Goal: Task Accomplishment & Management: Manage account settings

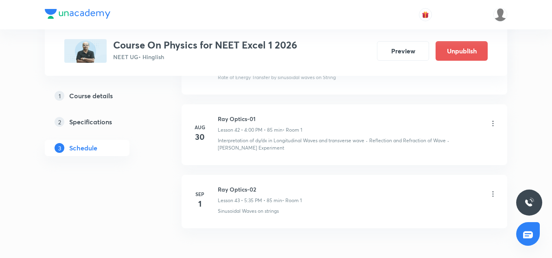
scroll to position [3166, 0]
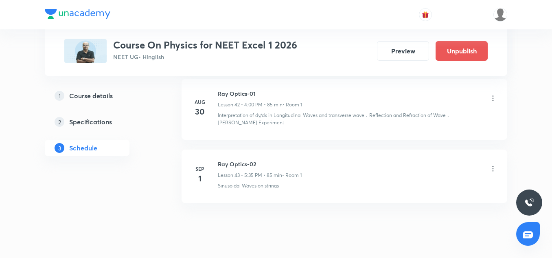
click at [240, 160] on h6 "Ray Optics-02" at bounding box center [260, 164] width 84 height 9
copy h6 "Ray Optics-02"
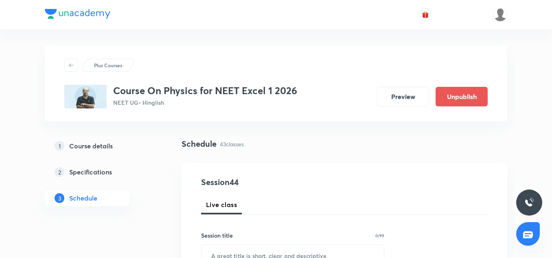
scroll to position [74, 0]
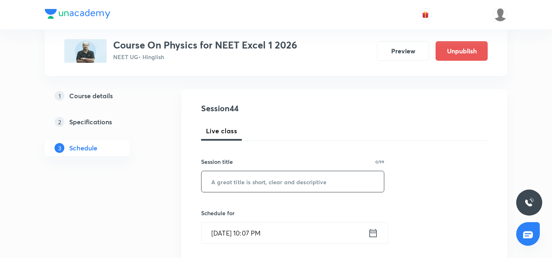
click at [231, 183] on input "text" at bounding box center [292, 181] width 182 height 21
paste input "Ray Optics-02"
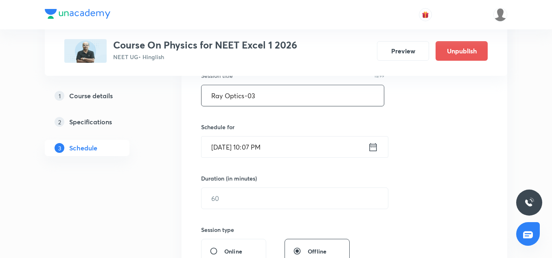
scroll to position [160, 0]
type input "Ray Optics-03"
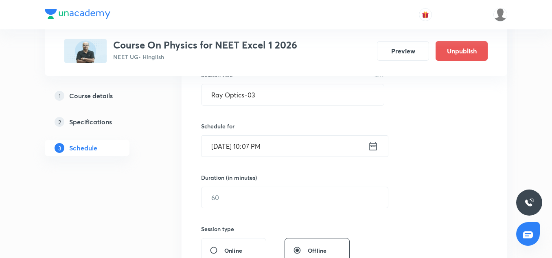
click at [210, 150] on input "Sep 1, 2025, 10:07 PM" at bounding box center [284, 146] width 166 height 21
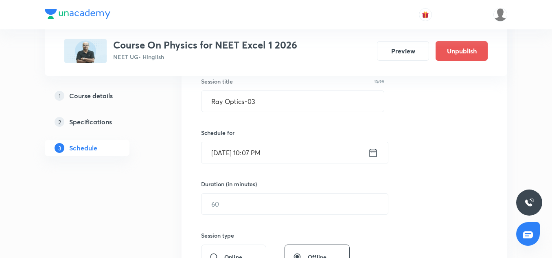
scroll to position [158, 0]
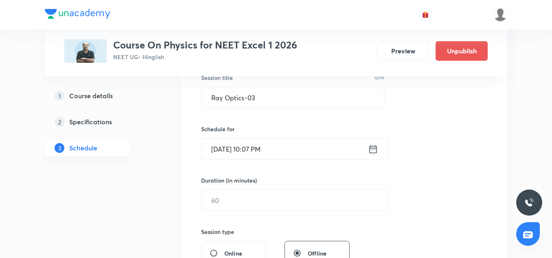
click at [223, 147] on input "Sep 1, 2025, 10:07 PM" at bounding box center [284, 148] width 166 height 21
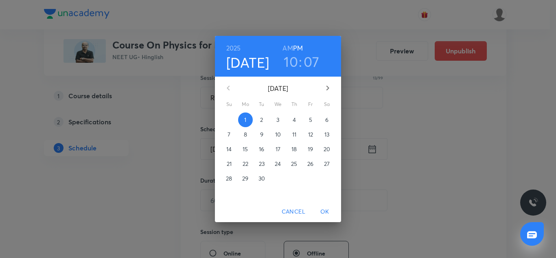
click at [260, 119] on p "2" at bounding box center [261, 120] width 3 height 8
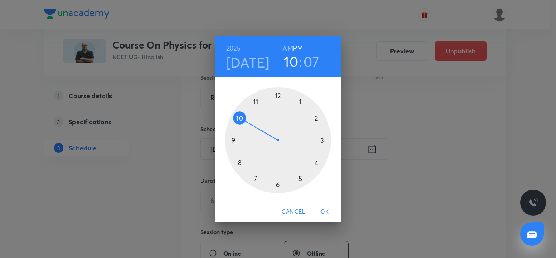
click at [319, 163] on div at bounding box center [278, 140] width 106 height 106
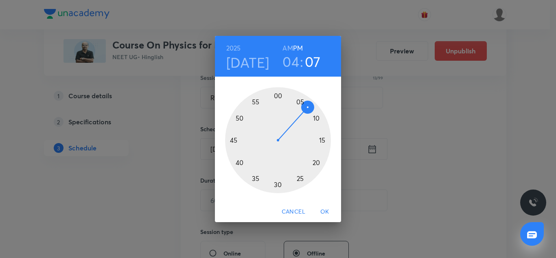
click at [276, 98] on div at bounding box center [278, 140] width 106 height 106
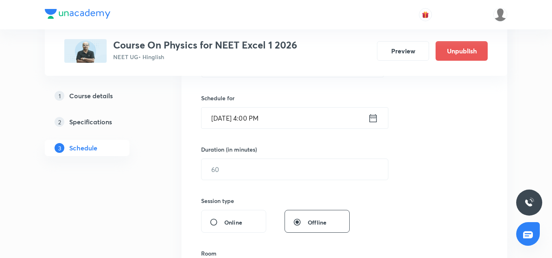
scroll to position [189, 0]
click at [251, 172] on input "text" at bounding box center [294, 168] width 186 height 21
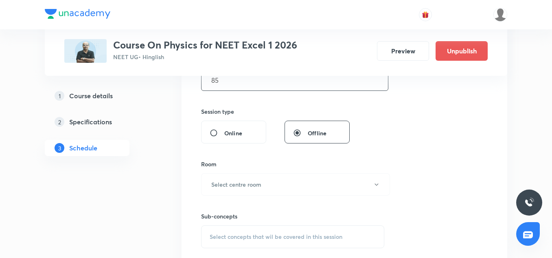
scroll to position [305, 0]
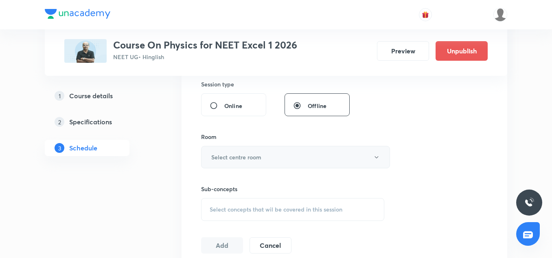
type input "85"
click at [243, 162] on button "Select centre room" at bounding box center [295, 157] width 189 height 22
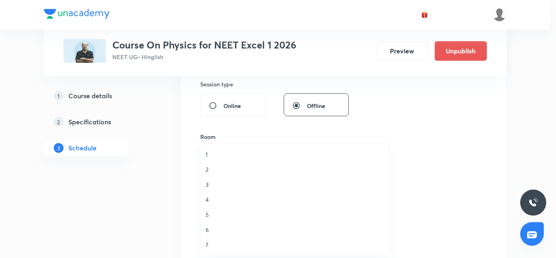
click at [210, 156] on span "1" at bounding box center [295, 154] width 178 height 9
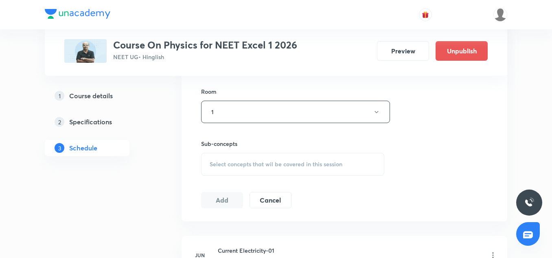
click at [237, 162] on span "Select concepts that wil be covered in this session" at bounding box center [276, 164] width 133 height 7
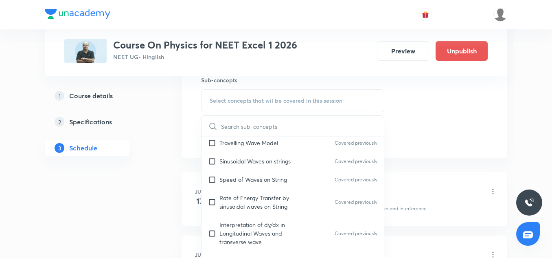
scroll to position [95, 0]
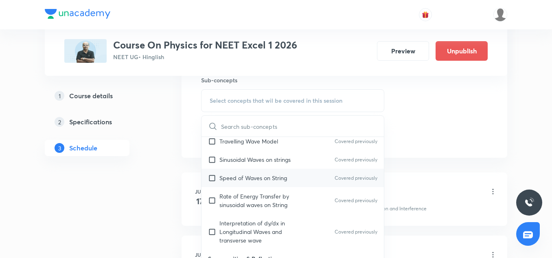
click at [243, 175] on p "Speed of Waves on String" at bounding box center [253, 177] width 68 height 9
checkbox input "true"
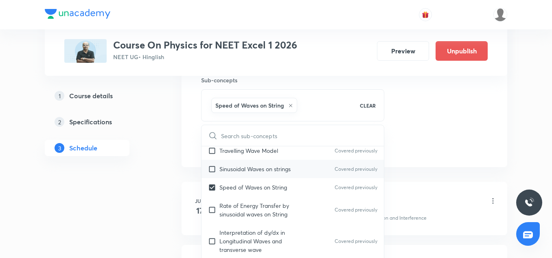
click at [240, 163] on div "Sinusoidal Waves on strings Covered previously" at bounding box center [292, 169] width 182 height 18
checkbox input "true"
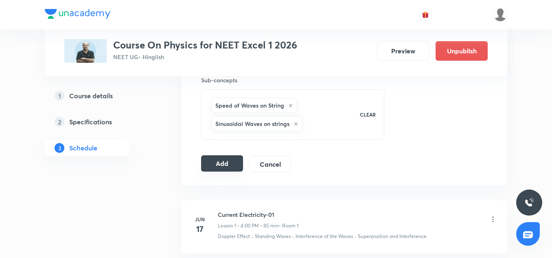
click at [231, 160] on button "Add" at bounding box center [222, 163] width 42 height 16
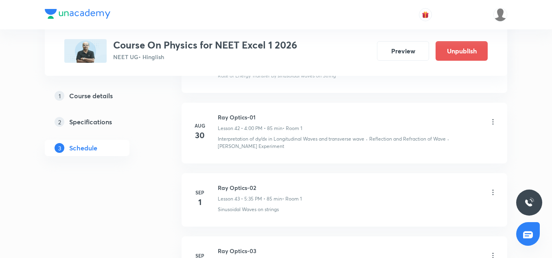
scroll to position [2855, 0]
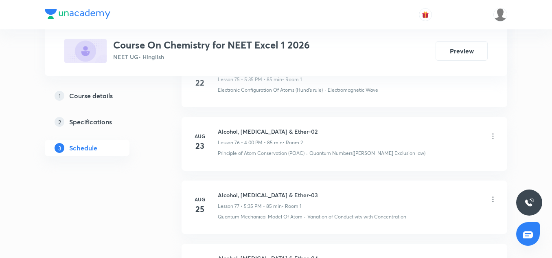
scroll to position [5621, 0]
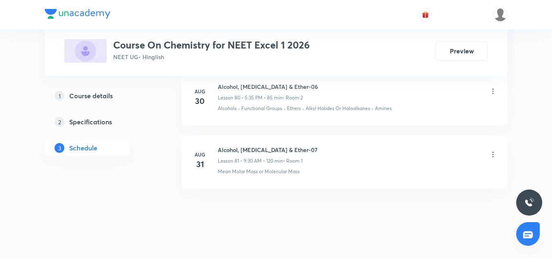
click at [240, 145] on h6 "Alcohol, Phenol & Ether-07" at bounding box center [268, 149] width 100 height 9
copy h6 "Alcohol, Phenol & Ether-07"
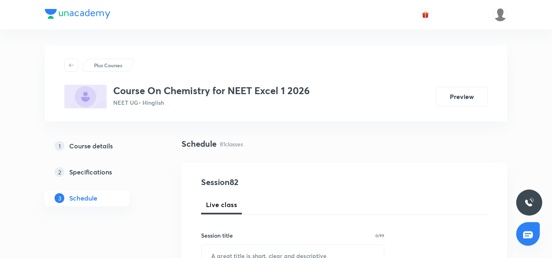
scroll to position [96, 0]
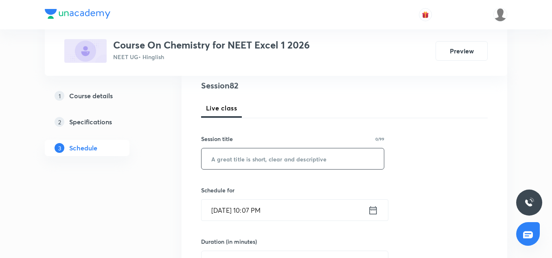
click at [236, 158] on input "text" at bounding box center [292, 158] width 182 height 21
paste input "Alcohol, Phenol & Ether-07"
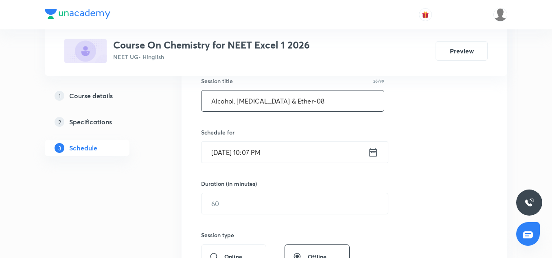
scroll to position [155, 0]
type input "Alcohol, Phenol & Ether-08"
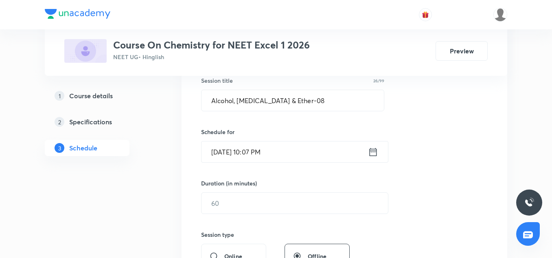
click at [218, 149] on input "Sep 1, 2025, 10:07 PM" at bounding box center [284, 151] width 166 height 21
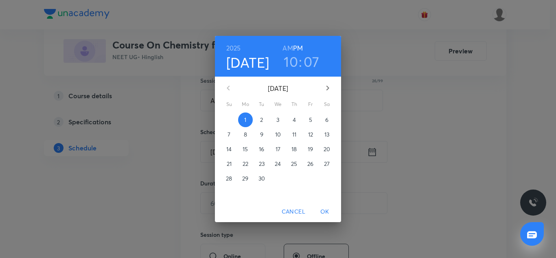
click at [261, 120] on p "2" at bounding box center [261, 120] width 3 height 8
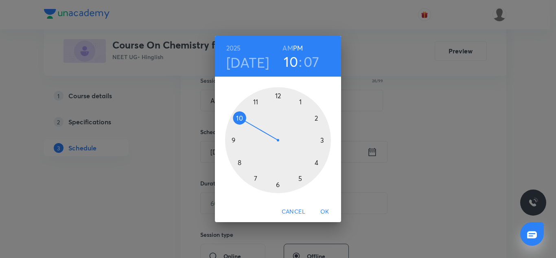
click at [300, 176] on div at bounding box center [278, 140] width 106 height 106
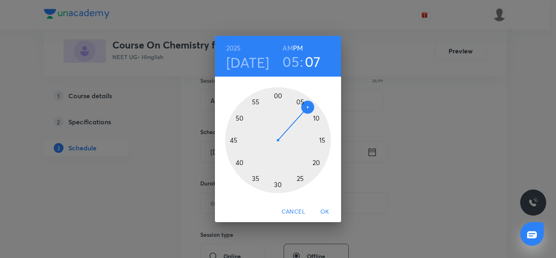
click at [253, 180] on div at bounding box center [278, 140] width 106 height 106
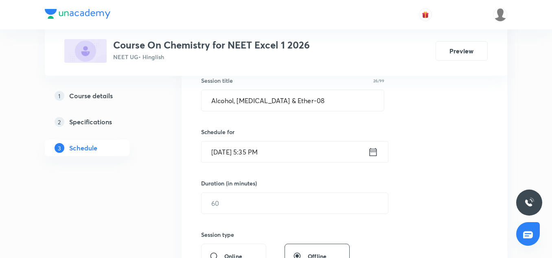
scroll to position [171, 0]
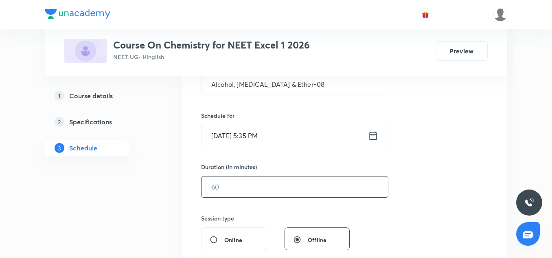
click at [254, 187] on input "text" at bounding box center [294, 186] width 186 height 21
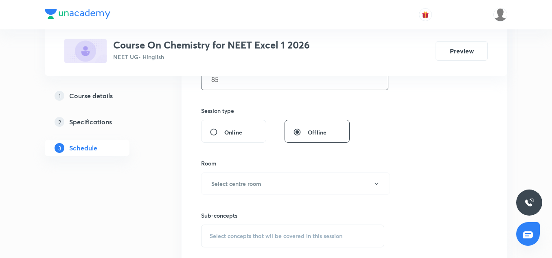
scroll to position [279, 0]
type input "85"
click at [241, 182] on h6 "Select centre room" at bounding box center [236, 183] width 50 height 9
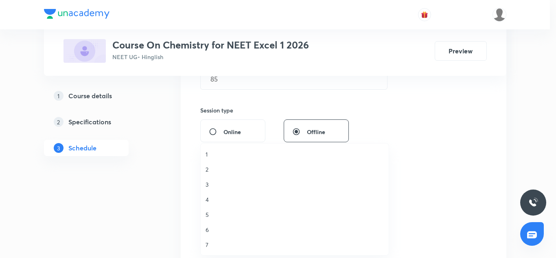
click at [211, 156] on span "1" at bounding box center [295, 154] width 178 height 9
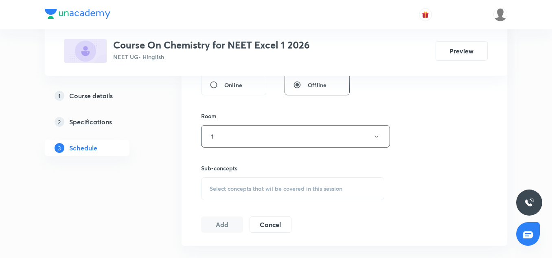
scroll to position [326, 0]
click at [238, 182] on div "Select concepts that wil be covered in this session" at bounding box center [292, 188] width 183 height 23
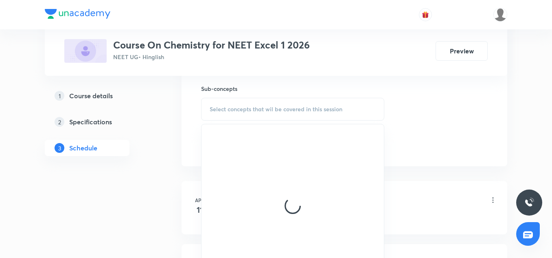
scroll to position [409, 0]
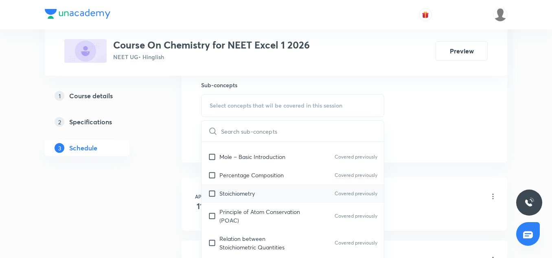
click at [252, 186] on div "Stoichiometry Covered previously" at bounding box center [292, 193] width 182 height 18
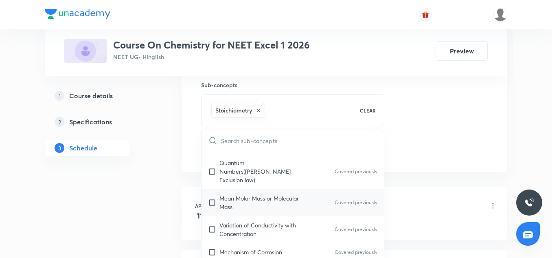
scroll to position [327, 0]
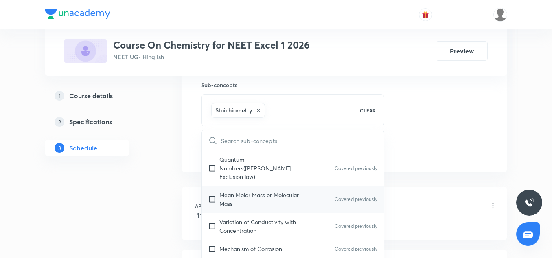
click at [245, 195] on p "Mean Molar Mass or Molecular Mass" at bounding box center [260, 199] width 82 height 17
checkbox input "true"
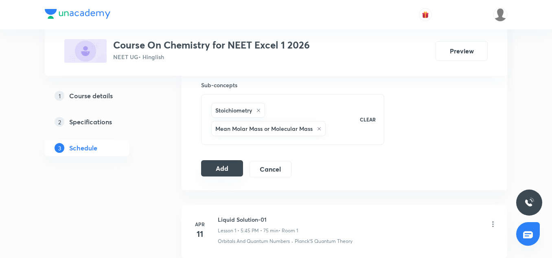
click at [231, 172] on button "Add" at bounding box center [222, 168] width 42 height 16
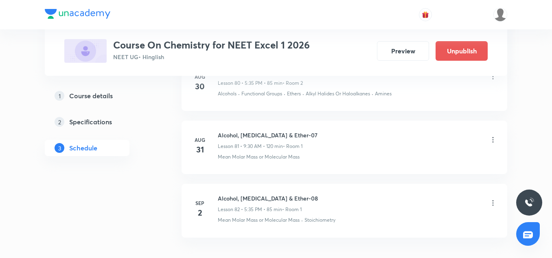
scroll to position [5310, 0]
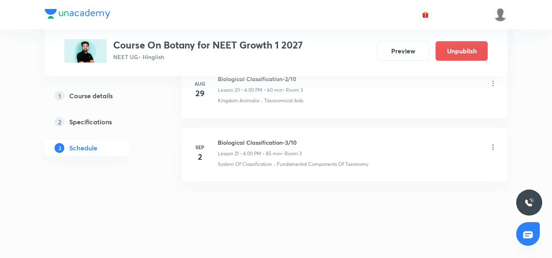
click at [271, 142] on h6 "Biological Classification-3/10" at bounding box center [260, 142] width 84 height 9
copy h6 "Biological Classification-3/10"
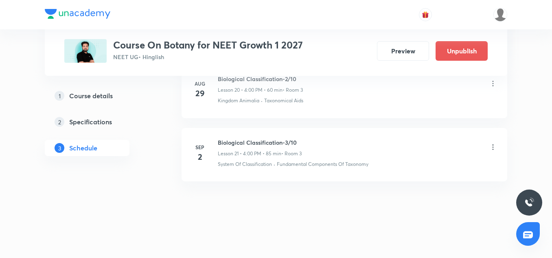
click at [492, 146] on icon at bounding box center [493, 147] width 8 height 8
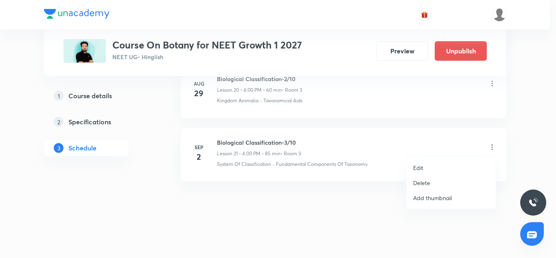
click at [414, 166] on p "Edit" at bounding box center [418, 167] width 10 height 9
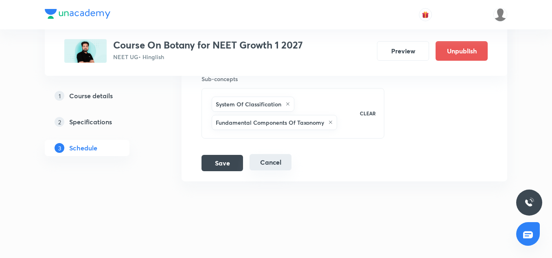
click at [266, 160] on button "Cancel" at bounding box center [271, 162] width 42 height 16
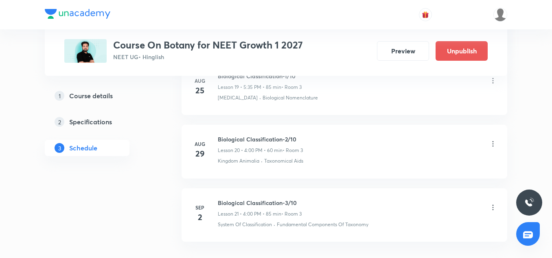
scroll to position [1288, 0]
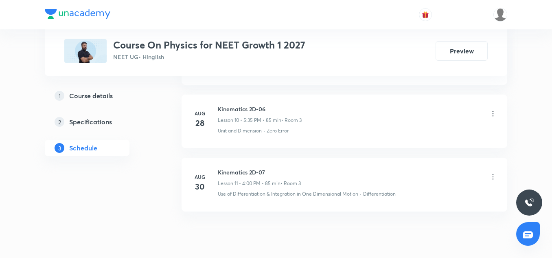
scroll to position [1091, 0]
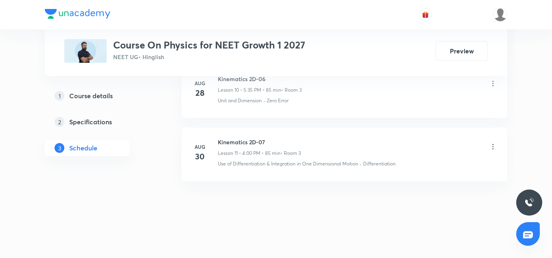
click at [247, 144] on h6 "Kinematics 2D-07" at bounding box center [259, 142] width 83 height 9
copy h6 "Kinematics 2D-07"
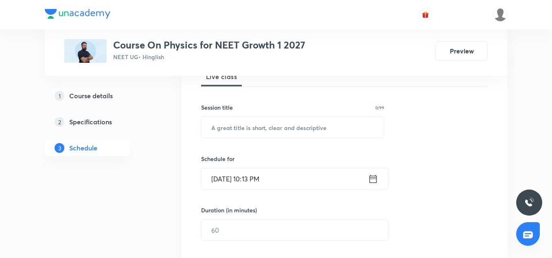
scroll to position [128, 0]
click at [240, 136] on input "text" at bounding box center [292, 126] width 182 height 21
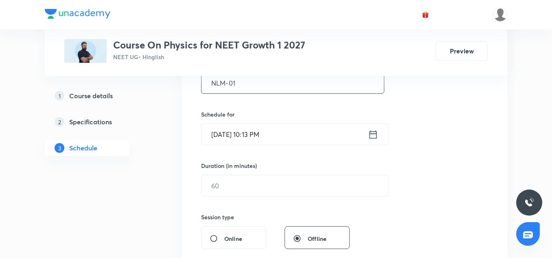
scroll to position [173, 0]
type input "NLM-01"
click at [224, 134] on input "[DATE] 10:13 PM" at bounding box center [284, 133] width 166 height 21
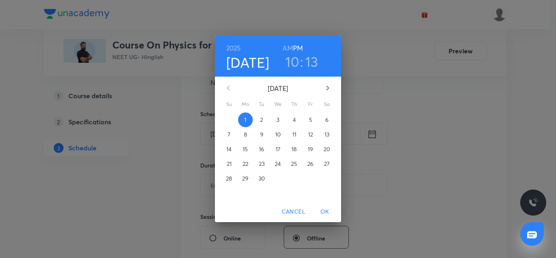
click at [262, 114] on button "2" at bounding box center [261, 119] width 15 height 15
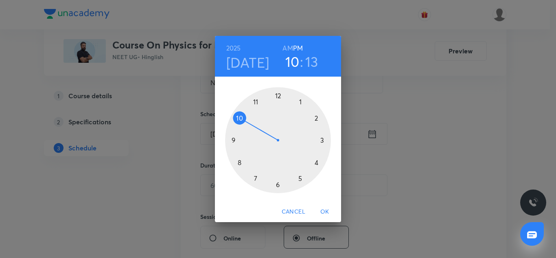
click at [302, 178] on div at bounding box center [278, 140] width 106 height 106
click at [255, 177] on div at bounding box center [278, 140] width 106 height 106
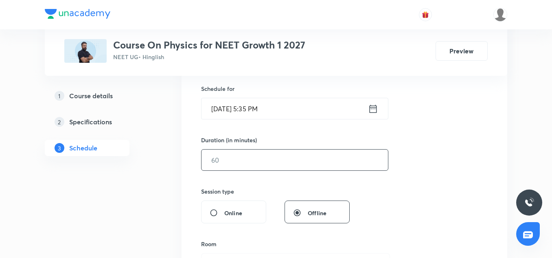
scroll to position [199, 0]
click at [225, 152] on input "text" at bounding box center [294, 158] width 186 height 21
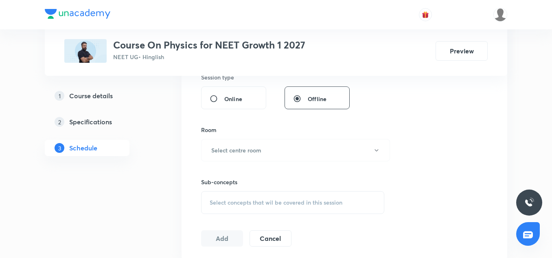
scroll to position [313, 0]
type input "85"
click at [238, 151] on h6 "Select centre room" at bounding box center [236, 148] width 50 height 9
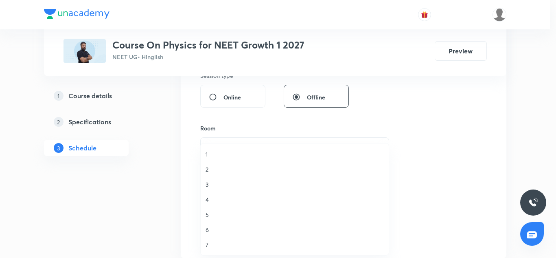
click at [208, 181] on span "3" at bounding box center [295, 184] width 178 height 9
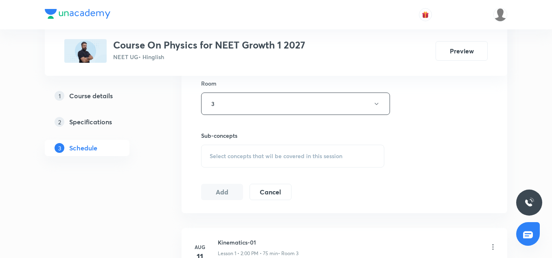
click at [232, 151] on div "Select concepts that wil be covered in this session" at bounding box center [292, 156] width 183 height 23
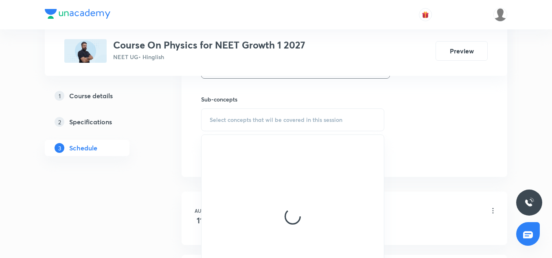
scroll to position [408, 0]
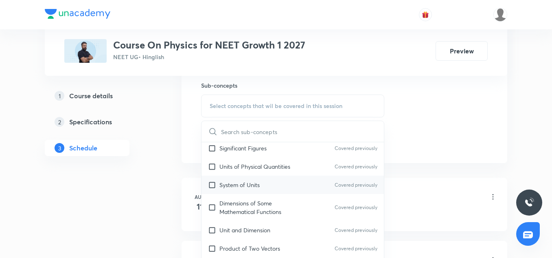
click at [237, 180] on p "System of Units" at bounding box center [239, 184] width 40 height 9
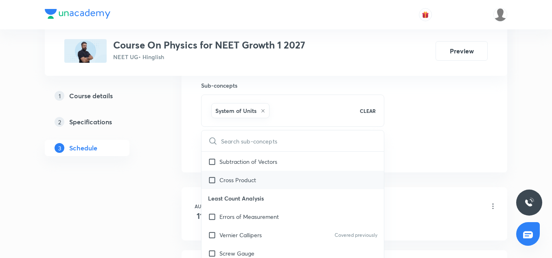
click at [228, 173] on div "Cross Product" at bounding box center [292, 180] width 182 height 18
checkbox input "true"
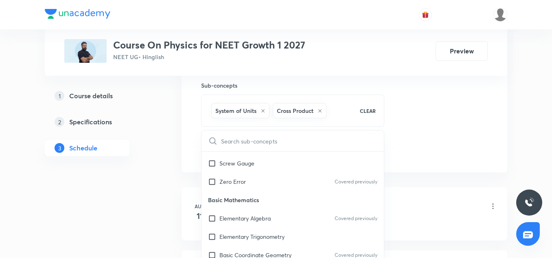
scroll to position [345, 0]
click at [247, 208] on p "Basic Mathematics" at bounding box center [292, 199] width 182 height 18
click at [252, 215] on p "Elementary Algebra" at bounding box center [244, 217] width 51 height 9
checkbox input "true"
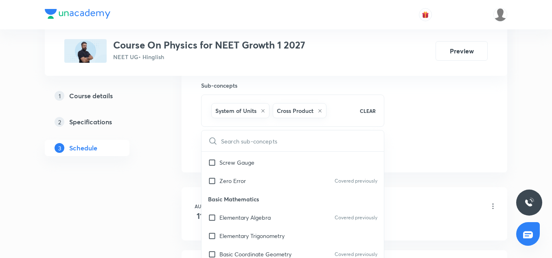
checkbox input "true"
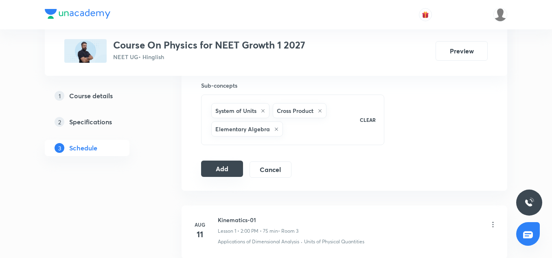
click at [228, 173] on button "Add" at bounding box center [222, 168] width 42 height 16
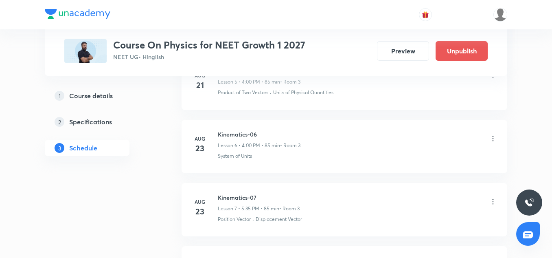
scroll to position [780, 0]
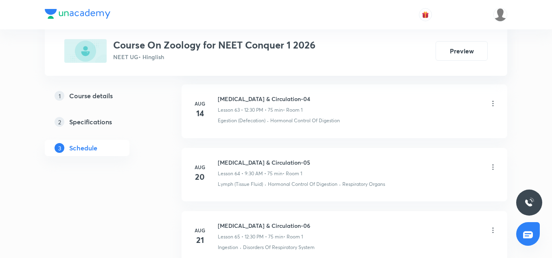
scroll to position [4886, 0]
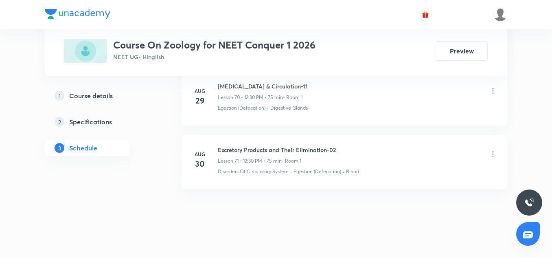
click at [256, 145] on h6 "Excretory Products and Their Elimination-02" at bounding box center [277, 149] width 118 height 9
copy h6 "Excretory Products and Their Elimination-02"
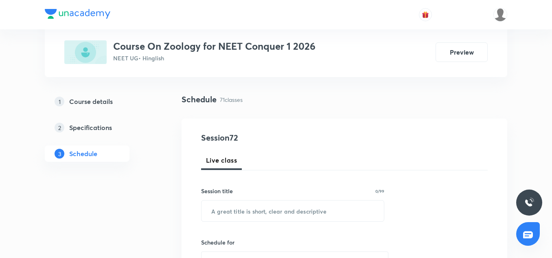
scroll to position [48, 0]
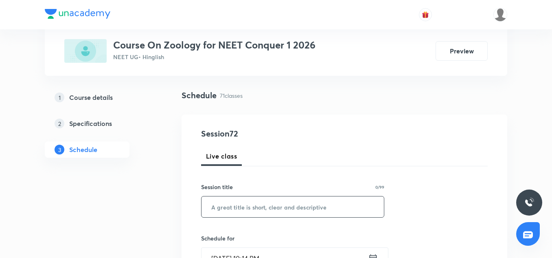
click at [244, 205] on input "text" at bounding box center [292, 206] width 182 height 21
paste input "Excretory Products and Their Elimination-02"
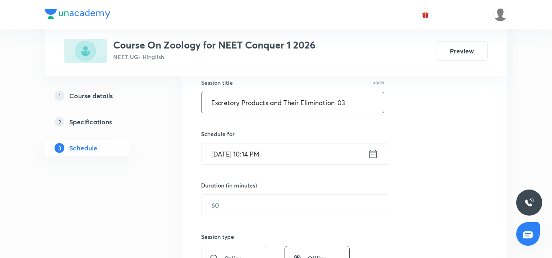
scroll to position [153, 0]
type input "Excretory Products and Their Elimination-03"
click at [233, 159] on input "[DATE] 10:14 PM" at bounding box center [284, 153] width 166 height 21
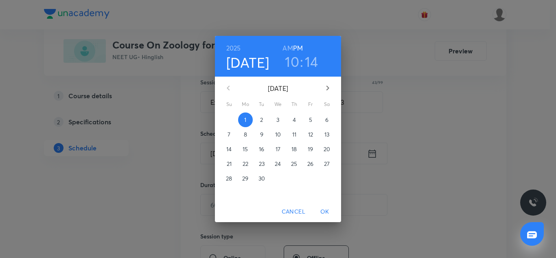
click at [261, 120] on p "2" at bounding box center [261, 120] width 3 height 8
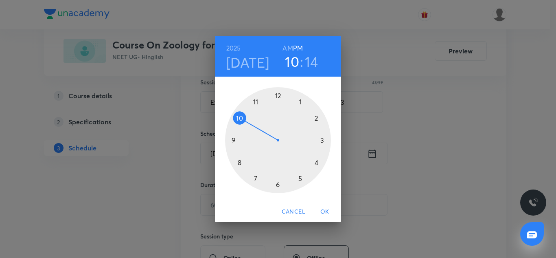
click at [237, 143] on div at bounding box center [278, 140] width 106 height 106
click at [278, 185] on div at bounding box center [278, 140] width 106 height 106
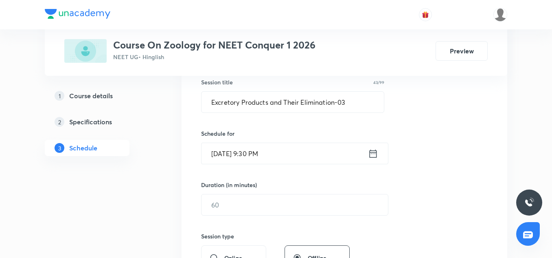
click at [284, 148] on input "Sep 2, 2025, 9:30 PM" at bounding box center [284, 153] width 166 height 21
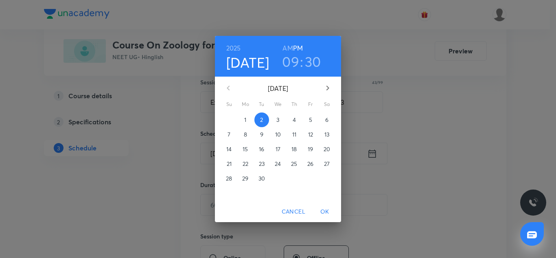
click at [285, 49] on h6 "AM" at bounding box center [288, 47] width 10 height 11
click at [328, 213] on span "OK" at bounding box center [325, 211] width 20 height 10
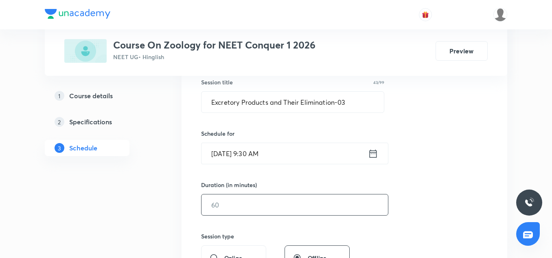
click at [231, 200] on input "text" at bounding box center [294, 204] width 186 height 21
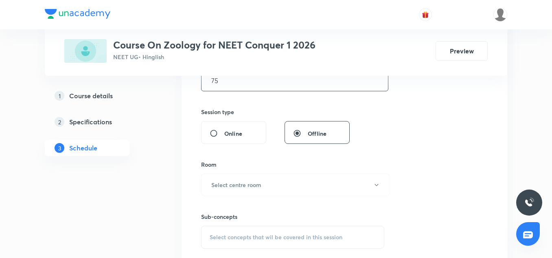
scroll to position [278, 0]
type input "75"
click at [232, 180] on h6 "Select centre room" at bounding box center [236, 183] width 50 height 9
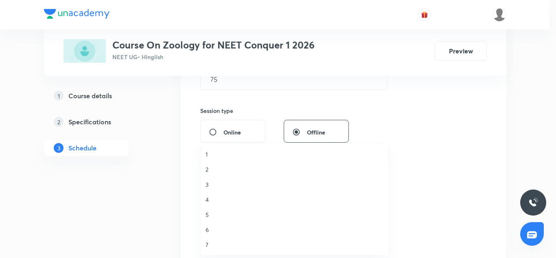
click at [212, 156] on span "1" at bounding box center [295, 154] width 178 height 9
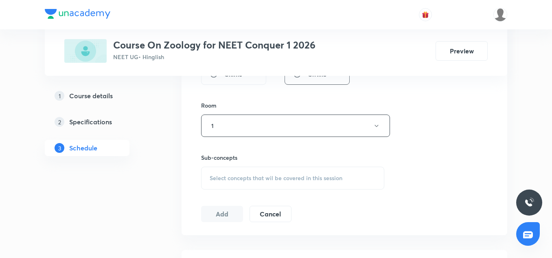
click at [237, 177] on span "Select concepts that wil be covered in this session" at bounding box center [276, 178] width 133 height 7
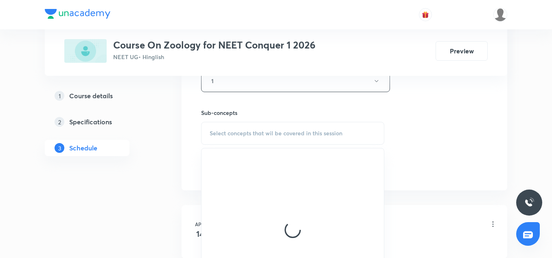
scroll to position [385, 0]
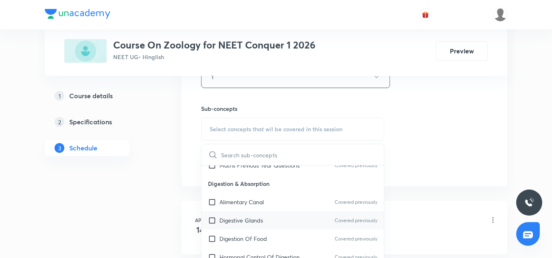
click at [250, 212] on div "Digestive Glands Covered previously" at bounding box center [292, 220] width 182 height 18
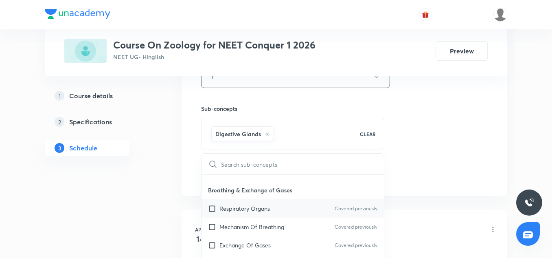
scroll to position [314, 0]
click at [245, 212] on div "Respiratory Organs Covered previously" at bounding box center [292, 208] width 182 height 18
checkbox input "true"
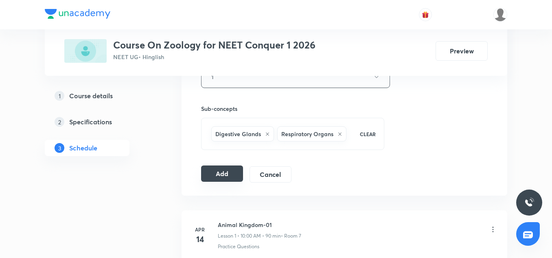
click at [222, 177] on button "Add" at bounding box center [222, 173] width 42 height 16
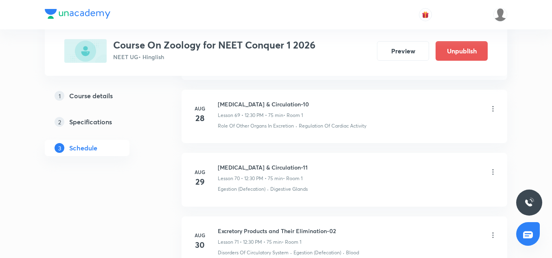
scroll to position [4575, 0]
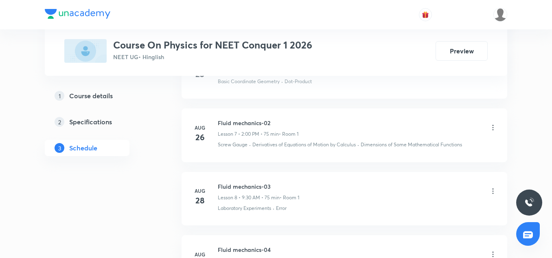
scroll to position [1080, 0]
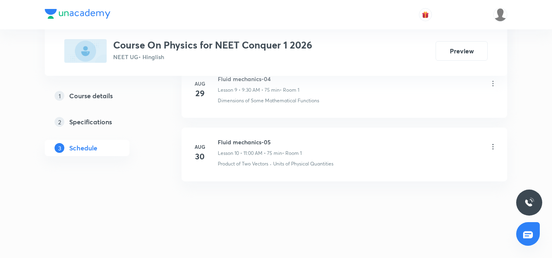
click at [260, 142] on h6 "Fluid mechanics-05" at bounding box center [260, 142] width 84 height 9
copy h6 "Fluid mechanics-05"
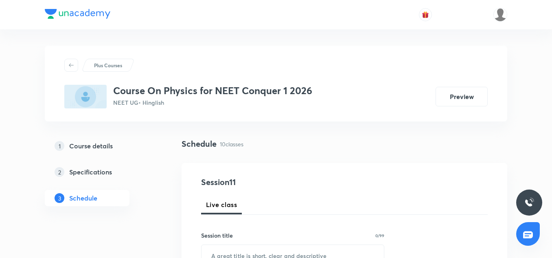
scroll to position [113, 0]
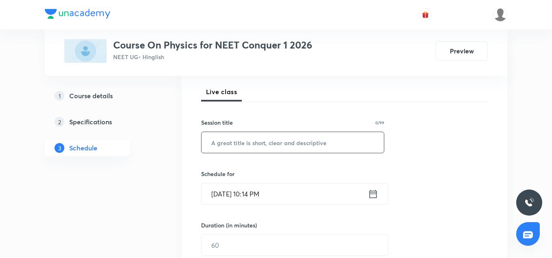
click at [248, 145] on input "text" at bounding box center [292, 142] width 182 height 21
paste input "Fluid mechanics-05"
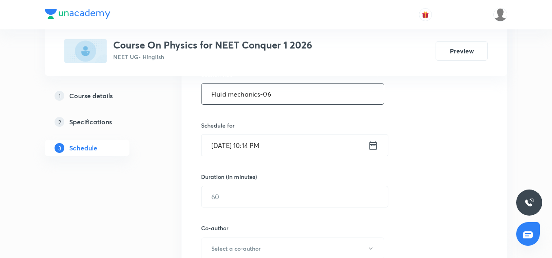
scroll to position [162, 0]
type input "Fluid mechanics-06"
click at [220, 139] on input "[DATE] 10:14 PM" at bounding box center [284, 144] width 166 height 21
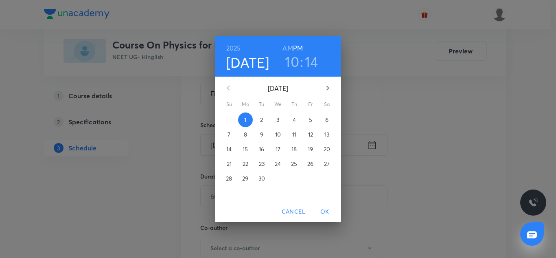
click at [262, 120] on p "2" at bounding box center [261, 120] width 3 height 8
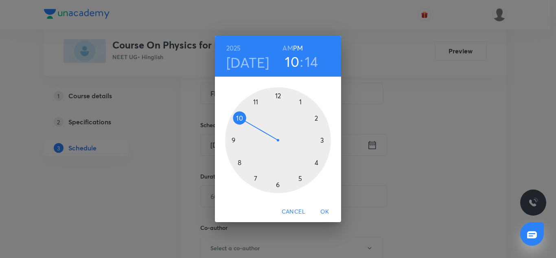
click at [258, 101] on div at bounding box center [278, 140] width 106 height 106
click at [280, 94] on div at bounding box center [278, 140] width 106 height 106
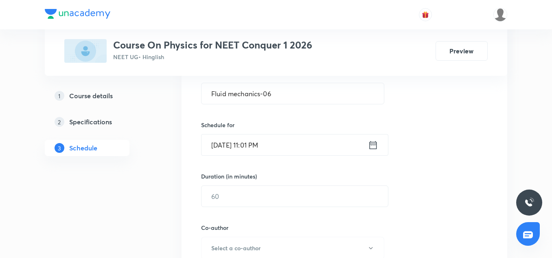
click at [278, 146] on input "Sep 2, 2025, 11:01 PM" at bounding box center [284, 144] width 166 height 21
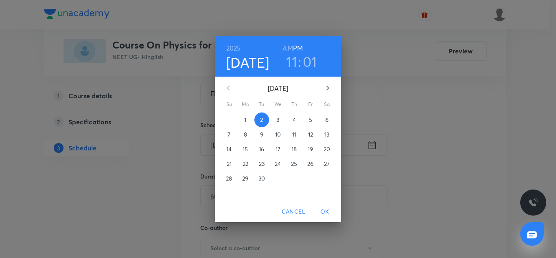
click at [289, 49] on h6 "AM" at bounding box center [288, 47] width 10 height 11
click at [309, 67] on h3 "01" at bounding box center [310, 61] width 14 height 17
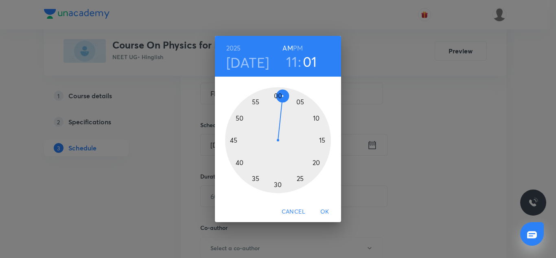
click at [279, 95] on div at bounding box center [278, 140] width 106 height 106
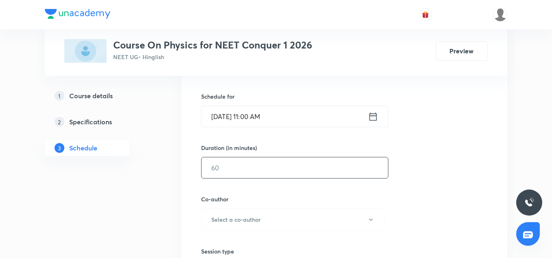
scroll to position [191, 0]
click at [237, 160] on input "text" at bounding box center [294, 167] width 186 height 21
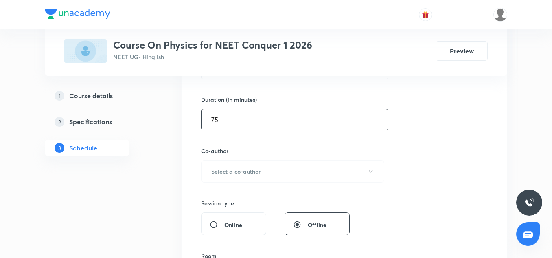
scroll to position [267, 0]
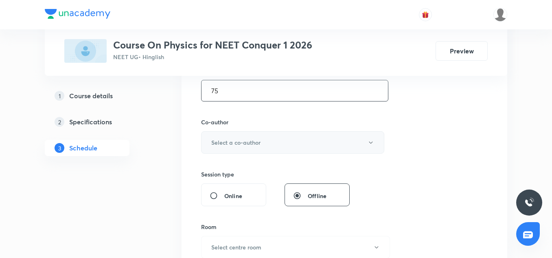
type input "75"
click at [234, 145] on h6 "Select a co-author" at bounding box center [235, 142] width 49 height 9
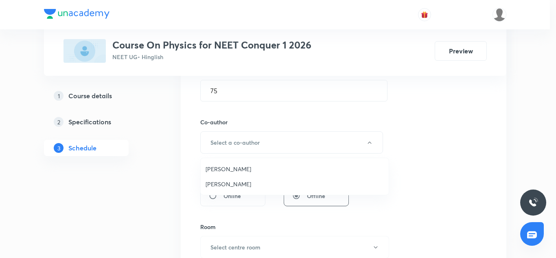
click at [226, 168] on span "Vinod Kumar Dixit" at bounding box center [295, 168] width 178 height 9
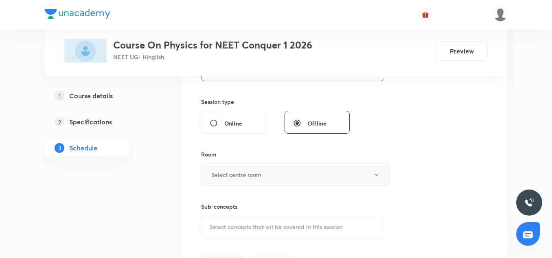
scroll to position [341, 0]
click at [234, 175] on h6 "Select centre room" at bounding box center [236, 173] width 50 height 9
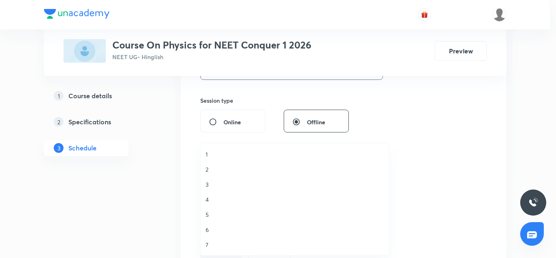
click at [220, 159] on li "1" at bounding box center [295, 154] width 188 height 15
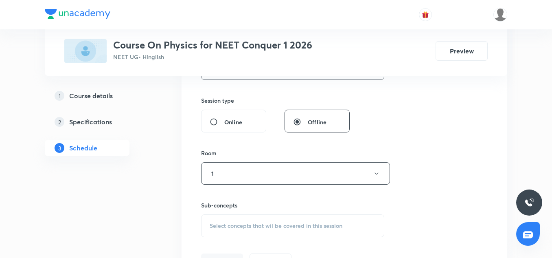
scroll to position [372, 0]
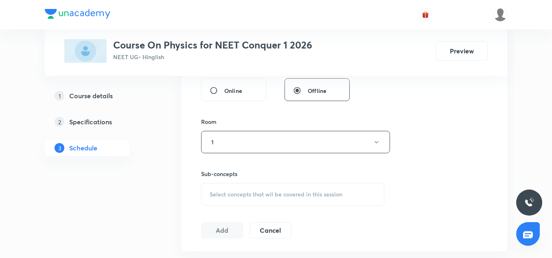
click at [240, 188] on div "Select concepts that wil be covered in this session" at bounding box center [292, 194] width 183 height 23
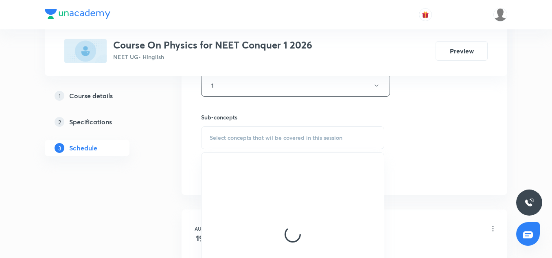
scroll to position [431, 0]
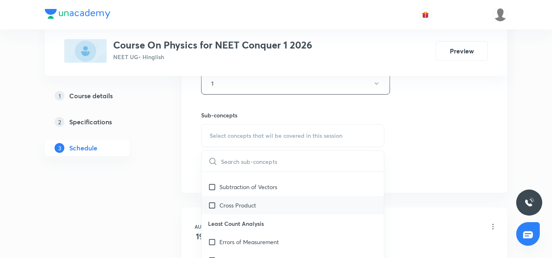
click at [240, 202] on p "Cross Product" at bounding box center [237, 205] width 37 height 9
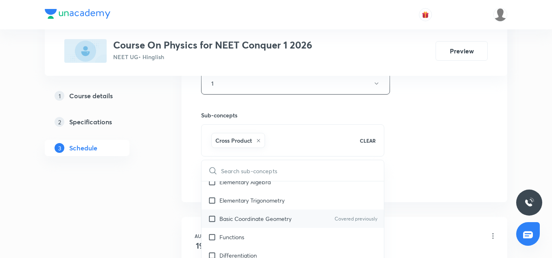
scroll to position [403, 0]
click at [239, 212] on div "Basic Coordinate Geometry Covered previously" at bounding box center [292, 217] width 182 height 18
checkbox input "true"
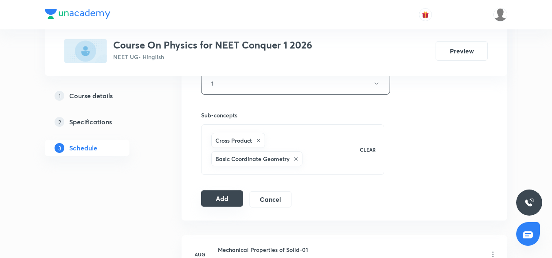
click at [231, 199] on button "Add" at bounding box center [222, 198] width 42 height 16
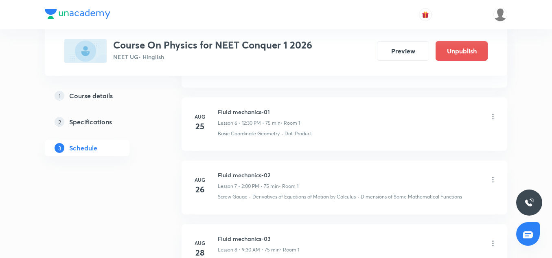
scroll to position [716, 0]
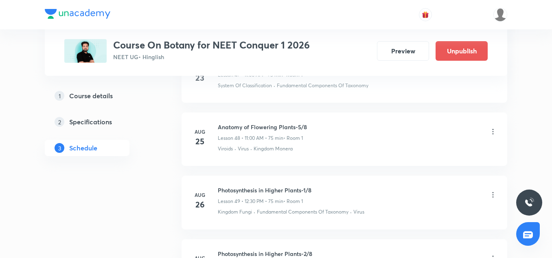
scroll to position [3684, 0]
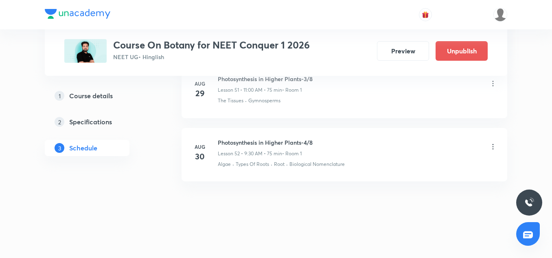
click at [267, 141] on h6 "Photosynthesis in Higher Plants-4/8" at bounding box center [265, 142] width 95 height 9
copy h6 "Photosynthesis in Higher Plants-4/8"
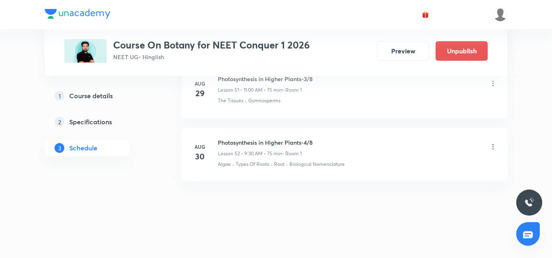
click at [490, 148] on icon at bounding box center [493, 146] width 8 height 8
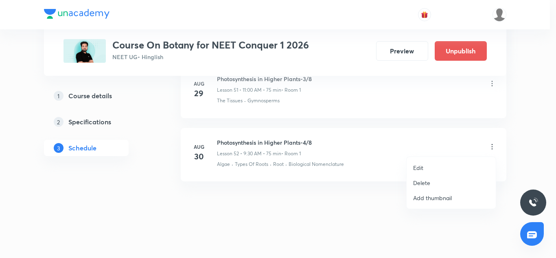
click at [420, 166] on p "Edit" at bounding box center [418, 167] width 10 height 9
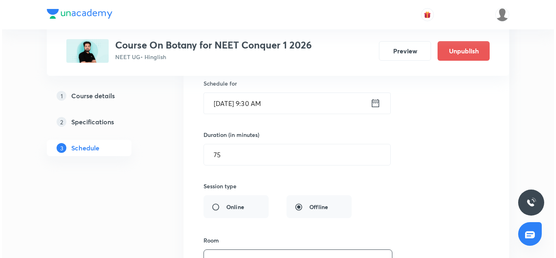
scroll to position [3428, 0]
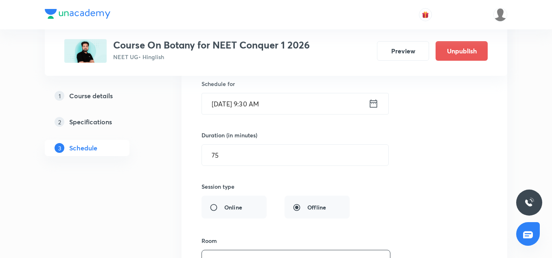
click at [243, 107] on input "[DATE] 9:30 AM" at bounding box center [285, 103] width 166 height 21
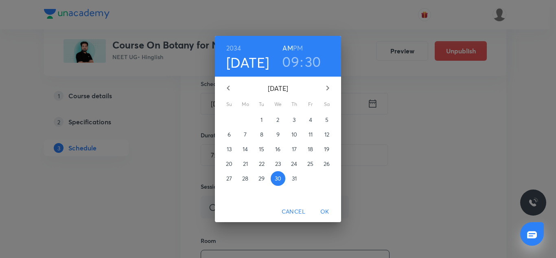
click at [229, 49] on h6 "2034" at bounding box center [233, 47] width 15 height 11
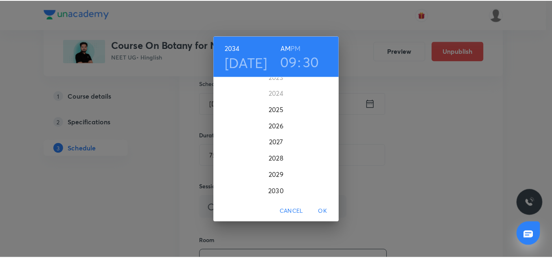
scroll to position [1973, 0]
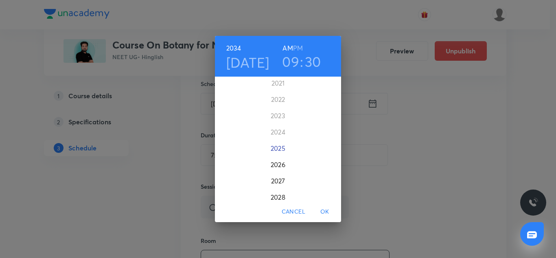
click at [271, 145] on div "2025" at bounding box center [278, 148] width 126 height 16
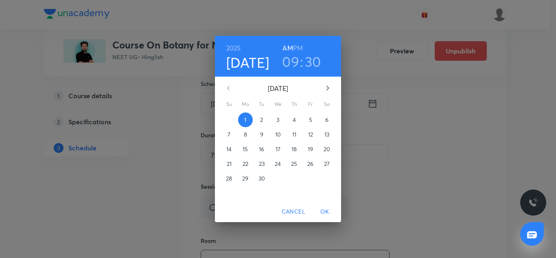
click at [294, 56] on h3 "09" at bounding box center [290, 61] width 17 height 17
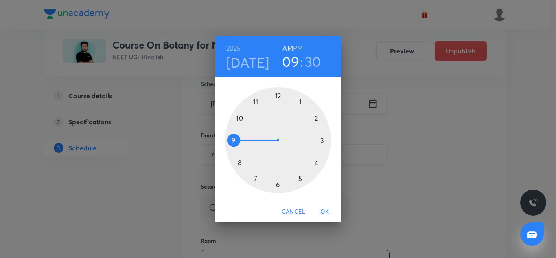
click at [296, 49] on h6 "PM" at bounding box center [298, 47] width 10 height 11
click at [252, 72] on div "[DATE] 09 : 30 AM PM" at bounding box center [278, 56] width 126 height 41
click at [251, 66] on h4 "[DATE]" at bounding box center [247, 62] width 43 height 17
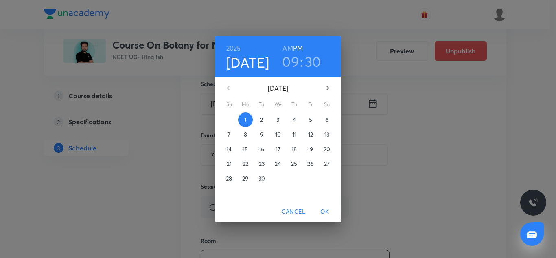
click at [261, 118] on p "2" at bounding box center [261, 120] width 3 height 8
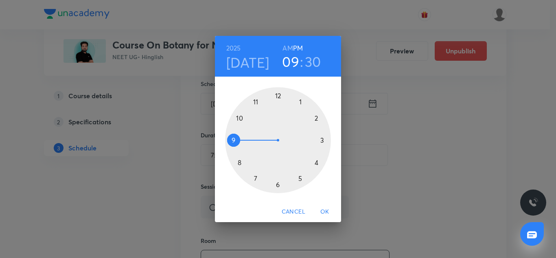
click at [278, 95] on div at bounding box center [278, 140] width 106 height 106
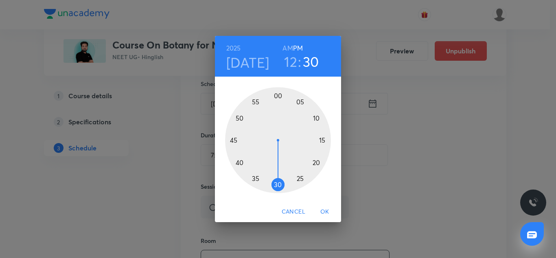
click at [322, 211] on span "OK" at bounding box center [325, 211] width 20 height 10
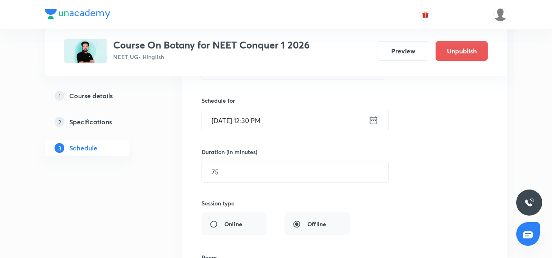
scroll to position [3410, 0]
click at [289, 122] on input "[DATE] 12:30 PM" at bounding box center [285, 120] width 166 height 21
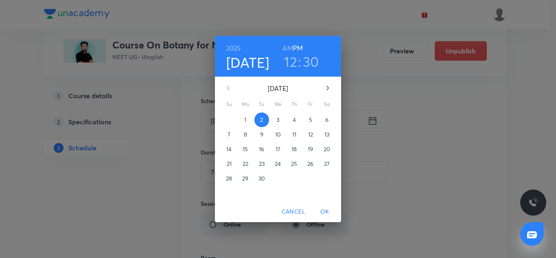
click at [388, 104] on div "[DATE] 12 : 30 AM PM [DATE] Su Mo Tu We Th Fr Sa 31 1 2 3 4 5 6 7 8 9 10 11 12 …" at bounding box center [278, 129] width 556 height 258
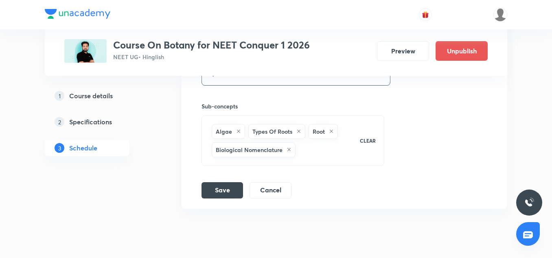
scroll to position [3616, 0]
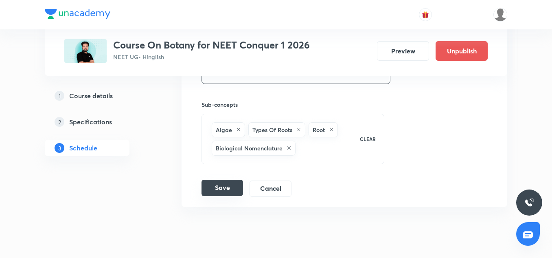
click at [222, 184] on button "Save" at bounding box center [222, 188] width 42 height 16
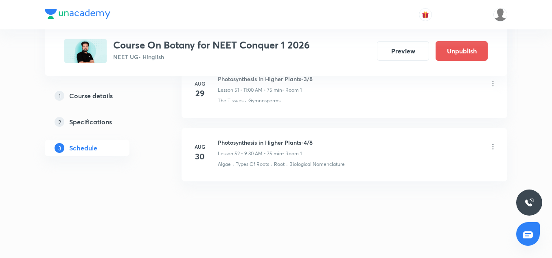
scroll to position [3310, 0]
click at [490, 149] on icon at bounding box center [493, 146] width 8 height 8
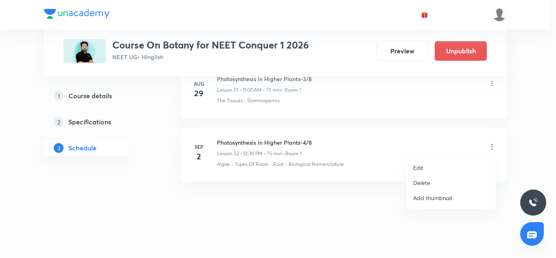
click at [423, 169] on p "Edit" at bounding box center [418, 167] width 10 height 9
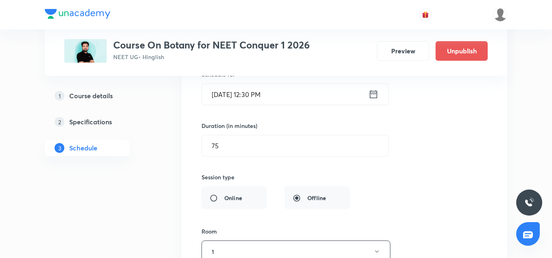
scroll to position [3641, 0]
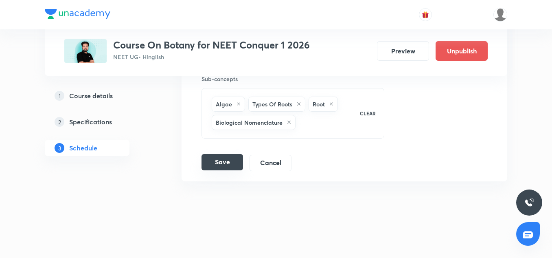
click at [223, 156] on button "Save" at bounding box center [222, 162] width 42 height 16
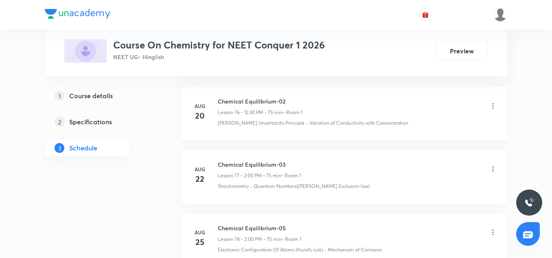
scroll to position [5614, 0]
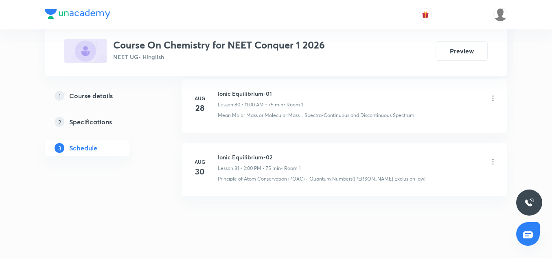
click at [247, 153] on h6 "Ionic Equilibrium-02" at bounding box center [259, 157] width 83 height 9
copy h6 "Ionic Equilibrium-02"
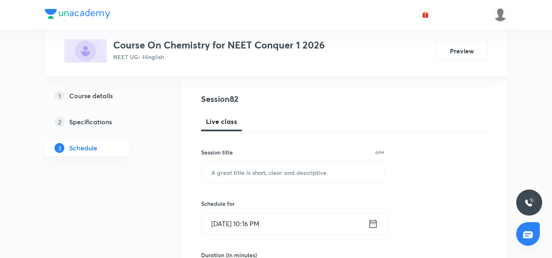
scroll to position [83, 0]
click at [230, 174] on input "text" at bounding box center [292, 171] width 182 height 21
paste input "Ionic Equilibrium-02"
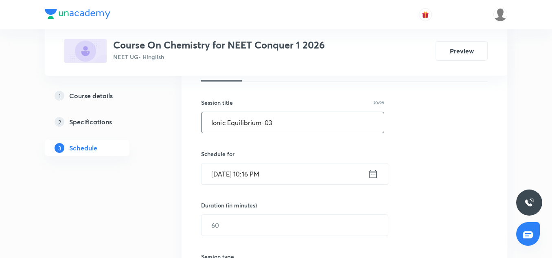
scroll to position [133, 0]
type input "Ionic Equilibrium-03"
click at [237, 176] on input "[DATE] 10:16 PM" at bounding box center [284, 173] width 166 height 21
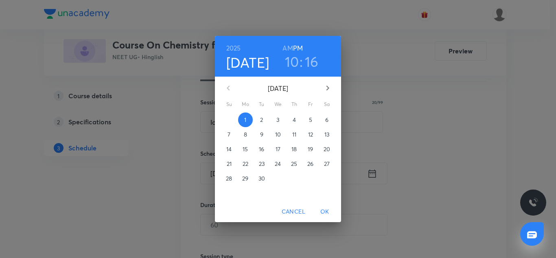
click at [261, 119] on p "2" at bounding box center [261, 120] width 3 height 8
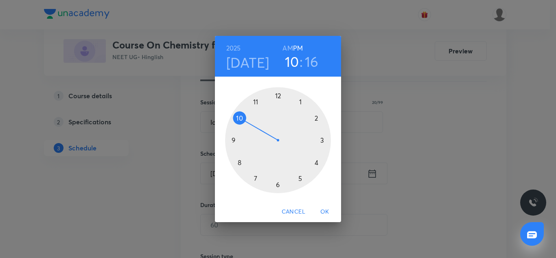
click at [317, 118] on div at bounding box center [278, 140] width 106 height 106
click at [280, 95] on div at bounding box center [278, 140] width 106 height 106
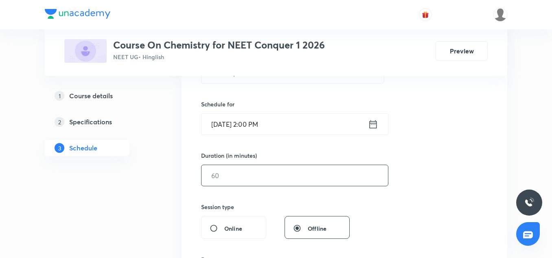
scroll to position [183, 0]
click at [246, 182] on input "text" at bounding box center [294, 174] width 186 height 21
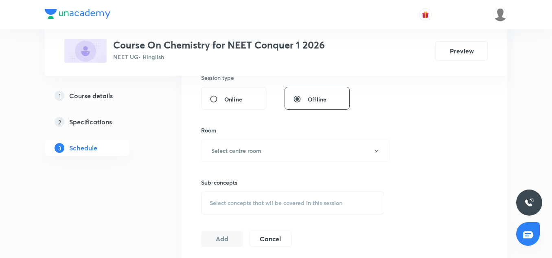
scroll to position [312, 0]
type input "75"
click at [237, 146] on h6 "Select centre room" at bounding box center [236, 149] width 50 height 9
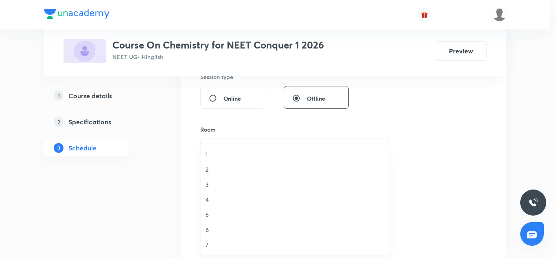
click at [217, 156] on span "1" at bounding box center [295, 154] width 178 height 9
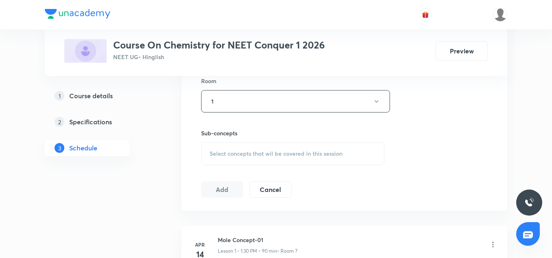
scroll to position [361, 0]
click at [232, 153] on span "Select concepts that wil be covered in this session" at bounding box center [276, 153] width 133 height 7
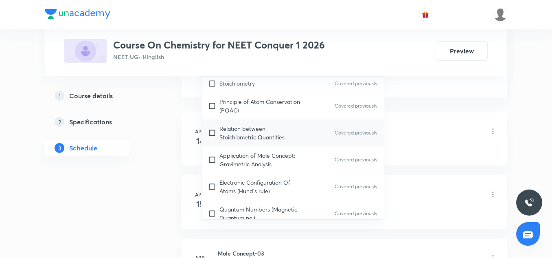
scroll to position [180, 0]
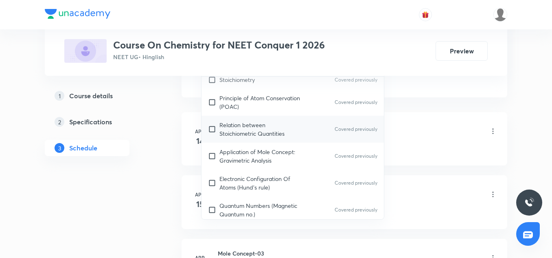
click at [241, 121] on p "Relation between Stoichiometric Quantities" at bounding box center [260, 128] width 82 height 17
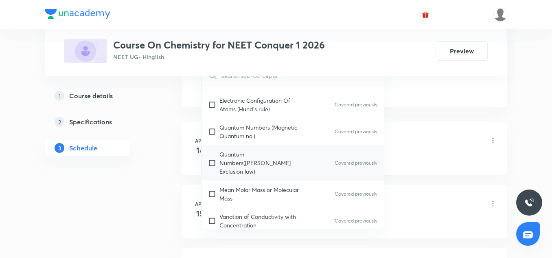
scroll to position [267, 0]
click at [252, 153] on p "Quantum Numbers([PERSON_NAME] Exclusion law)" at bounding box center [260, 162] width 82 height 26
checkbox input "true"
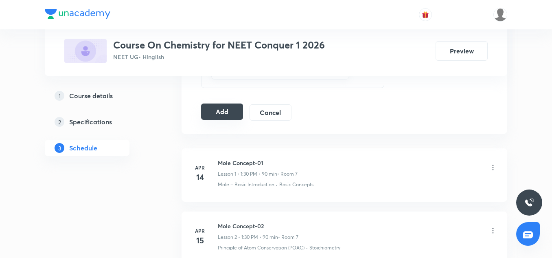
click at [232, 107] on button "Add" at bounding box center [222, 111] width 42 height 16
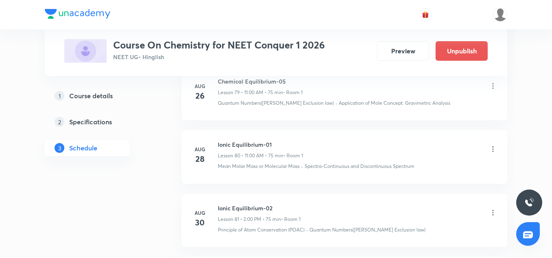
scroll to position [5304, 0]
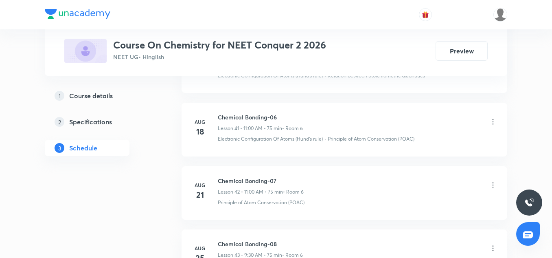
scroll to position [3404, 0]
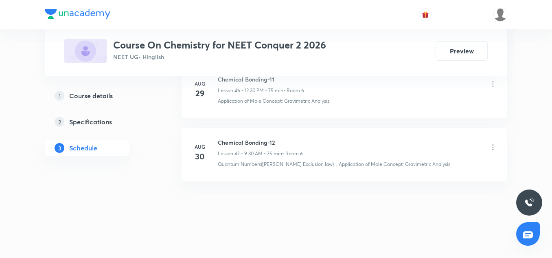
click at [239, 141] on h6 "Chemical Bonding-12" at bounding box center [260, 142] width 85 height 9
copy h6 "Chemical Bonding-12"
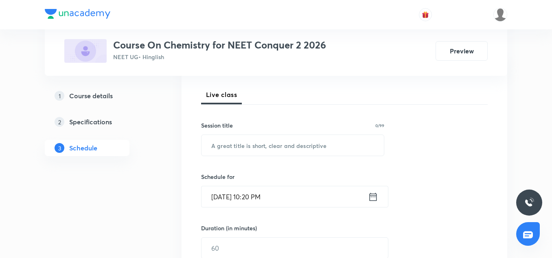
scroll to position [111, 0]
click at [237, 143] on input "text" at bounding box center [292, 144] width 182 height 21
paste input "Chemical Bonding-12"
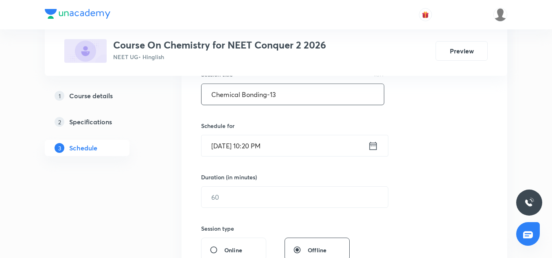
scroll to position [161, 0]
type input "Chemical Bonding-13"
click at [221, 147] on input "Sep 1, 2025, 10:20 PM" at bounding box center [284, 145] width 166 height 21
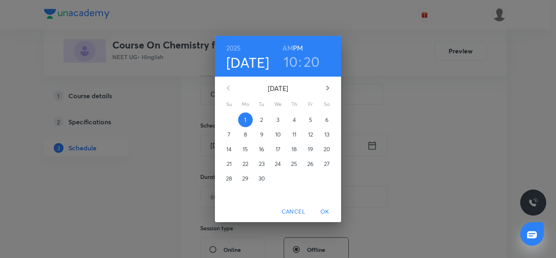
click at [263, 118] on span "2" at bounding box center [261, 120] width 15 height 8
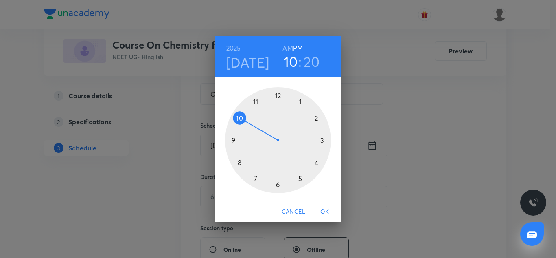
click at [234, 142] on div at bounding box center [278, 140] width 106 height 106
click at [278, 182] on div at bounding box center [278, 140] width 106 height 106
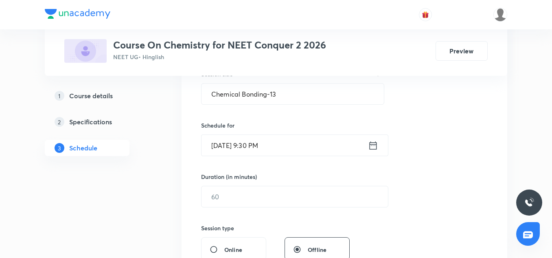
click at [294, 145] on input "Sep 2, 2025, 9:30 PM" at bounding box center [284, 145] width 166 height 21
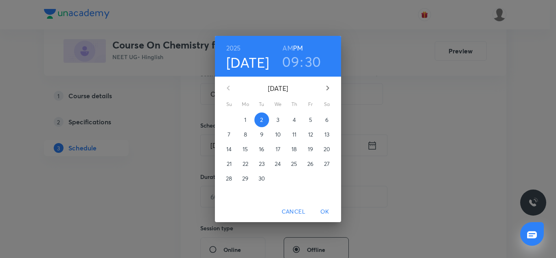
click at [287, 46] on h6 "AM" at bounding box center [288, 47] width 10 height 11
click at [326, 207] on span "OK" at bounding box center [325, 211] width 20 height 10
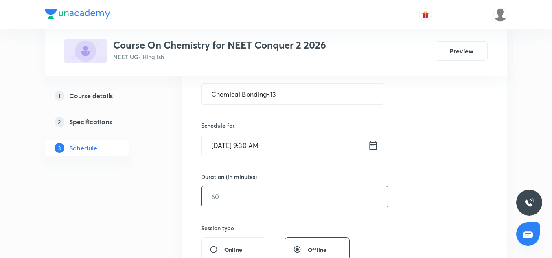
click at [236, 194] on input "text" at bounding box center [294, 196] width 186 height 21
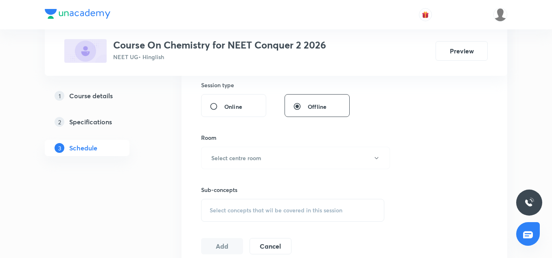
scroll to position [304, 0]
type input "75"
click at [236, 169] on div "Sub-concepts Select concepts that wil be covered in this session" at bounding box center [292, 195] width 183 height 53
click at [226, 155] on h6 "Select centre room" at bounding box center [236, 157] width 50 height 9
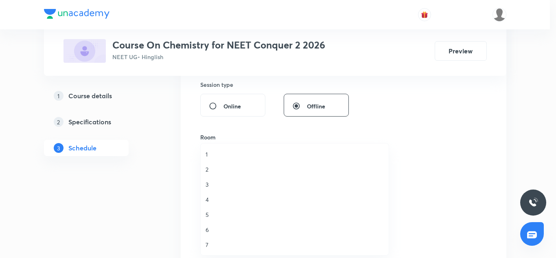
click at [210, 225] on li "6" at bounding box center [295, 229] width 188 height 15
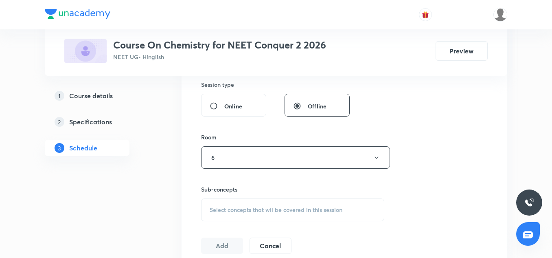
scroll to position [337, 0]
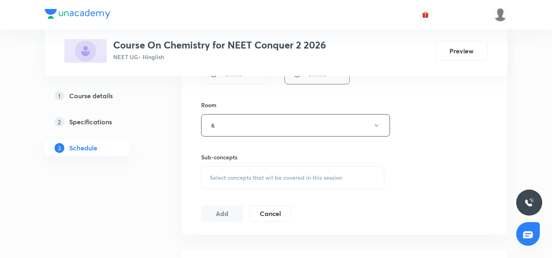
click at [250, 186] on div "Select concepts that wil be covered in this session" at bounding box center [292, 177] width 183 height 23
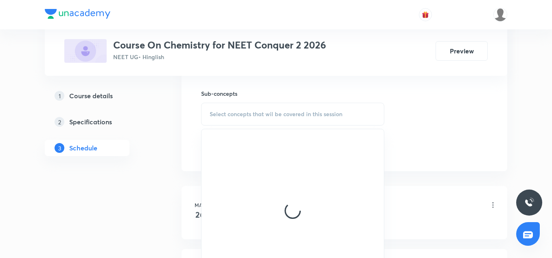
scroll to position [425, 0]
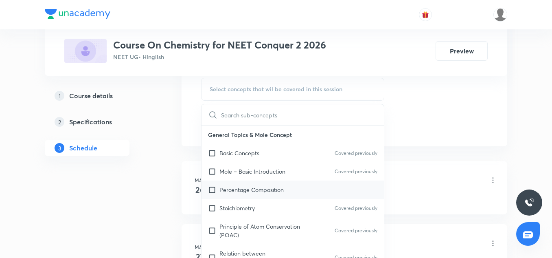
click at [258, 191] on p "Percentage Composition" at bounding box center [251, 189] width 64 height 9
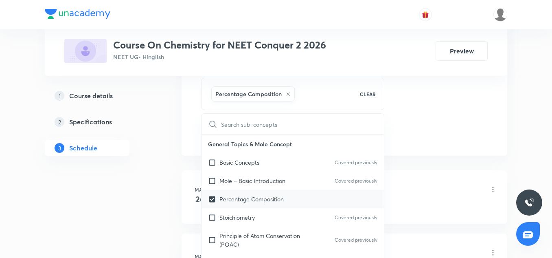
scroll to position [193, 0]
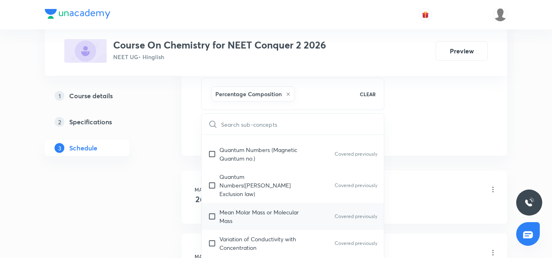
click at [247, 203] on div "Mean Molar Mass or Molecular Mass Covered previously" at bounding box center [292, 216] width 182 height 27
checkbox input "true"
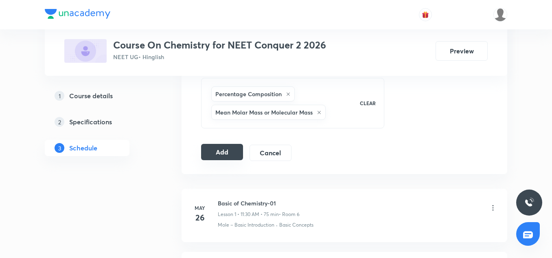
click at [228, 148] on button "Add" at bounding box center [222, 152] width 42 height 16
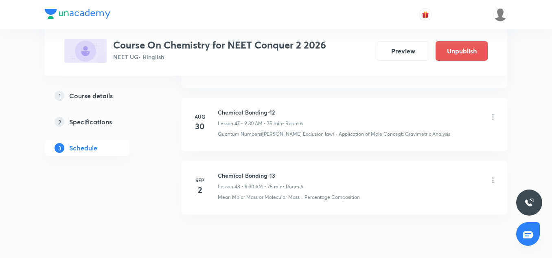
scroll to position [3093, 0]
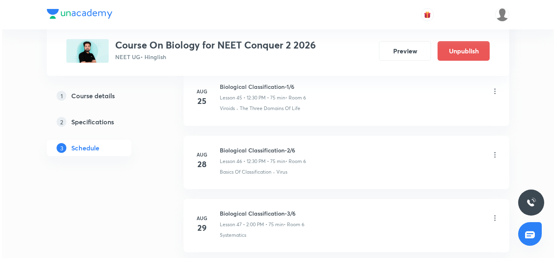
scroll to position [3438, 0]
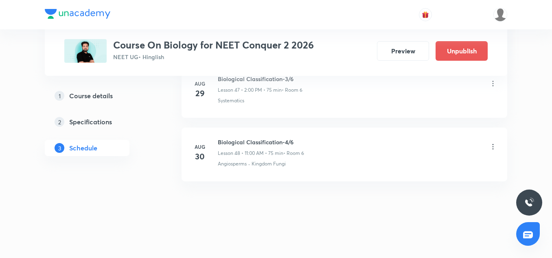
click at [257, 140] on h6 "Biological Classification-4/6" at bounding box center [261, 142] width 86 height 9
copy h6 "Biological Classification-4/6"
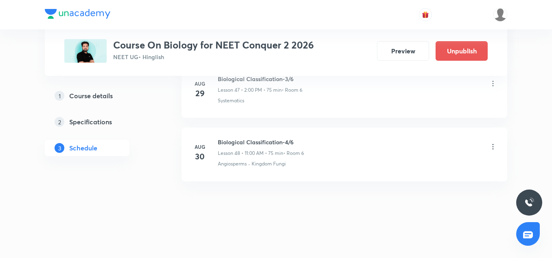
click at [495, 147] on icon at bounding box center [493, 146] width 8 height 8
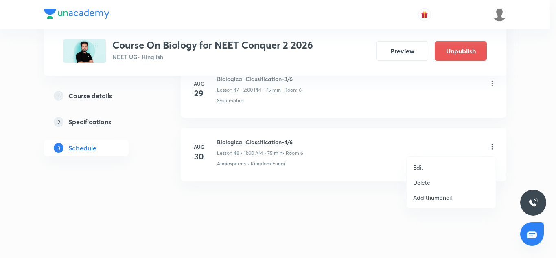
click at [421, 167] on p "Edit" at bounding box center [418, 167] width 10 height 9
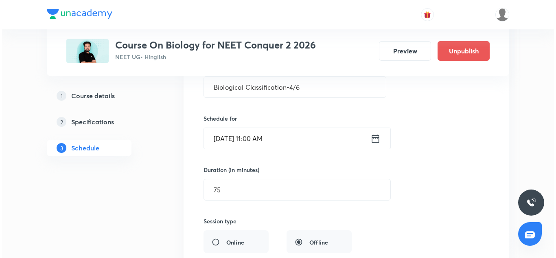
scroll to position [3136, 0]
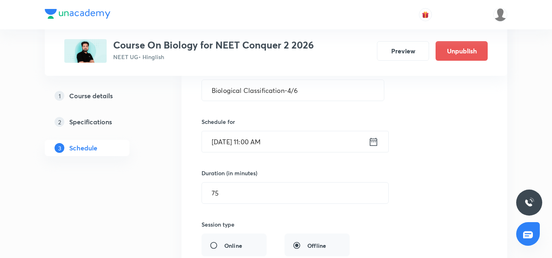
click at [239, 142] on input "Aug 30, 2034, 11:00 AM" at bounding box center [285, 141] width 166 height 21
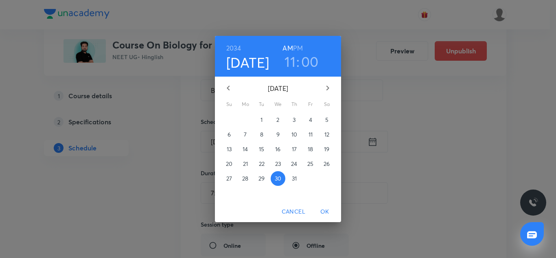
click at [230, 47] on h6 "2034" at bounding box center [233, 47] width 15 height 11
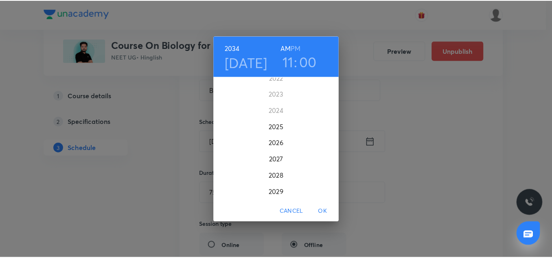
scroll to position [1992, 0]
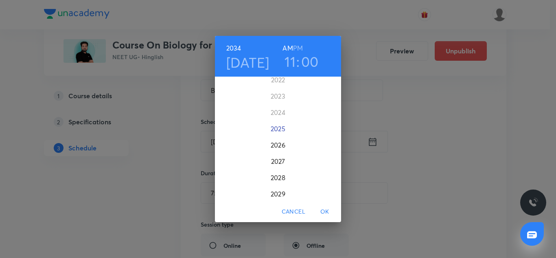
click at [275, 129] on div "2025" at bounding box center [278, 128] width 126 height 16
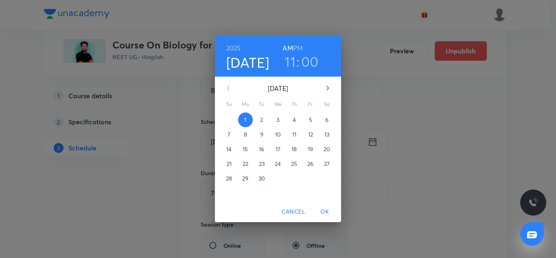
click at [262, 118] on p "2" at bounding box center [261, 120] width 3 height 8
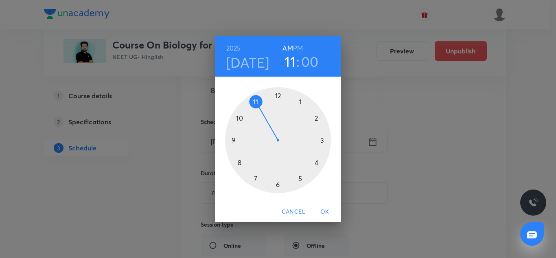
click at [326, 210] on span "OK" at bounding box center [325, 211] width 20 height 10
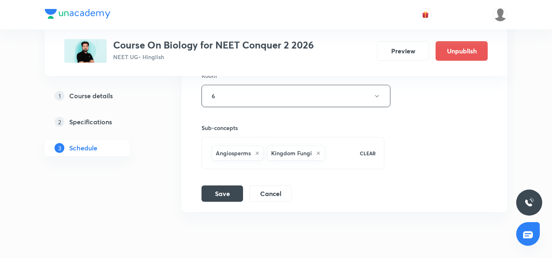
scroll to position [3377, 0]
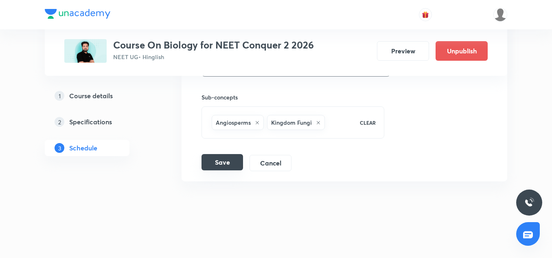
click at [228, 167] on button "Save" at bounding box center [222, 162] width 42 height 16
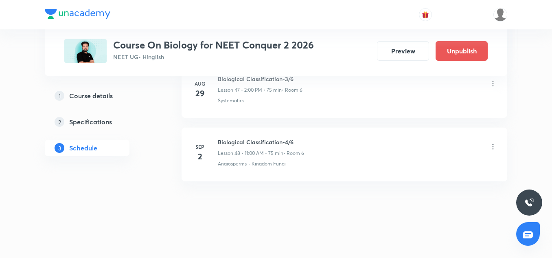
scroll to position [3040, 0]
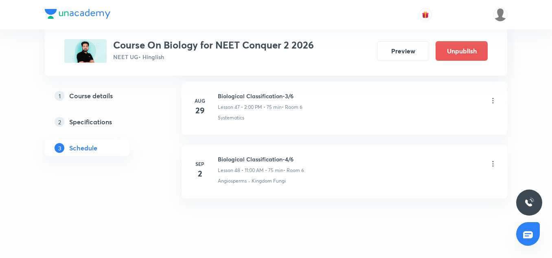
click at [493, 166] on icon at bounding box center [493, 163] width 1 height 5
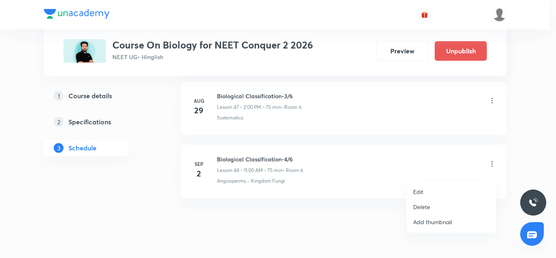
click at [409, 191] on li "Edit" at bounding box center [451, 191] width 89 height 15
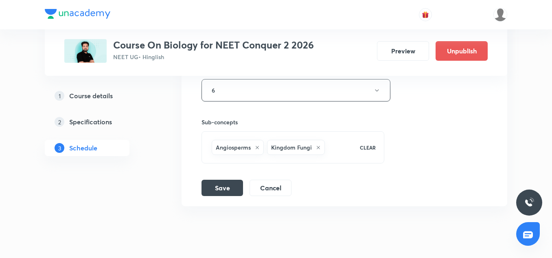
scroll to position [3375, 0]
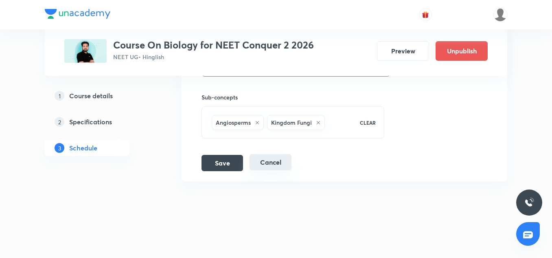
click at [265, 167] on button "Cancel" at bounding box center [271, 162] width 42 height 16
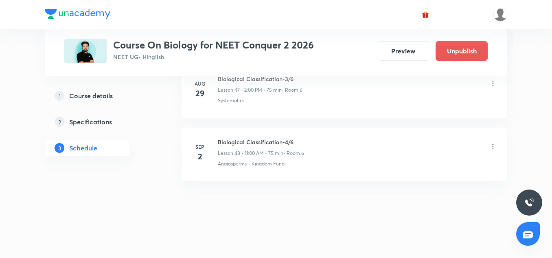
scroll to position [3064, 0]
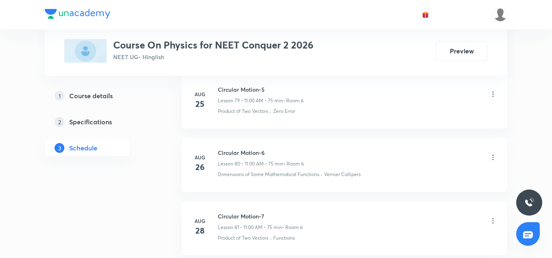
scroll to position [5741, 0]
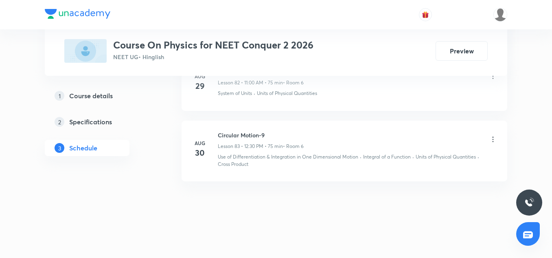
click at [235, 136] on h6 "Circular Motion-9" at bounding box center [261, 135] width 86 height 9
copy h6 "Circular Motion-9"
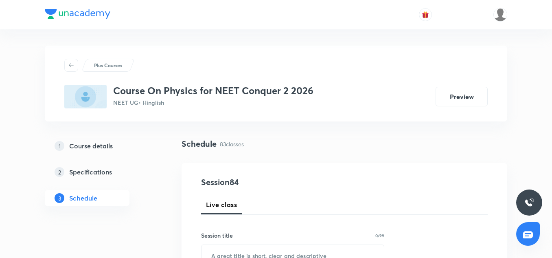
scroll to position [63, 0]
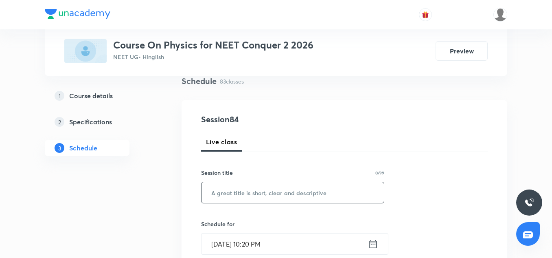
click at [207, 190] on input "text" at bounding box center [292, 192] width 182 height 21
paste input "Center of mass and conservation of momentum"
click at [250, 192] on input "Center of mass and conservation of momentum" at bounding box center [292, 192] width 182 height 21
click at [277, 191] on input "Center of Mass and conservation of momentum" at bounding box center [292, 192] width 182 height 21
click at [323, 191] on input "Center of Mass and Conservation of momentum" at bounding box center [292, 192] width 182 height 21
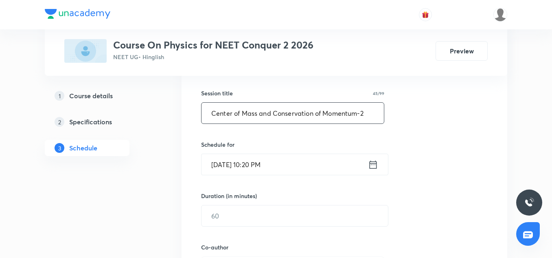
scroll to position [144, 0]
type input "Center of Mass and Conservation of Momentum-2"
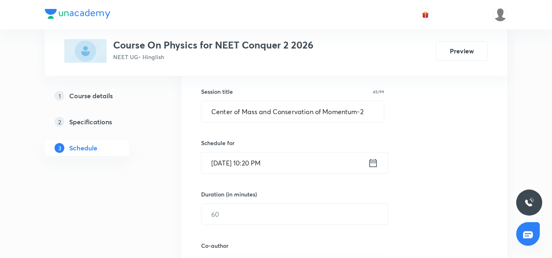
click at [238, 166] on input "Sep 1, 2025, 10:20 PM" at bounding box center [284, 162] width 166 height 21
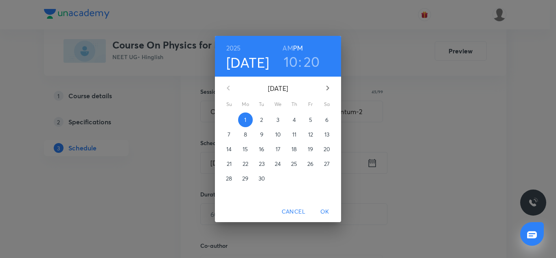
click at [263, 122] on p "2" at bounding box center [261, 120] width 3 height 8
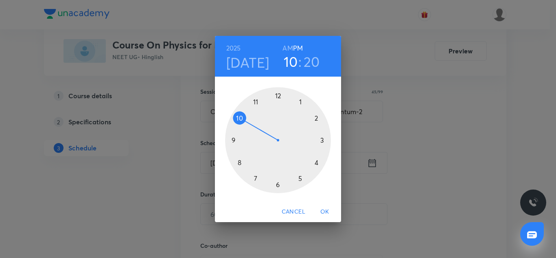
click at [278, 94] on div at bounding box center [278, 140] width 106 height 106
click at [277, 189] on div at bounding box center [278, 140] width 106 height 106
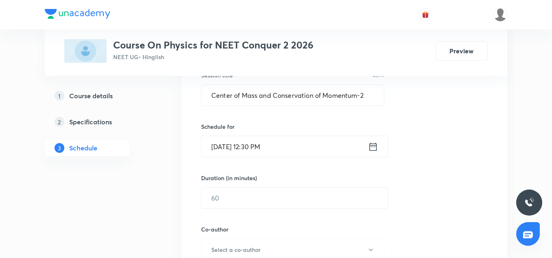
scroll to position [163, 0]
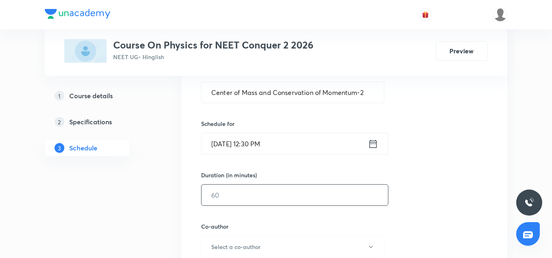
click input "text"
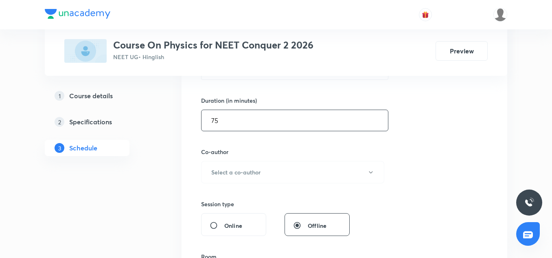
scroll to position [238, 0]
type input "75"
click button "Select a co-author"
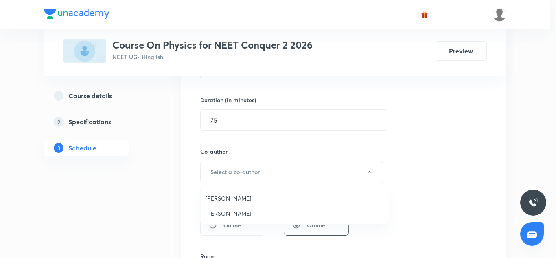
click li "Vinod Kumar Dixit"
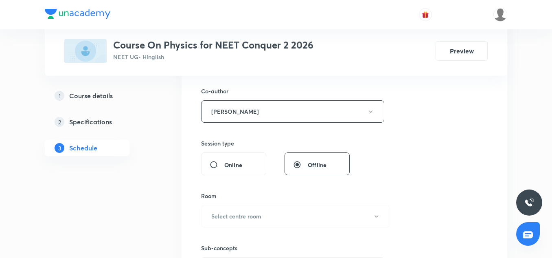
scroll to position [327, 0]
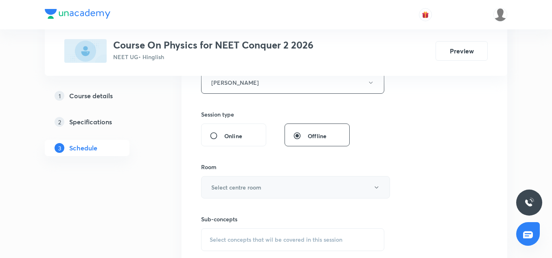
click h6 "Select centre room"
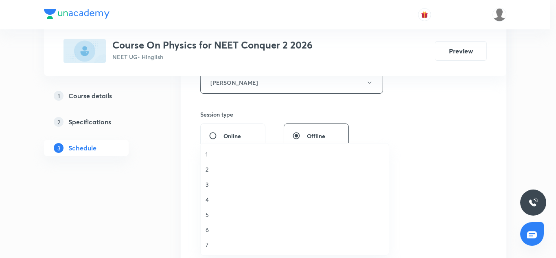
click span "6"
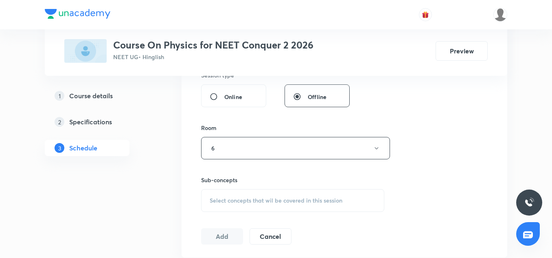
scroll to position [367, 0]
click span "Select concepts that wil be covered in this session"
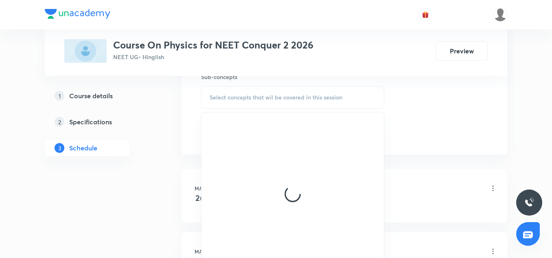
scroll to position [470, 0]
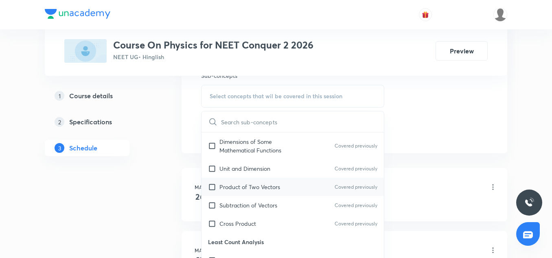
click p "Product of Two Vectors"
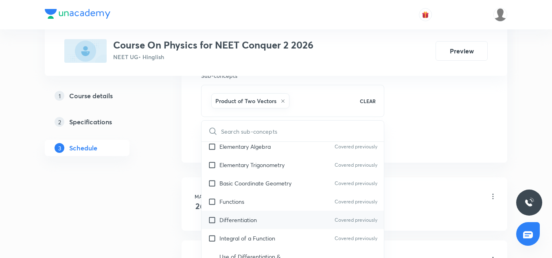
scroll to position [342, 0]
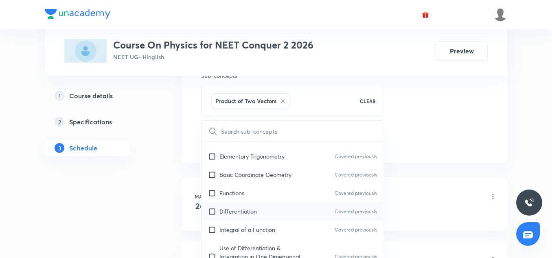
click div "Differentiation Covered previously"
checkbox input "true"
click div "Plus Courses Course On Physics for NEET Conquer 2 2026 NEET UG • Hinglish Previ…"
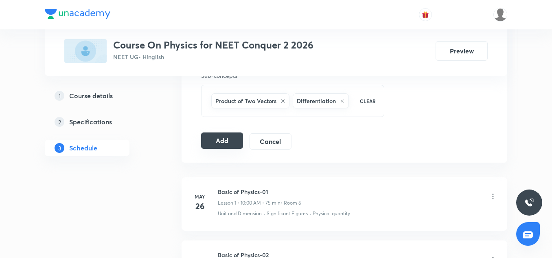
click button "Add"
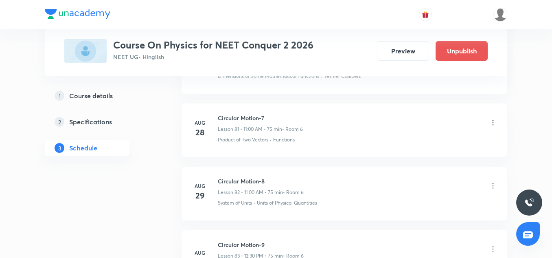
scroll to position [5378, 0]
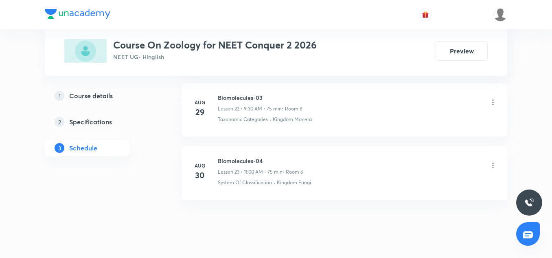
scroll to position [1850, 0]
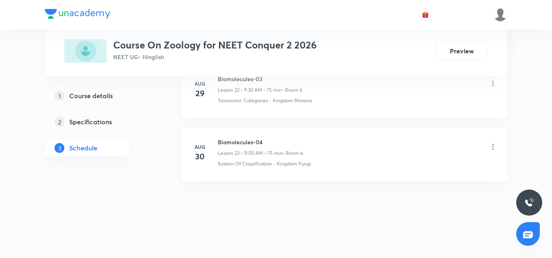
click at [232, 140] on h6 "Biomolecules-04" at bounding box center [260, 142] width 85 height 9
copy h6 "Biomolecules-04"
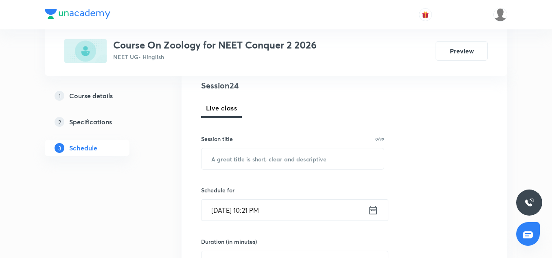
scroll to position [97, 0]
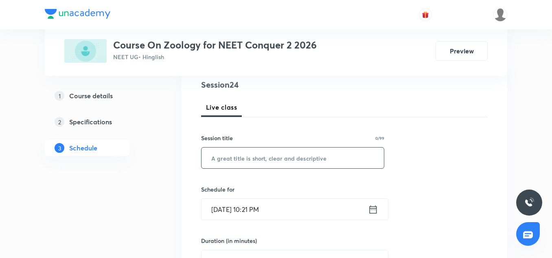
click at [241, 167] on input "text" at bounding box center [292, 157] width 182 height 21
paste input "Biomolecules-04"
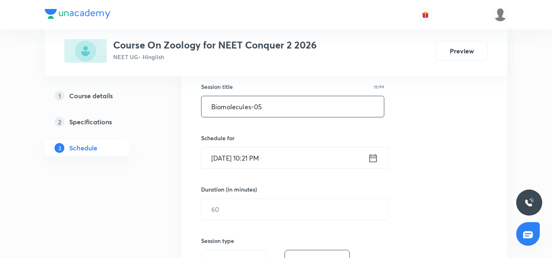
scroll to position [151, 0]
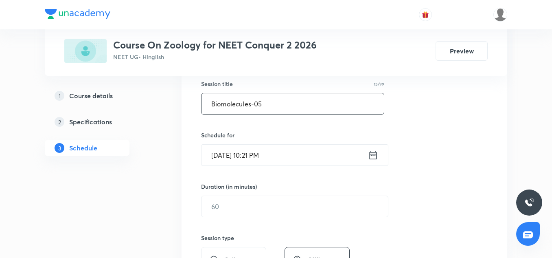
type input "Biomolecules-05"
click at [220, 158] on input "[DATE] 10:21 PM" at bounding box center [284, 155] width 166 height 21
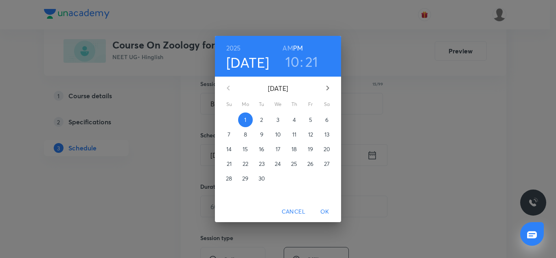
click at [261, 121] on p "2" at bounding box center [261, 120] width 3 height 8
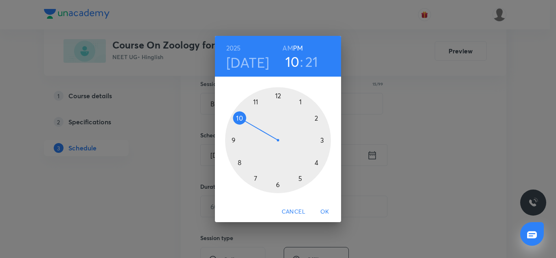
click at [315, 118] on div at bounding box center [278, 140] width 106 height 106
click at [277, 97] on div at bounding box center [278, 140] width 106 height 106
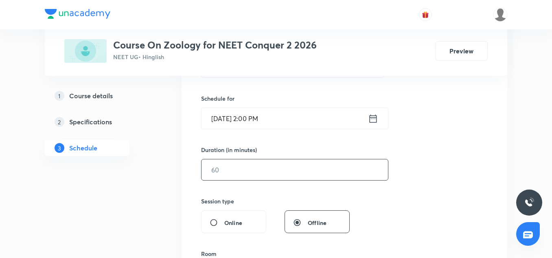
scroll to position [189, 0]
click at [237, 166] on input "text" at bounding box center [294, 168] width 186 height 21
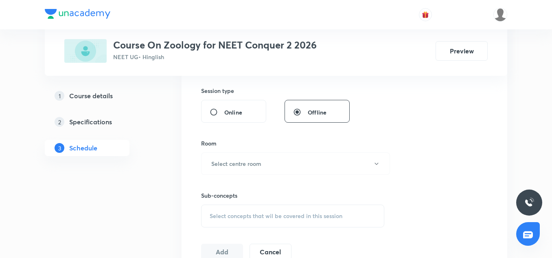
scroll to position [299, 0]
type input "75"
click at [238, 159] on h6 "Select centre room" at bounding box center [236, 163] width 50 height 9
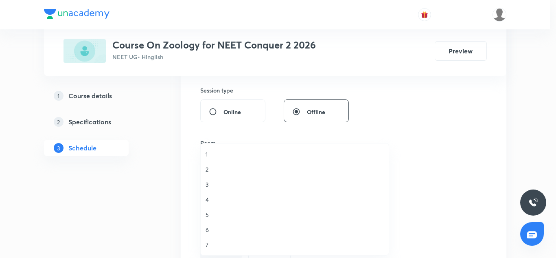
click at [216, 170] on span "2" at bounding box center [295, 169] width 178 height 9
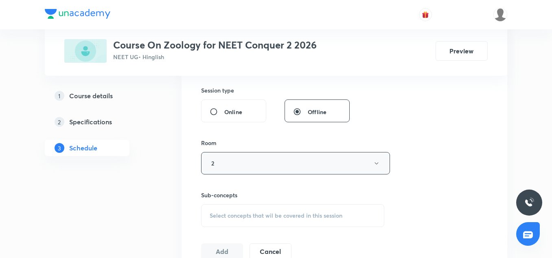
click at [238, 163] on button "2" at bounding box center [295, 163] width 189 height 22
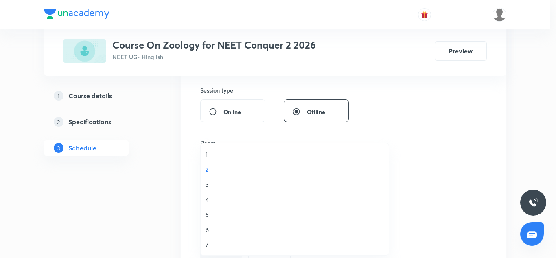
click at [219, 235] on li "6" at bounding box center [295, 229] width 188 height 15
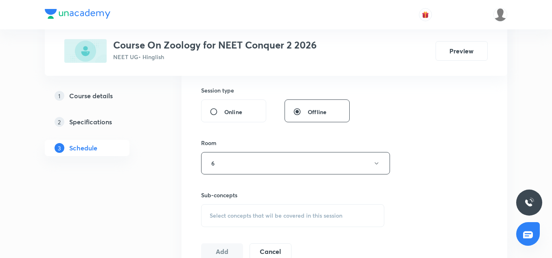
scroll to position [334, 0]
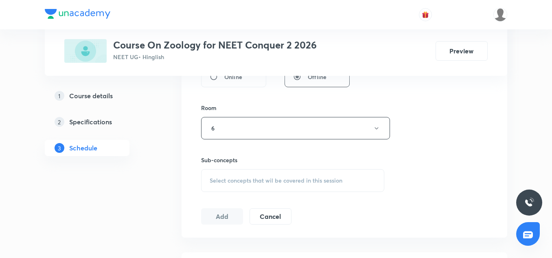
click at [231, 178] on span "Select concepts that wil be covered in this session" at bounding box center [276, 180] width 133 height 7
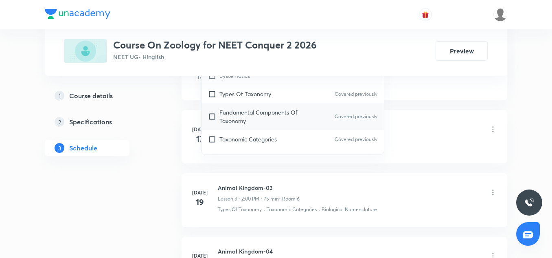
scroll to position [550, 0]
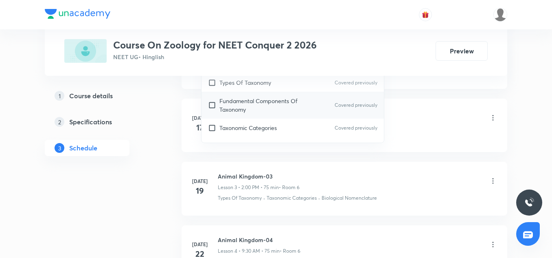
click at [241, 117] on div "Fundamental Components Of Taxonomy Covered previously" at bounding box center [292, 105] width 182 height 27
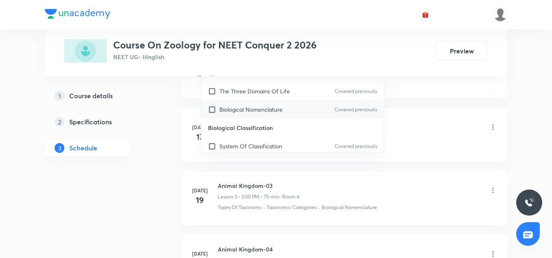
scroll to position [83, 0]
click at [242, 116] on div "Biological Nomenclature Covered previously" at bounding box center [292, 108] width 182 height 18
checkbox input "true"
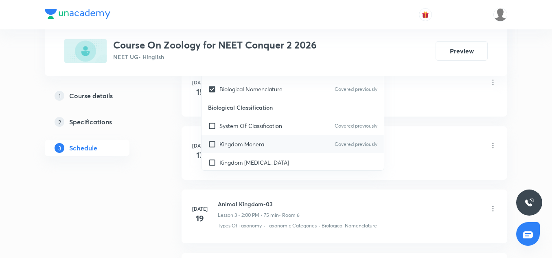
scroll to position [122, 0]
click at [250, 142] on p "Kingdom Monera" at bounding box center [241, 143] width 45 height 9
checkbox input "true"
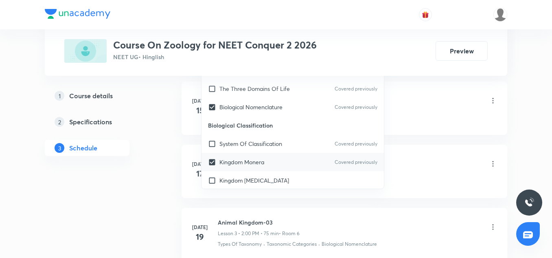
click at [415, 125] on li "[DATE] Animal Kingdom-01 Lesson 1 • 2:00 PM • 75 min • Room 6 Basics Of Classif…" at bounding box center [345, 107] width 326 height 53
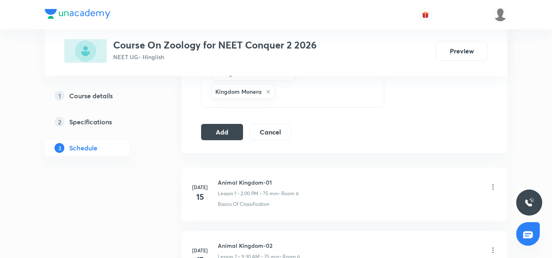
scroll to position [461, 0]
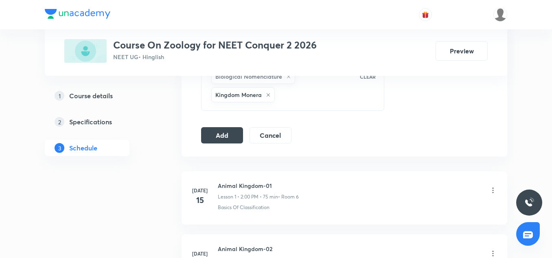
click at [243, 141] on div "Add Cancel" at bounding box center [249, 135] width 97 height 16
click at [233, 138] on button "Add" at bounding box center [222, 134] width 42 height 16
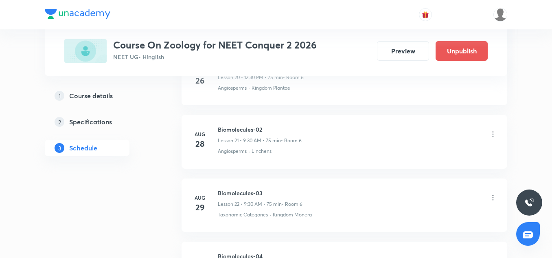
scroll to position [1539, 0]
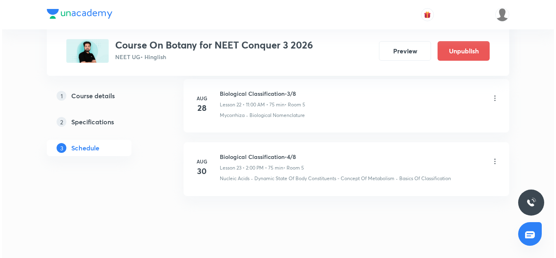
scroll to position [1857, 0]
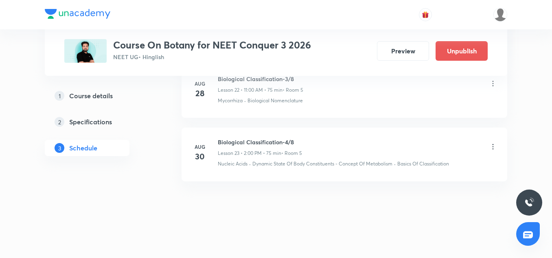
click at [242, 143] on h6 "Biological Classification-4/8" at bounding box center [260, 142] width 84 height 9
copy h6 "Biological Classification-4/8"
click at [494, 145] on icon at bounding box center [493, 146] width 8 height 8
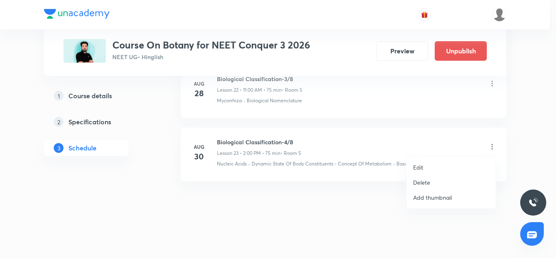
click at [421, 162] on li "Edit" at bounding box center [451, 167] width 89 height 15
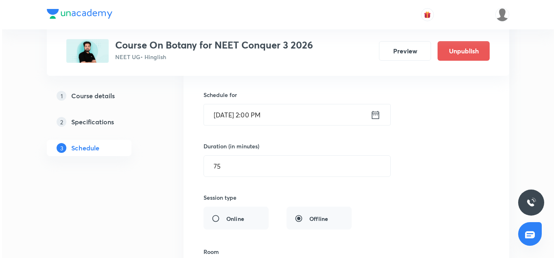
scroll to position [1587, 0]
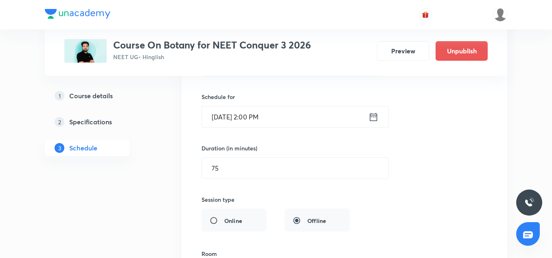
click at [241, 120] on input "Aug 30, 2044, 2:00 PM" at bounding box center [285, 116] width 166 height 21
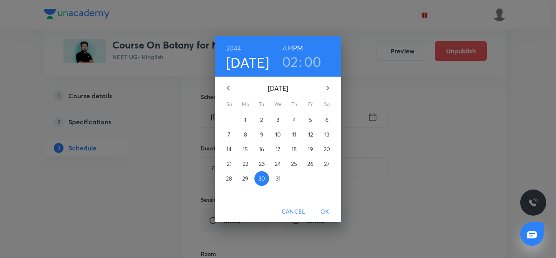
click at [234, 46] on h6 "2044" at bounding box center [233, 47] width 15 height 11
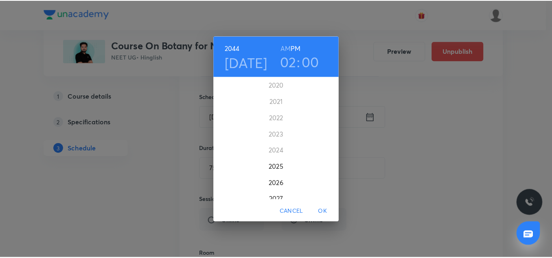
scroll to position [1954, 0]
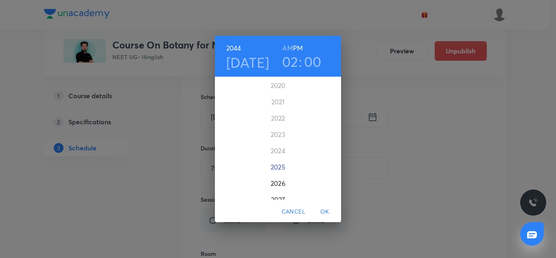
click at [282, 166] on div "2025" at bounding box center [278, 167] width 126 height 16
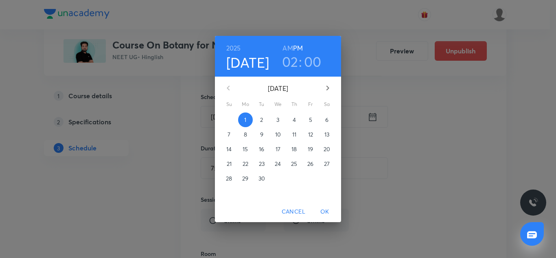
click at [285, 45] on h6 "AM" at bounding box center [288, 47] width 10 height 11
click at [288, 66] on h3 "02" at bounding box center [290, 61] width 16 height 17
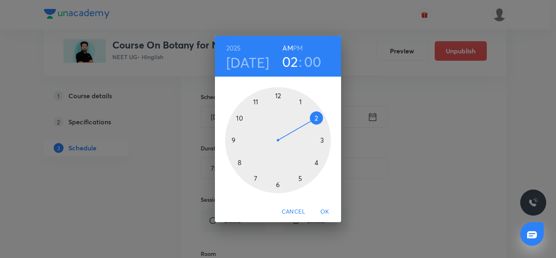
click at [253, 58] on h4 "[DATE]" at bounding box center [247, 62] width 43 height 17
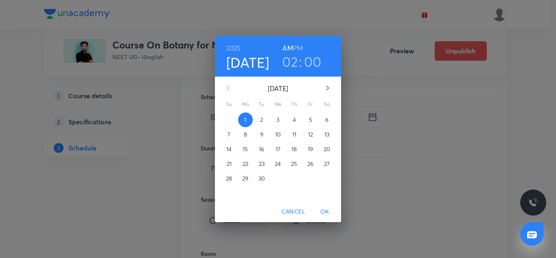
click at [263, 118] on span "2" at bounding box center [261, 120] width 15 height 8
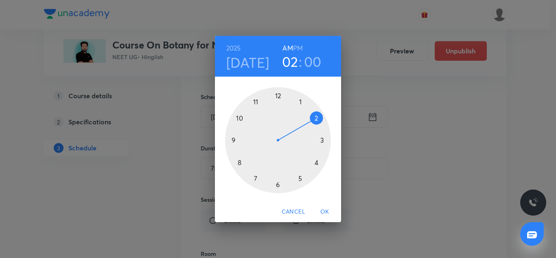
click at [285, 63] on h3 "02" at bounding box center [290, 61] width 16 height 17
click at [235, 137] on div at bounding box center [278, 140] width 106 height 106
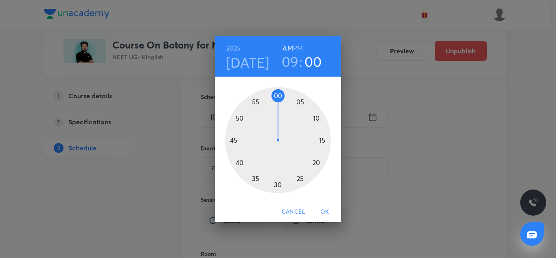
click at [276, 182] on div at bounding box center [278, 140] width 106 height 106
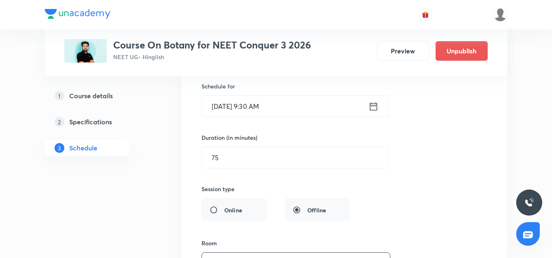
scroll to position [1599, 0]
click at [247, 169] on div "Session title 29/99 Biological Classification-4/8 ​ Schedule for Sep 2, 2025, 9…" at bounding box center [344, 213] width 286 height 400
click at [240, 160] on input "75" at bounding box center [295, 155] width 186 height 21
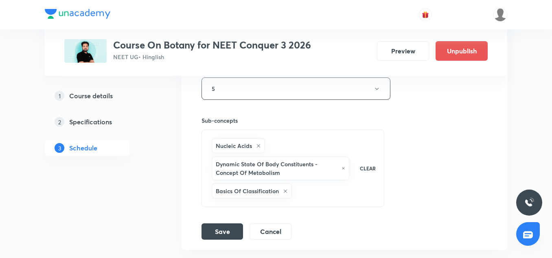
scroll to position [1774, 0]
click at [221, 226] on button "Save" at bounding box center [222, 229] width 42 height 16
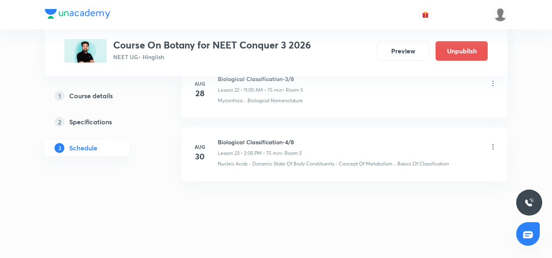
scroll to position [1483, 0]
click at [490, 148] on icon at bounding box center [493, 146] width 8 height 8
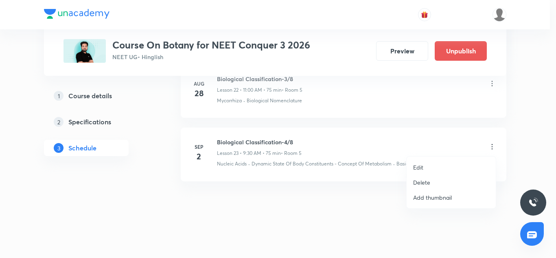
click at [422, 166] on p "Edit" at bounding box center [418, 167] width 10 height 9
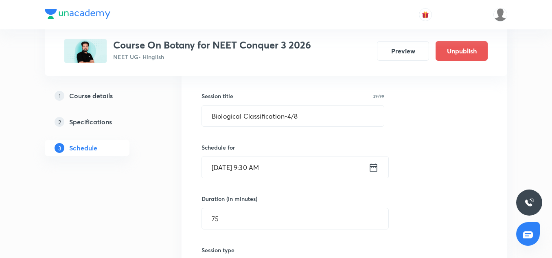
scroll to position [1841, 0]
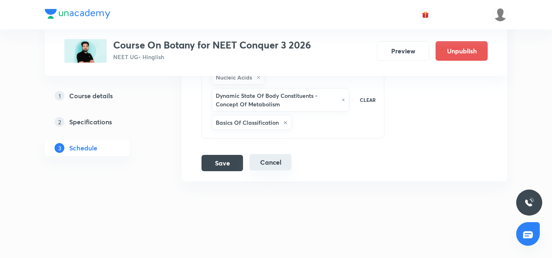
click at [276, 168] on button "Cancel" at bounding box center [271, 162] width 42 height 16
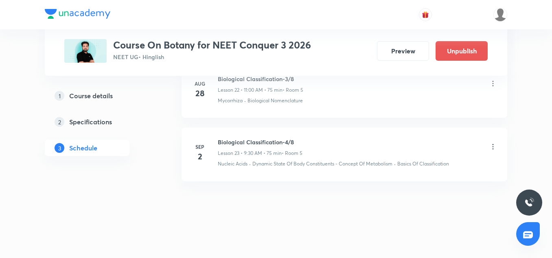
scroll to position [1483, 0]
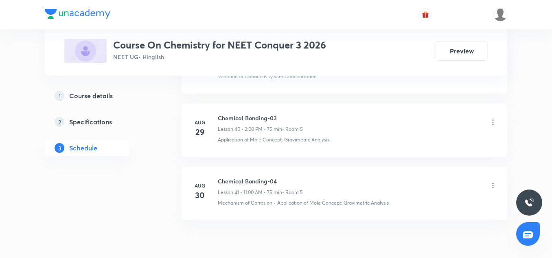
scroll to position [3039, 0]
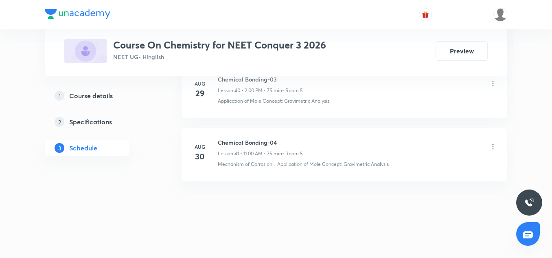
click at [250, 143] on h6 "Chemical Bonding-04" at bounding box center [260, 142] width 85 height 9
copy h6 "Chemical Bonding-04"
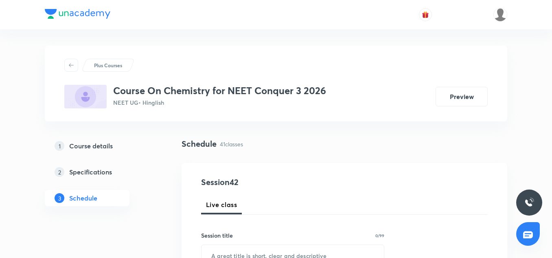
scroll to position [87, 0]
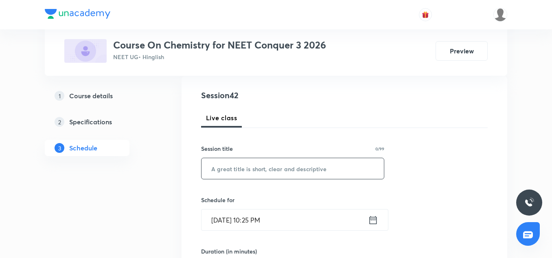
click at [249, 164] on input "text" at bounding box center [292, 168] width 182 height 21
paste input "Chemical Bonding-04"
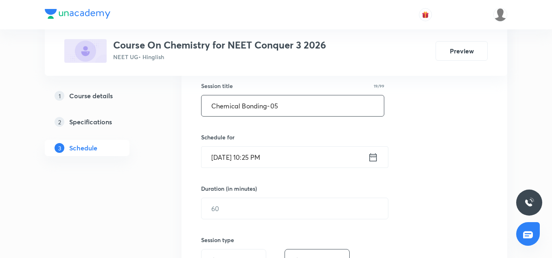
scroll to position [150, 0]
type input "Chemical Bonding-05"
click at [227, 154] on input "[DATE] 10:25 PM" at bounding box center [284, 156] width 166 height 21
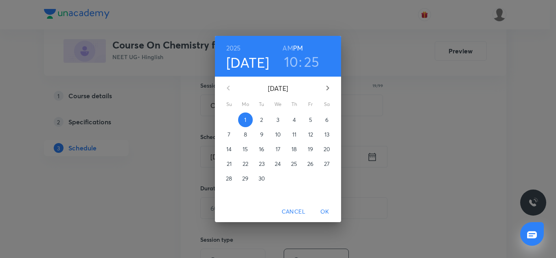
click at [263, 125] on button "2" at bounding box center [261, 119] width 15 height 15
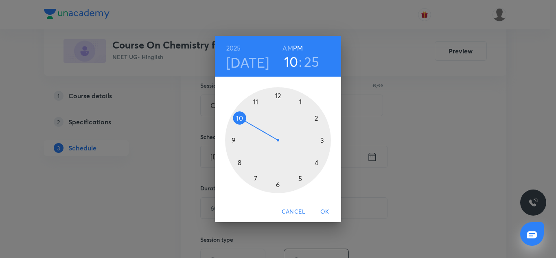
click at [256, 101] on div at bounding box center [278, 140] width 106 height 106
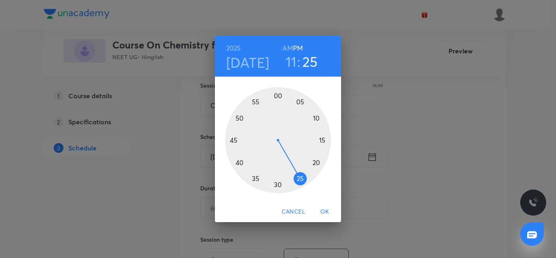
click at [277, 96] on div at bounding box center [278, 140] width 106 height 106
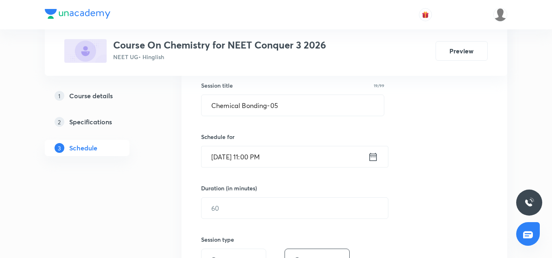
click at [282, 157] on input "[DATE] 11:00 PM" at bounding box center [284, 156] width 166 height 21
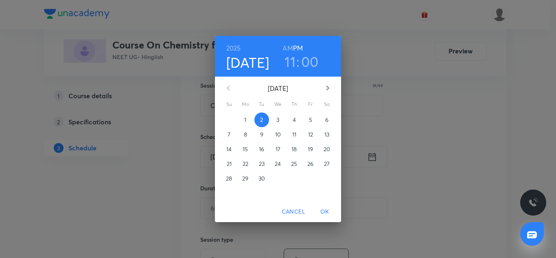
click at [286, 46] on h6 "AM" at bounding box center [288, 47] width 10 height 11
click at [326, 212] on span "OK" at bounding box center [325, 211] width 20 height 10
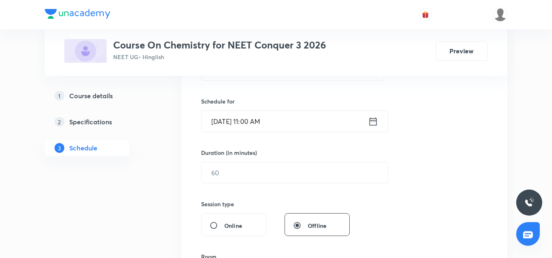
scroll to position [186, 0]
click at [244, 165] on input "text" at bounding box center [294, 172] width 186 height 21
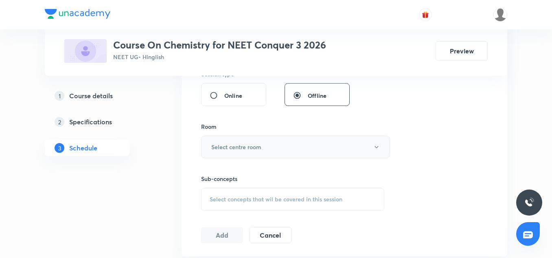
scroll to position [315, 0]
type input "75"
click at [240, 150] on h6 "Select centre room" at bounding box center [236, 146] width 50 height 9
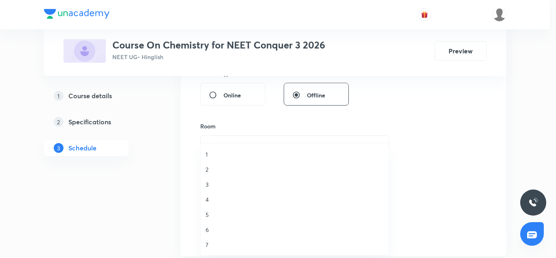
click at [212, 210] on span "5" at bounding box center [295, 214] width 178 height 9
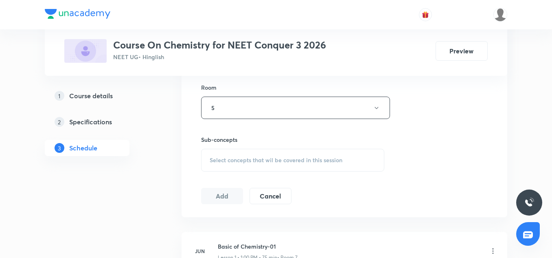
scroll to position [357, 0]
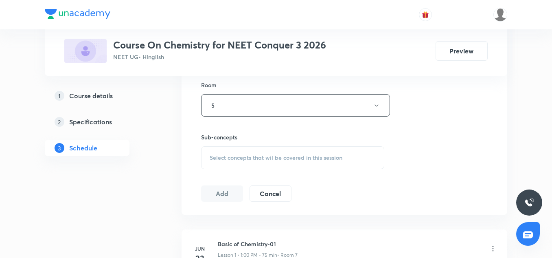
click at [232, 156] on span "Select concepts that wil be covered in this session" at bounding box center [276, 157] width 133 height 7
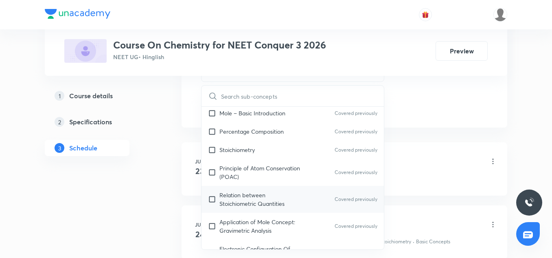
scroll to position [40, 0]
click at [237, 187] on div "Relation between Stoichiometric Quantities Covered previously" at bounding box center [292, 198] width 182 height 27
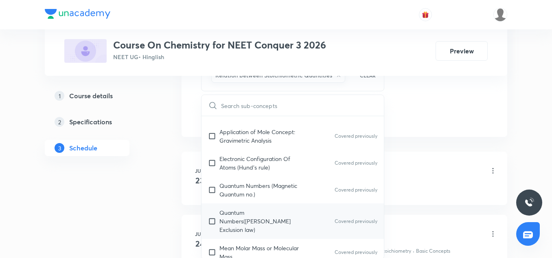
scroll to position [140, 0]
click at [243, 214] on p "Quantum Numbers([PERSON_NAME] Exclusion law)" at bounding box center [260, 220] width 82 height 26
checkbox input "true"
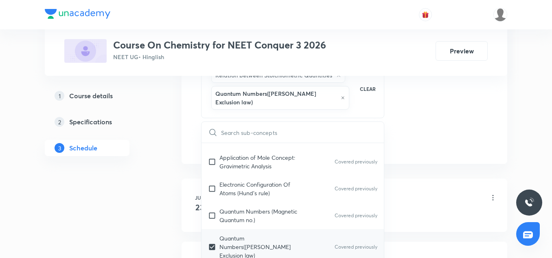
click at [488, 188] on div "Basic of Chemistry-01 Lesson 1 • 1:00 PM • 75 min • Room 7" at bounding box center [357, 197] width 279 height 19
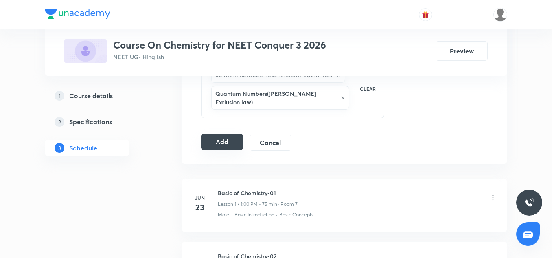
click at [232, 134] on button "Add" at bounding box center [222, 142] width 42 height 16
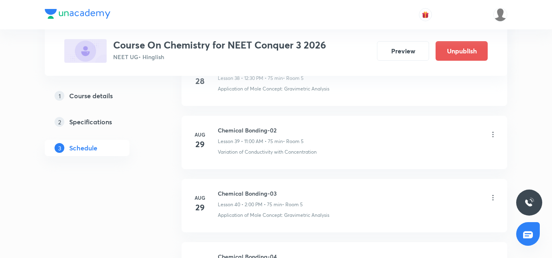
scroll to position [2728, 0]
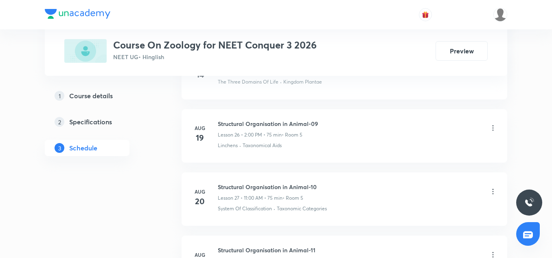
scroll to position [2418, 0]
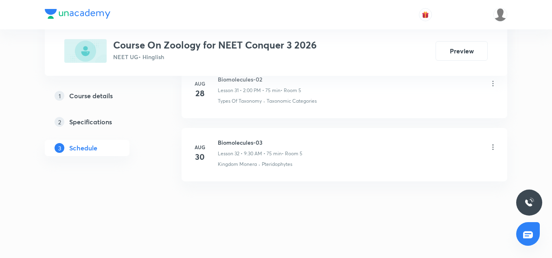
click at [250, 140] on h6 "Biomolecules-03" at bounding box center [260, 142] width 85 height 9
copy h6 "Biomolecules-03"
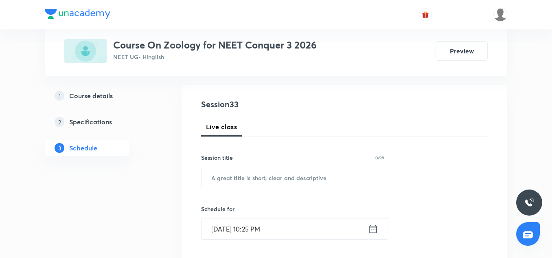
scroll to position [79, 0]
click at [252, 171] on input "text" at bounding box center [292, 176] width 182 height 21
paste input "Biomolecules-03"
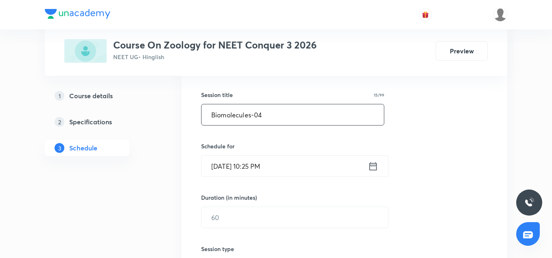
scroll to position [143, 0]
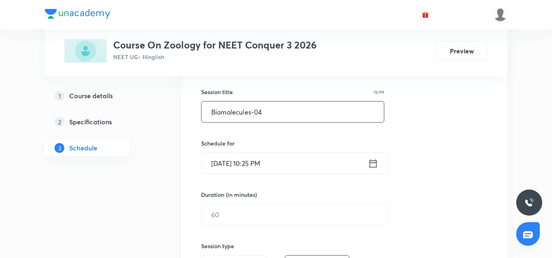
type input "Biomolecules-04"
click at [221, 165] on input "[DATE] 10:25 PM" at bounding box center [284, 163] width 166 height 21
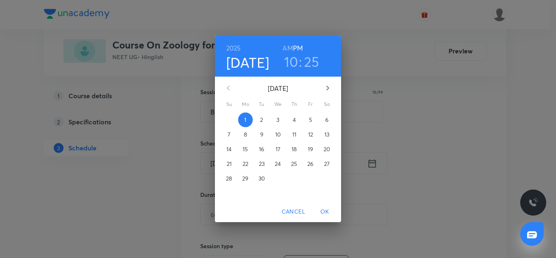
click at [262, 117] on p "2" at bounding box center [261, 120] width 3 height 8
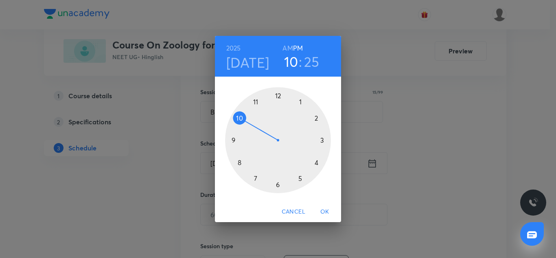
click at [278, 91] on div at bounding box center [278, 140] width 106 height 106
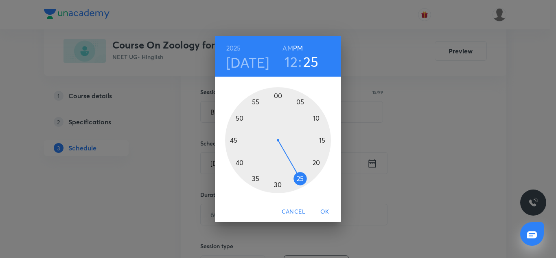
click at [279, 186] on div at bounding box center [278, 140] width 106 height 106
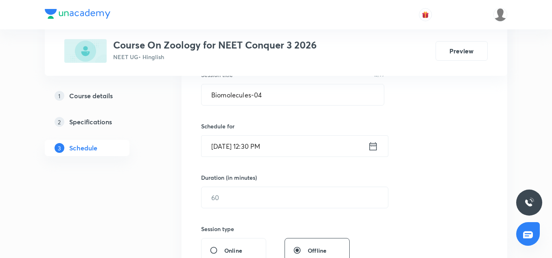
scroll to position [162, 0]
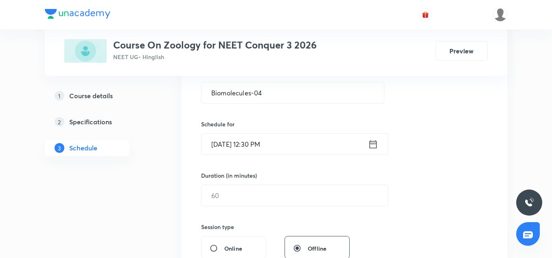
click at [243, 208] on div "Session 33 Live class Session title 15/99 Biomolecules-04 ​ Schedule for [DATE]…" at bounding box center [344, 204] width 287 height 382
click at [234, 192] on input "text" at bounding box center [294, 195] width 186 height 21
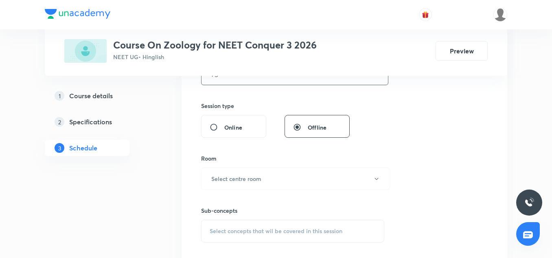
scroll to position [284, 0]
type input "75"
click at [236, 179] on h6 "Select centre room" at bounding box center [236, 178] width 50 height 9
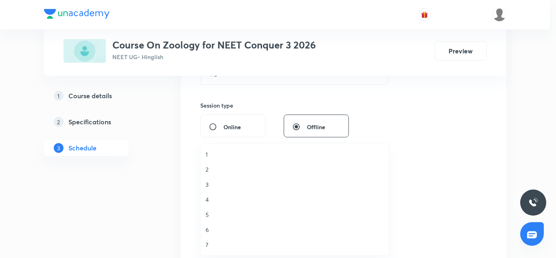
click at [210, 215] on span "5" at bounding box center [295, 214] width 178 height 9
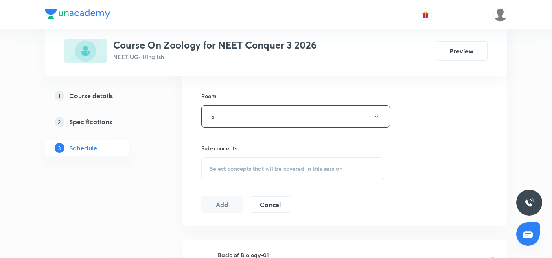
scroll to position [346, 0]
click at [225, 167] on span "Select concepts that wil be covered in this session" at bounding box center [276, 168] width 133 height 7
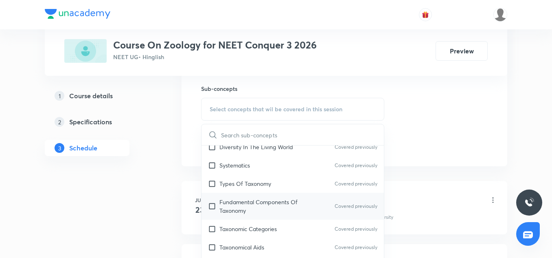
scroll to position [45, 0]
click at [248, 215] on div "Fundamental Components Of Taxonomy Covered previously" at bounding box center [292, 205] width 182 height 27
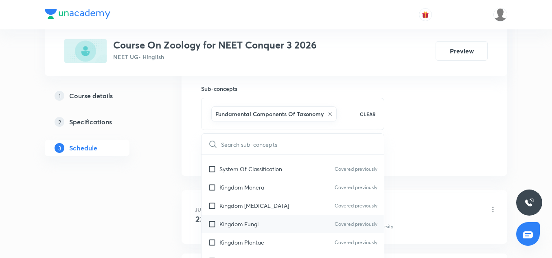
scroll to position [208, 0]
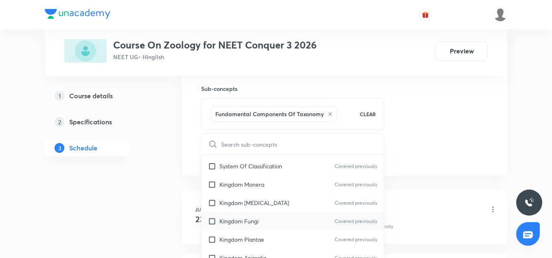
click at [237, 226] on div "Kingdom Fungi Covered previously" at bounding box center [292, 221] width 182 height 18
checkbox input "true"
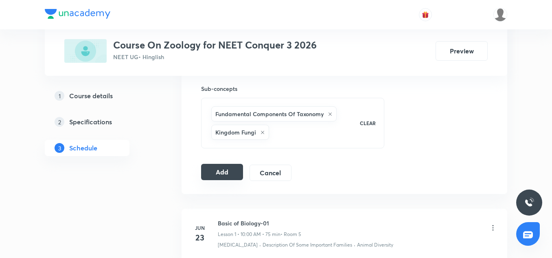
click at [232, 169] on button "Add" at bounding box center [222, 172] width 42 height 16
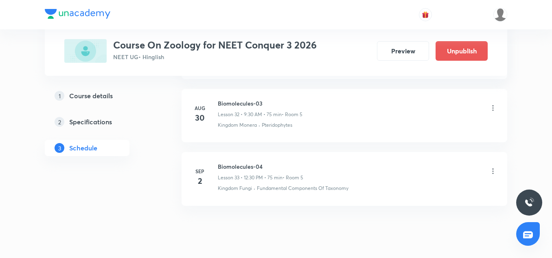
scroll to position [2108, 0]
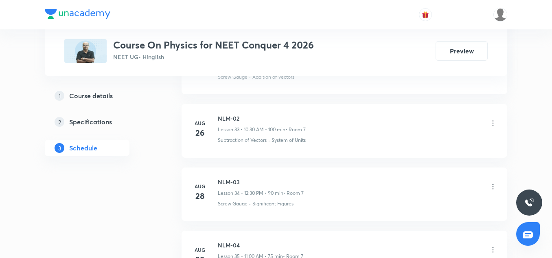
scroll to position [2735, 0]
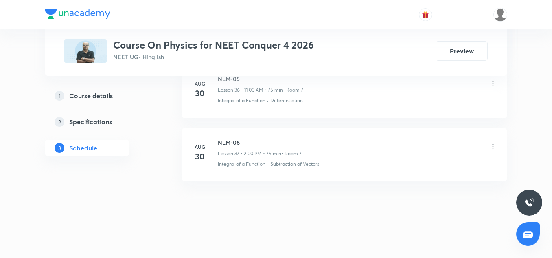
click at [238, 144] on h6 "NLM-06" at bounding box center [260, 142] width 84 height 9
copy h6 "NLM-06"
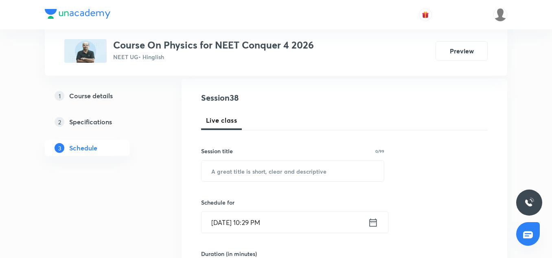
scroll to position [85, 0]
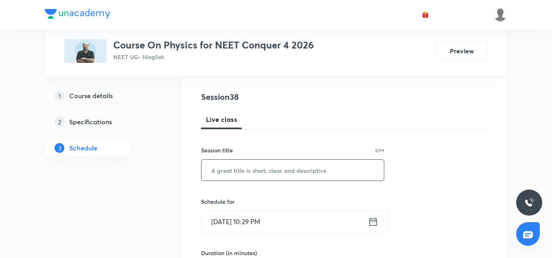
click at [250, 167] on input "text" at bounding box center [292, 170] width 182 height 21
paste input "NLM-06"
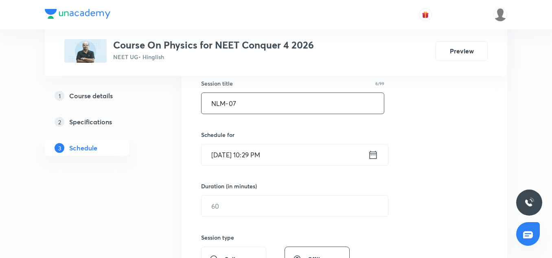
scroll to position [152, 0]
type input "NLM-07"
click at [219, 152] on input "Sep 1, 2025, 10:29 PM" at bounding box center [284, 154] width 166 height 21
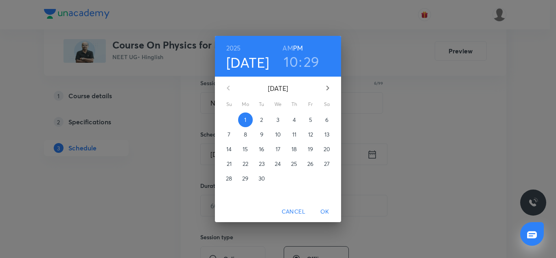
click at [261, 118] on p "2" at bounding box center [261, 120] width 3 height 8
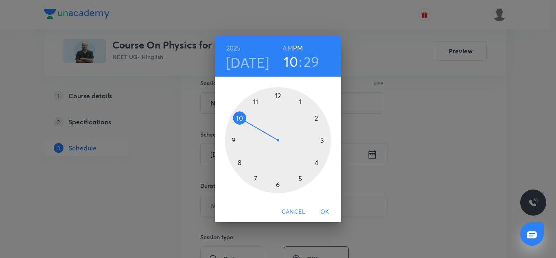
click at [234, 140] on div at bounding box center [278, 140] width 106 height 106
click at [278, 184] on div at bounding box center [278, 140] width 106 height 106
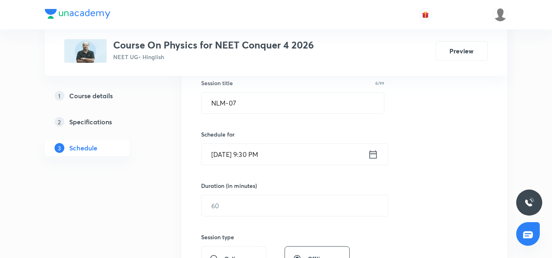
click at [312, 163] on input "[DATE] 9:30 PM" at bounding box center [284, 154] width 166 height 21
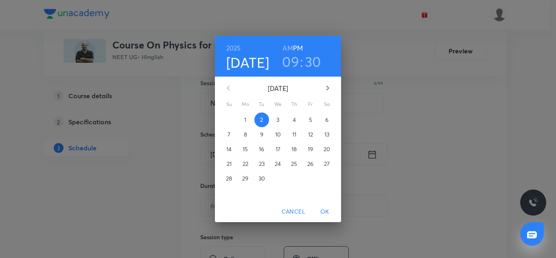
click at [283, 46] on h6 "AM" at bounding box center [288, 47] width 10 height 11
click at [324, 212] on span "OK" at bounding box center [325, 211] width 20 height 10
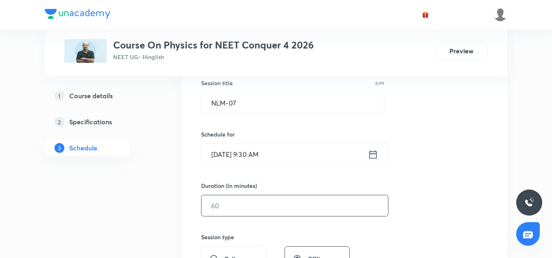
click at [227, 204] on input "text" at bounding box center [294, 205] width 186 height 21
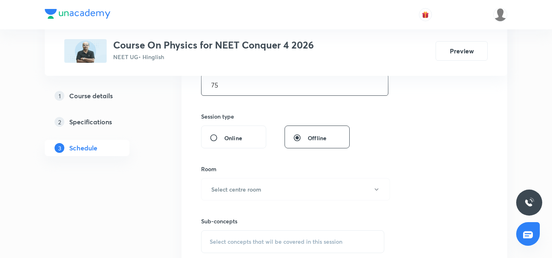
scroll to position [276, 0]
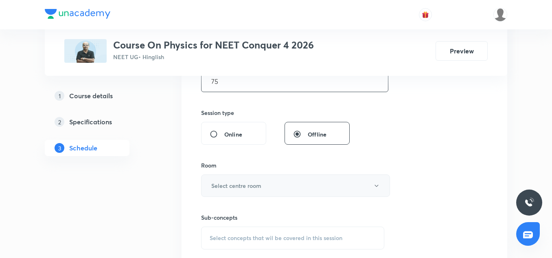
type input "75"
click at [230, 184] on h6 "Select centre room" at bounding box center [236, 185] width 50 height 9
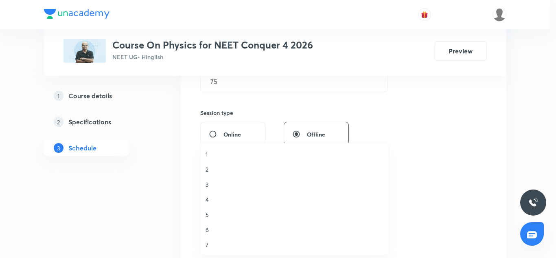
click at [211, 243] on span "7" at bounding box center [295, 244] width 178 height 9
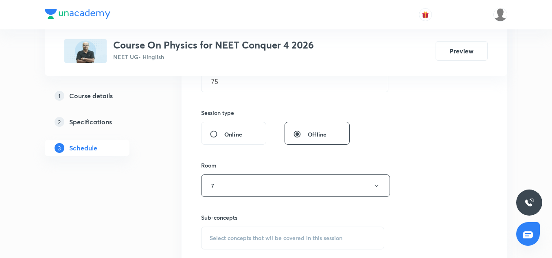
scroll to position [308, 0]
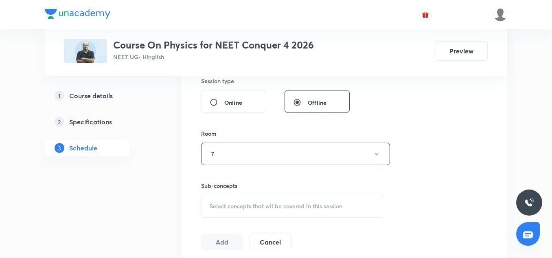
click at [249, 194] on div "Sub-concepts Select concepts that wil be covered in this session" at bounding box center [292, 199] width 183 height 36
click at [245, 203] on span "Select concepts that wil be covered in this session" at bounding box center [276, 206] width 133 height 7
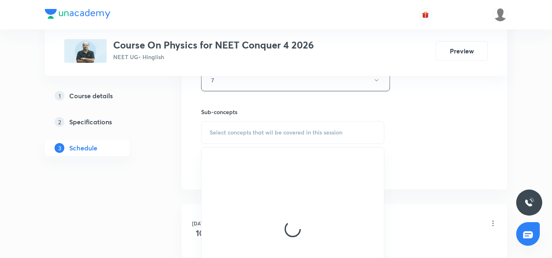
scroll to position [385, 0]
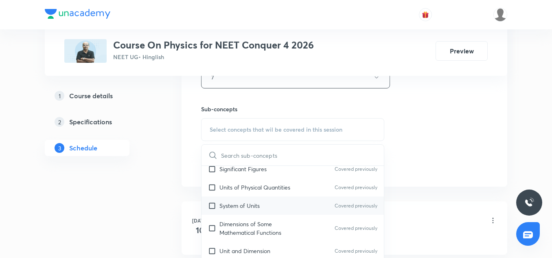
click at [252, 205] on p "System of Units" at bounding box center [239, 205] width 40 height 9
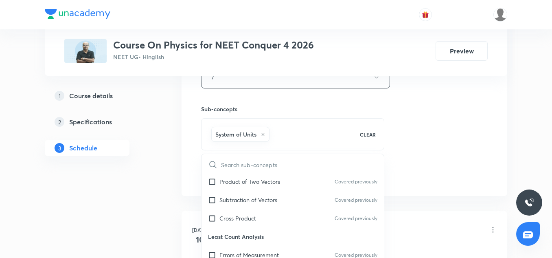
scroll to position [243, 0]
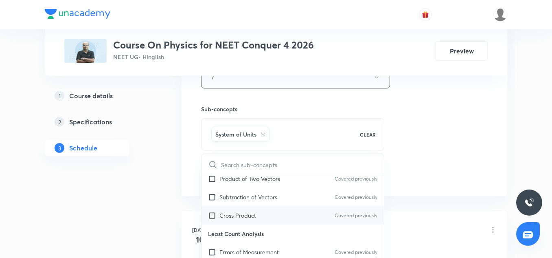
click at [248, 210] on div "Cross Product Covered previously" at bounding box center [292, 215] width 182 height 18
checkbox input "true"
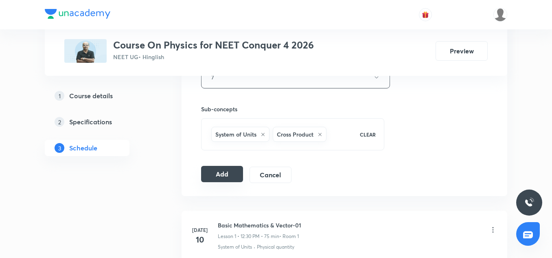
click at [225, 171] on button "Add" at bounding box center [222, 174] width 42 height 16
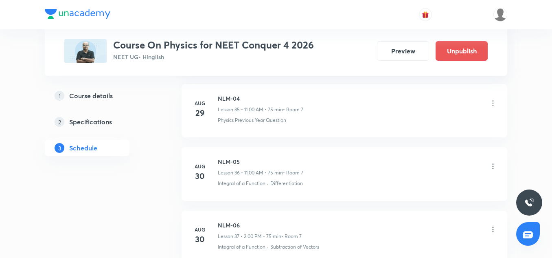
scroll to position [2424, 0]
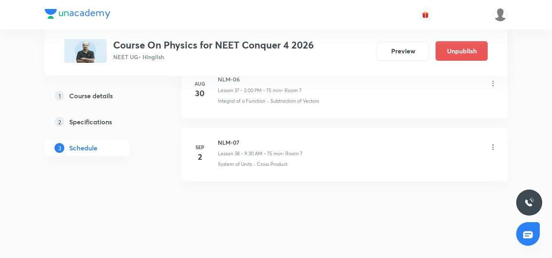
drag, startPoint x: 224, startPoint y: 135, endPoint x: 226, endPoint y: 139, distance: 4.8
click at [226, 139] on li "Sep 2 NLM-07 Lesson 38 • 9:30 AM • 75 min • Room 7 System of Units · Cross Prod…" at bounding box center [345, 154] width 326 height 53
click at [226, 139] on h6 "NLM-07" at bounding box center [260, 142] width 85 height 9
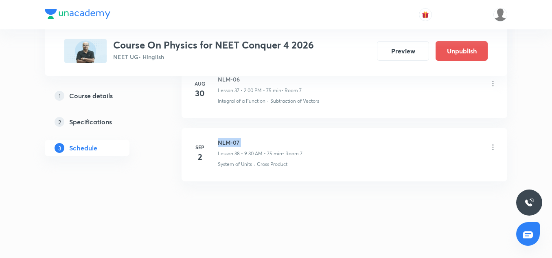
click h6 "NLM-07"
copy h6 "NLM-07"
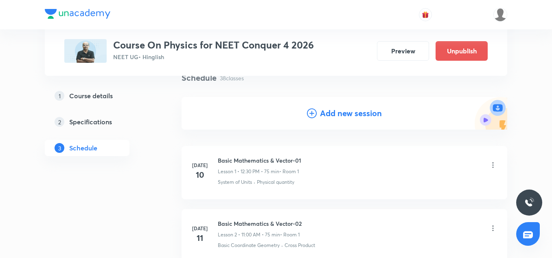
scroll to position [70, 0]
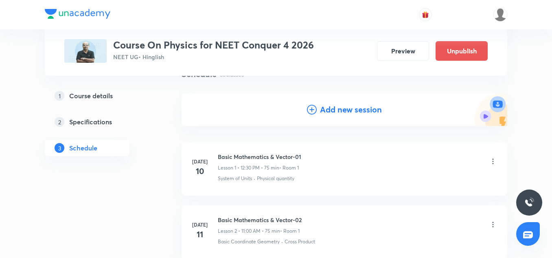
click h4 "Add new session"
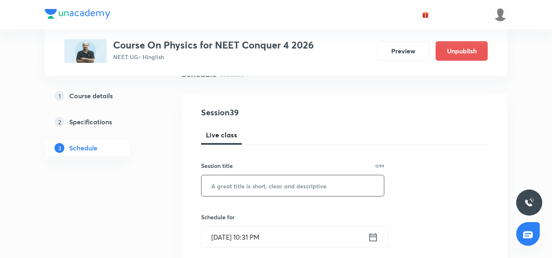
click input "text"
paste input "NLM-07"
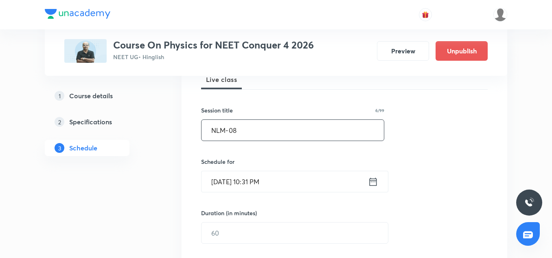
scroll to position [125, 0]
type input "NLM-08"
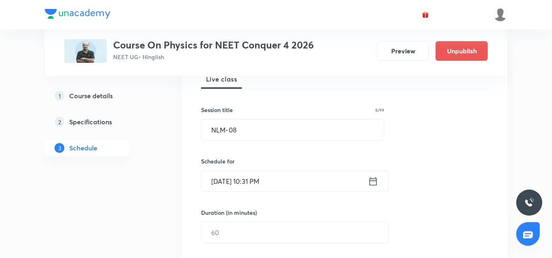
click input "Sep 1, 2025, 10:31 PM"
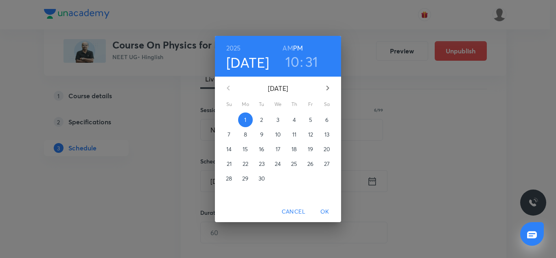
click p "2"
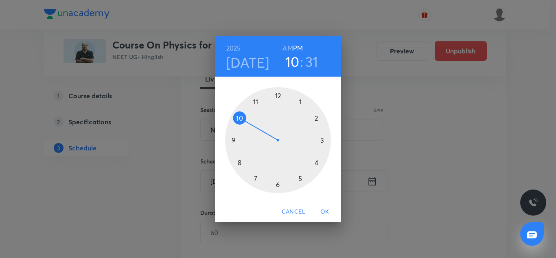
click div
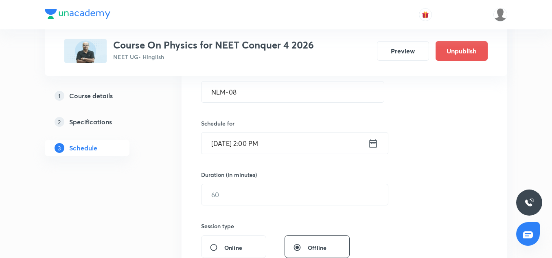
scroll to position [176, 0]
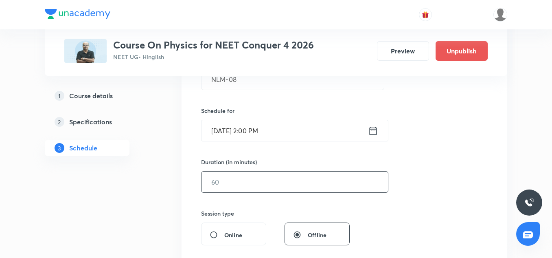
click input "text"
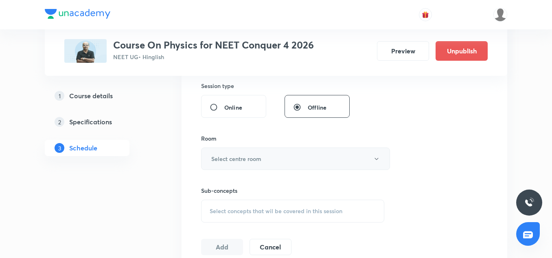
scroll to position [304, 0]
type input "75"
click button "Select centre room"
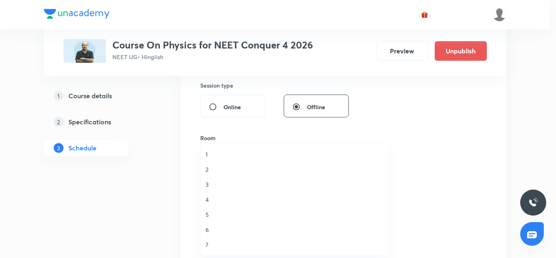
click span "7"
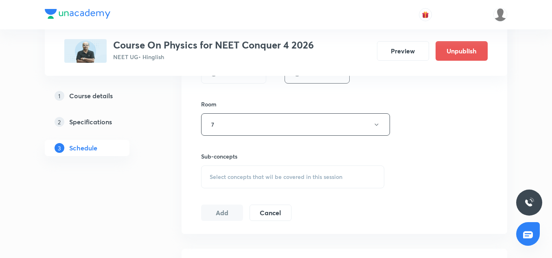
scroll to position [340, 0]
click span "Select concepts that wil be covered in this session"
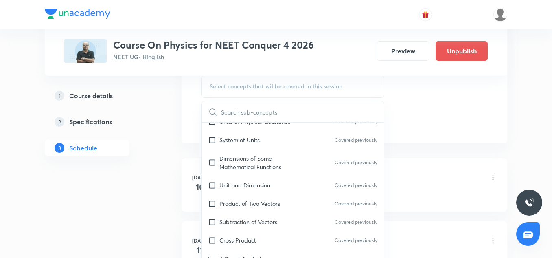
scroll to position [250, 0]
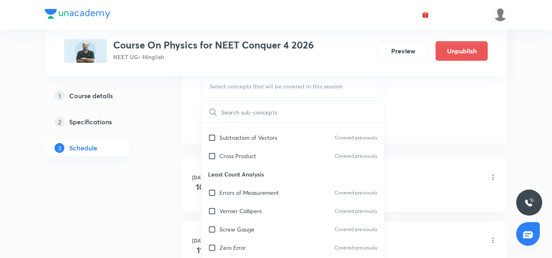
click p "Least Count Analysis"
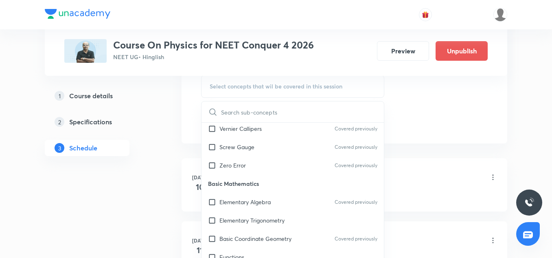
scroll to position [334, 0]
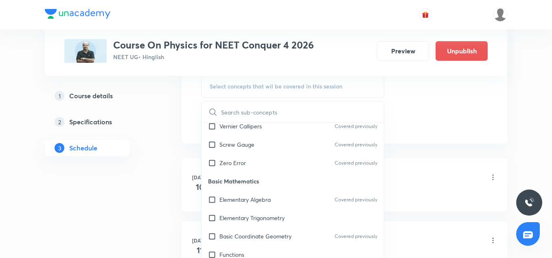
click p "Basic Mathematics"
click p "Elementary Algebra"
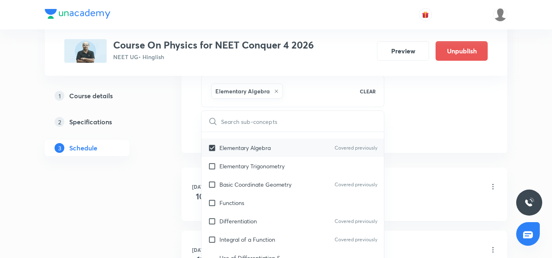
scroll to position [396, 0]
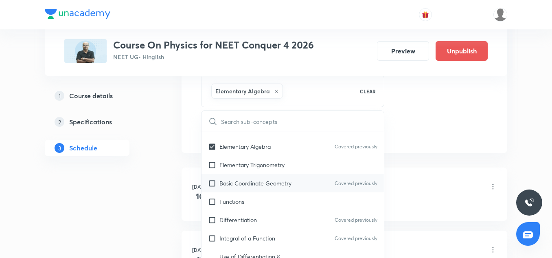
click div "Basic Coordinate Geometry Covered previously"
checkbox input "true"
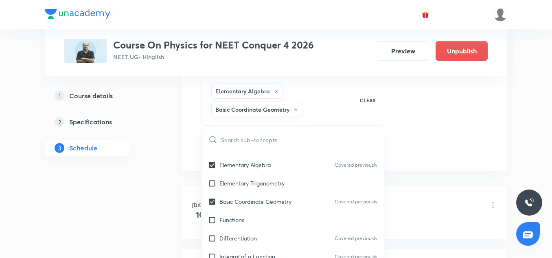
click div "Session 39 Live class Session title 6/99 NLM-08 ​ Schedule for Sep 2, 2025, 2:0…"
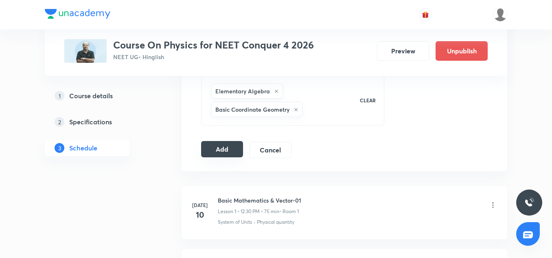
click button "Add"
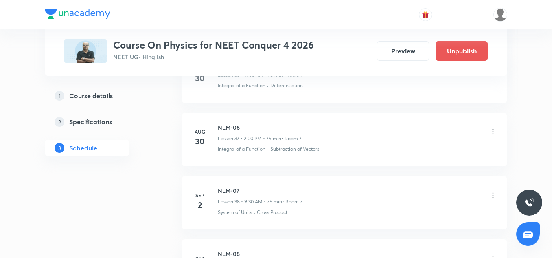
scroll to position [2487, 0]
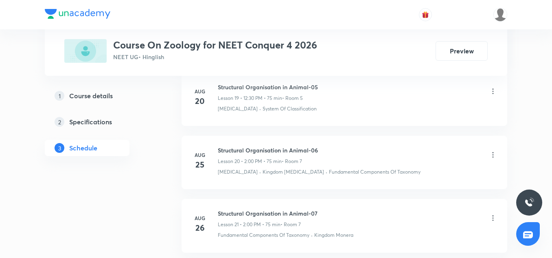
scroll to position [1849, 0]
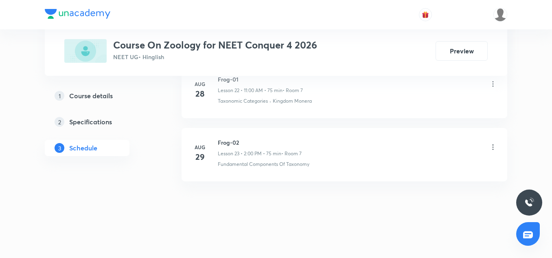
click at [227, 144] on h6 "Frog-02" at bounding box center [260, 142] width 84 height 9
copy h6 "Frog-02"
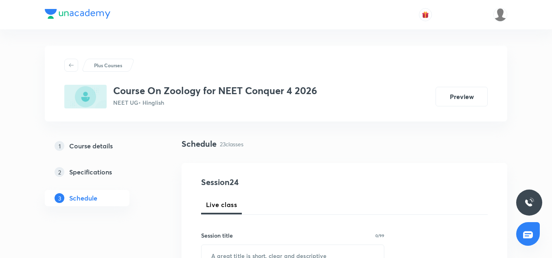
scroll to position [48, 0]
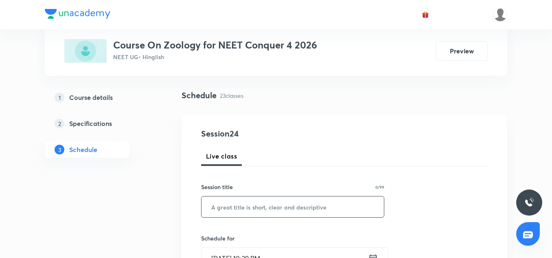
click at [239, 204] on input "text" at bounding box center [292, 206] width 182 height 21
paste input "Frog-02"
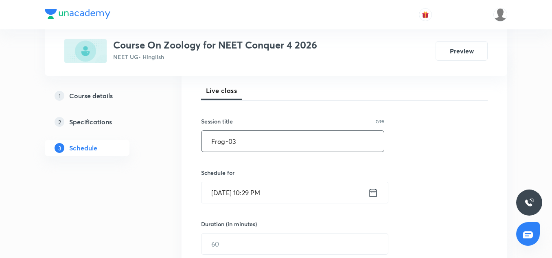
scroll to position [114, 0]
type input "Frog-03"
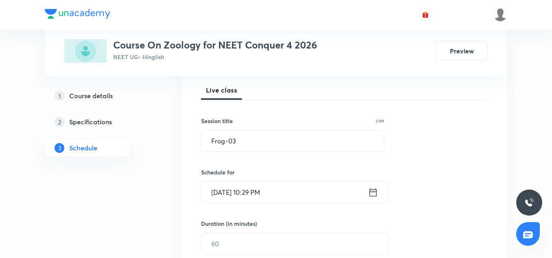
click at [222, 187] on input "Sep 1, 2025, 10:29 PM" at bounding box center [284, 192] width 166 height 21
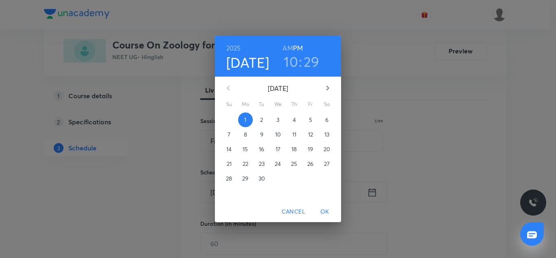
click at [262, 116] on p "2" at bounding box center [261, 120] width 3 height 8
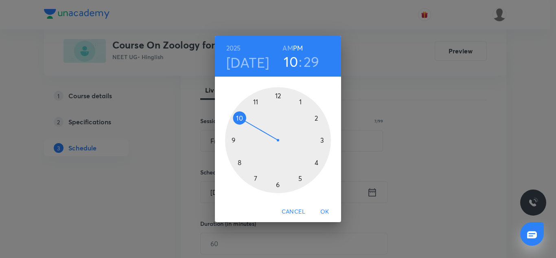
click at [255, 100] on div at bounding box center [278, 140] width 106 height 106
click at [279, 94] on div at bounding box center [278, 140] width 106 height 106
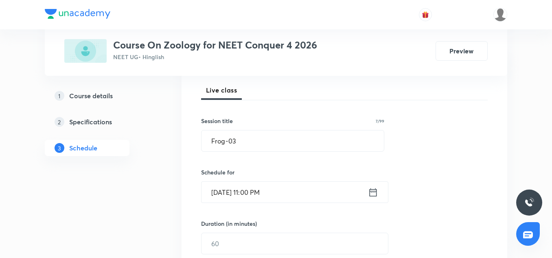
click at [287, 189] on input "Sep 2, 2025, 11:00 PM" at bounding box center [284, 192] width 166 height 21
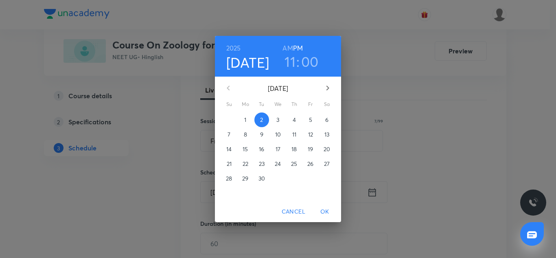
click at [288, 46] on h6 "AM" at bounding box center [288, 47] width 10 height 11
click at [324, 206] on span "OK" at bounding box center [325, 211] width 20 height 10
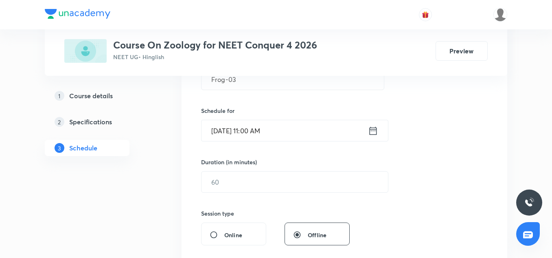
scroll to position [177, 0]
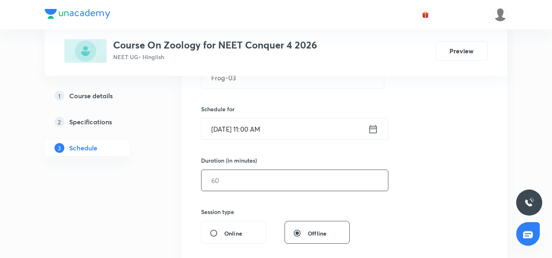
click at [239, 179] on input "text" at bounding box center [294, 180] width 186 height 21
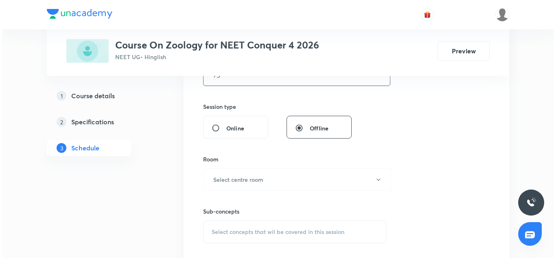
scroll to position [285, 0]
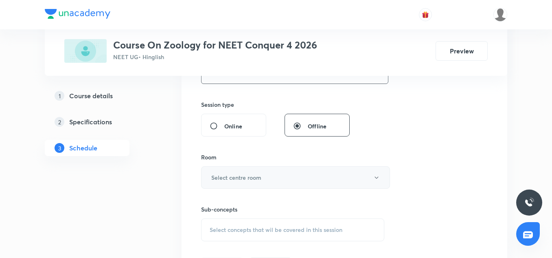
type input "75"
click at [232, 173] on h6 "Select centre room" at bounding box center [236, 177] width 50 height 9
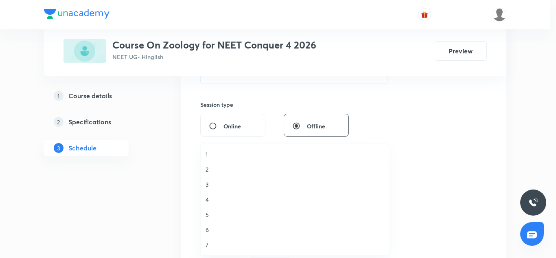
click at [209, 172] on span "2" at bounding box center [295, 169] width 178 height 9
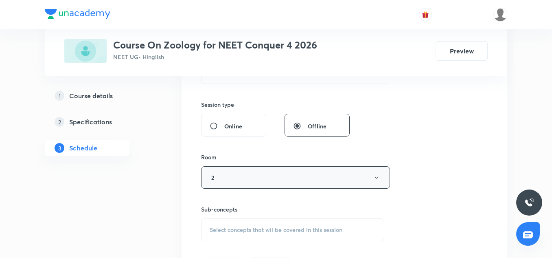
click at [237, 177] on button "2" at bounding box center [295, 177] width 189 height 22
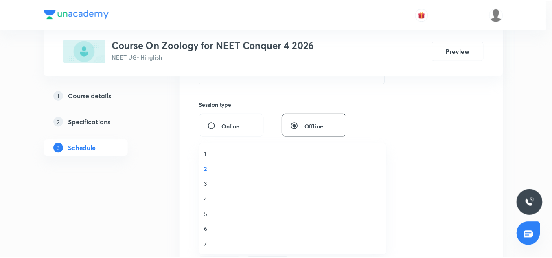
scroll to position [0, 0]
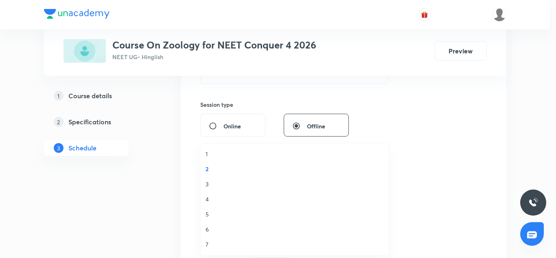
click at [215, 240] on span "7" at bounding box center [295, 244] width 178 height 9
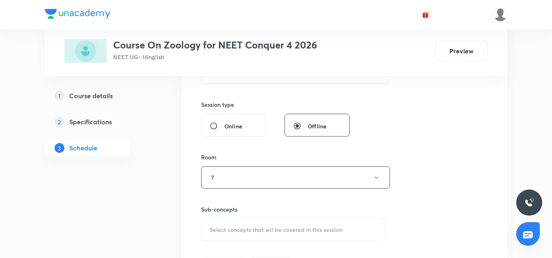
scroll to position [310, 0]
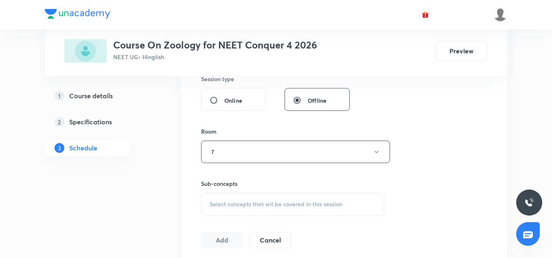
click at [227, 205] on span "Select concepts that wil be covered in this session" at bounding box center [276, 204] width 133 height 7
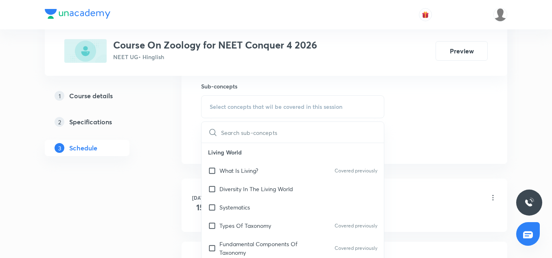
scroll to position [56, 0]
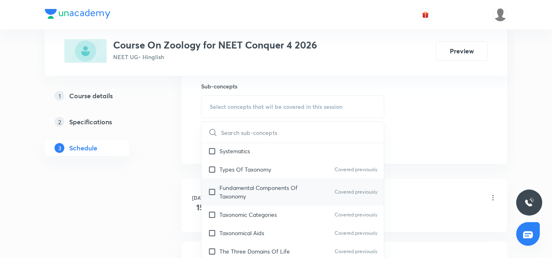
click at [237, 194] on p "Fundamental Components Of Taxonomy" at bounding box center [260, 191] width 82 height 17
checkbox input "true"
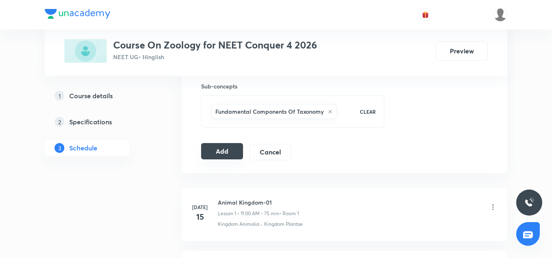
click at [225, 149] on button "Add" at bounding box center [222, 151] width 42 height 16
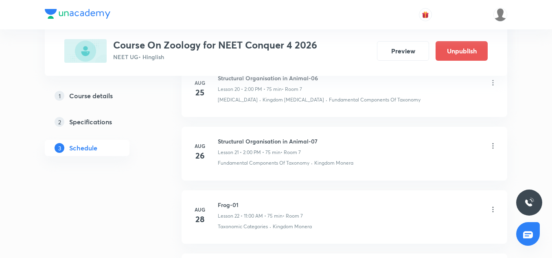
scroll to position [1538, 0]
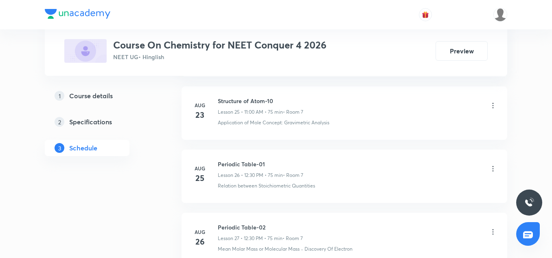
scroll to position [2236, 0]
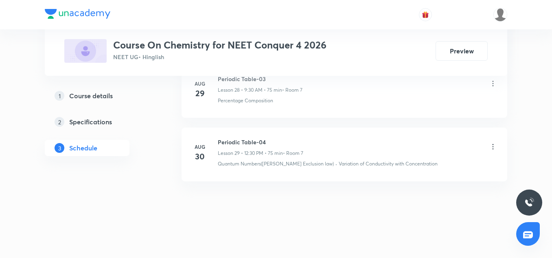
click at [250, 139] on h6 "Periodic Table-04" at bounding box center [260, 142] width 85 height 9
copy h6 "Periodic Table-04"
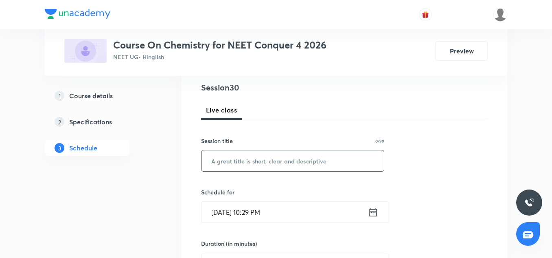
scroll to position [94, 0]
click at [254, 164] on input "text" at bounding box center [292, 161] width 182 height 21
paste input "Periodic Table-04"
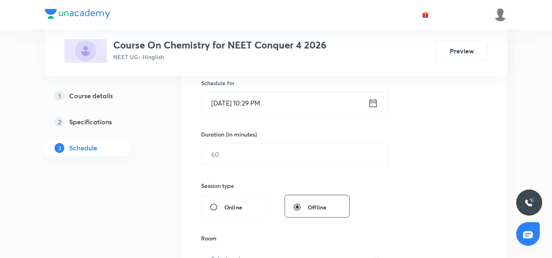
scroll to position [206, 0]
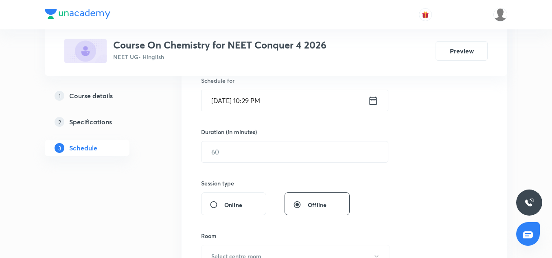
type input "Periodic Table-05"
click at [228, 99] on input "[DATE] 10:29 PM" at bounding box center [284, 100] width 166 height 21
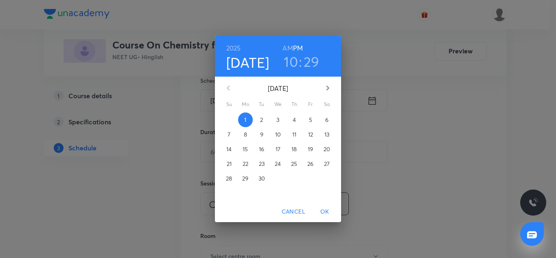
click at [263, 117] on span "2" at bounding box center [261, 120] width 15 height 8
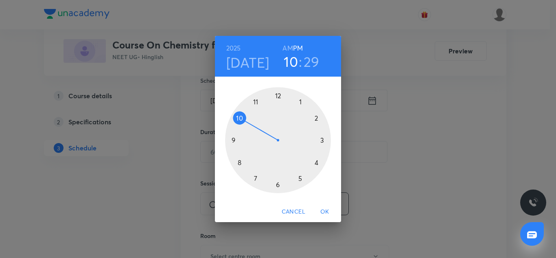
click at [278, 94] on div at bounding box center [278, 140] width 106 height 106
click at [278, 185] on div at bounding box center [278, 140] width 106 height 106
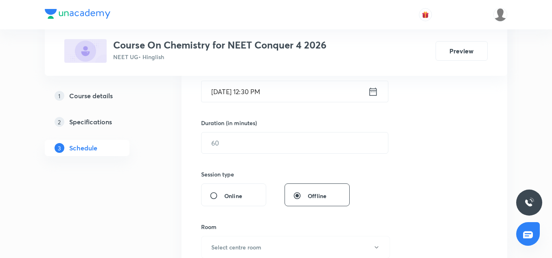
scroll to position [215, 0]
click at [233, 147] on input "text" at bounding box center [294, 142] width 186 height 21
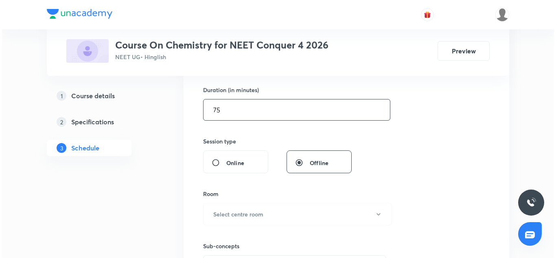
scroll to position [248, 0]
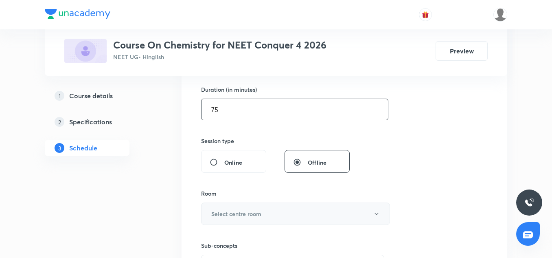
type input "75"
click at [233, 206] on button "Select centre room" at bounding box center [295, 213] width 189 height 22
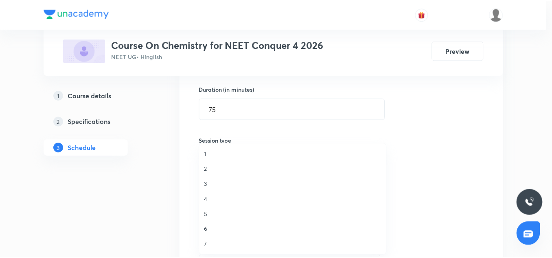
scroll to position [0, 0]
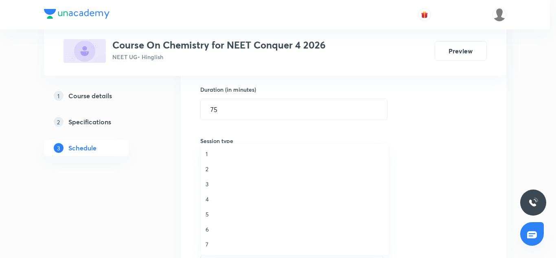
click at [208, 243] on span "7" at bounding box center [295, 244] width 178 height 9
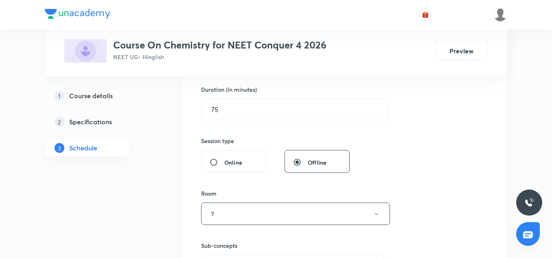
scroll to position [283, 0]
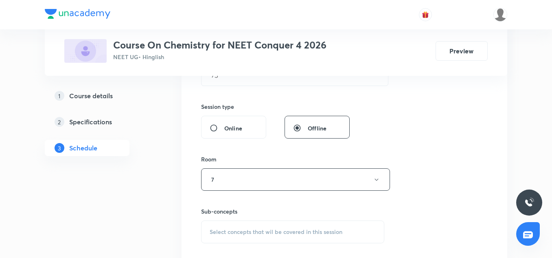
click at [252, 233] on span "Select concepts that wil be covered in this session" at bounding box center [276, 231] width 133 height 7
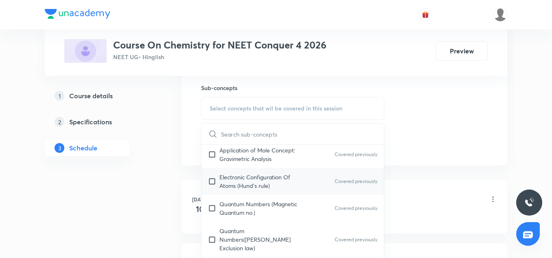
scroll to position [152, 0]
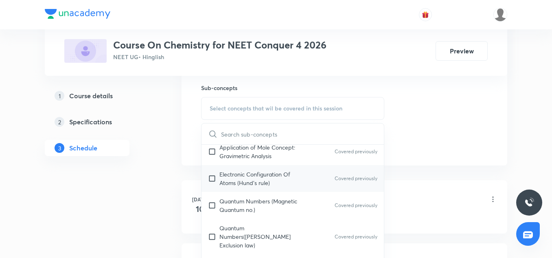
click at [241, 177] on p "Electronic Configuration Of Atoms (Hund's rule)" at bounding box center [260, 178] width 82 height 17
checkbox input "true"
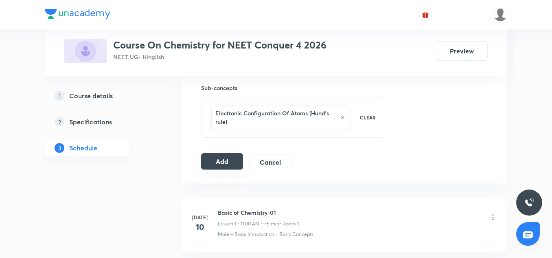
click at [234, 156] on button "Add" at bounding box center [222, 161] width 42 height 16
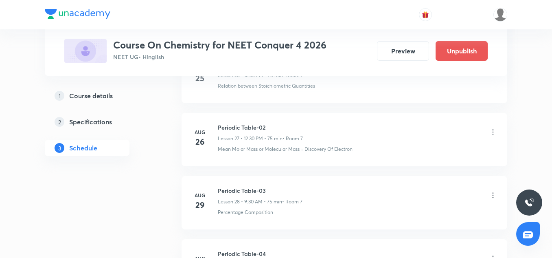
scroll to position [1925, 0]
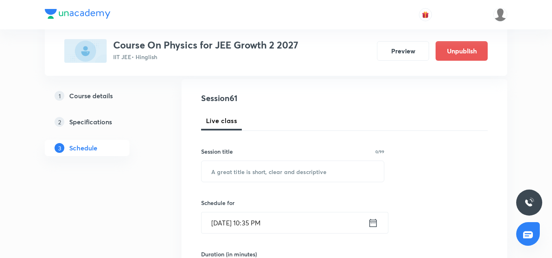
scroll to position [90, 0]
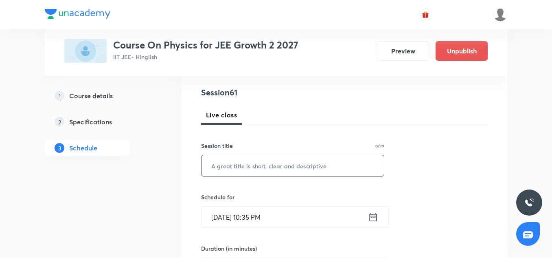
click at [246, 160] on input "text" at bounding box center [292, 165] width 182 height 21
paste input "Work Energy Power-04"
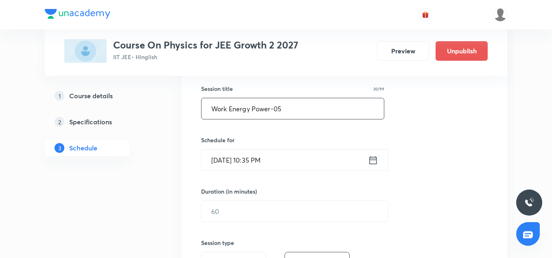
scroll to position [148, 0]
type input "Work Energy Power-05"
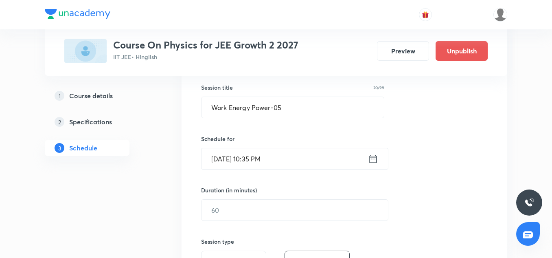
click at [231, 163] on input "Sep 1, 2025, 10:35 PM" at bounding box center [284, 158] width 166 height 21
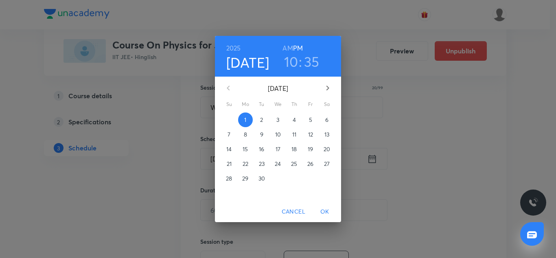
click at [258, 118] on span "2" at bounding box center [261, 120] width 15 height 8
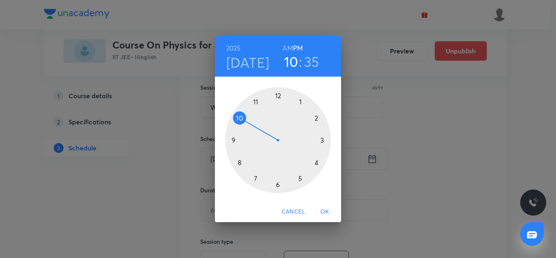
click at [315, 164] on div at bounding box center [278, 140] width 106 height 106
click at [276, 95] on div at bounding box center [278, 140] width 106 height 106
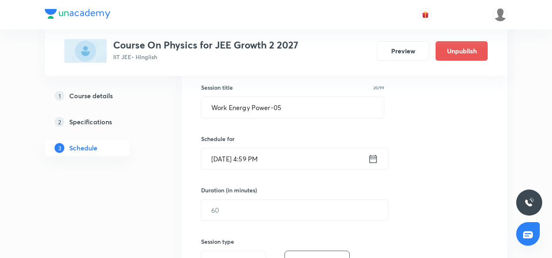
click at [263, 165] on input "Sep 2, 2025, 4:59 PM" at bounding box center [284, 158] width 166 height 21
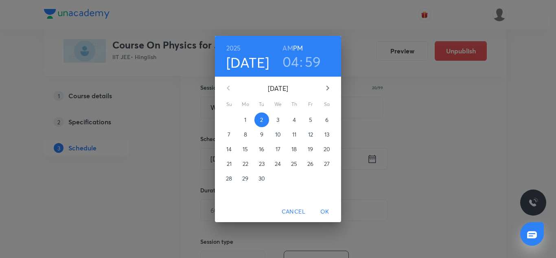
click at [312, 64] on h3 "59" at bounding box center [313, 61] width 16 height 17
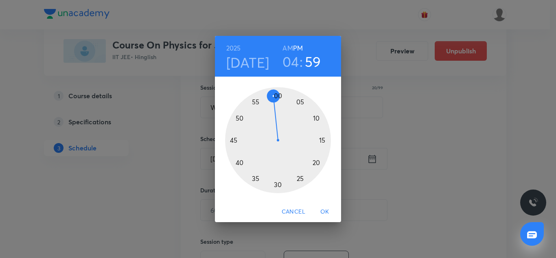
click at [276, 96] on div at bounding box center [278, 140] width 106 height 106
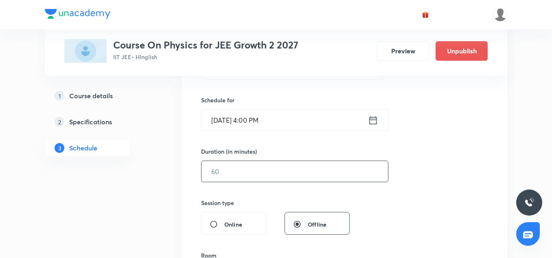
scroll to position [187, 0]
click at [231, 175] on input "text" at bounding box center [294, 170] width 186 height 21
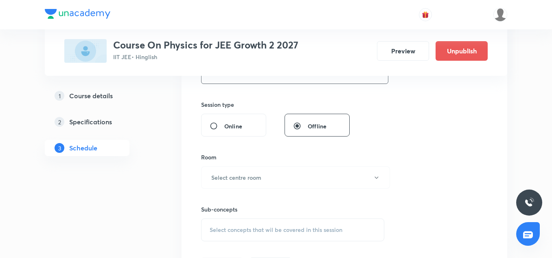
scroll to position [285, 0]
type input "85"
click at [233, 173] on h6 "Select centre room" at bounding box center [236, 177] width 50 height 9
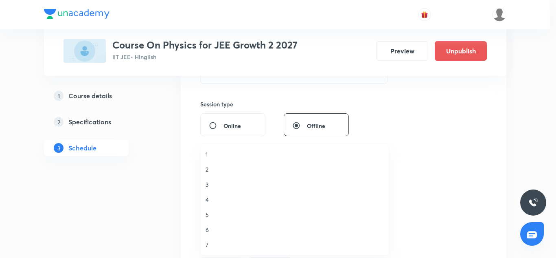
click at [208, 245] on span "7" at bounding box center [295, 244] width 178 height 9
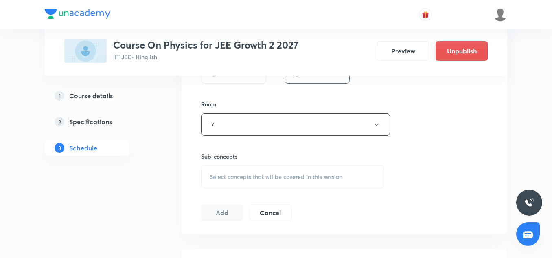
click at [241, 180] on span "Select concepts that wil be covered in this session" at bounding box center [276, 176] width 133 height 7
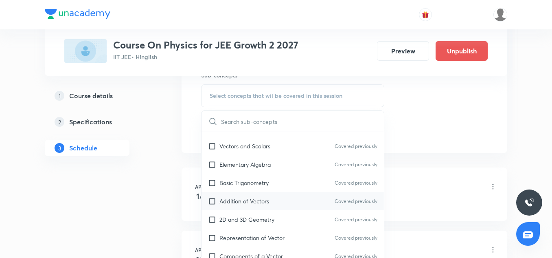
scroll to position [69, 0]
click at [247, 195] on div "Addition of Vectors Covered previously" at bounding box center [292, 200] width 182 height 18
checkbox input "true"
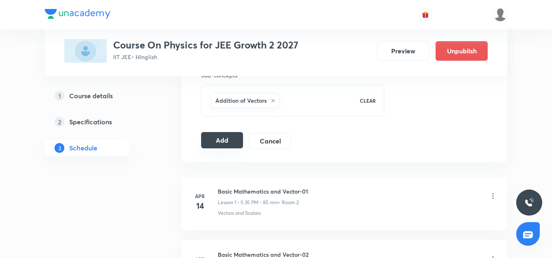
click at [211, 137] on button "Add" at bounding box center [222, 140] width 42 height 16
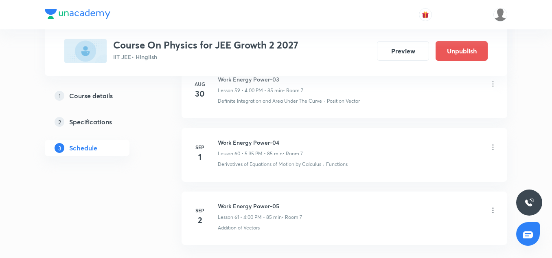
scroll to position [3930, 0]
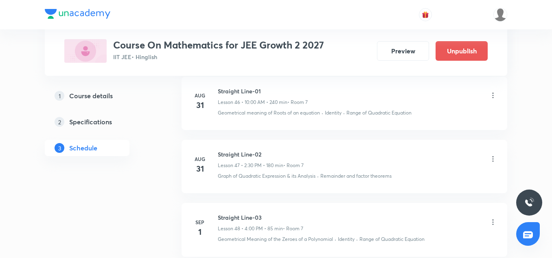
scroll to position [3468, 0]
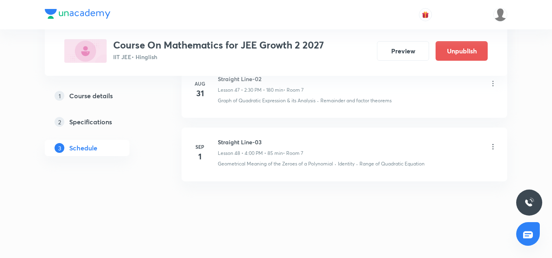
click at [248, 143] on h6 "Straight Line-03" at bounding box center [260, 142] width 85 height 9
copy h6 "Straight Line-03"
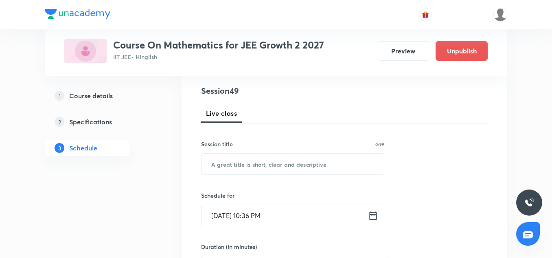
scroll to position [102, 0]
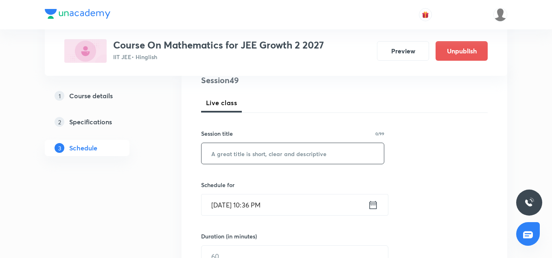
click at [252, 148] on input "text" at bounding box center [292, 153] width 182 height 21
paste input "Straight Line-03"
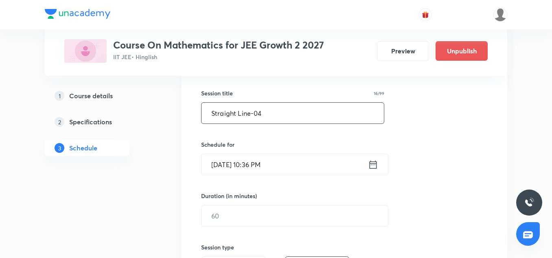
scroll to position [142, 0]
type input "Straight Line-04"
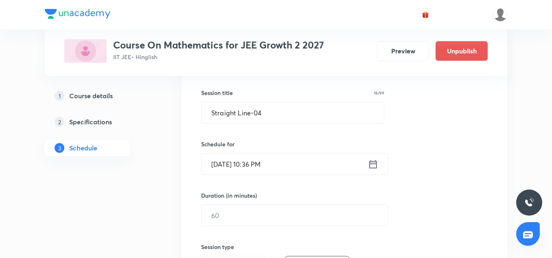
click at [230, 162] on input "Sep 1, 2025, 10:36 PM" at bounding box center [284, 163] width 166 height 21
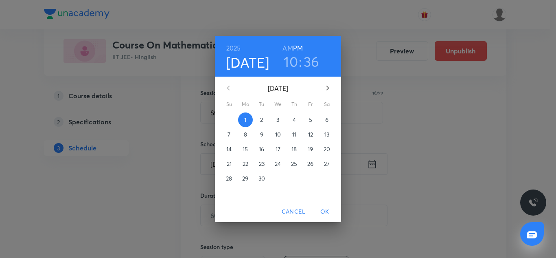
click at [261, 120] on p "2" at bounding box center [261, 120] width 3 height 8
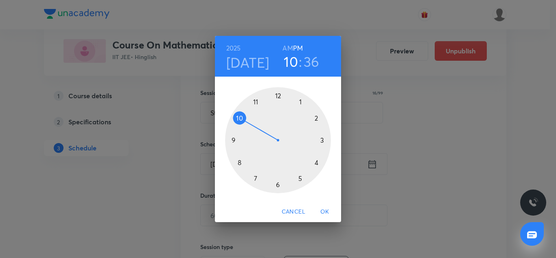
click at [301, 177] on div at bounding box center [278, 140] width 106 height 106
click at [256, 177] on div at bounding box center [278, 140] width 106 height 106
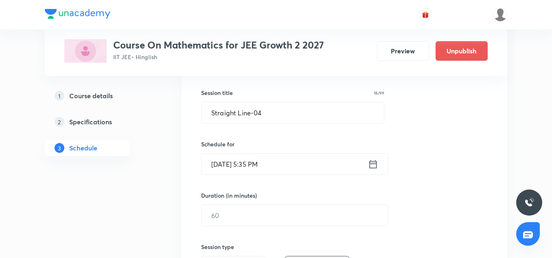
scroll to position [169, 0]
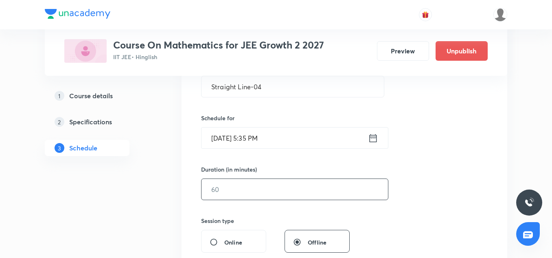
click at [253, 186] on input "text" at bounding box center [294, 189] width 186 height 21
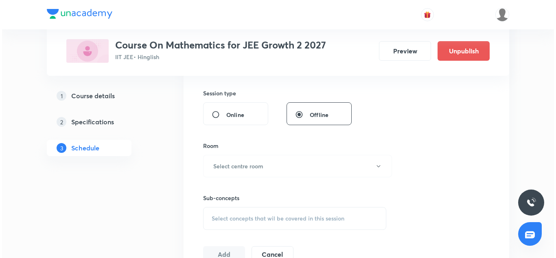
scroll to position [296, 0]
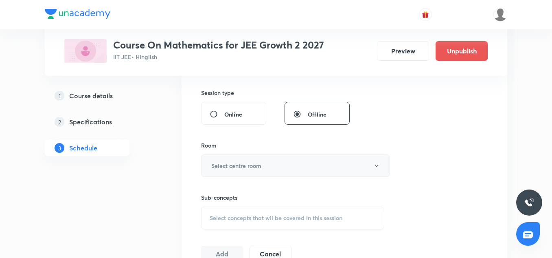
type input "85"
click at [245, 163] on h6 "Select centre room" at bounding box center [236, 165] width 50 height 9
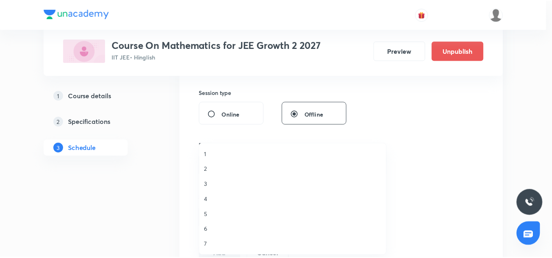
scroll to position [0, 0]
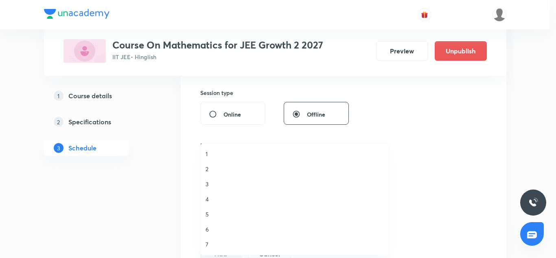
click at [208, 244] on span "7" at bounding box center [295, 244] width 178 height 9
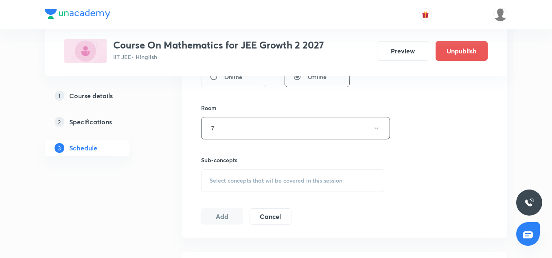
scroll to position [335, 0]
click at [252, 193] on div "Session 49 Live class Session title 16/99 Straight Line-04 ​ Schedule for Sep 2…" at bounding box center [344, 32] width 287 height 382
click at [248, 184] on div "Select concepts that wil be covered in this session" at bounding box center [292, 179] width 183 height 23
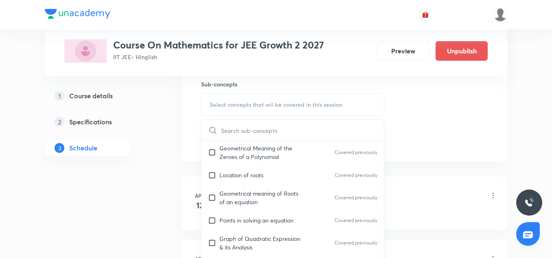
scroll to position [129, 0]
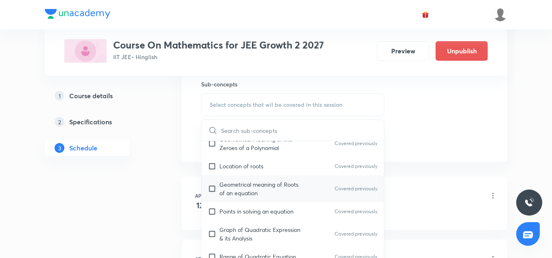
click at [239, 191] on p "Geometrical meaning of Roots of an equation" at bounding box center [260, 188] width 82 height 17
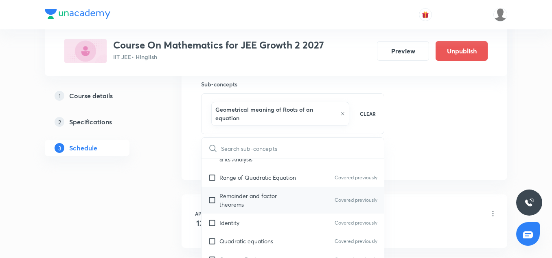
scroll to position [227, 0]
click at [238, 200] on p "Remainder and factor theorems" at bounding box center [260, 199] width 82 height 17
checkbox input "true"
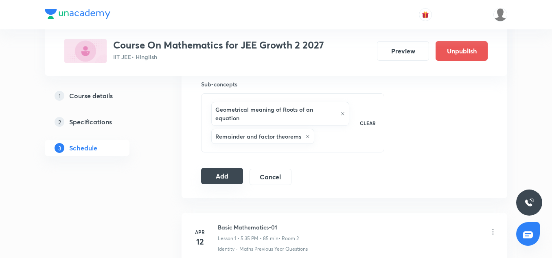
click at [215, 177] on button "Add" at bounding box center [222, 176] width 42 height 16
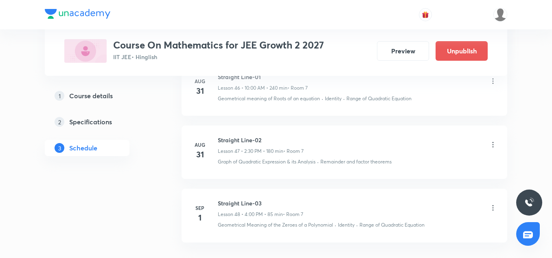
scroll to position [3094, 0]
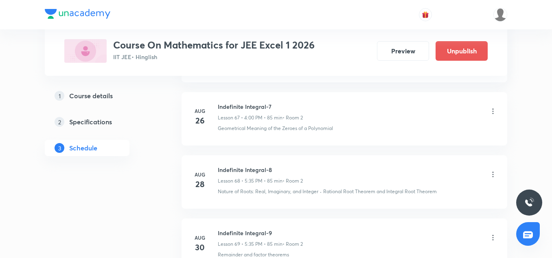
scroll to position [4802, 0]
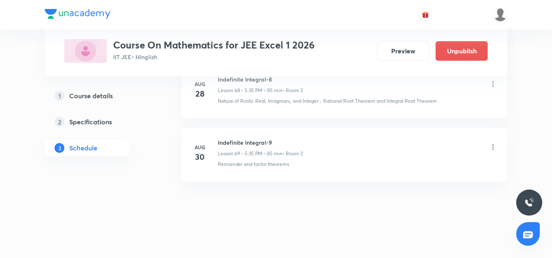
click at [244, 144] on h6 "Indefinite Integral-9" at bounding box center [260, 142] width 85 height 9
copy h6 "Indefinite Integral-9"
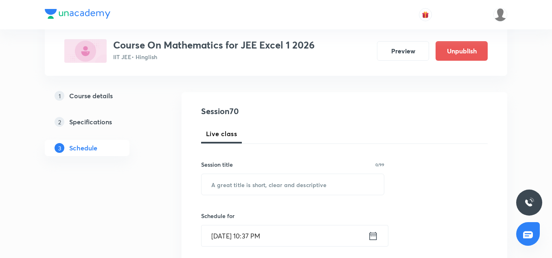
scroll to position [79, 0]
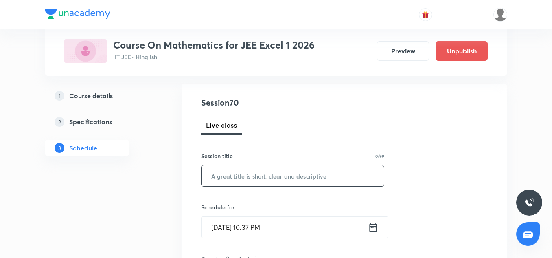
click at [243, 173] on input "text" at bounding box center [292, 175] width 182 height 21
paste input "Indefinite Integral-9"
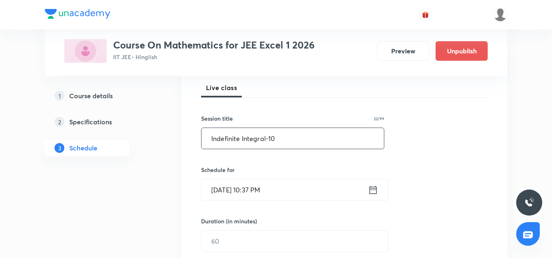
scroll to position [118, 0]
type input "Indefinite Integral-10"
click at [222, 188] on input "Sep 1, 2025, 10:37 PM" at bounding box center [284, 188] width 166 height 21
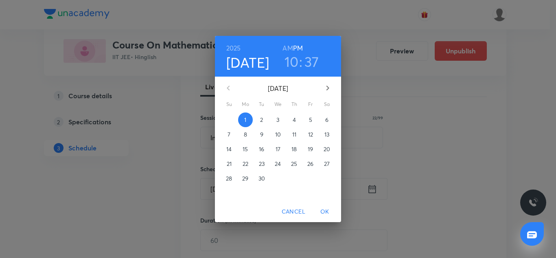
click at [264, 116] on span "2" at bounding box center [261, 120] width 15 height 8
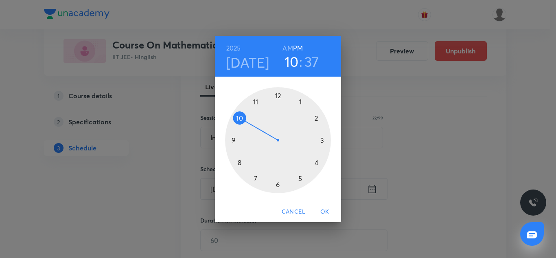
click at [318, 163] on div at bounding box center [278, 140] width 106 height 106
click at [279, 97] on div at bounding box center [278, 140] width 106 height 106
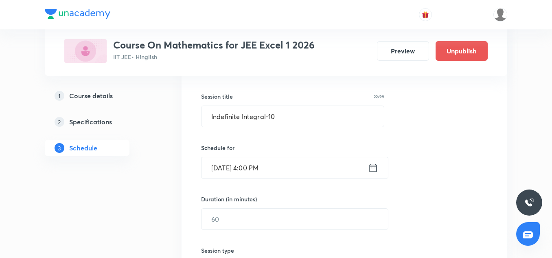
scroll to position [139, 0]
click at [239, 212] on input "text" at bounding box center [294, 218] width 186 height 21
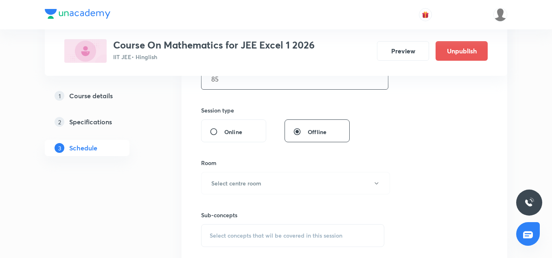
scroll to position [281, 0]
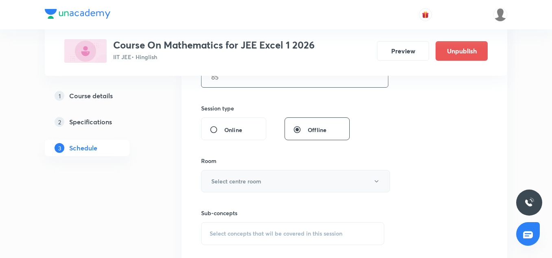
type input "85"
click at [234, 184] on h6 "Select centre room" at bounding box center [236, 181] width 50 height 9
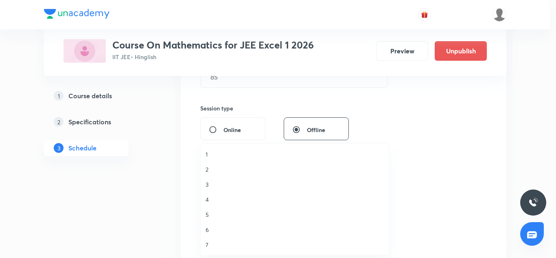
click at [210, 167] on span "2" at bounding box center [295, 169] width 178 height 9
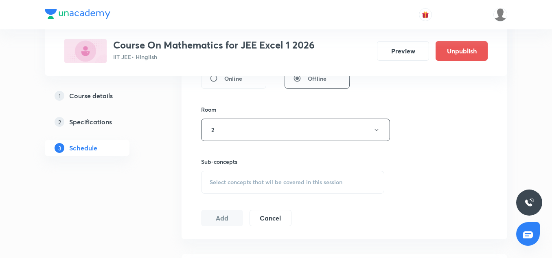
click at [224, 175] on div "Select concepts that wil be covered in this session" at bounding box center [292, 182] width 183 height 23
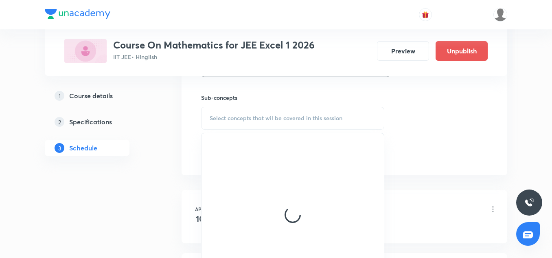
scroll to position [396, 0]
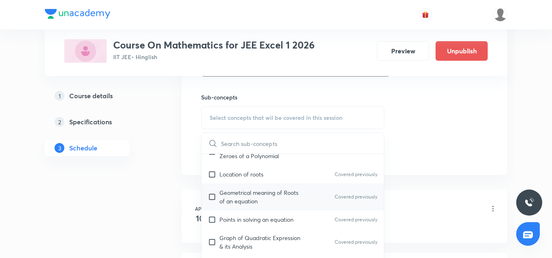
click at [239, 208] on div "Geometrical meaning of Roots of an equation Covered previously" at bounding box center [292, 196] width 182 height 27
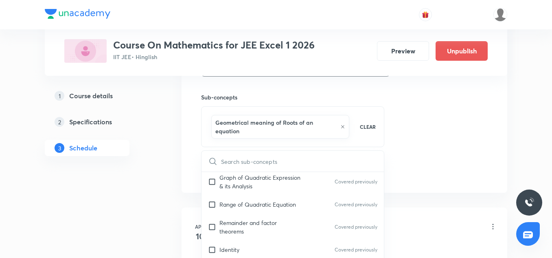
scroll to position [220, 0]
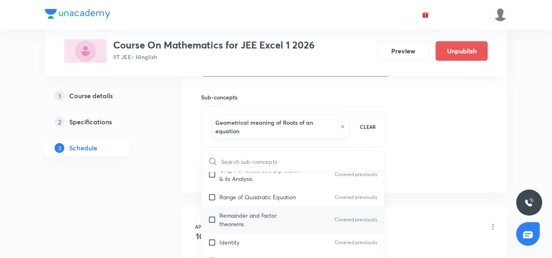
click at [238, 217] on p "Remainder and factor theorems" at bounding box center [260, 219] width 82 height 17
checkbox input "true"
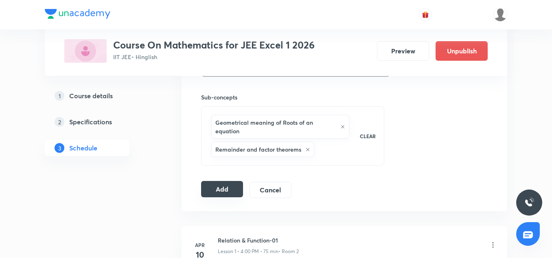
click at [235, 184] on button "Add" at bounding box center [222, 189] width 42 height 16
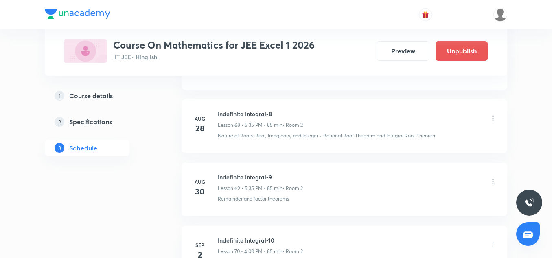
scroll to position [4492, 0]
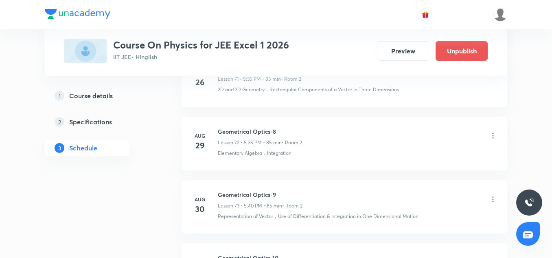
scroll to position [5126, 0]
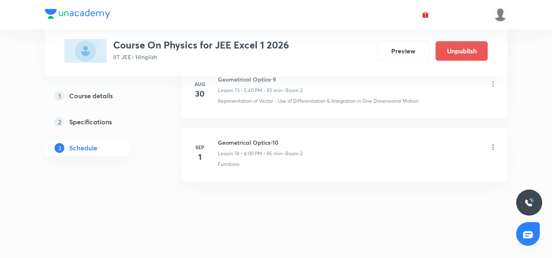
click at [243, 139] on h6 "Geometrical Optics-10" at bounding box center [260, 142] width 85 height 9
copy h6 "Geometrical Optics-10"
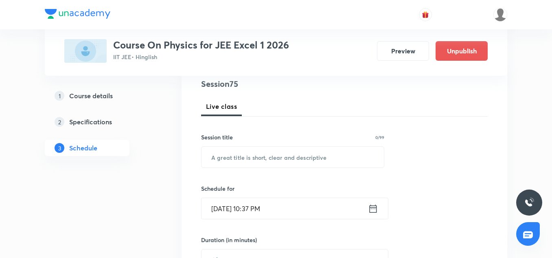
scroll to position [98, 0]
click at [229, 163] on input "text" at bounding box center [292, 157] width 182 height 21
paste input "Geometrical Optics-10"
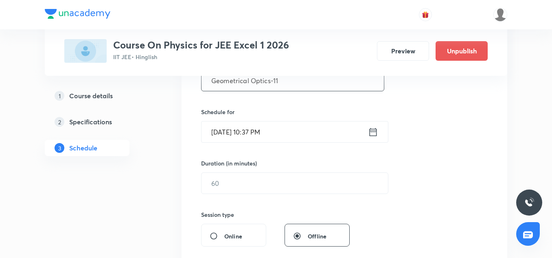
scroll to position [175, 0]
type input "Geometrical Optics-11"
click at [226, 132] on input "[DATE] 10:37 PM" at bounding box center [284, 131] width 166 height 21
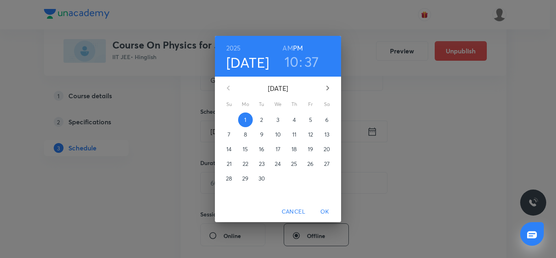
click at [260, 121] on span "2" at bounding box center [261, 120] width 15 height 8
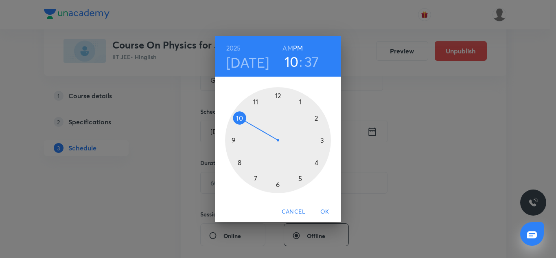
click at [299, 173] on div at bounding box center [278, 140] width 106 height 106
click at [256, 176] on div at bounding box center [278, 140] width 106 height 106
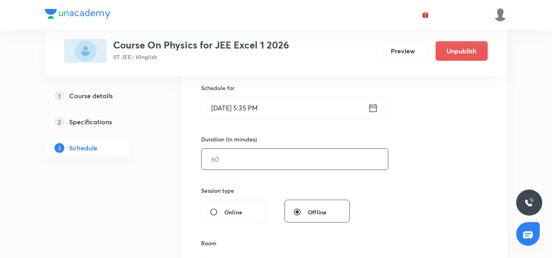
scroll to position [199, 0]
click at [237, 150] on input "text" at bounding box center [294, 158] width 186 height 21
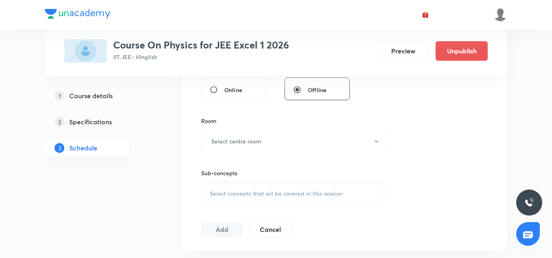
scroll to position [322, 0]
type input "85"
click at [230, 139] on h6 "Select centre room" at bounding box center [236, 140] width 50 height 9
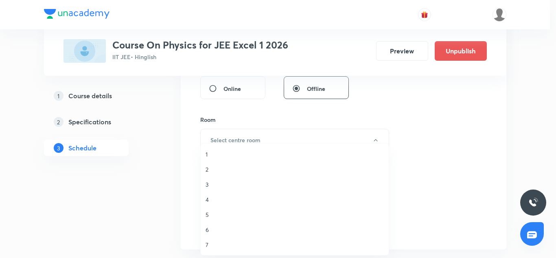
click at [210, 168] on span "2" at bounding box center [295, 169] width 178 height 9
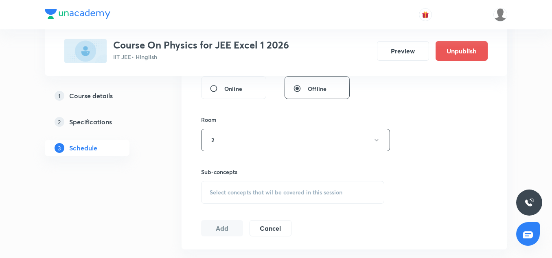
scroll to position [361, 0]
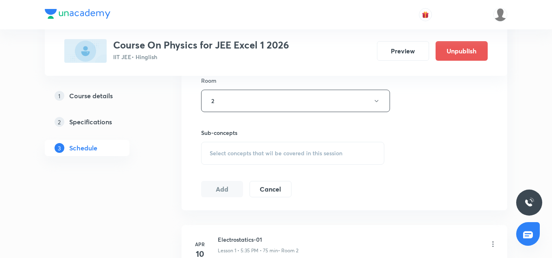
click at [235, 152] on span "Select concepts that wil be covered in this session" at bounding box center [276, 153] width 133 height 7
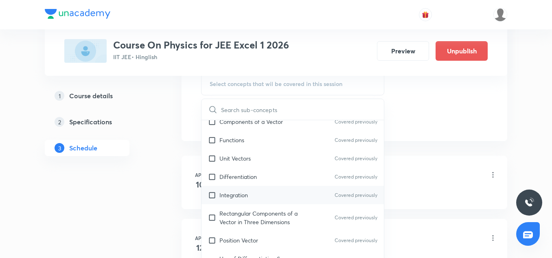
scroll to position [212, 0]
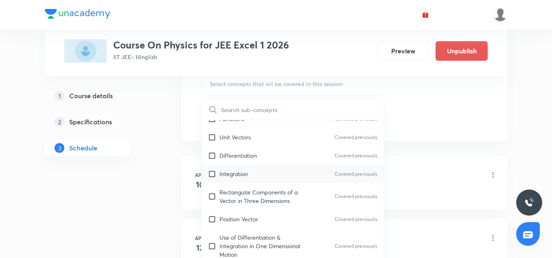
click at [258, 172] on div "Integration Covered previously" at bounding box center [292, 173] width 182 height 18
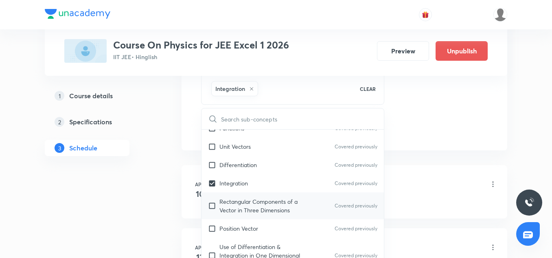
click at [256, 219] on div "Rectangular Components of a Vector in Three Dimensions Covered previously" at bounding box center [292, 205] width 182 height 27
checkbox input "true"
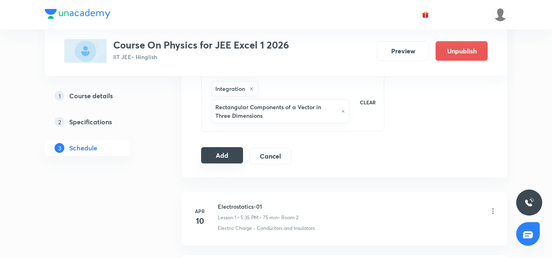
click at [231, 161] on button "Add" at bounding box center [222, 155] width 42 height 16
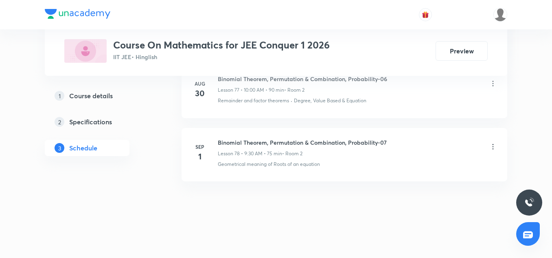
click at [324, 140] on h6 "Binomial Theorem, Permutation & Combination, Probability-07" at bounding box center [302, 142] width 169 height 9
copy h6 "Binomial Theorem, Permutation & Combination, Probability-07"
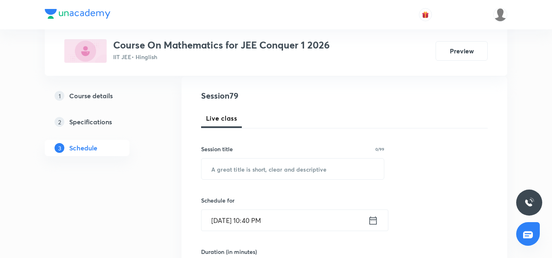
scroll to position [91, 0]
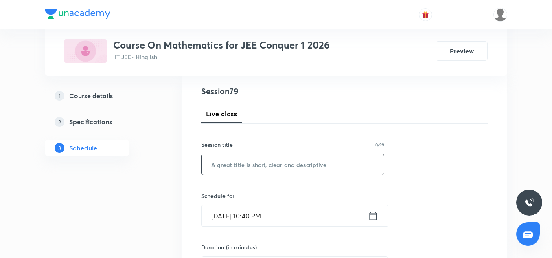
paste input "Binomial Theorem, Permutation & Combination, Probability-07"
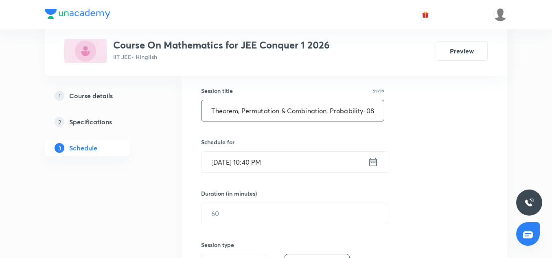
scroll to position [146, 0]
type input "Binomial Theorem, Permutation & Combination, Probability-08"
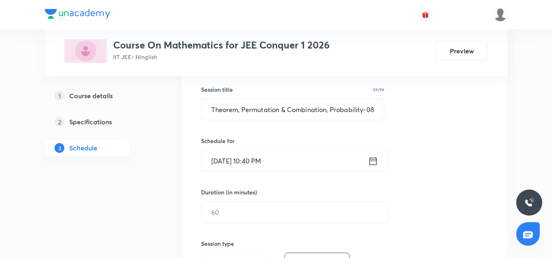
scroll to position [0, 0]
click at [220, 162] on input "[DATE] 10:40 PM" at bounding box center [284, 160] width 166 height 21
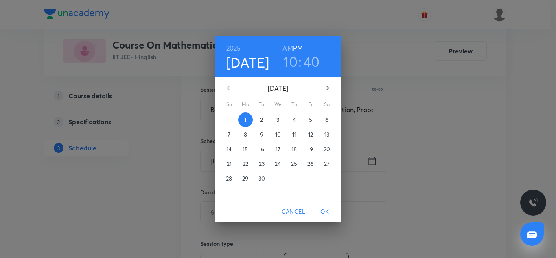
click at [260, 124] on span "2" at bounding box center [261, 120] width 15 height 8
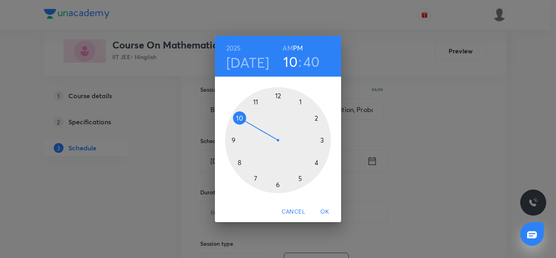
click at [234, 141] on div at bounding box center [278, 140] width 106 height 106
click at [279, 182] on div at bounding box center [278, 140] width 106 height 106
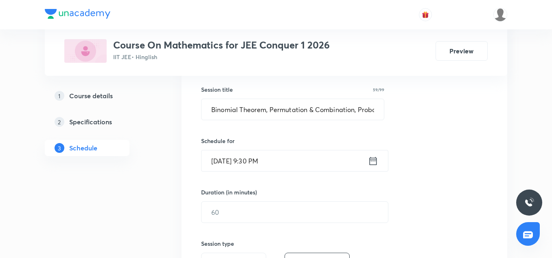
click at [302, 156] on input "Sep 2, 2025, 9:30 PM" at bounding box center [284, 160] width 166 height 21
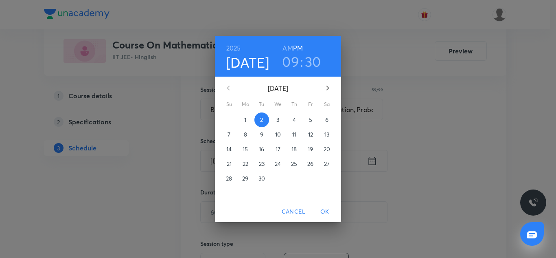
click at [292, 46] on h6 "AM" at bounding box center [288, 47] width 10 height 11
click at [325, 212] on span "OK" at bounding box center [325, 211] width 20 height 10
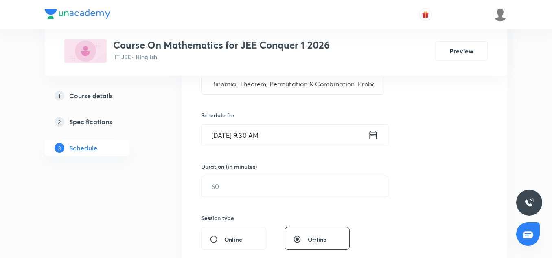
scroll to position [197, 0]
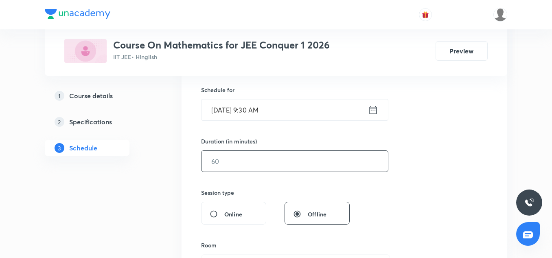
click at [228, 154] on input "text" at bounding box center [294, 161] width 186 height 21
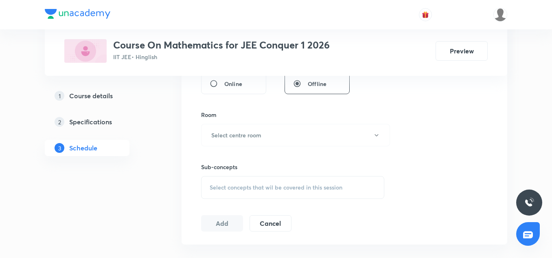
scroll to position [327, 0]
type input "75"
click at [212, 142] on button "Select centre room" at bounding box center [295, 134] width 189 height 22
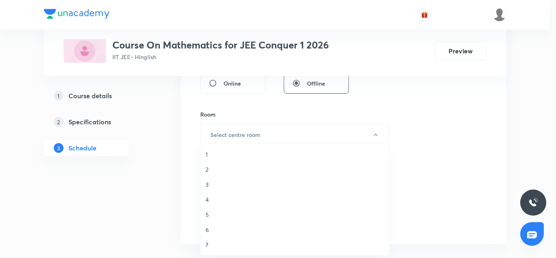
click at [208, 173] on span "2" at bounding box center [295, 169] width 178 height 9
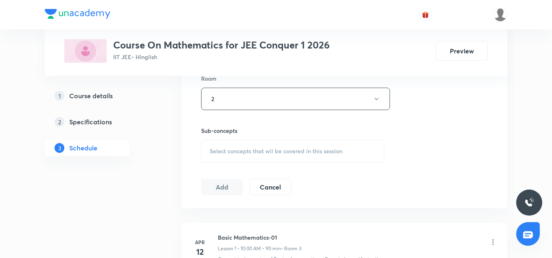
click at [246, 145] on div "Select concepts that wil be covered in this session" at bounding box center [292, 151] width 183 height 23
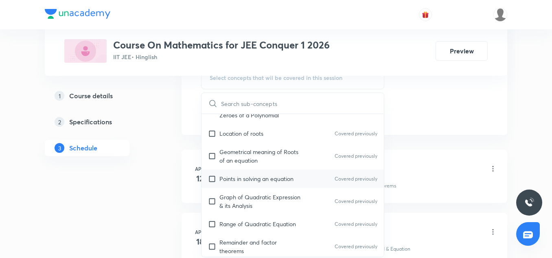
scroll to position [145, 0]
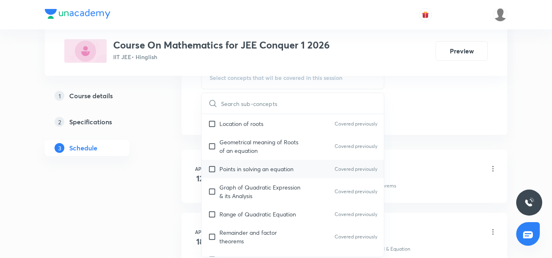
click at [245, 174] on div "Points in solving an equation Covered previously" at bounding box center [292, 169] width 182 height 18
checkbox input "true"
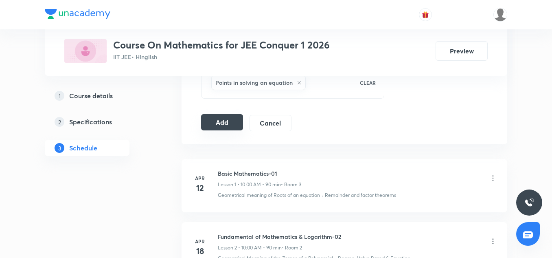
click at [220, 126] on button "Add" at bounding box center [222, 122] width 42 height 16
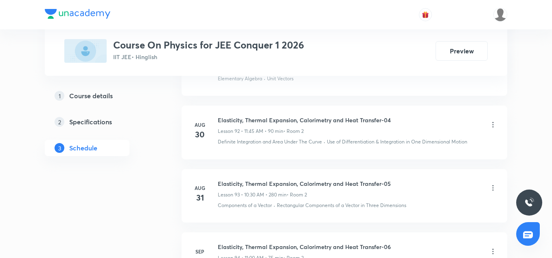
scroll to position [6433, 0]
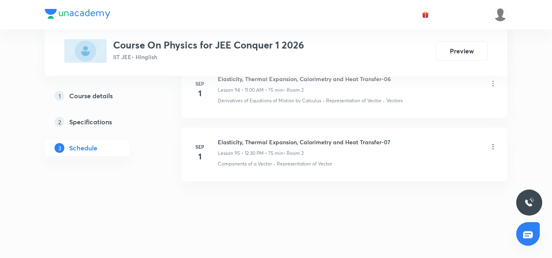
click at [269, 140] on h6 "Elasticity, Thermal Expansion, Calorimetry and Heat Transfer-07" at bounding box center [304, 142] width 173 height 9
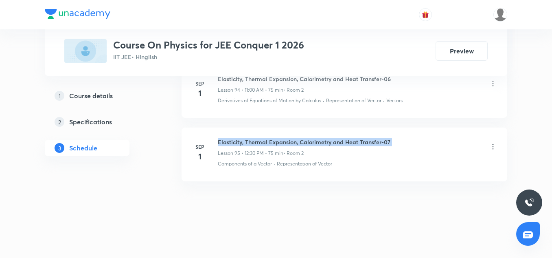
click at [269, 140] on h6 "Elasticity, Thermal Expansion, Calorimetry and Heat Transfer-07" at bounding box center [304, 142] width 173 height 9
copy h6 "Elasticity, Thermal Expansion, Calorimetry and Heat Transfer-07"
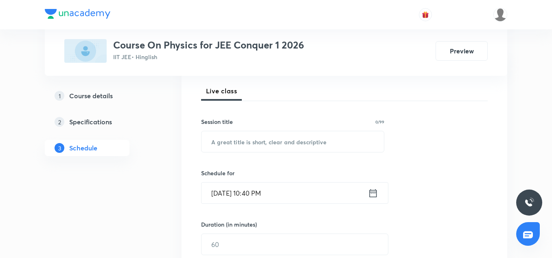
scroll to position [115, 0]
click at [259, 145] on input "text" at bounding box center [292, 140] width 182 height 21
paste input "Elasticity, Thermal Expansion, Calorimetry and Heat Transfer-07"
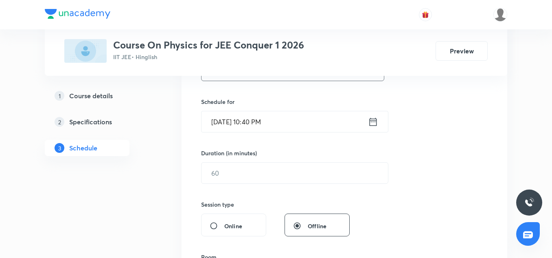
scroll to position [186, 0]
type input "Elasticity, Thermal Expansion, Calorimetry and Heat Transfer-08"
click at [227, 124] on input "[DATE] 10:40 PM" at bounding box center [284, 120] width 166 height 21
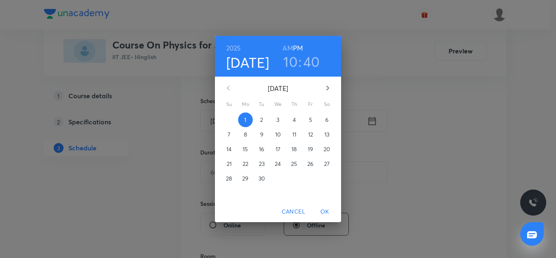
click at [263, 120] on p "2" at bounding box center [261, 120] width 3 height 8
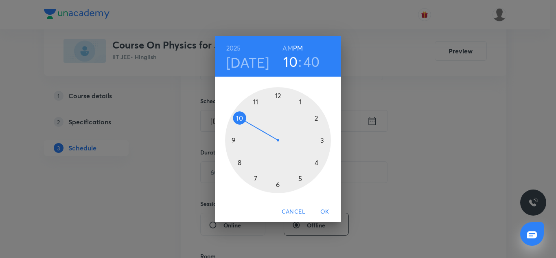
click at [287, 50] on h6 "AM" at bounding box center [288, 47] width 10 height 11
click at [289, 59] on h3 "10" at bounding box center [290, 61] width 14 height 17
click at [255, 102] on div at bounding box center [278, 140] width 106 height 106
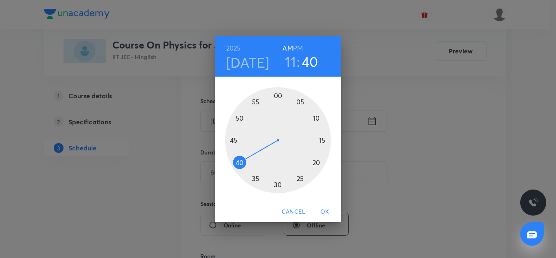
click at [278, 94] on div at bounding box center [278, 140] width 106 height 106
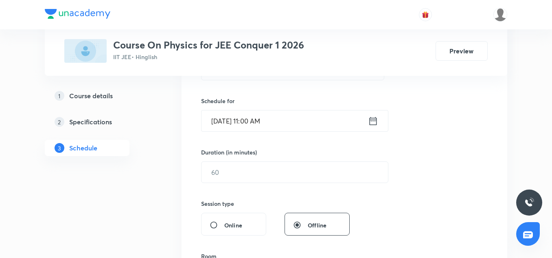
scroll to position [221, 0]
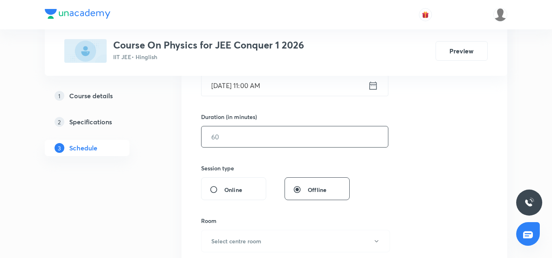
click at [251, 141] on input "text" at bounding box center [294, 136] width 186 height 21
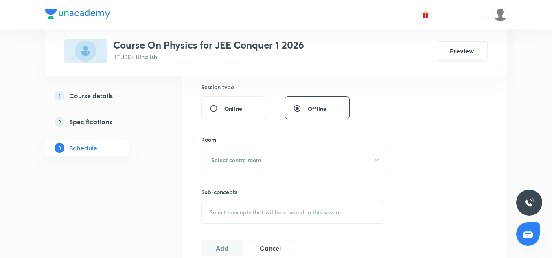
scroll to position [302, 0]
type input "75"
click at [244, 147] on div "Room Select centre room" at bounding box center [292, 153] width 183 height 36
click at [241, 156] on h6 "Select centre room" at bounding box center [236, 159] width 50 height 9
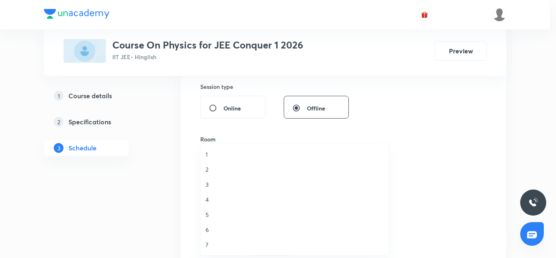
click at [209, 176] on li "2" at bounding box center [295, 169] width 188 height 15
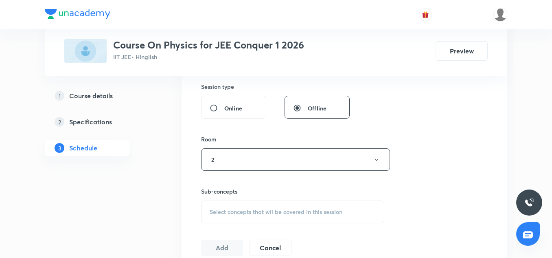
scroll to position [331, 0]
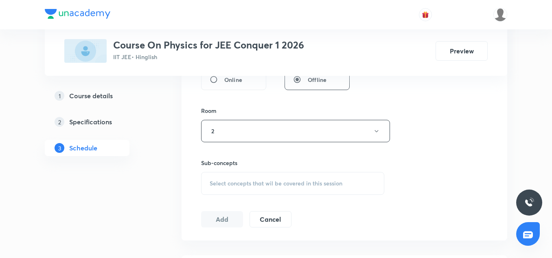
click at [232, 178] on div "Select concepts that wil be covered in this session" at bounding box center [292, 183] width 183 height 23
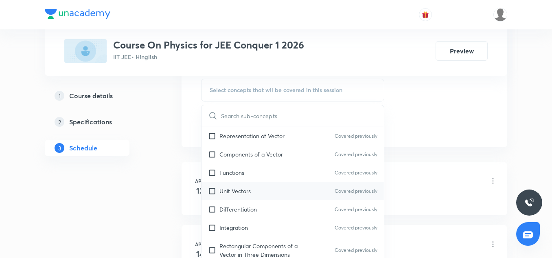
scroll to position [173, 0]
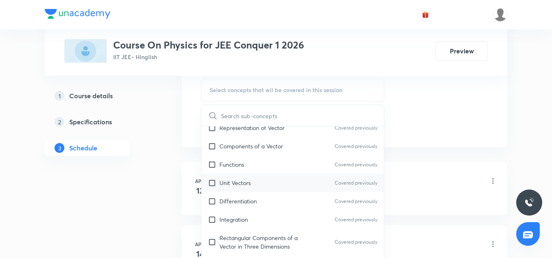
click at [242, 177] on div "Unit Vectors Covered previously" at bounding box center [292, 182] width 182 height 18
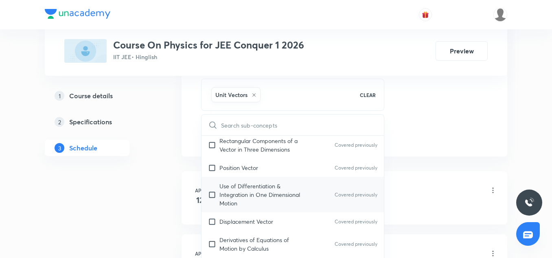
scroll to position [281, 0]
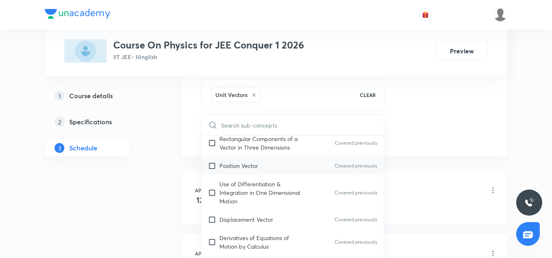
click at [241, 174] on div "Position Vector Covered previously" at bounding box center [292, 165] width 182 height 18
checkbox input "true"
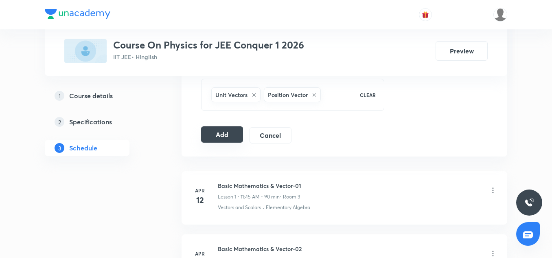
click at [218, 133] on button "Add" at bounding box center [222, 134] width 42 height 16
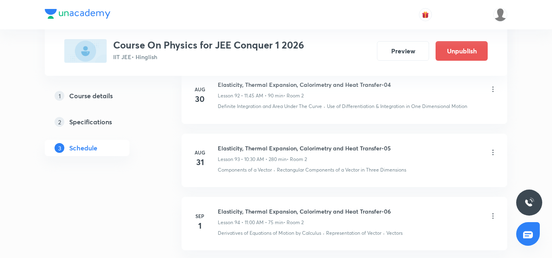
scroll to position [6122, 0]
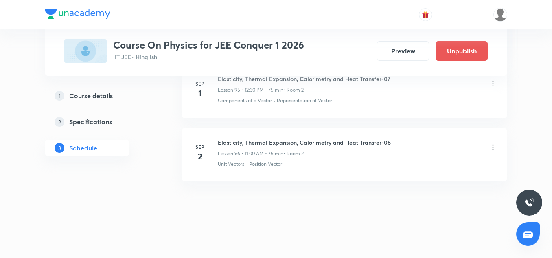
click at [285, 142] on h6 "Elasticity, Thermal Expansion, Calorimetry and Heat Transfer-08" at bounding box center [304, 142] width 173 height 9
copy h6 "Elasticity, Thermal Expansion, Calorimetry and Heat Transfer-08"
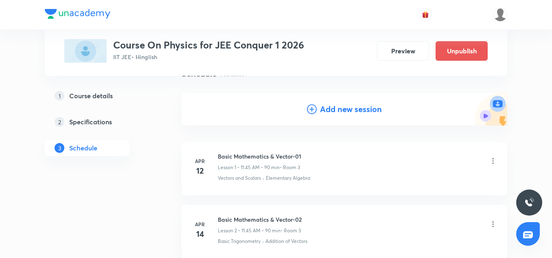
scroll to position [72, 0]
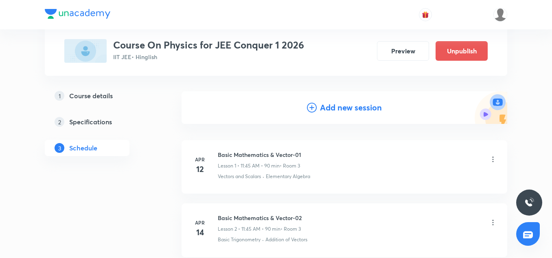
click at [365, 113] on h4 "Add new session" at bounding box center [351, 107] width 62 height 12
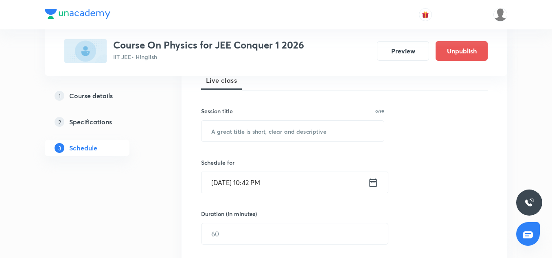
scroll to position [126, 0]
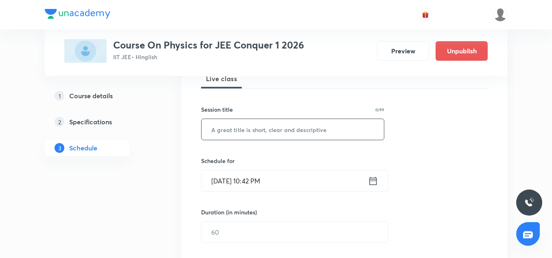
click at [248, 132] on input "text" at bounding box center [292, 129] width 182 height 21
paste input "Elasticity, Thermal Expansion, Calorimetry and Heat Transfer-08"
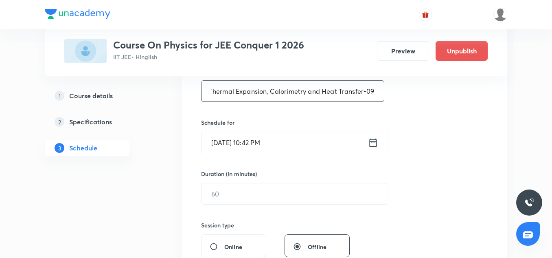
scroll to position [167, 0]
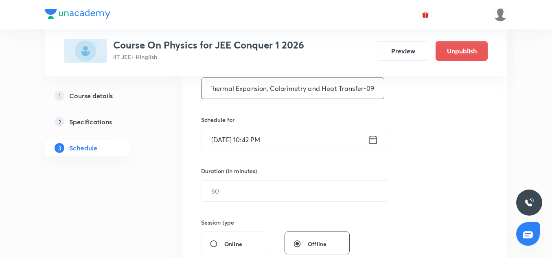
type input "Elasticity, Thermal Expansion, Calorimetry and Heat Transfer-09"
click at [230, 139] on input "[DATE] 10:42 PM" at bounding box center [284, 139] width 166 height 21
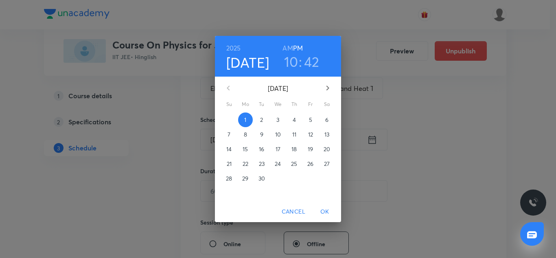
click at [260, 117] on span "2" at bounding box center [261, 120] width 15 height 8
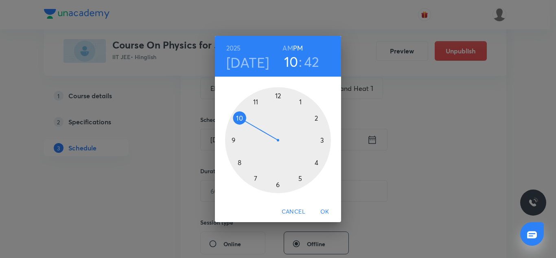
click at [278, 94] on div at bounding box center [278, 140] width 106 height 106
click at [302, 179] on div at bounding box center [278, 140] width 106 height 106
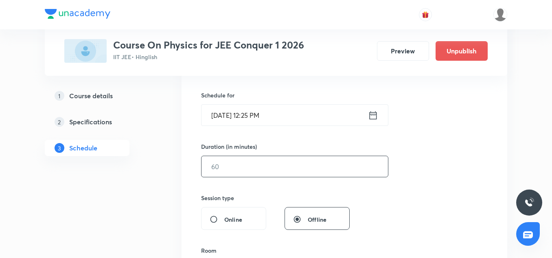
scroll to position [192, 0]
click at [234, 159] on input "text" at bounding box center [294, 166] width 186 height 21
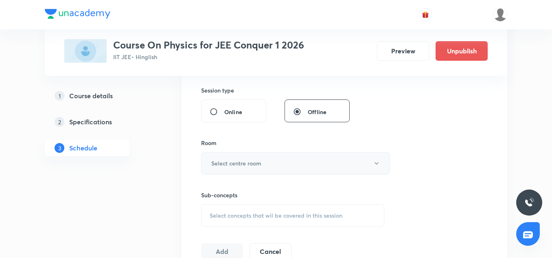
scroll to position [299, 0]
type input "75"
click at [241, 161] on h6 "Select centre room" at bounding box center [236, 162] width 50 height 9
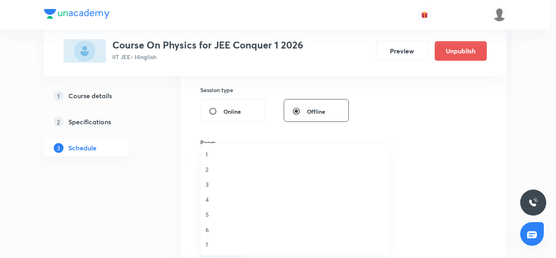
click at [208, 172] on span "2" at bounding box center [295, 169] width 178 height 9
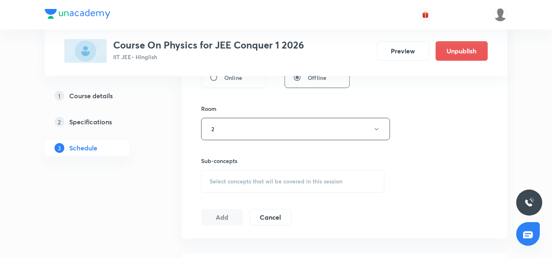
scroll to position [335, 0]
click at [235, 177] on span "Select concepts that wil be covered in this session" at bounding box center [276, 178] width 133 height 7
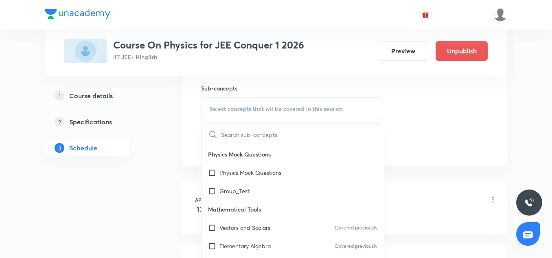
scroll to position [406, 0]
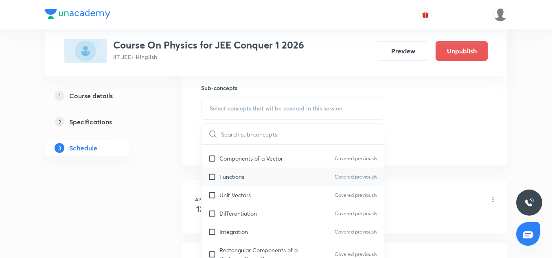
click at [233, 185] on div "Functions Covered previously" at bounding box center [292, 176] width 182 height 18
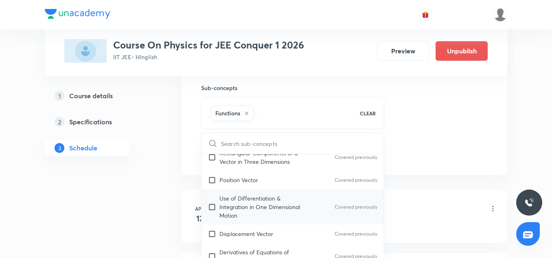
scroll to position [290, 0]
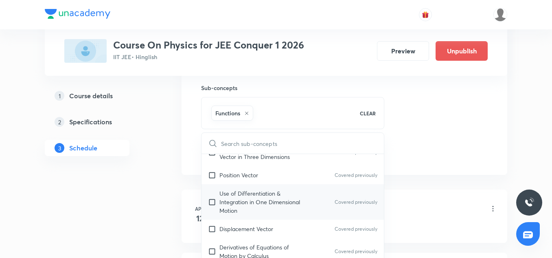
click at [230, 199] on p "Use of Differentiation & Integration in One Dimensional Motion" at bounding box center [260, 202] width 82 height 26
checkbox input "true"
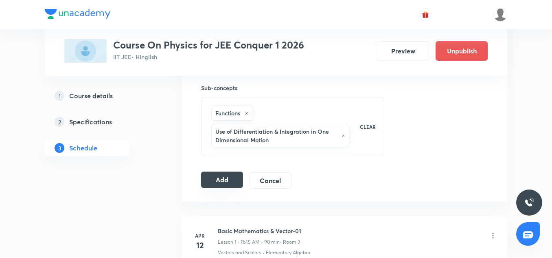
click at [230, 176] on button "Add" at bounding box center [222, 179] width 42 height 16
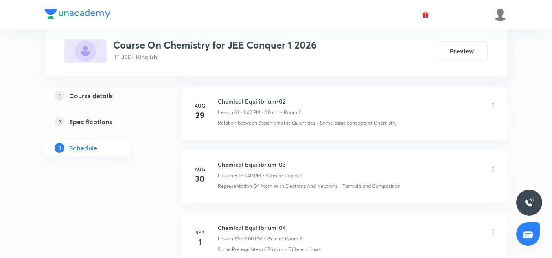
scroll to position [5698, 0]
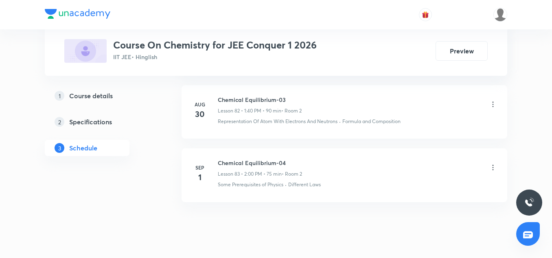
click at [245, 164] on h6 "Chemical Equilibrium-04" at bounding box center [260, 162] width 84 height 9
copy h6 "Chemical Equilibrium-04"
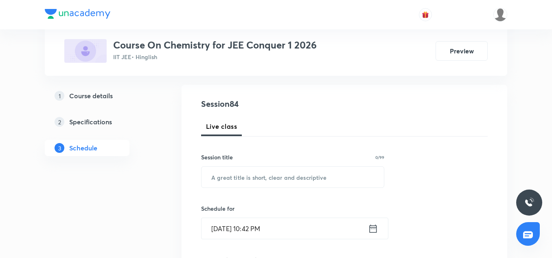
scroll to position [83, 0]
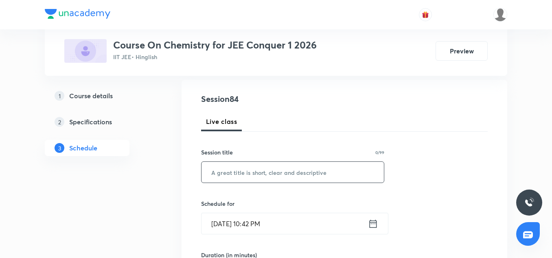
click at [240, 171] on input "text" at bounding box center [292, 172] width 182 height 21
paste input "Chemical Equilibrium-04"
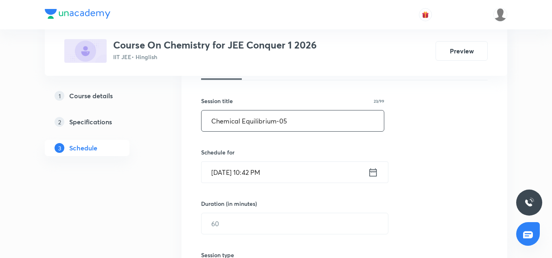
scroll to position [137, 0]
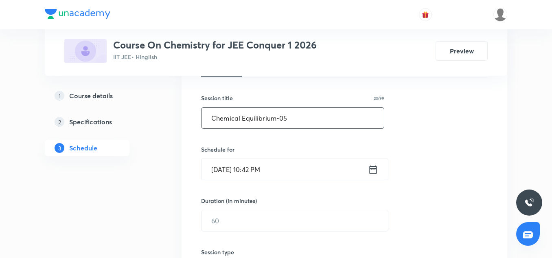
type input "Chemical Equilibrium-05"
click at [232, 169] on input "Sep 1, 2025, 10:42 PM" at bounding box center [284, 169] width 166 height 21
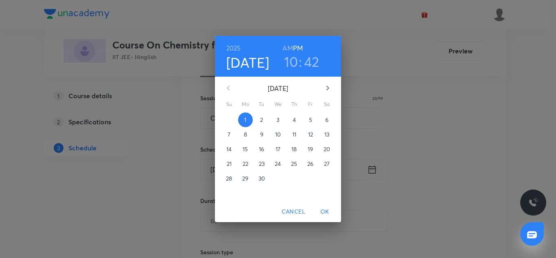
click at [263, 120] on p "2" at bounding box center [261, 120] width 3 height 8
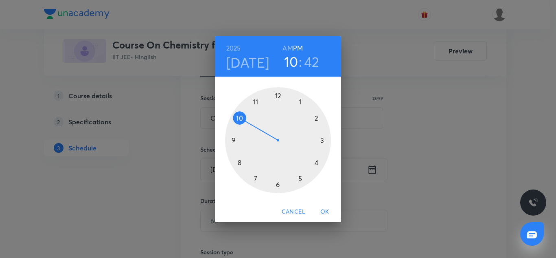
click at [300, 100] on div at bounding box center [278, 140] width 106 height 106
click at [239, 118] on div at bounding box center [278, 140] width 106 height 106
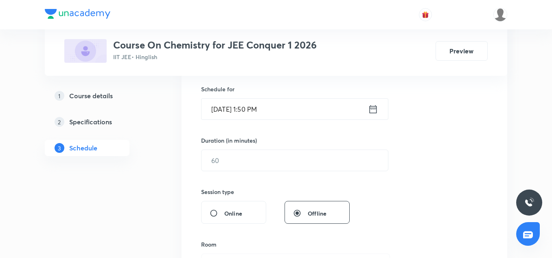
scroll to position [198, 0]
click at [238, 167] on input "text" at bounding box center [294, 159] width 186 height 21
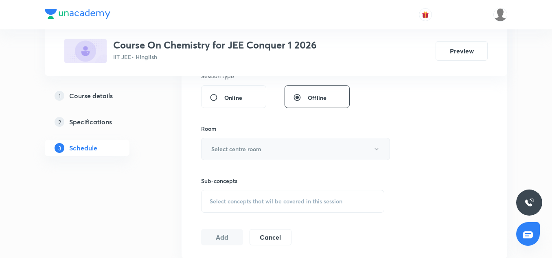
scroll to position [313, 0]
type input "90"
click at [230, 145] on h6 "Select centre room" at bounding box center [236, 148] width 50 height 9
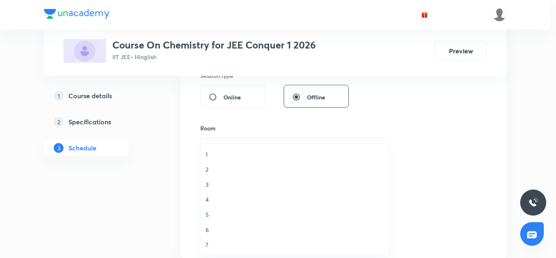
click at [209, 166] on span "2" at bounding box center [295, 169] width 178 height 9
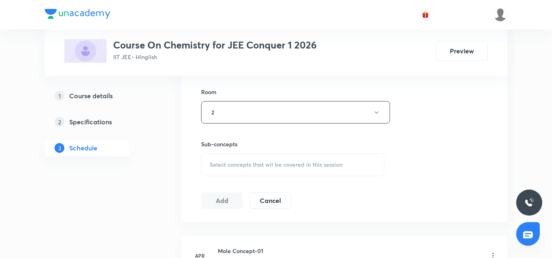
scroll to position [350, 0]
click at [225, 161] on span "Select concepts that wil be covered in this session" at bounding box center [276, 164] width 133 height 7
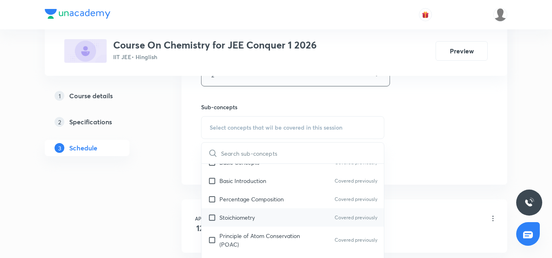
scroll to position [104, 0]
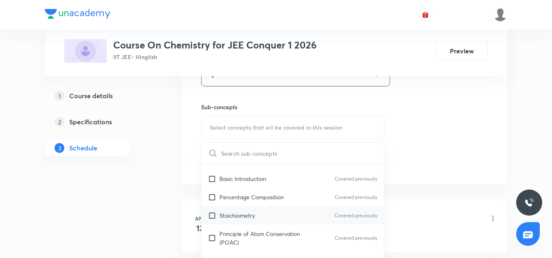
click at [245, 209] on div "Stoichiometry Covered previously" at bounding box center [292, 215] width 182 height 18
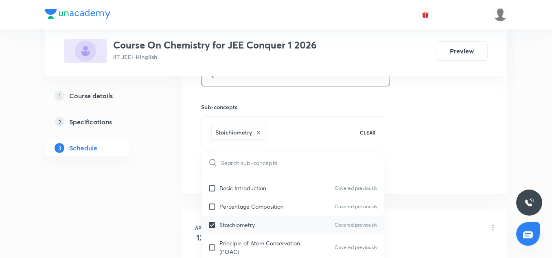
scroll to position [201, 0]
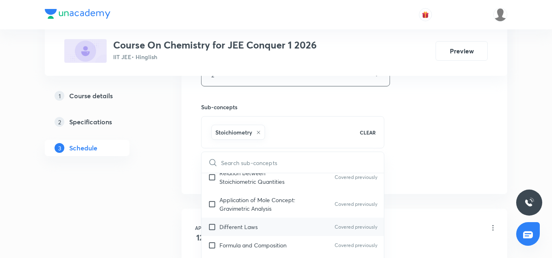
click at [237, 218] on div "Different Laws Covered previously" at bounding box center [292, 226] width 182 height 18
checkbox input "true"
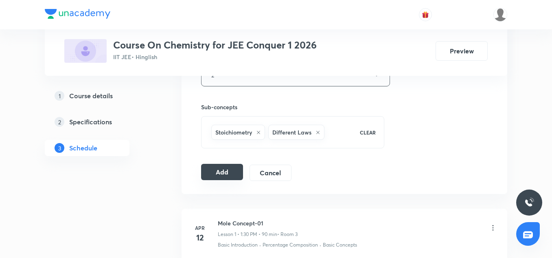
click at [234, 171] on button "Add" at bounding box center [222, 172] width 42 height 16
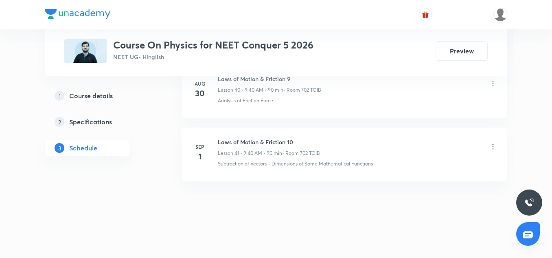
click at [269, 140] on h6 "Laws of Motion & Friction 10" at bounding box center [269, 142] width 102 height 9
copy h6 "Laws of Motion & Friction 10"
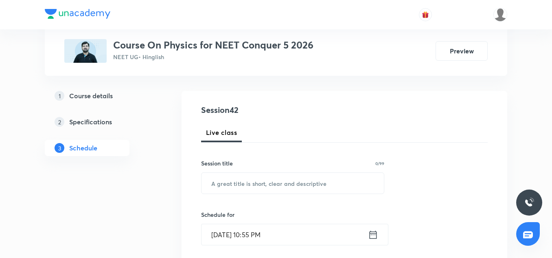
scroll to position [75, 0]
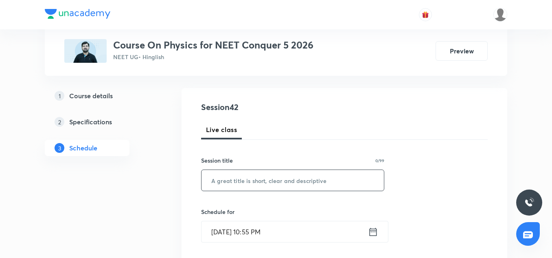
click at [264, 170] on input "text" at bounding box center [292, 180] width 182 height 21
paste input "Laws of Motion & Friction 10"
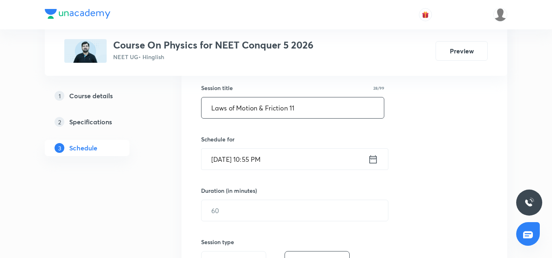
scroll to position [148, 0]
type input "Laws of Motion & Friction 11"
click at [232, 151] on input "[DATE] 10:55 PM" at bounding box center [284, 158] width 166 height 21
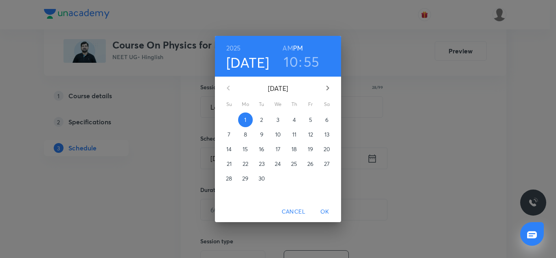
click at [261, 119] on p "2" at bounding box center [261, 120] width 3 height 8
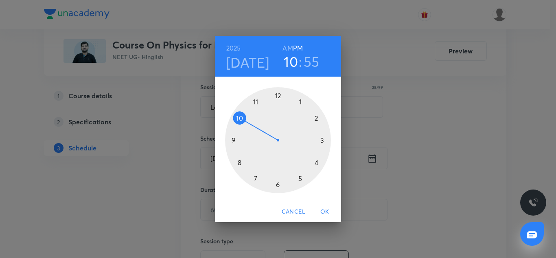
click at [231, 137] on div at bounding box center [278, 140] width 106 height 106
click at [237, 166] on div at bounding box center [278, 140] width 106 height 106
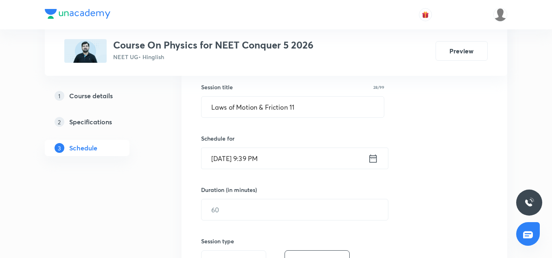
click at [279, 159] on input "Sep 2, 2025, 9:39 PM" at bounding box center [284, 158] width 166 height 21
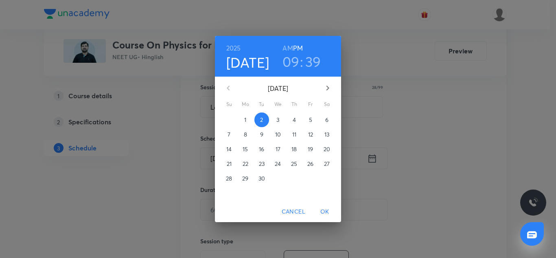
click at [308, 61] on h3 "39" at bounding box center [313, 61] width 16 height 17
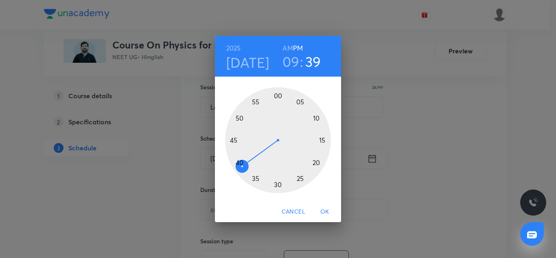
click at [236, 164] on div at bounding box center [278, 140] width 106 height 106
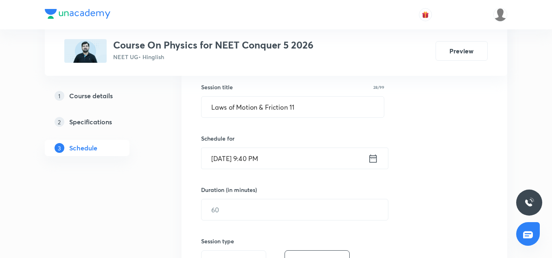
click at [306, 154] on input "Sep 2, 2025, 9:40 PM" at bounding box center [284, 158] width 166 height 21
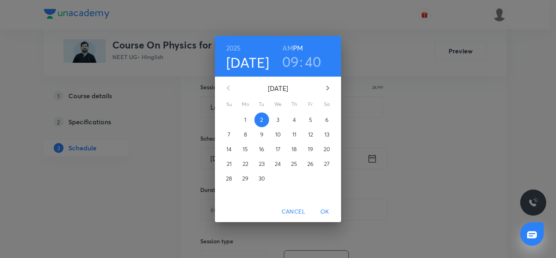
click at [285, 48] on h6 "AM" at bounding box center [288, 47] width 10 height 11
click at [327, 208] on span "OK" at bounding box center [325, 211] width 20 height 10
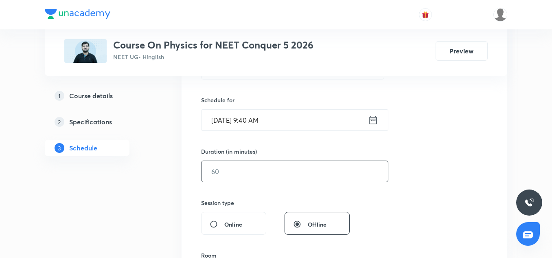
scroll to position [187, 0]
click at [227, 166] on input "text" at bounding box center [294, 170] width 186 height 21
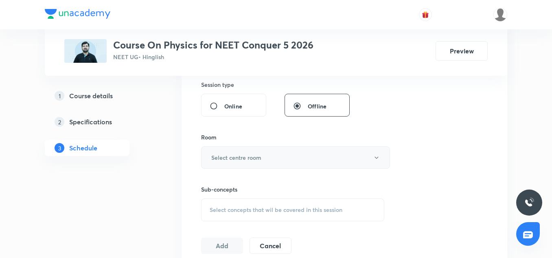
scroll to position [305, 0]
type input "90"
click at [228, 160] on h6 "Select centre room" at bounding box center [236, 157] width 50 height 9
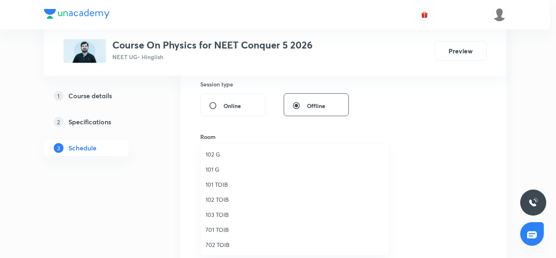
click at [215, 241] on span "702 TOIB" at bounding box center [295, 244] width 178 height 9
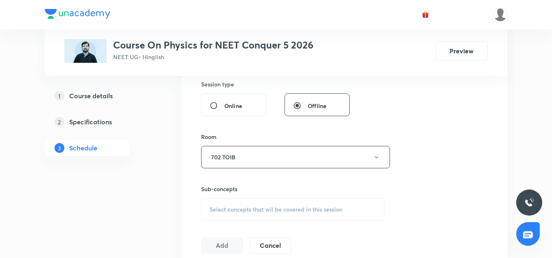
scroll to position [341, 0]
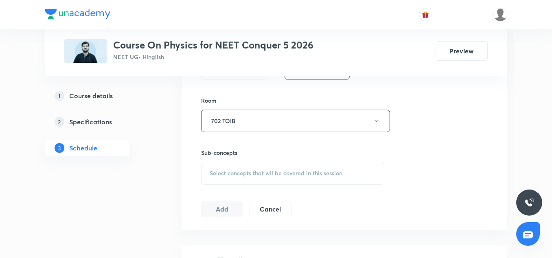
click at [247, 175] on span "Select concepts that wil be covered in this session" at bounding box center [276, 173] width 133 height 7
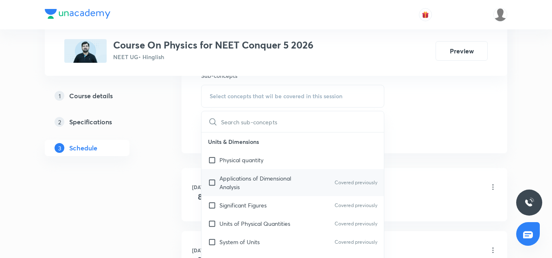
scroll to position [148, 0]
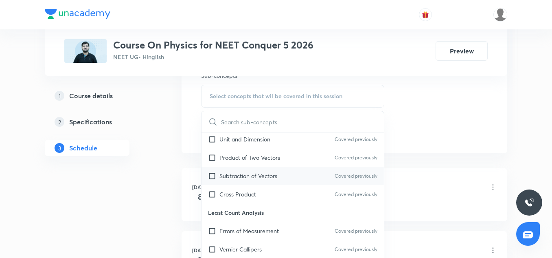
click at [257, 178] on p "Subtraction of Vectors" at bounding box center [248, 175] width 58 height 9
checkbox input "true"
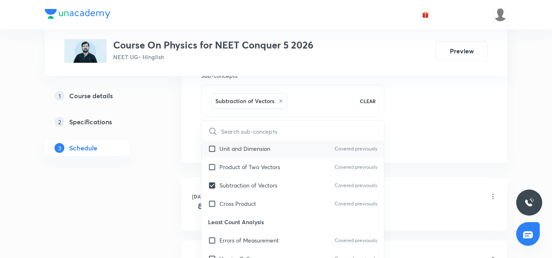
click at [249, 147] on p "Unit and Dimension" at bounding box center [244, 148] width 51 height 9
checkbox input "true"
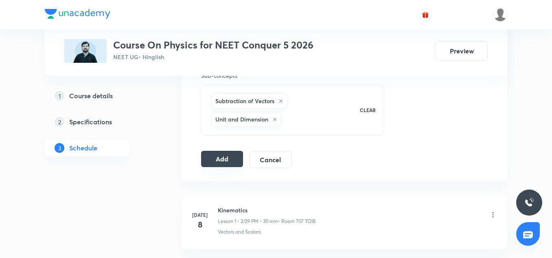
click at [232, 156] on button "Add" at bounding box center [222, 159] width 42 height 16
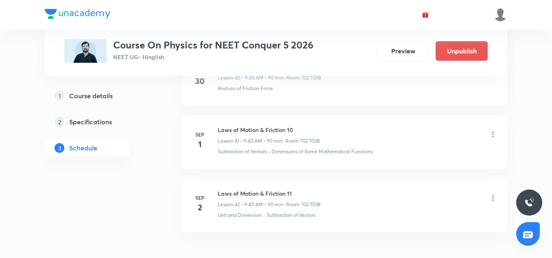
scroll to position [2675, 0]
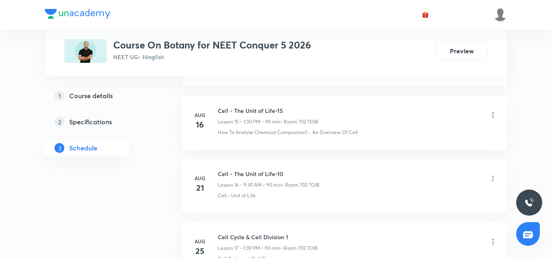
scroll to position [1595, 0]
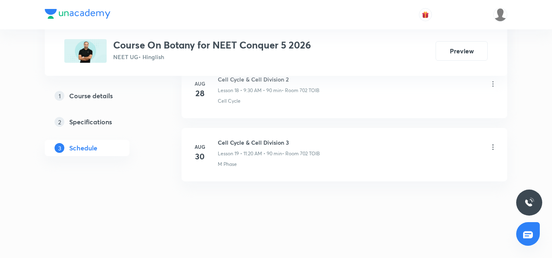
click at [241, 143] on h6 "Cell Cycle & Cell Division 3" at bounding box center [269, 142] width 102 height 9
copy h6 "Cell Cycle & Cell Division 3"
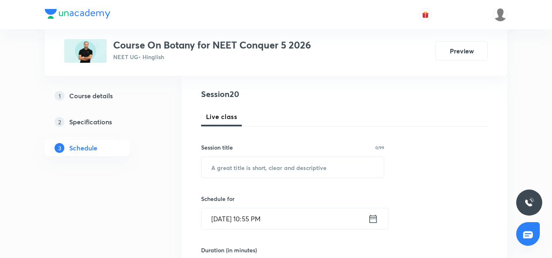
scroll to position [90, 0]
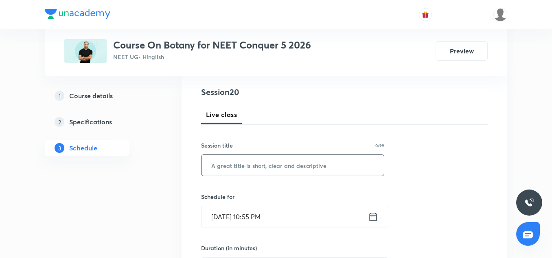
click at [242, 168] on input "text" at bounding box center [292, 165] width 182 height 21
paste input "Cell Cycle & Cell Division 3"
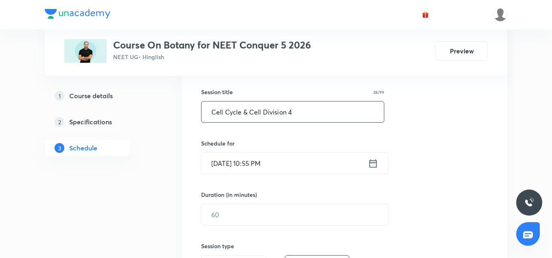
scroll to position [148, 0]
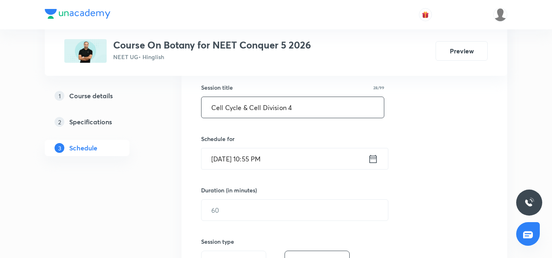
type input "Cell Cycle & Cell Division 4"
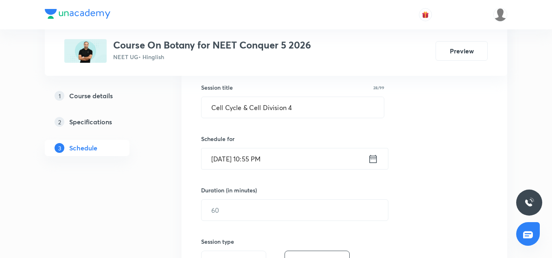
click at [217, 164] on input "[DATE] 10:55 PM" at bounding box center [284, 158] width 166 height 21
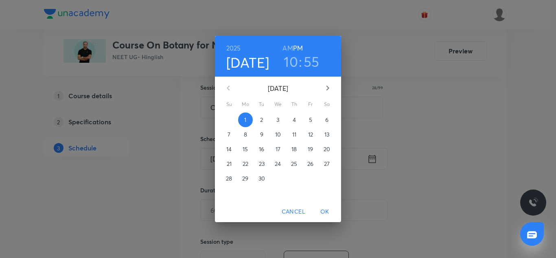
click at [259, 125] on button "2" at bounding box center [261, 119] width 15 height 15
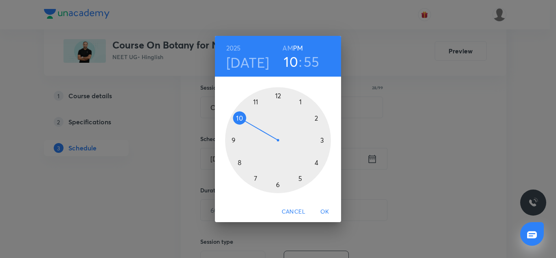
click at [253, 100] on div at bounding box center [278, 140] width 106 height 106
click at [319, 162] on div at bounding box center [278, 140] width 106 height 106
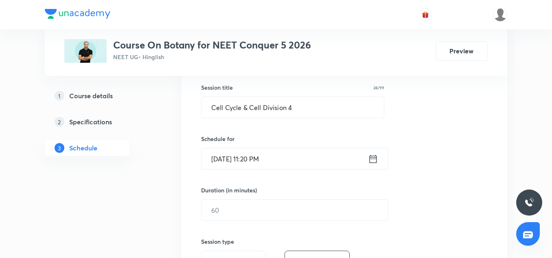
click at [308, 166] on input "[DATE] 11:20 PM" at bounding box center [284, 158] width 166 height 21
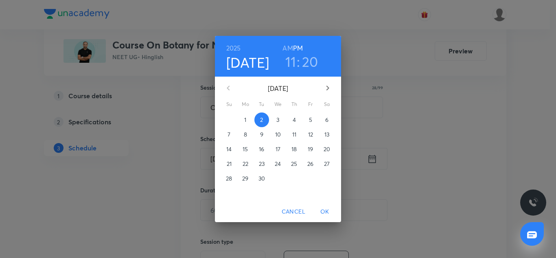
click at [287, 48] on h6 "AM" at bounding box center [288, 47] width 10 height 11
click at [324, 212] on span "OK" at bounding box center [325, 211] width 20 height 10
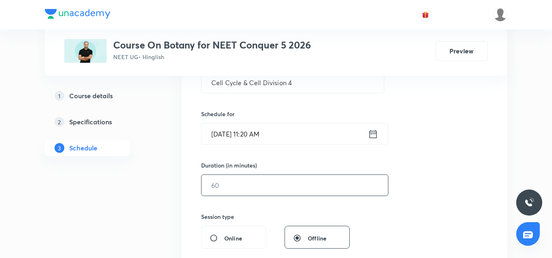
scroll to position [173, 0]
click at [225, 174] on div "​" at bounding box center [294, 185] width 187 height 22
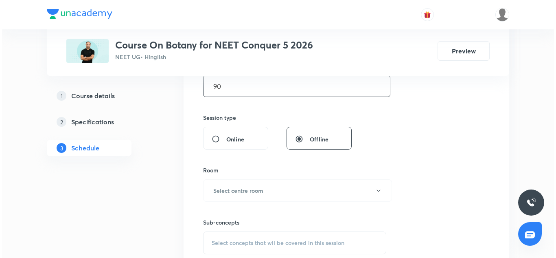
scroll to position [310, 0]
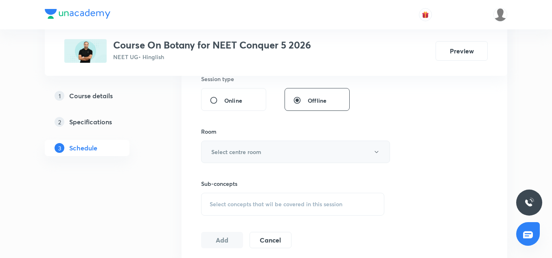
type input "90"
click at [225, 147] on button "Select centre room" at bounding box center [295, 151] width 189 height 22
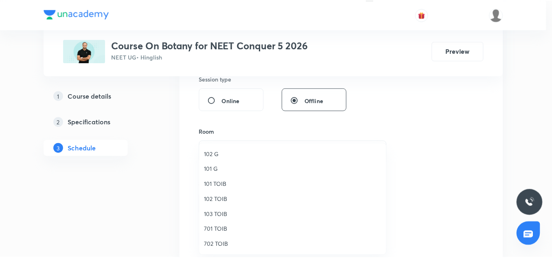
scroll to position [19, 0]
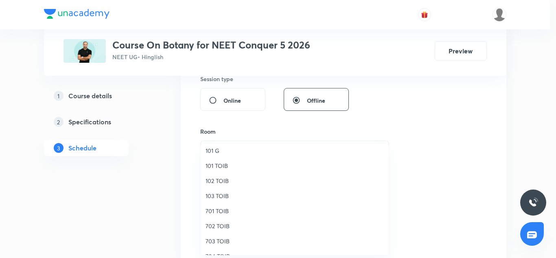
click at [217, 225] on span "702 TOIB" at bounding box center [295, 225] width 178 height 9
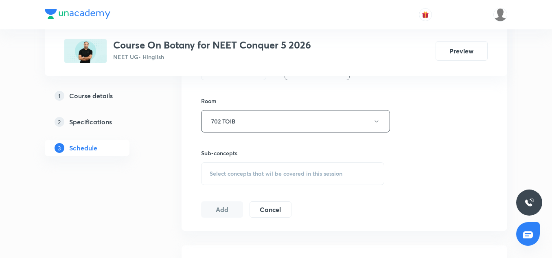
scroll to position [341, 0]
click at [234, 184] on div "Session 20 Live class Session title 28/99 Cell Cycle & Cell Division 4 ​ Schedu…" at bounding box center [344, 26] width 287 height 382
click at [234, 176] on span "Select concepts that wil be covered in this session" at bounding box center [276, 173] width 133 height 7
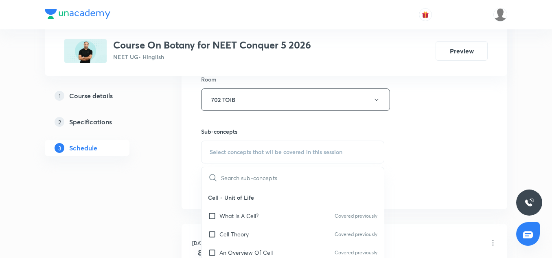
scroll to position [404, 0]
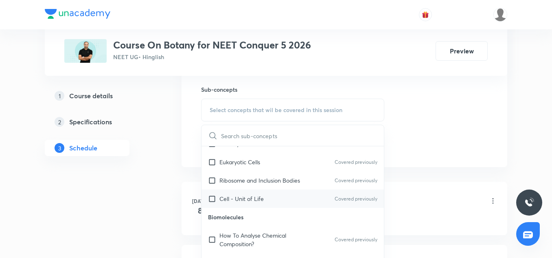
click at [241, 189] on div "Cell - Unit of Life Covered previously" at bounding box center [292, 198] width 182 height 18
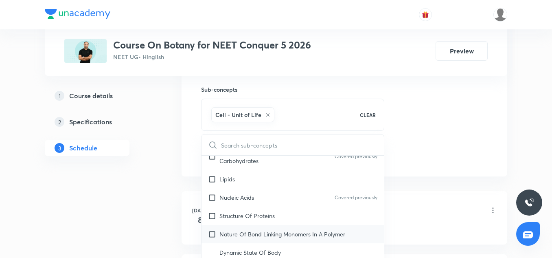
scroll to position [304, 0]
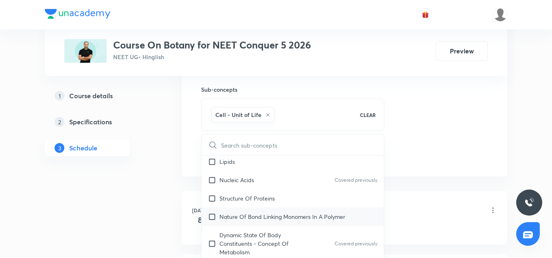
click at [235, 209] on div "Nature Of Bond Linking Monomers In A Polymer" at bounding box center [292, 216] width 182 height 18
checkbox input "true"
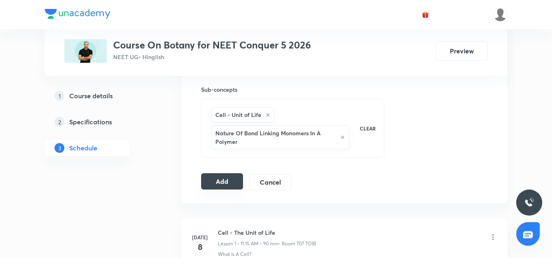
click at [223, 175] on button "Add" at bounding box center [222, 181] width 42 height 16
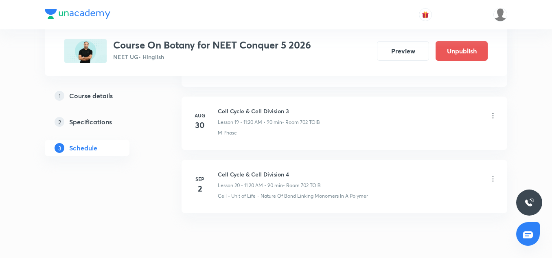
scroll to position [1284, 0]
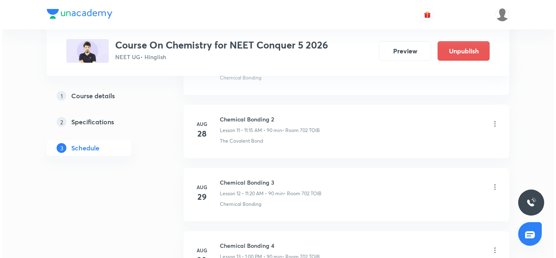
scroll to position [1279, 0]
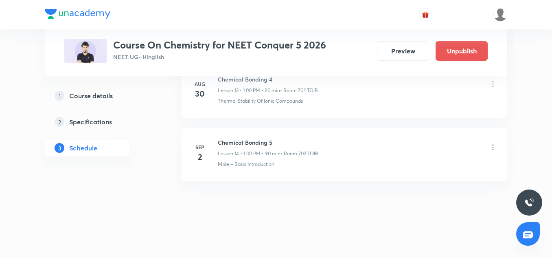
click at [258, 140] on h6 "Chemical Bonding 5" at bounding box center [268, 142] width 101 height 9
click at [489, 147] on icon at bounding box center [493, 147] width 8 height 8
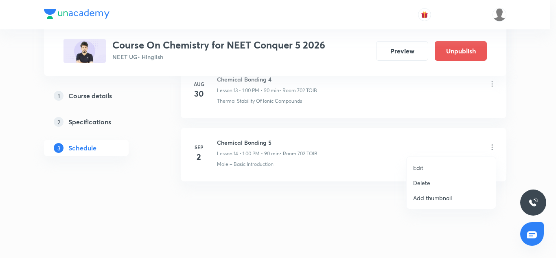
click at [408, 163] on li "Edit" at bounding box center [451, 167] width 89 height 15
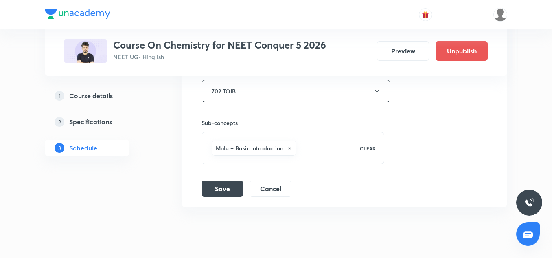
scroll to position [1218, 0]
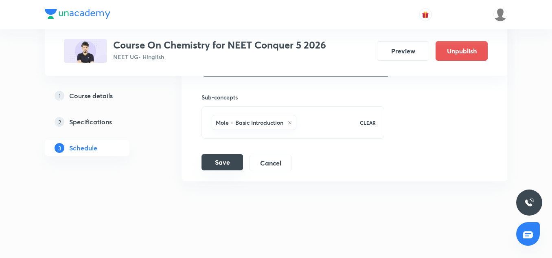
click at [233, 169] on button "Save" at bounding box center [222, 162] width 42 height 16
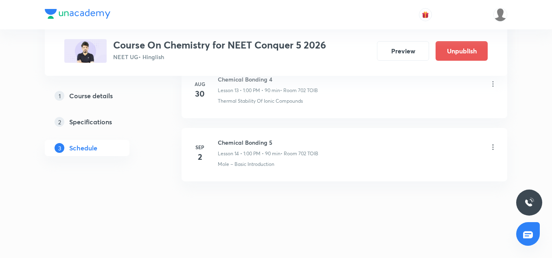
scroll to position [905, 0]
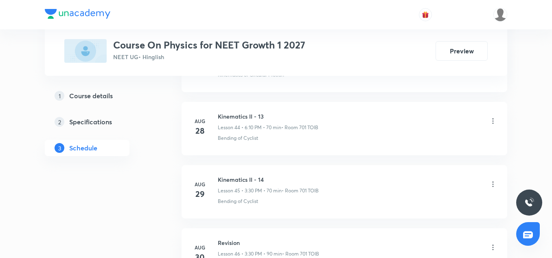
scroll to position [3364, 0]
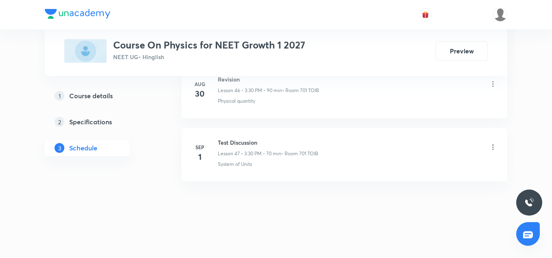
click at [241, 142] on h6 "Test Discussion" at bounding box center [268, 142] width 101 height 9
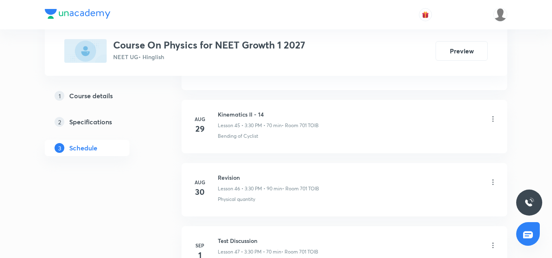
scroll to position [3266, 0]
click at [247, 120] on div "Kinematics II - 14 Lesson 45 • 3:30 PM • 70 min • Room 701 TOIB" at bounding box center [268, 119] width 101 height 19
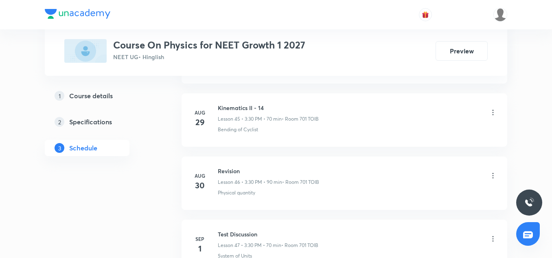
scroll to position [3274, 0]
click at [237, 169] on h6 "Revision" at bounding box center [268, 169] width 101 height 9
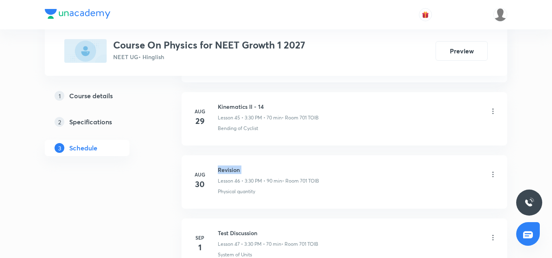
copy h6 "Revision"
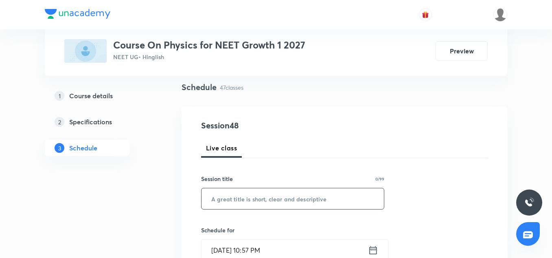
scroll to position [57, 0]
click at [227, 201] on input "text" at bounding box center [292, 198] width 182 height 21
paste input "Revision"
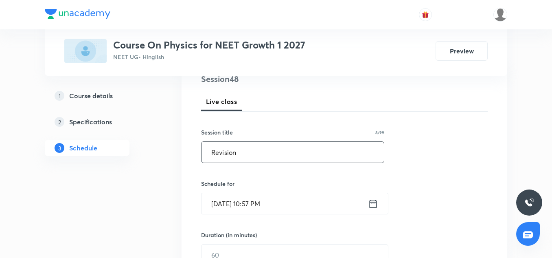
scroll to position [104, 0]
type input "Revision"
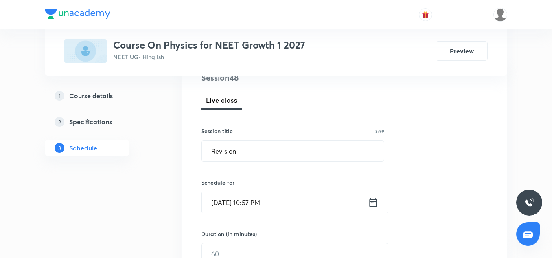
click at [222, 199] on input "[DATE] 10:57 PM" at bounding box center [284, 202] width 166 height 21
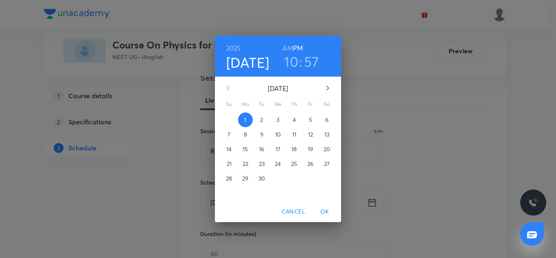
click at [259, 121] on span "2" at bounding box center [261, 120] width 15 height 8
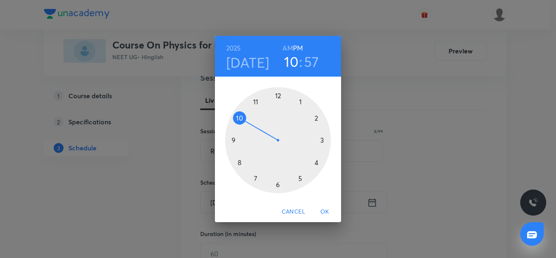
click at [326, 143] on div at bounding box center [278, 140] width 106 height 106
click at [278, 188] on div at bounding box center [278, 140] width 106 height 106
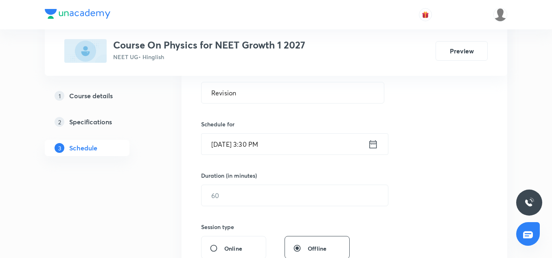
scroll to position [165, 0]
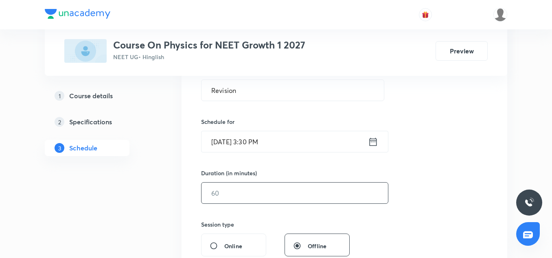
click at [233, 196] on input "text" at bounding box center [294, 192] width 186 height 21
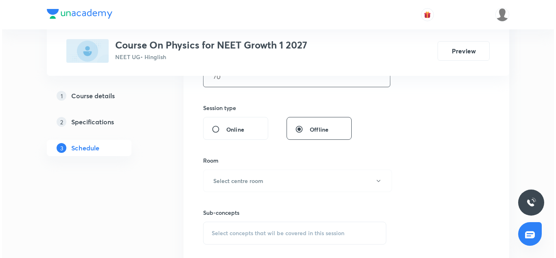
scroll to position [298, 0]
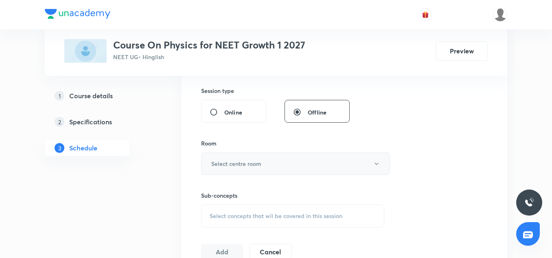
type input "70"
click at [230, 174] on button "Select centre room" at bounding box center [295, 163] width 189 height 22
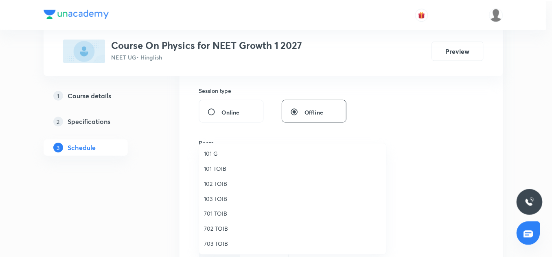
scroll to position [18, 0]
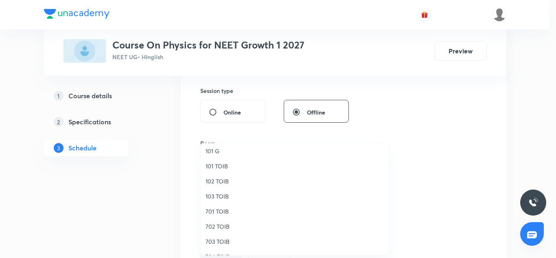
click at [216, 228] on span "702 TOIB" at bounding box center [295, 226] width 178 height 9
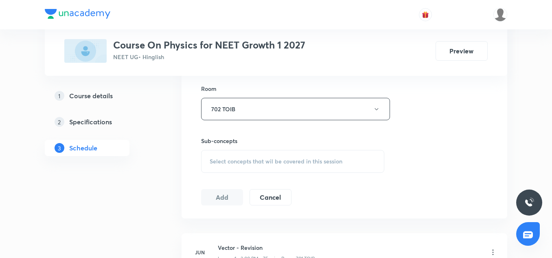
scroll to position [353, 0]
click at [250, 151] on div "Select concepts that wil be covered in this session" at bounding box center [292, 160] width 183 height 23
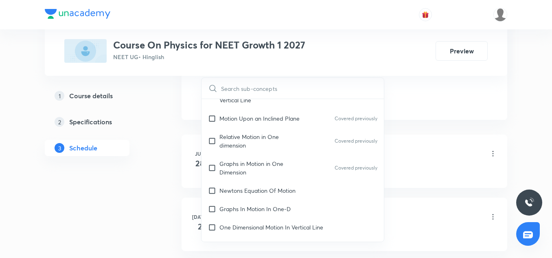
scroll to position [1270, 0]
click at [254, 170] on p "Graphs in Motion in One Dimension" at bounding box center [260, 167] width 82 height 17
checkbox input "true"
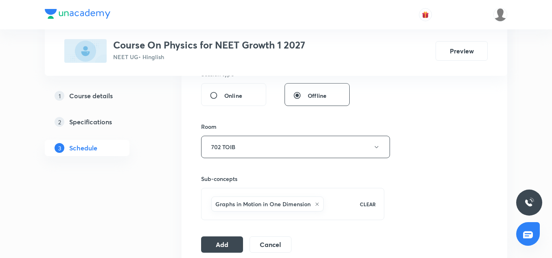
scroll to position [316, 0]
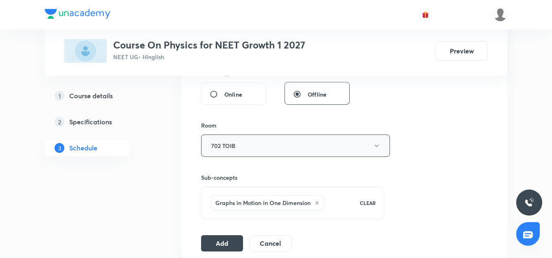
click at [234, 138] on button "702 TOIB" at bounding box center [295, 145] width 189 height 22
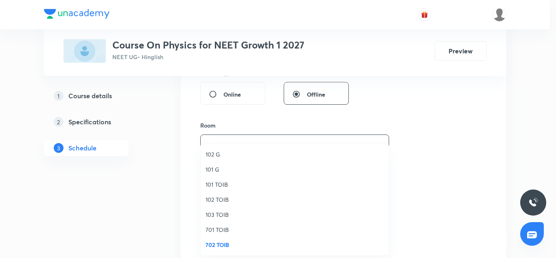
click at [211, 232] on span "701 TOIB" at bounding box center [295, 229] width 178 height 9
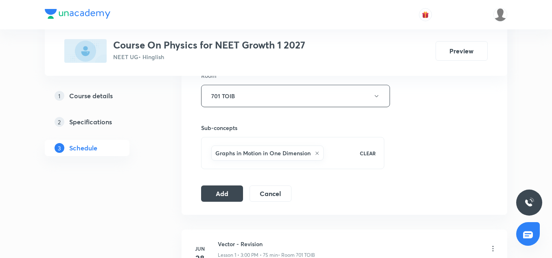
scroll to position [367, 0]
click at [233, 193] on button "Add" at bounding box center [222, 191] width 42 height 16
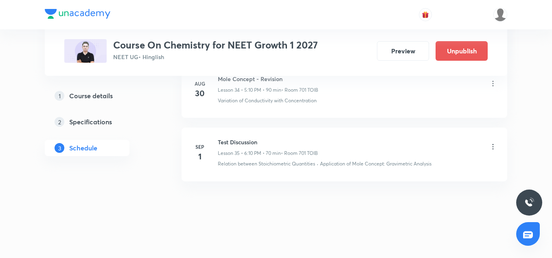
scroll to position [2596, 0]
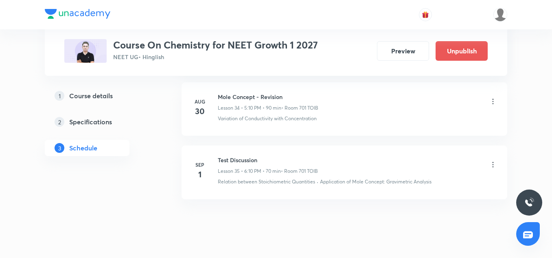
click at [248, 103] on div "Mole Concept - Revision Lesson 34 • 5:10 PM • 90 min • Room 701 TOIB" at bounding box center [268, 101] width 101 height 19
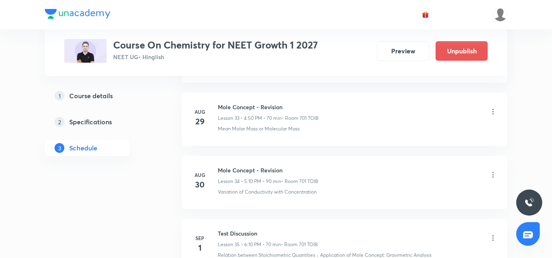
click at [252, 169] on h6 "Mole Concept - Revision" at bounding box center [268, 170] width 101 height 9
copy h6 "Mole Concept - Revision"
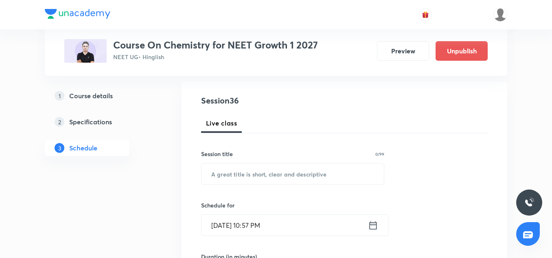
scroll to position [83, 0]
click at [251, 180] on input "text" at bounding box center [292, 172] width 182 height 21
paste input "Mole Concept - Revision"
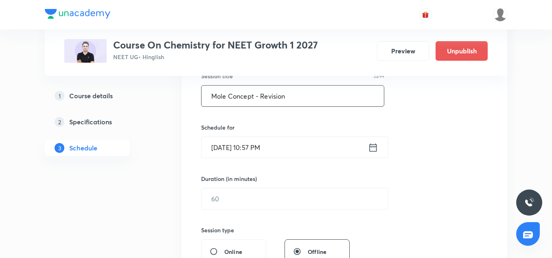
scroll to position [160, 0]
type input "Mole Concept - Revision"
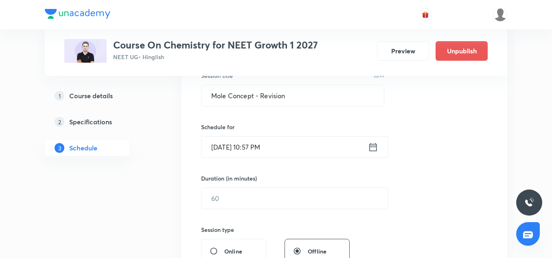
click at [229, 148] on input "[DATE] 10:57 PM" at bounding box center [284, 146] width 166 height 21
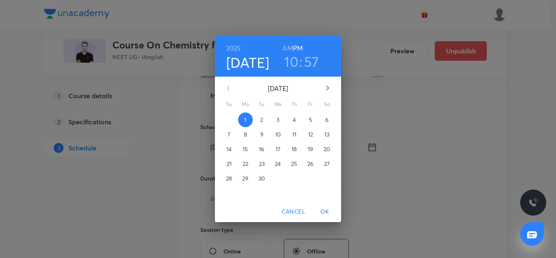
click at [261, 124] on p "2" at bounding box center [261, 120] width 3 height 8
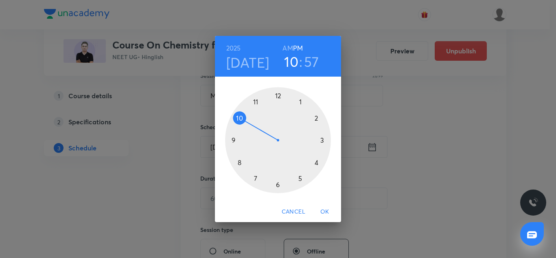
click at [314, 163] on div at bounding box center [278, 140] width 106 height 106
click at [241, 120] on div at bounding box center [278, 140] width 106 height 106
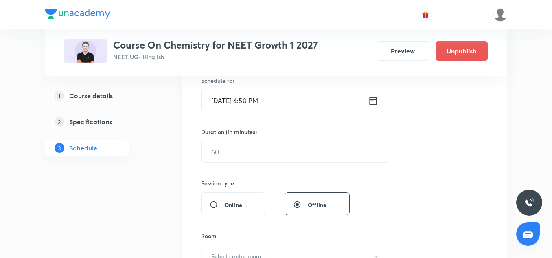
scroll to position [208, 0]
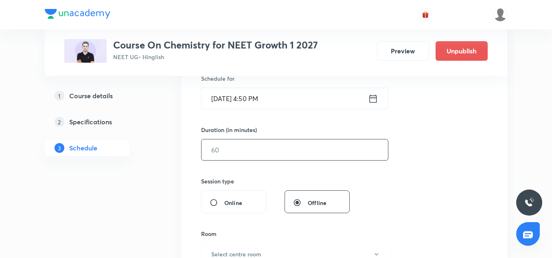
click at [242, 150] on input "text" at bounding box center [294, 149] width 186 height 21
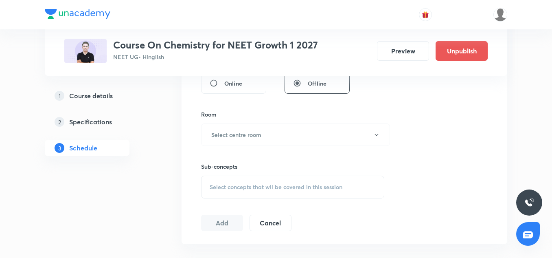
scroll to position [331, 0]
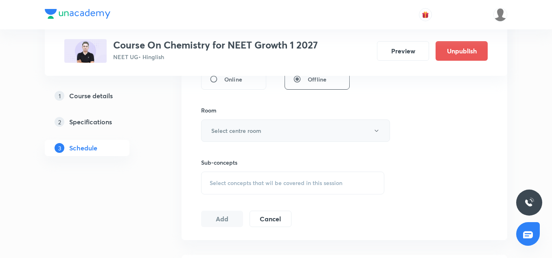
type input "70"
click at [228, 134] on h6 "Select centre room" at bounding box center [236, 130] width 50 height 9
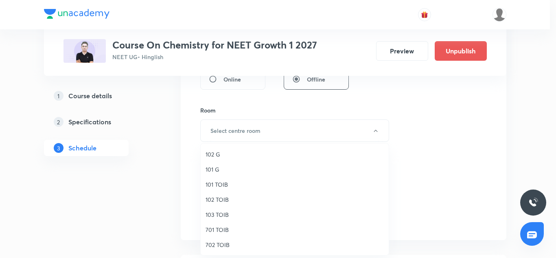
click at [215, 226] on span "701 TOIB" at bounding box center [295, 229] width 178 height 9
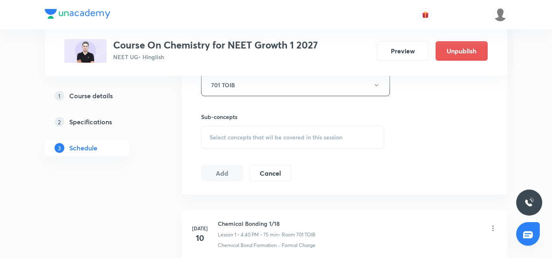
scroll to position [377, 0]
click at [238, 141] on div "Select concepts that wil be covered in this session" at bounding box center [292, 136] width 183 height 23
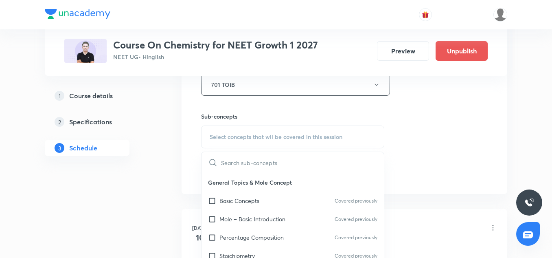
scroll to position [502, 0]
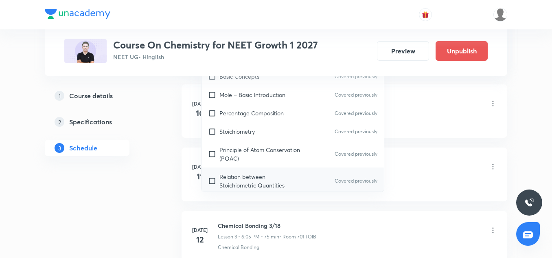
click at [237, 175] on p "Relation between Stoichiometric Quantities" at bounding box center [260, 180] width 82 height 17
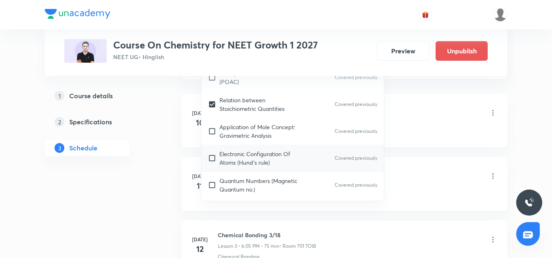
scroll to position [88, 0]
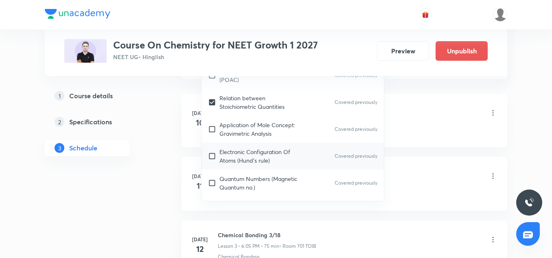
click at [240, 159] on p "Electronic Configuration Of Atoms (Hund's rule)" at bounding box center [260, 155] width 82 height 17
checkbox input "true"
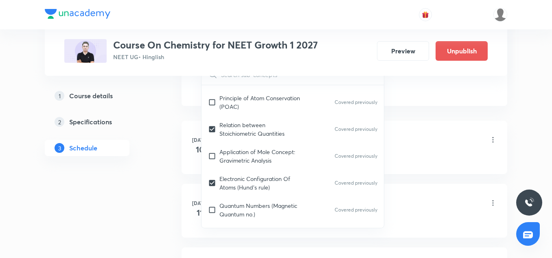
click at [459, 133] on div "Chemical Bonding 1/18 Lesson 1 • 4:40 PM • 75 min • Room 701 TOIB" at bounding box center [357, 140] width 279 height 19
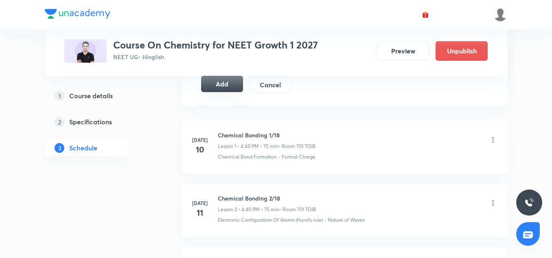
click at [227, 84] on button "Add" at bounding box center [222, 84] width 42 height 16
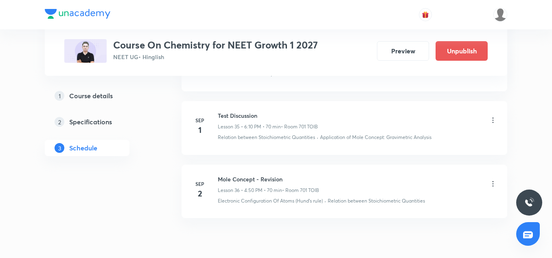
scroll to position [2303, 0]
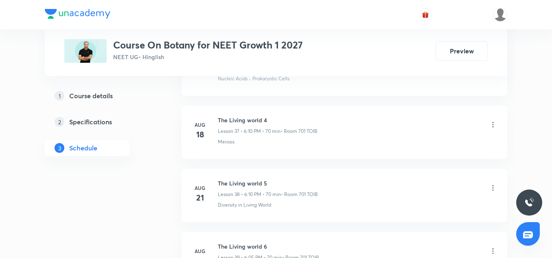
scroll to position [2921, 0]
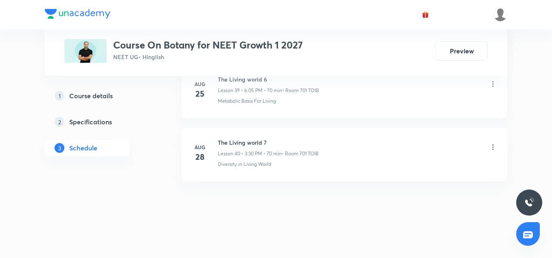
click at [239, 147] on div "The Living world 7 Lesson 40 • 3:30 PM • 70 min • Room 701 TOIB" at bounding box center [268, 147] width 101 height 19
click at [239, 145] on div "The Living world 7 Lesson 40 • 3:30 PM • 70 min • Room 701 TOIB" at bounding box center [268, 147] width 101 height 19
click at [239, 145] on h6 "The Living world 7" at bounding box center [268, 142] width 101 height 9
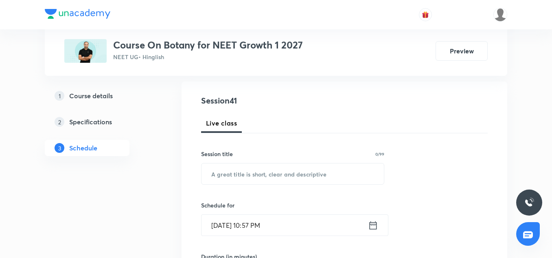
scroll to position [82, 0]
click at [219, 171] on input "text" at bounding box center [292, 173] width 182 height 21
paste input "The Living world 7"
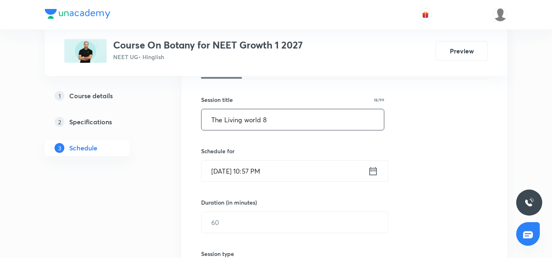
scroll to position [137, 0]
type input "The Living world 8"
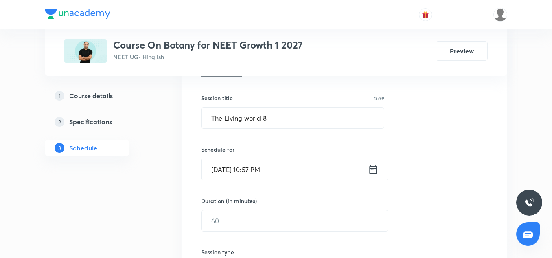
click at [210, 169] on input "[DATE] 10:57 PM" at bounding box center [284, 169] width 166 height 21
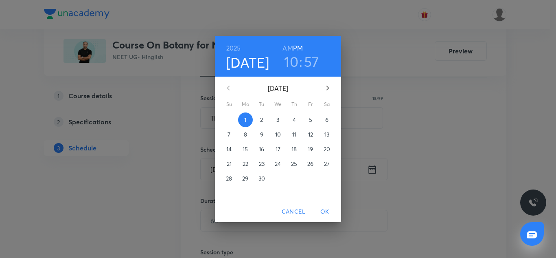
click at [263, 120] on p "2" at bounding box center [261, 120] width 3 height 8
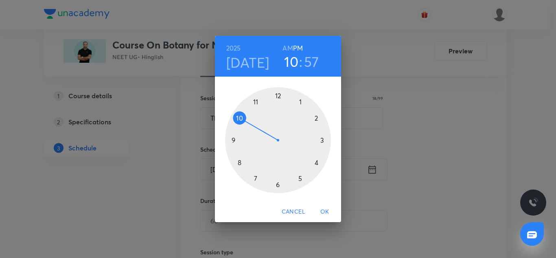
click at [278, 185] on div at bounding box center [278, 140] width 106 height 106
click at [316, 117] on div at bounding box center [278, 140] width 106 height 106
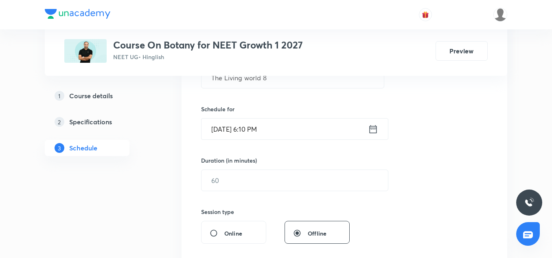
scroll to position [179, 0]
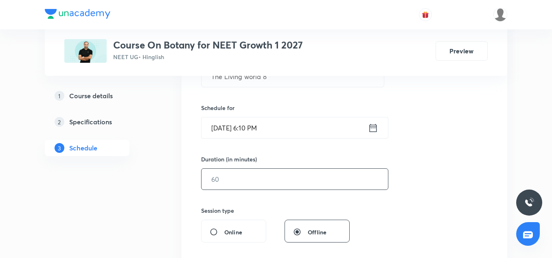
click at [239, 179] on input "text" at bounding box center [294, 179] width 186 height 21
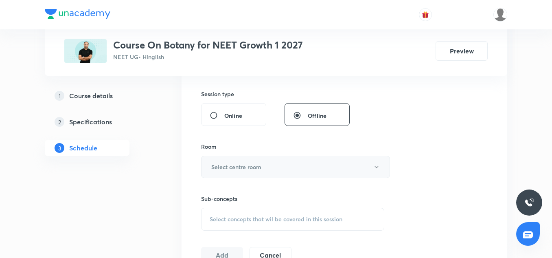
scroll to position [296, 0]
type input "70"
click at [234, 166] on h6 "Select centre room" at bounding box center [236, 166] width 50 height 9
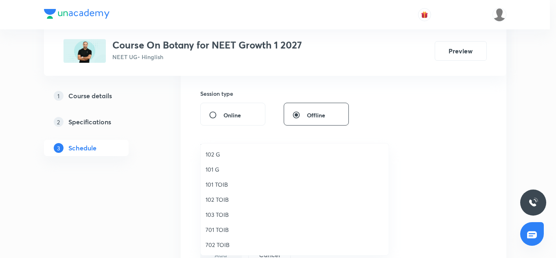
click at [213, 232] on span "701 TOIB" at bounding box center [295, 229] width 178 height 9
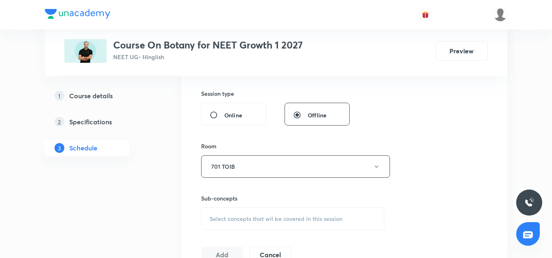
scroll to position [329, 0]
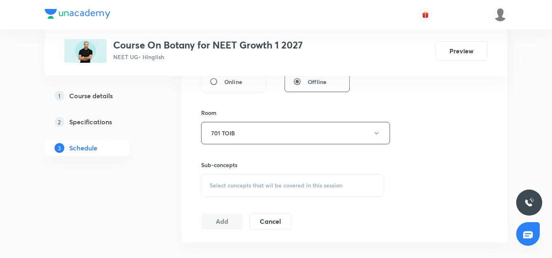
click at [226, 193] on div "Select concepts that wil be covered in this session" at bounding box center [292, 185] width 183 height 23
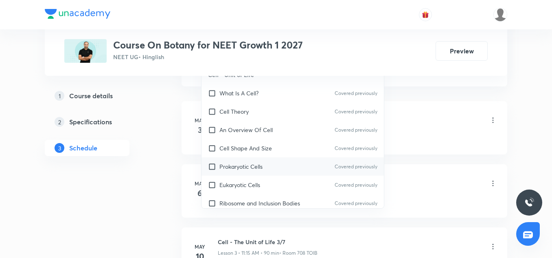
scroll to position [487, 0]
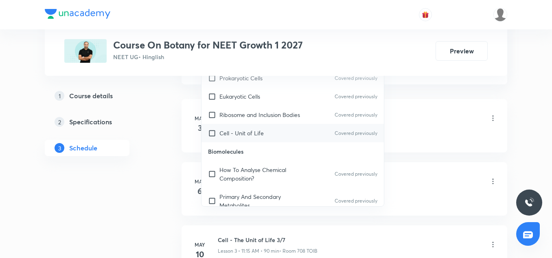
click at [227, 127] on div "Cell - Unit of Life Covered previously" at bounding box center [292, 133] width 182 height 18
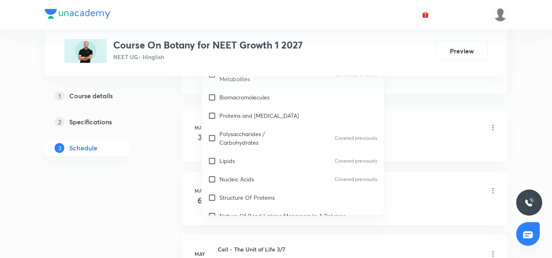
scroll to position [248, 0]
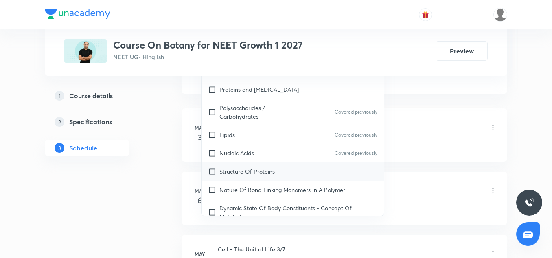
click at [226, 174] on p "Structure Of Proteins" at bounding box center [246, 171] width 55 height 9
checkbox input "true"
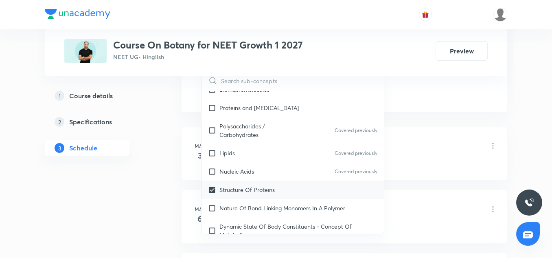
click at [451, 148] on div "Cell - The Unit of Life 1/7 Lesson 1 • 11:15 AM • 90 min • Room 708 TOIB" at bounding box center [357, 146] width 279 height 19
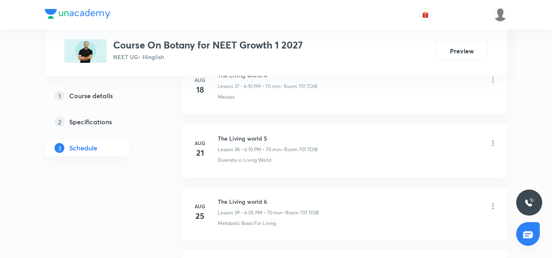
scroll to position [2948, 0]
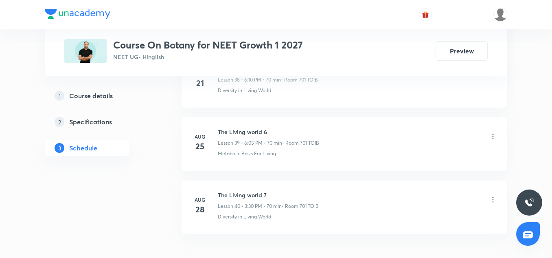
scroll to position [2921, 0]
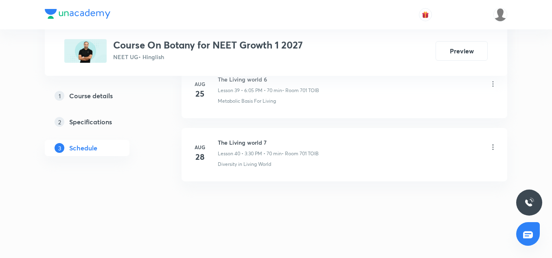
click at [237, 147] on div "The Living world 7 Lesson 40 • 3:30 PM • 70 min • Room 701 TOIB" at bounding box center [268, 147] width 101 height 19
click at [237, 147] on h6 "The Living world 7" at bounding box center [268, 142] width 101 height 9
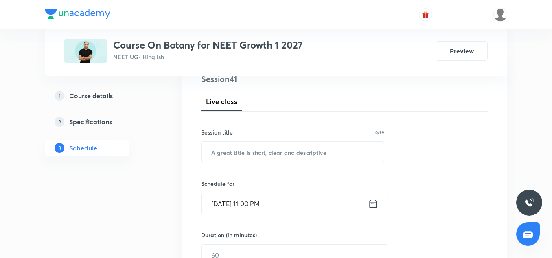
scroll to position [103, 0]
click at [238, 153] on input "text" at bounding box center [292, 151] width 182 height 21
paste input "The Living world 7"
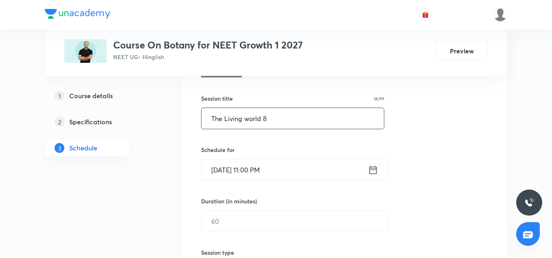
scroll to position [142, 0]
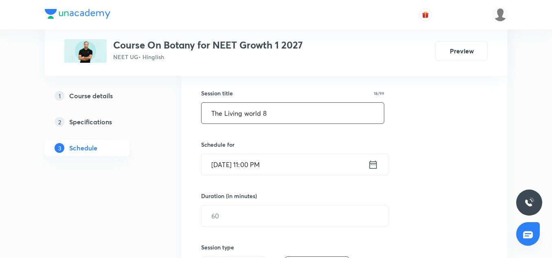
type input "The Living world 8"
click at [226, 162] on input "[DATE] 11:00 PM" at bounding box center [284, 164] width 166 height 21
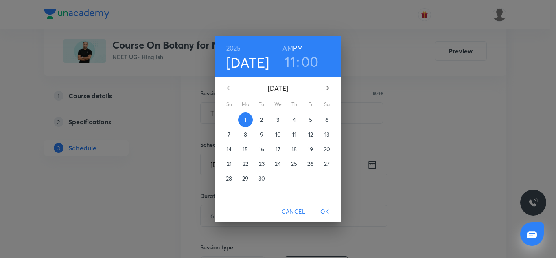
click at [261, 117] on p "2" at bounding box center [261, 120] width 3 height 8
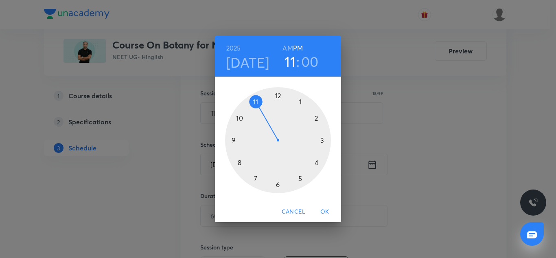
click at [280, 186] on div at bounding box center [278, 140] width 106 height 106
click at [317, 119] on div at bounding box center [278, 140] width 106 height 106
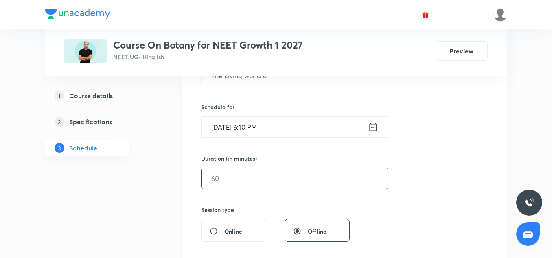
scroll to position [180, 0]
click at [243, 177] on input "text" at bounding box center [294, 177] width 186 height 21
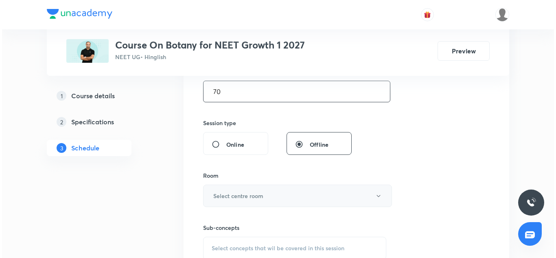
scroll to position [267, 0]
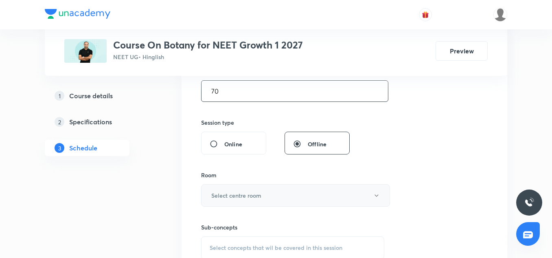
type input "70"
click at [226, 205] on button "Select centre room" at bounding box center [295, 195] width 189 height 22
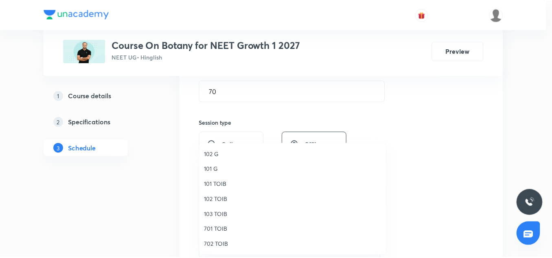
scroll to position [14, 0]
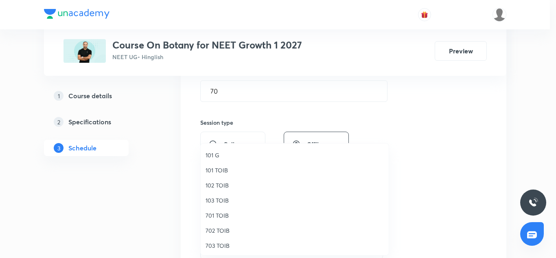
click at [218, 219] on span "701 TOIB" at bounding box center [295, 215] width 178 height 9
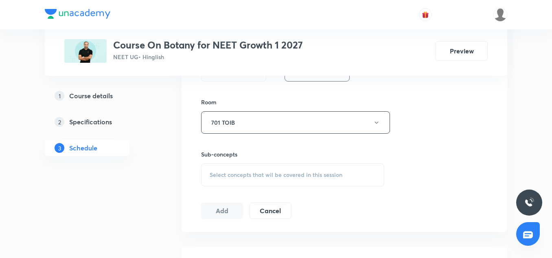
scroll to position [340, 0]
click at [264, 163] on div "Select concepts that wil be covered in this session" at bounding box center [292, 174] width 183 height 23
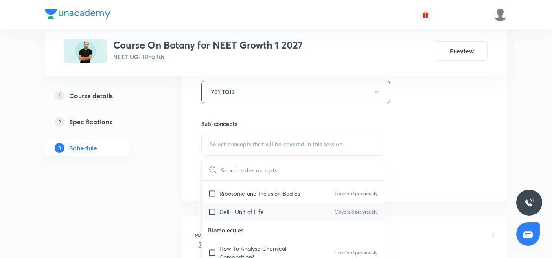
scroll to position [126, 0]
click at [239, 204] on div "Cell - Unit of Life Covered previously" at bounding box center [292, 210] width 182 height 18
checkbox input "true"
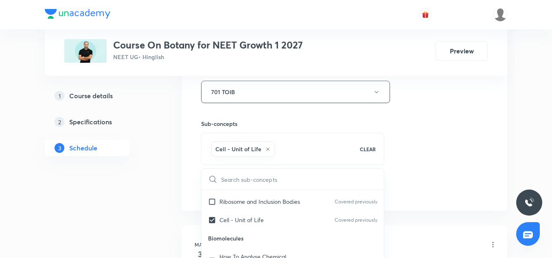
click at [391, 164] on div "Session 41 Live class Session title 18/99 The Living world 8 ​ Schedule for Sep…" at bounding box center [344, 2] width 287 height 392
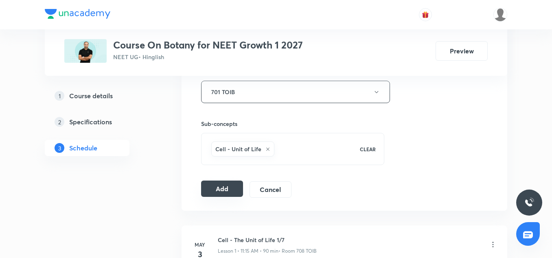
click at [231, 189] on button "Add" at bounding box center [222, 188] width 42 height 16
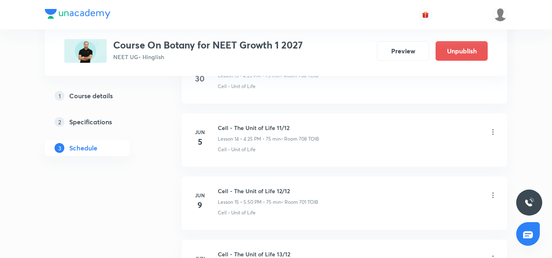
scroll to position [985, 0]
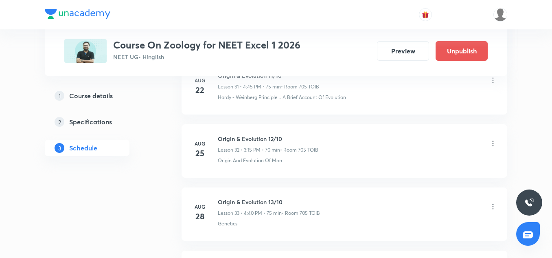
scroll to position [2543, 0]
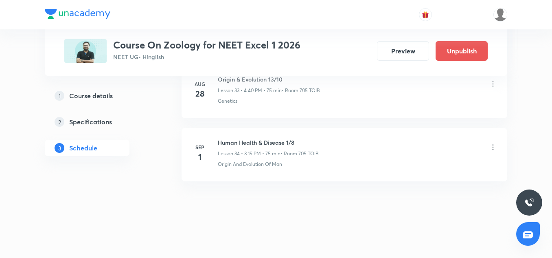
click at [260, 145] on h6 "Human Health & Disease 1/8" at bounding box center [268, 142] width 101 height 9
copy h6 "Human Health & Disease 1/8"
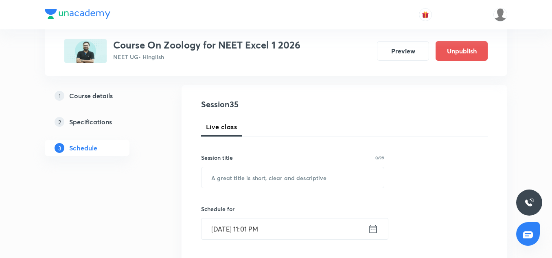
scroll to position [85, 0]
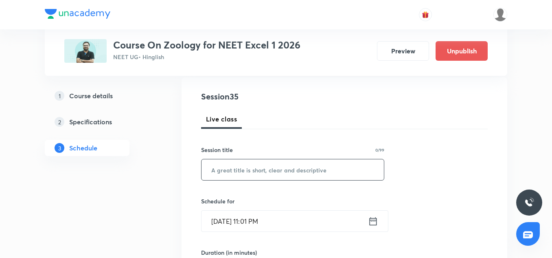
click at [257, 173] on input "text" at bounding box center [292, 169] width 182 height 21
paste input "Human Health & Disease 1/8"
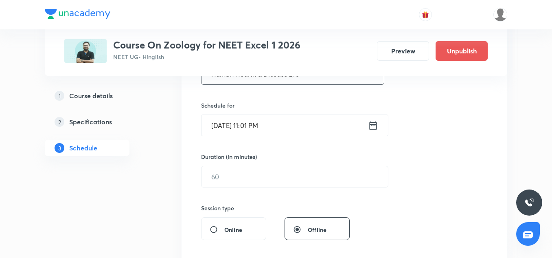
scroll to position [184, 0]
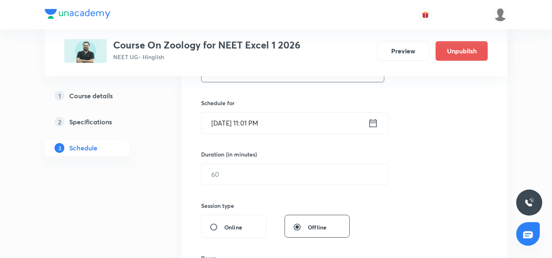
type input "Human Health & Disease 2/8"
click at [227, 119] on input "[DATE] 11:01 PM" at bounding box center [284, 122] width 166 height 21
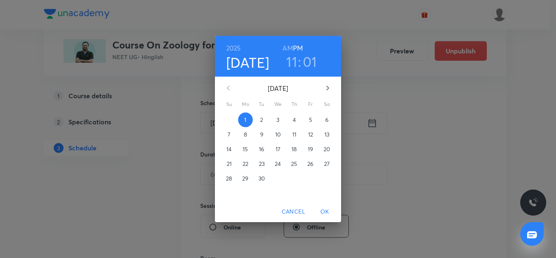
click at [260, 119] on span "2" at bounding box center [261, 120] width 15 height 8
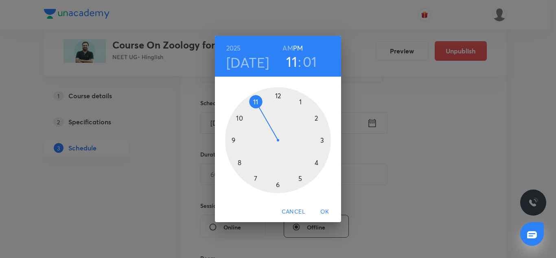
click at [314, 140] on div at bounding box center [278, 140] width 106 height 106
click at [322, 140] on div at bounding box center [278, 140] width 106 height 106
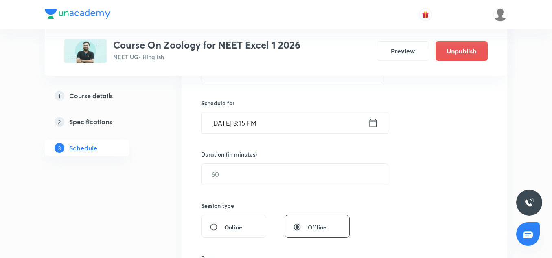
scroll to position [210, 0]
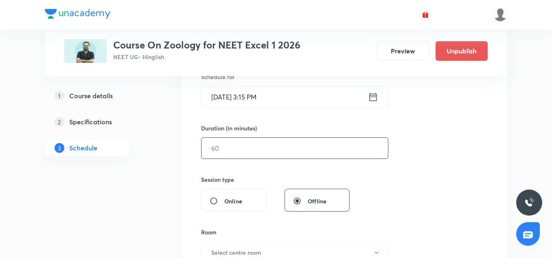
click at [236, 145] on input "text" at bounding box center [294, 148] width 186 height 21
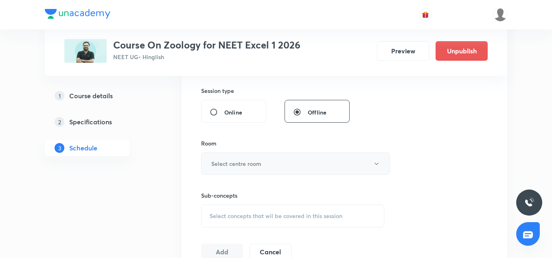
scroll to position [300, 0]
type input "75"
click at [237, 155] on button "Select centre room" at bounding box center [295, 162] width 189 height 22
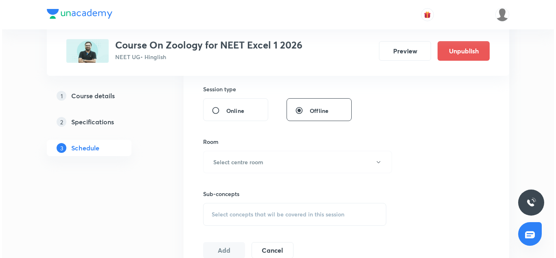
scroll to position [301, 0]
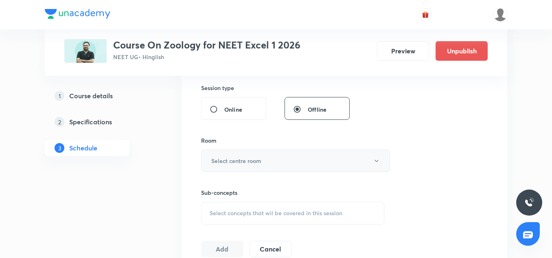
click at [247, 163] on h6 "Select centre room" at bounding box center [236, 160] width 50 height 9
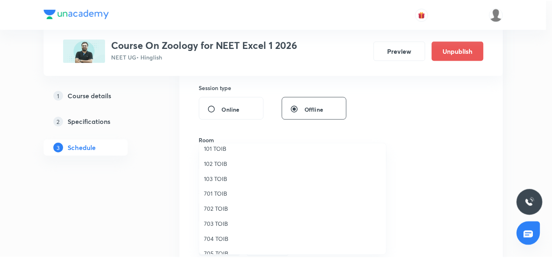
scroll to position [55, 0]
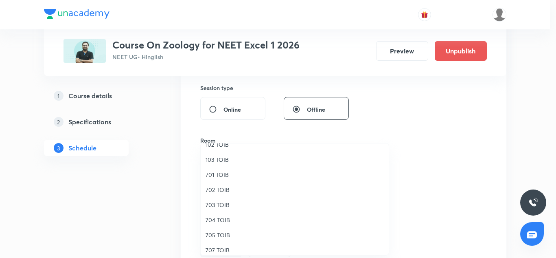
click at [216, 237] on span "705 TOIB" at bounding box center [295, 234] width 178 height 9
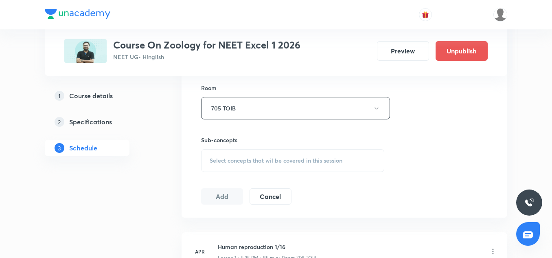
scroll to position [357, 0]
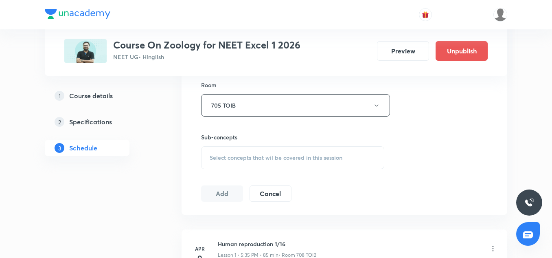
click at [241, 158] on span "Select concepts that wil be covered in this session" at bounding box center [276, 157] width 133 height 7
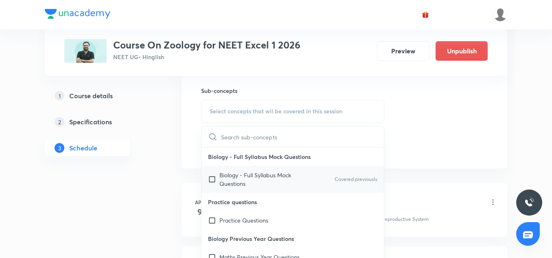
scroll to position [410, 0]
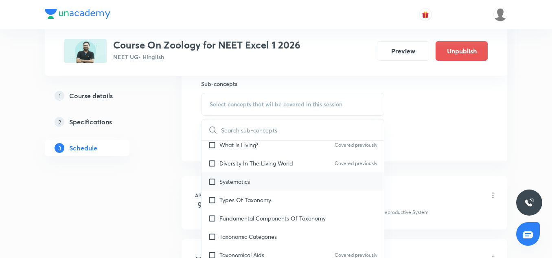
click at [254, 189] on div "Systematics" at bounding box center [292, 181] width 182 height 18
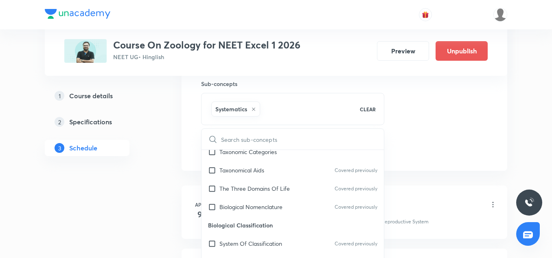
scroll to position [237, 0]
click at [238, 185] on p "The Three Domains Of Life" at bounding box center [254, 187] width 70 height 9
checkbox input "true"
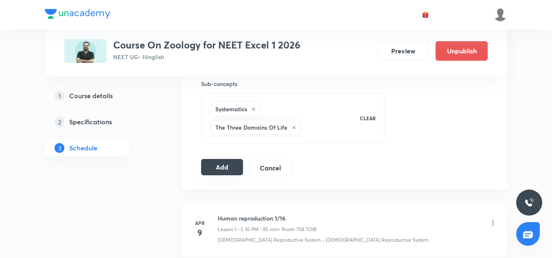
click at [218, 164] on button "Add" at bounding box center [222, 167] width 42 height 16
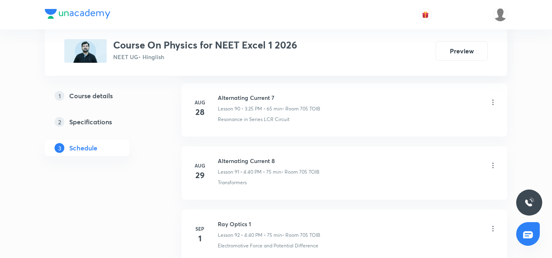
scroll to position [6205, 0]
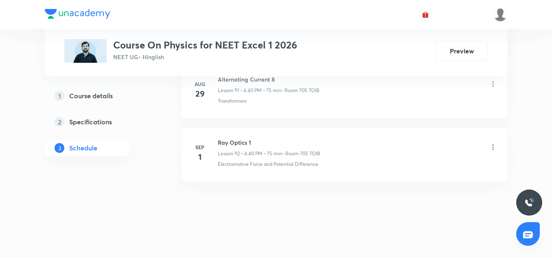
click at [244, 144] on h6 "Ray Optics 1" at bounding box center [269, 142] width 103 height 9
copy h6 "Ray Optics 1"
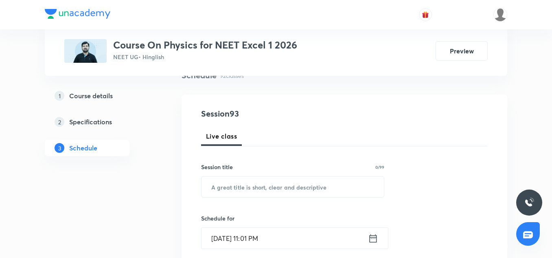
scroll to position [79, 0]
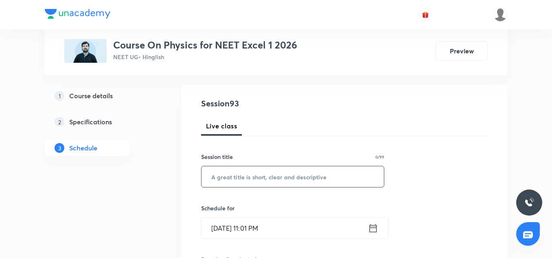
click at [237, 172] on input "text" at bounding box center [292, 176] width 182 height 21
paste input "Ray Optics 1"
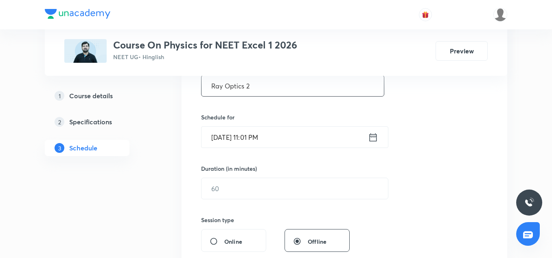
scroll to position [170, 0]
type input "Ray Optics 2"
click at [214, 131] on input "[DATE] 11:01 PM" at bounding box center [284, 136] width 166 height 21
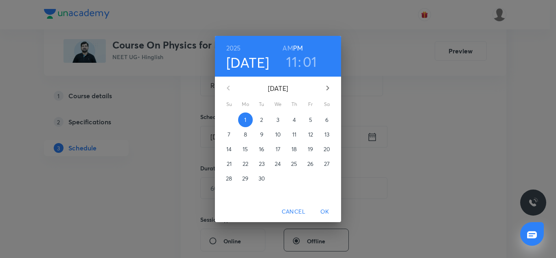
click at [261, 120] on p "2" at bounding box center [261, 120] width 3 height 8
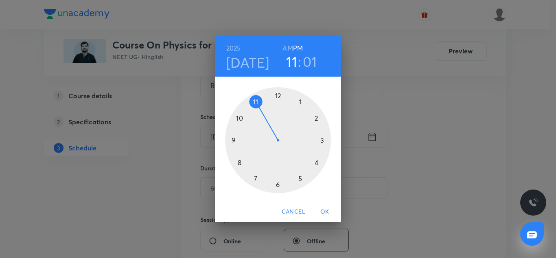
click at [318, 164] on div at bounding box center [278, 140] width 106 height 106
click at [241, 162] on div at bounding box center [278, 140] width 106 height 106
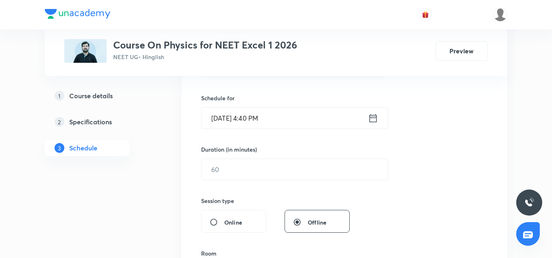
scroll to position [202, 0]
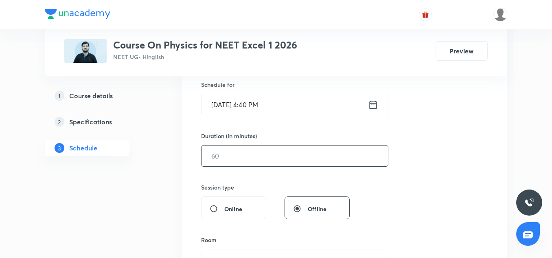
click at [233, 157] on input "text" at bounding box center [294, 155] width 186 height 21
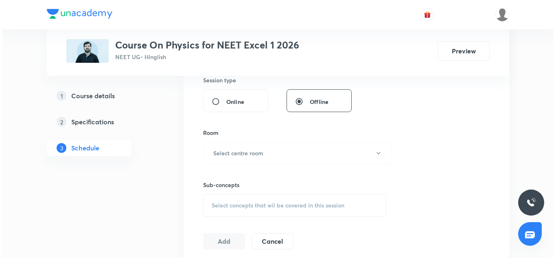
scroll to position [311, 0]
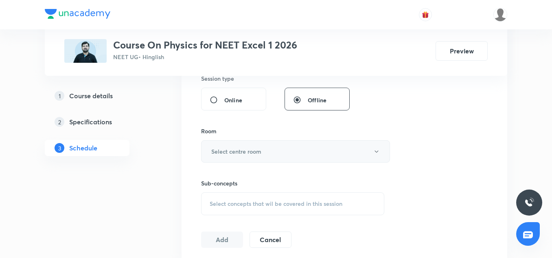
type input "75"
click at [227, 156] on button "Select centre room" at bounding box center [295, 151] width 189 height 22
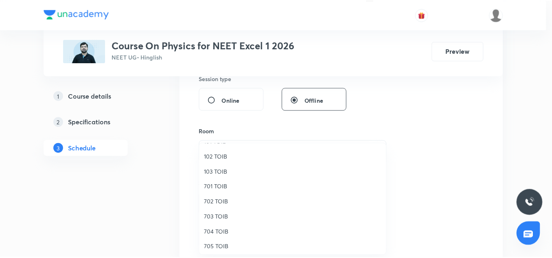
scroll to position [43, 0]
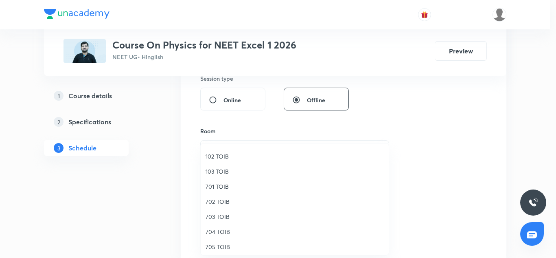
click at [213, 249] on span "705 TOIB" at bounding box center [295, 246] width 178 height 9
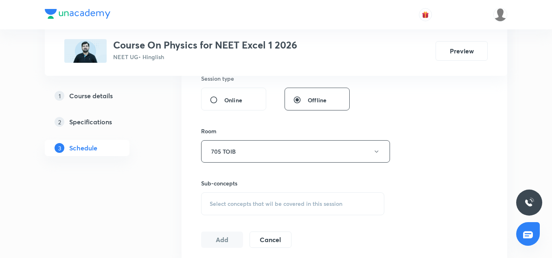
click at [242, 211] on div "Select concepts that wil be covered in this session" at bounding box center [292, 203] width 183 height 23
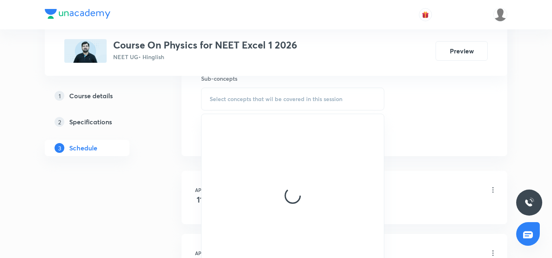
scroll to position [416, 0]
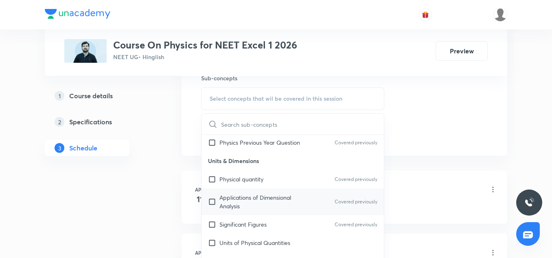
click at [247, 213] on div "Applications of Dimensional Analysis Covered previously" at bounding box center [292, 201] width 182 height 27
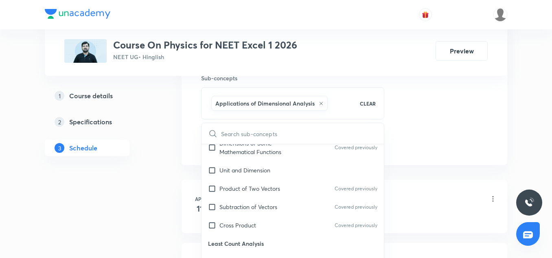
scroll to position [217, 0]
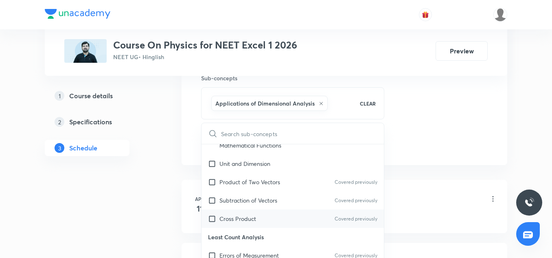
click at [243, 216] on p "Cross Product" at bounding box center [237, 218] width 37 height 9
checkbox input "true"
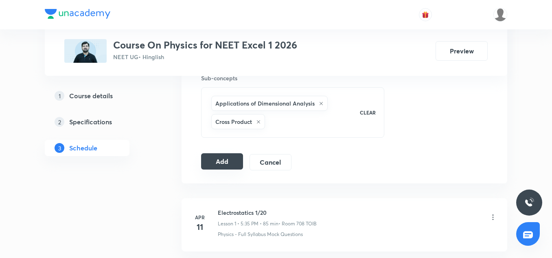
click at [228, 157] on button "Add" at bounding box center [222, 161] width 42 height 16
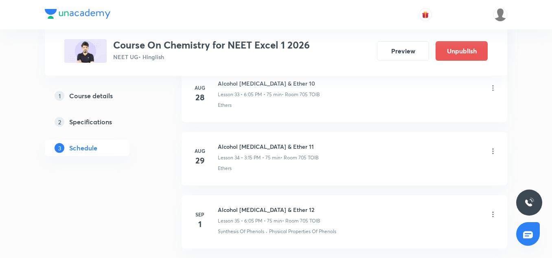
scroll to position [2628, 0]
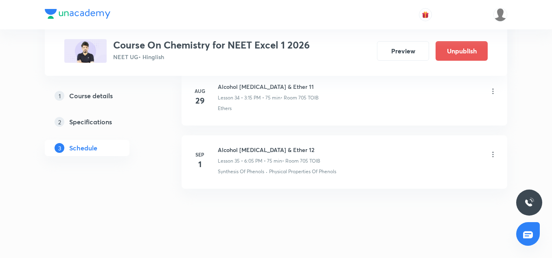
click at [239, 145] on h6 "Alcohol [MEDICAL_DATA] & Ether 12" at bounding box center [269, 149] width 103 height 9
copy h6 "Alcohol [MEDICAL_DATA] & Ether 12"
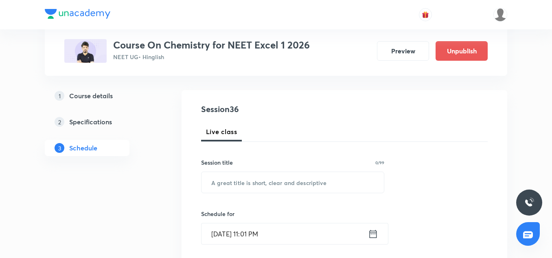
scroll to position [79, 0]
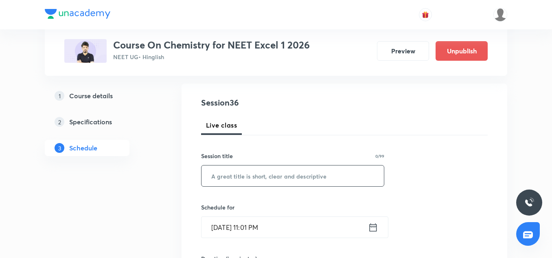
click at [235, 180] on input "text" at bounding box center [292, 175] width 182 height 21
paste input "Alcohol [MEDICAL_DATA] & Ether 12"
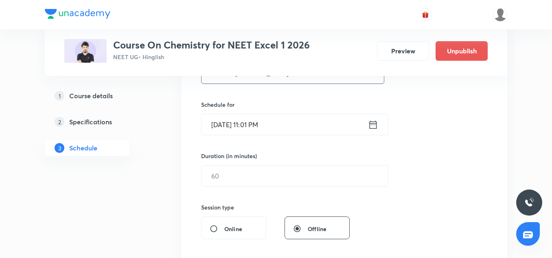
scroll to position [182, 0]
type input "Alcohol [MEDICAL_DATA] & Ether 13"
click at [222, 125] on input "[DATE] 11:01 PM" at bounding box center [284, 124] width 166 height 21
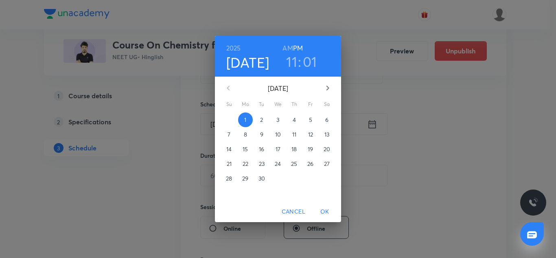
click at [259, 120] on span "2" at bounding box center [261, 120] width 15 height 8
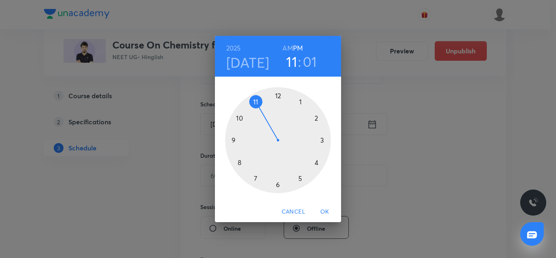
click at [278, 184] on div at bounding box center [278, 140] width 106 height 106
click at [302, 100] on div at bounding box center [278, 140] width 106 height 106
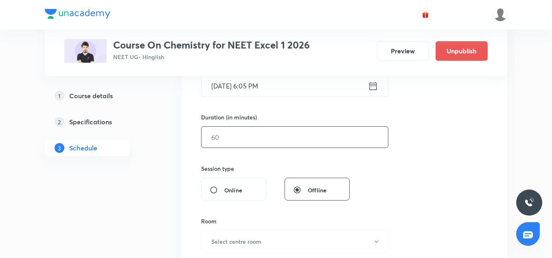
scroll to position [221, 0]
click at [243, 135] on input "text" at bounding box center [294, 136] width 186 height 21
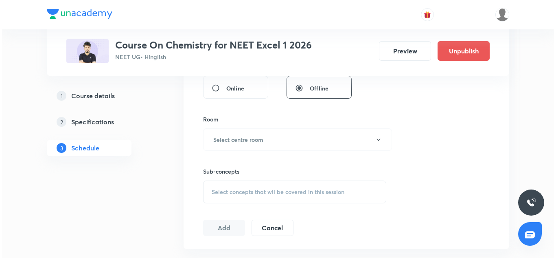
scroll to position [323, 0]
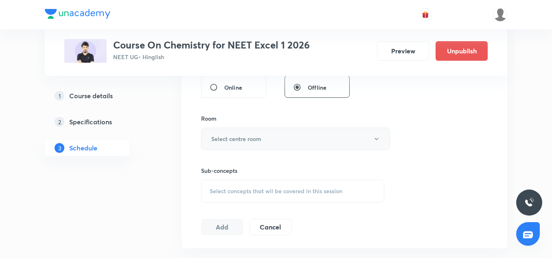
type input "75"
click at [232, 136] on h6 "Select centre room" at bounding box center [236, 138] width 50 height 9
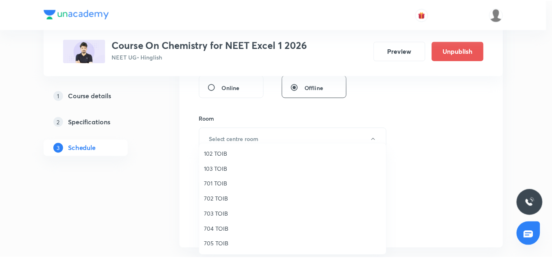
scroll to position [46, 0]
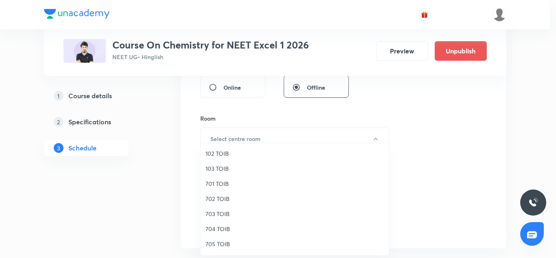
click at [215, 245] on span "705 TOIB" at bounding box center [295, 243] width 178 height 9
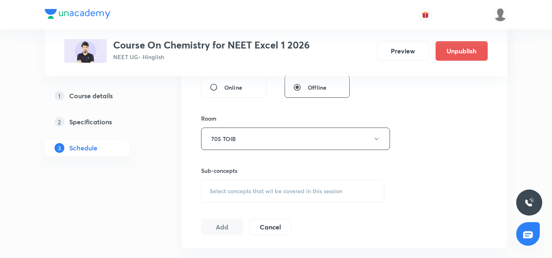
scroll to position [353, 0]
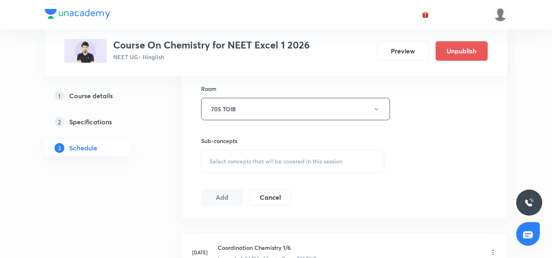
click at [233, 160] on span "Select concepts that wil be covered in this session" at bounding box center [276, 161] width 133 height 7
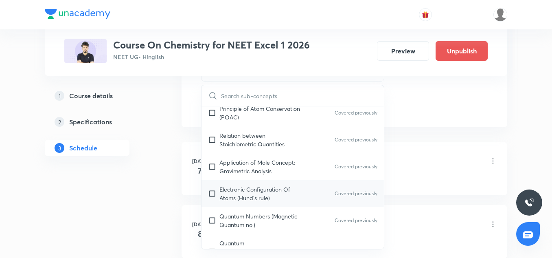
scroll to position [118, 0]
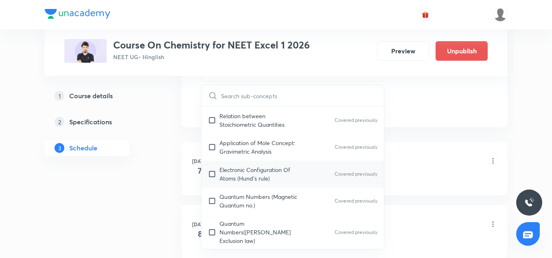
click at [237, 161] on div "Electronic Configuration Of Atoms (Hund's rule) Covered previously" at bounding box center [292, 173] width 182 height 27
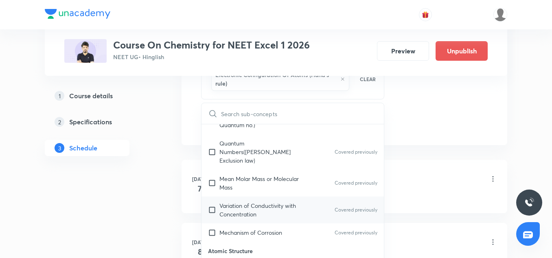
scroll to position [219, 0]
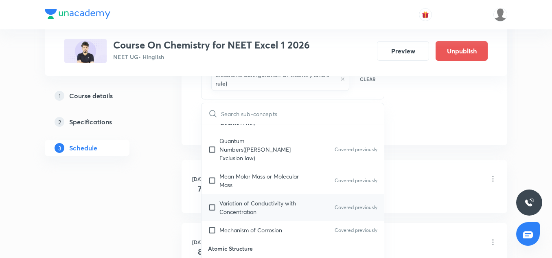
click at [240, 194] on div "Variation of Conductivity with Concentration Covered previously" at bounding box center [292, 207] width 182 height 27
checkbox input "true"
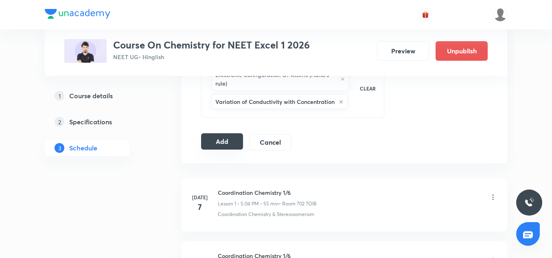
click at [212, 147] on button "Add" at bounding box center [222, 141] width 42 height 16
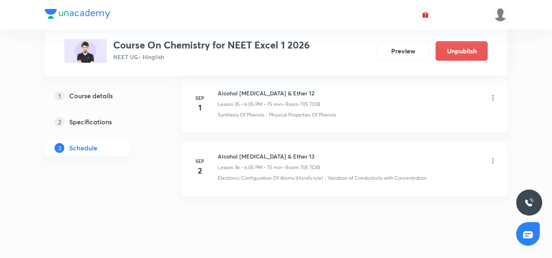
scroll to position [2317, 0]
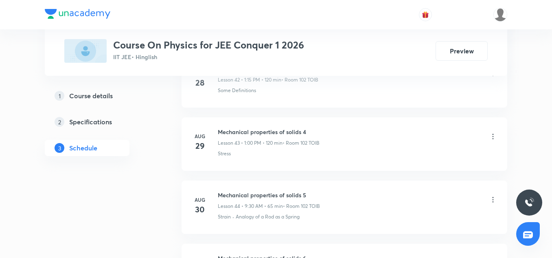
scroll to position [3290, 0]
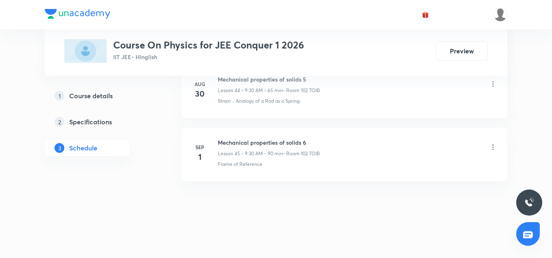
click at [251, 143] on h6 "Mechanical properties of solids 6" at bounding box center [269, 142] width 102 height 9
copy h6 "Mechanical properties of solids 6"
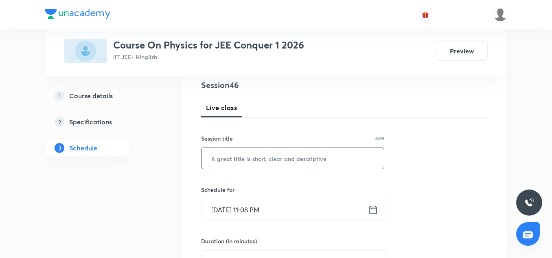
scroll to position [96, 0]
click at [252, 154] on input "text" at bounding box center [292, 158] width 182 height 21
paste input "Mechanical properties of solids 6"
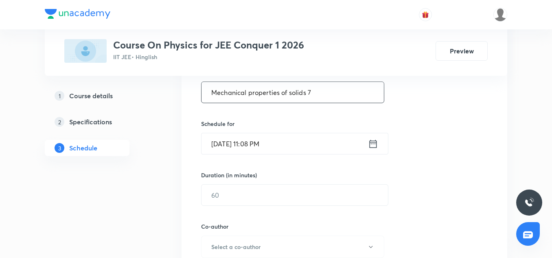
scroll to position [168, 0]
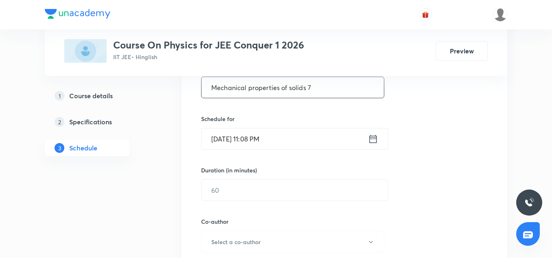
type input "Mechanical properties of solids 7"
click at [220, 140] on input "[DATE] 11:08 PM" at bounding box center [284, 138] width 166 height 21
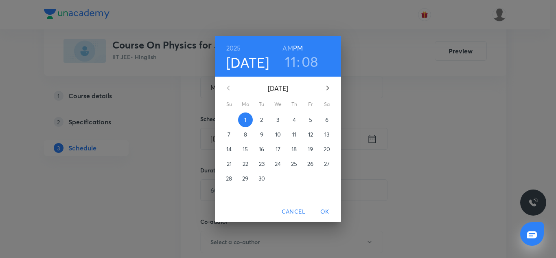
click at [261, 120] on p "2" at bounding box center [261, 120] width 3 height 8
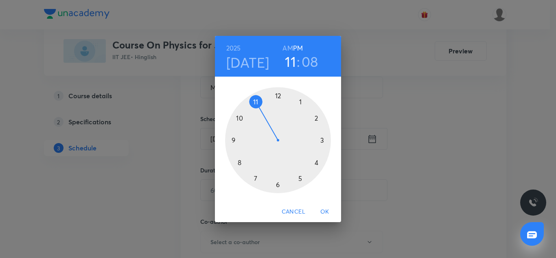
click at [234, 137] on div at bounding box center [278, 140] width 106 height 106
click at [323, 140] on div at bounding box center [278, 140] width 106 height 106
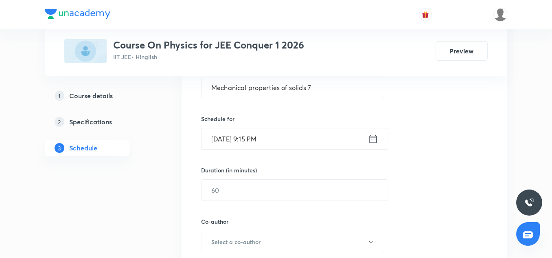
click at [327, 145] on input "Sep 2, 2025, 9:15 PM" at bounding box center [284, 138] width 166 height 21
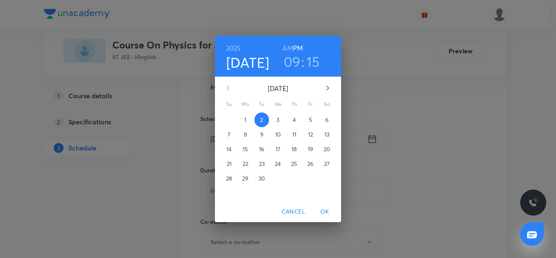
click at [290, 52] on h6 "AM" at bounding box center [288, 47] width 10 height 11
click at [322, 211] on span "OK" at bounding box center [325, 211] width 20 height 10
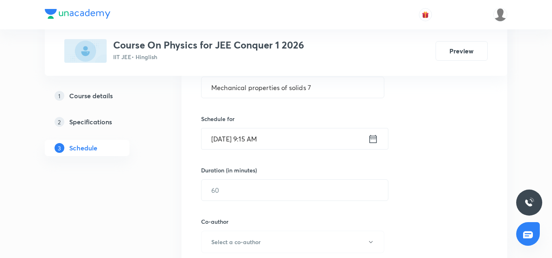
scroll to position [189, 0]
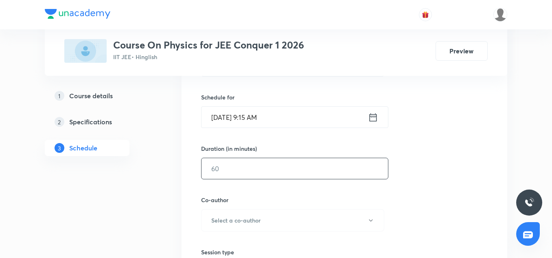
click at [232, 166] on input "text" at bounding box center [294, 168] width 186 height 21
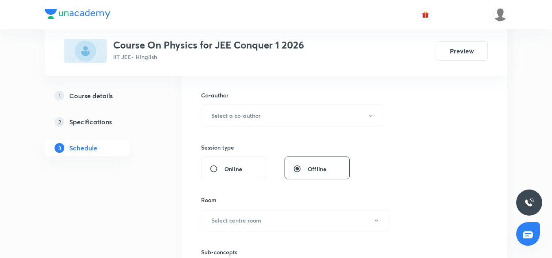
scroll to position [294, 0]
type input "90"
click at [232, 116] on h6 "Select a co-author" at bounding box center [235, 115] width 49 height 9
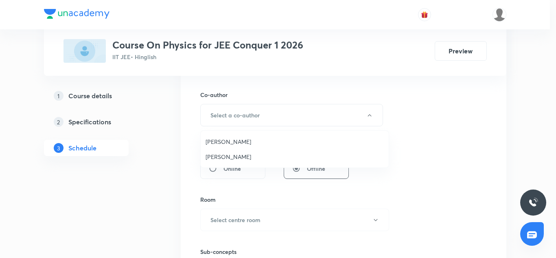
click at [228, 143] on span "Vinod Kumar Dixit" at bounding box center [295, 141] width 178 height 9
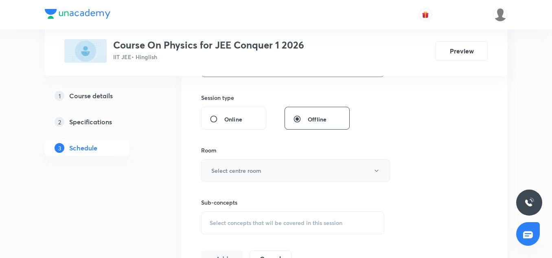
scroll to position [344, 0]
click at [230, 184] on div "Sub-concepts Select concepts that wil be covered in this session" at bounding box center [292, 207] width 183 height 53
click at [226, 169] on h6 "Select centre room" at bounding box center [236, 169] width 50 height 9
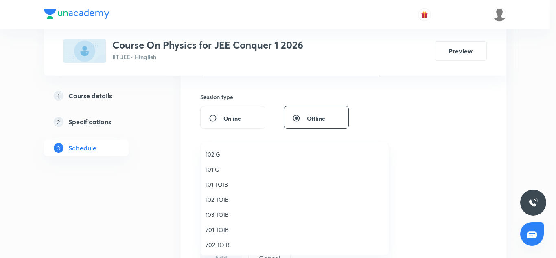
click at [215, 200] on span "102 TOIB" at bounding box center [295, 199] width 178 height 9
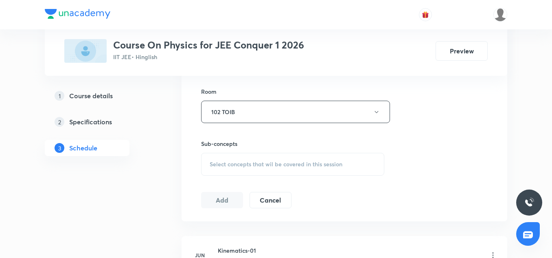
click at [237, 169] on div "Select concepts that wil be covered in this session" at bounding box center [292, 164] width 183 height 23
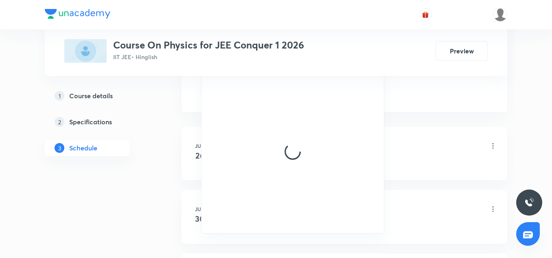
scroll to position [512, 0]
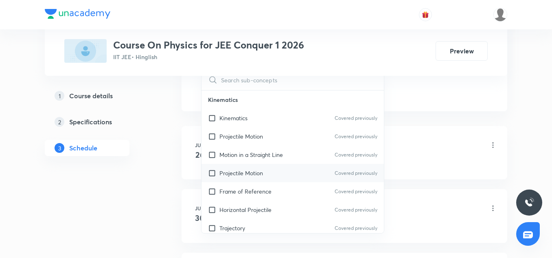
click at [253, 179] on div "Projectile Motion Covered previously" at bounding box center [292, 173] width 182 height 18
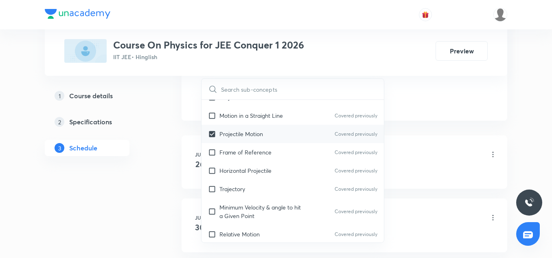
scroll to position [50, 0]
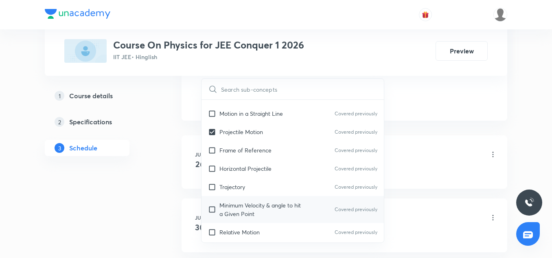
click at [239, 206] on p "Minimum Velocity & angle to hit a Given Point" at bounding box center [260, 209] width 82 height 17
checkbox input "true"
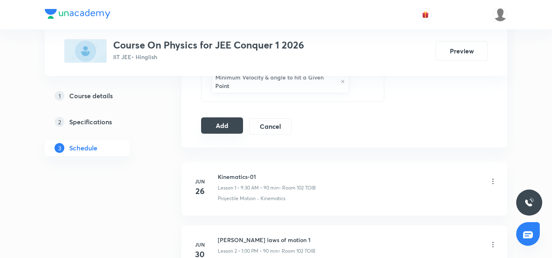
click at [226, 120] on button "Add" at bounding box center [222, 125] width 42 height 16
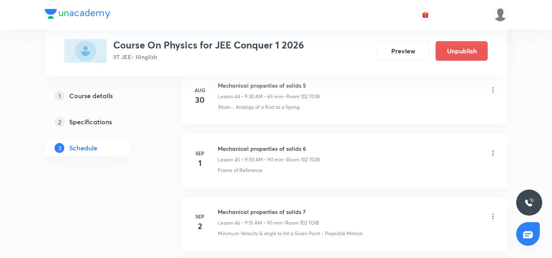
scroll to position [2927, 0]
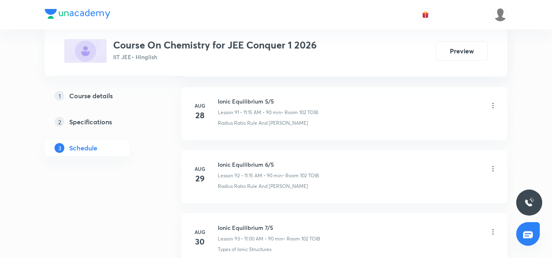
scroll to position [6338, 0]
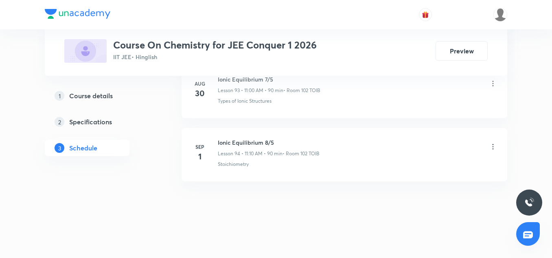
click at [260, 140] on h6 "Ionic Equilibrium 8/5" at bounding box center [269, 142] width 102 height 9
copy h6 "Ionic Equilibrium 8/5"
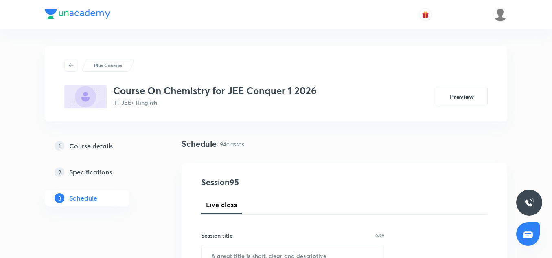
scroll to position [141, 0]
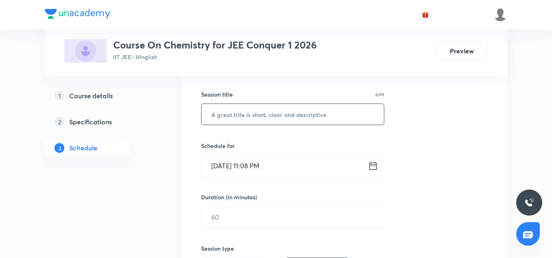
click at [244, 120] on input "text" at bounding box center [292, 114] width 182 height 21
paste input "Ionic Equilibrium 8/5"
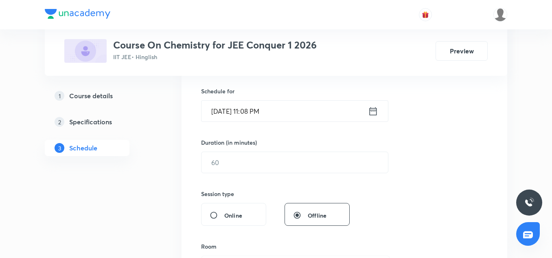
scroll to position [196, 0]
type input "Ionic Equilibrium 9/5"
click at [234, 111] on input "[DATE] 11:08 PM" at bounding box center [284, 110] width 166 height 21
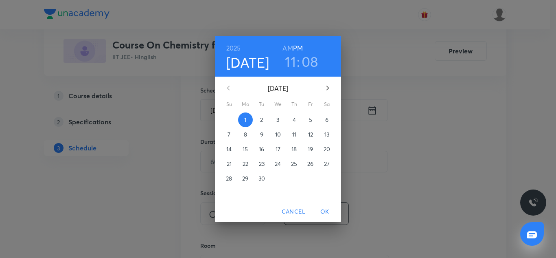
click at [262, 117] on p "2" at bounding box center [261, 120] width 3 height 8
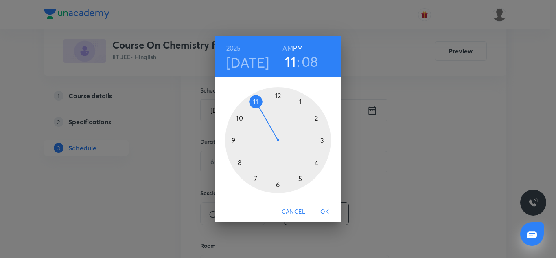
click at [289, 46] on h6 "AM" at bounding box center [288, 47] width 10 height 11
click at [313, 63] on h3 "08" at bounding box center [310, 61] width 17 height 17
click at [278, 96] on div at bounding box center [278, 140] width 106 height 106
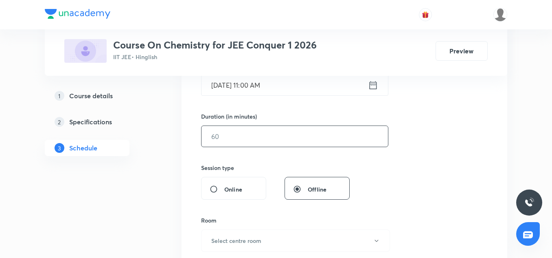
scroll to position [222, 0]
click at [236, 131] on input "text" at bounding box center [294, 135] width 186 height 21
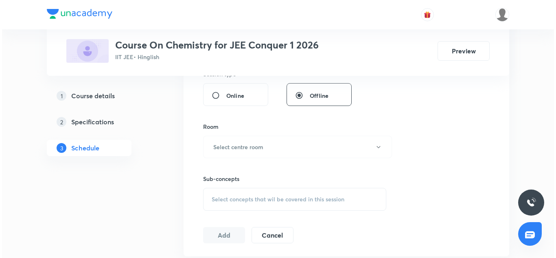
scroll to position [319, 0]
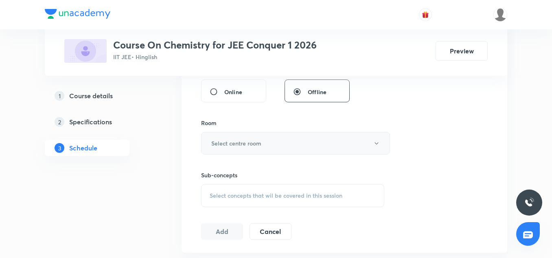
type input "90"
click at [230, 140] on h6 "Select centre room" at bounding box center [236, 143] width 50 height 9
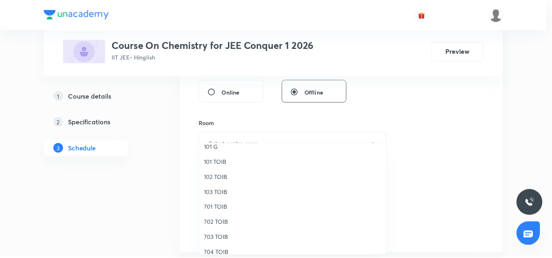
scroll to position [24, 0]
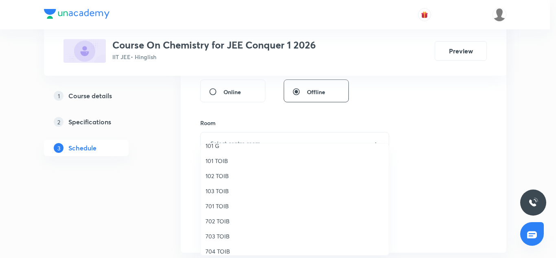
click at [221, 177] on span "102 TOIB" at bounding box center [295, 175] width 178 height 9
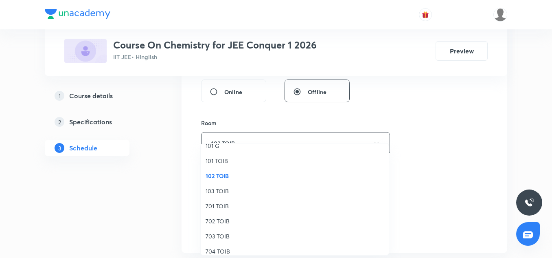
scroll to position [0, 0]
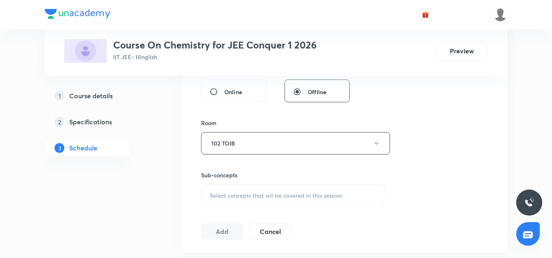
click at [232, 196] on span "Select concepts that wil be covered in this session" at bounding box center [276, 195] width 133 height 7
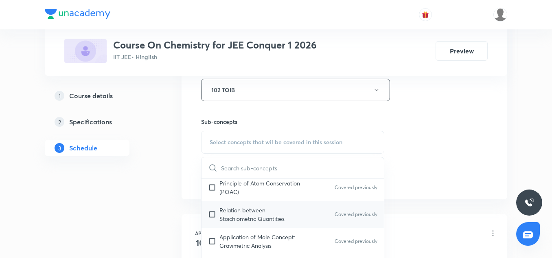
scroll to position [96, 0]
click at [272, 211] on p "Relation between Stoichiometric Quantities" at bounding box center [260, 213] width 82 height 17
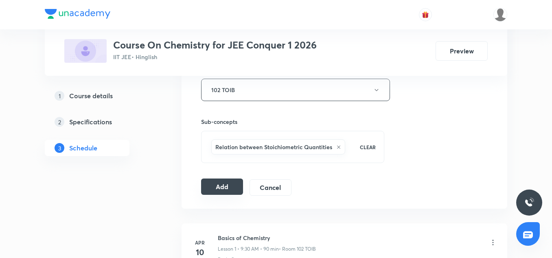
click at [220, 182] on button "Add" at bounding box center [222, 186] width 42 height 16
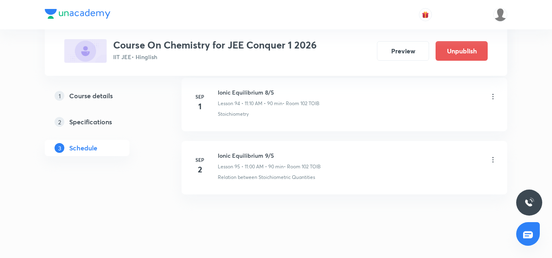
scroll to position [6027, 0]
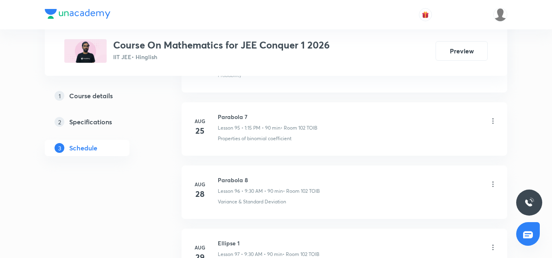
scroll to position [6597, 0]
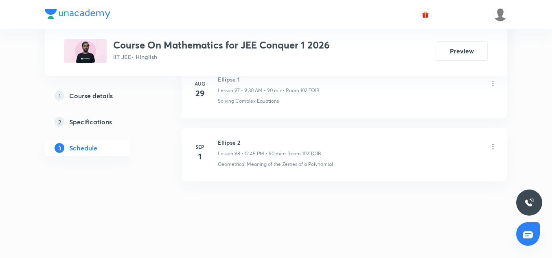
click at [228, 140] on h6 "Ellipse 2" at bounding box center [269, 142] width 103 height 9
copy h6 "Ellipse 2"
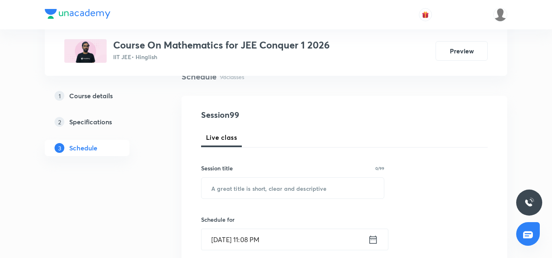
scroll to position [72, 0]
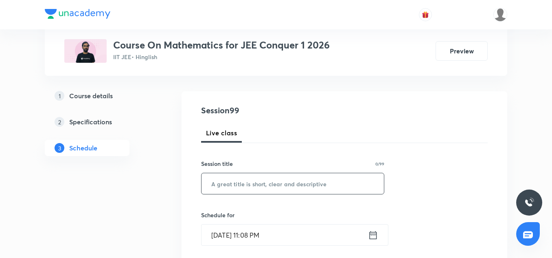
click at [231, 180] on input "text" at bounding box center [292, 183] width 182 height 21
paste input "Ellipse 2"
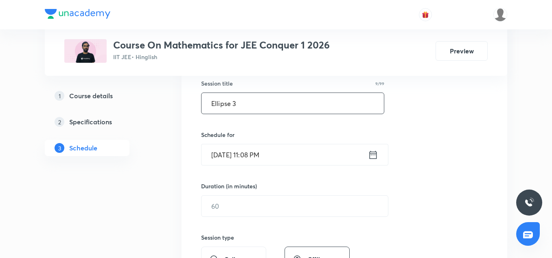
scroll to position [153, 0]
type input "Ellipse 3"
click at [213, 150] on input "Sep 1, 2025, 11:08 PM" at bounding box center [284, 153] width 166 height 21
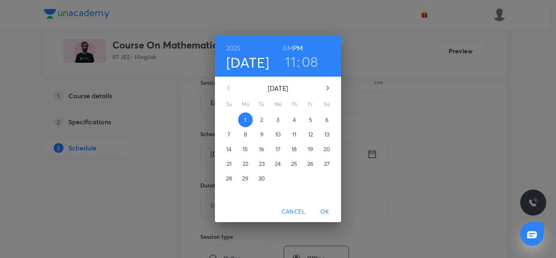
click at [262, 119] on p "2" at bounding box center [261, 120] width 3 height 8
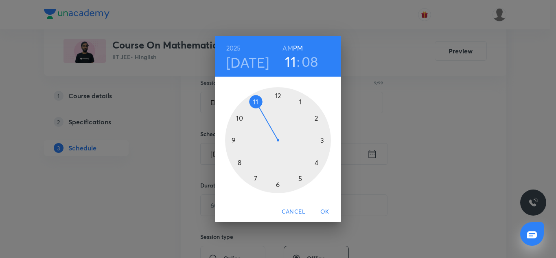
click at [277, 94] on div at bounding box center [278, 140] width 106 height 106
click at [234, 140] on div at bounding box center [278, 140] width 106 height 106
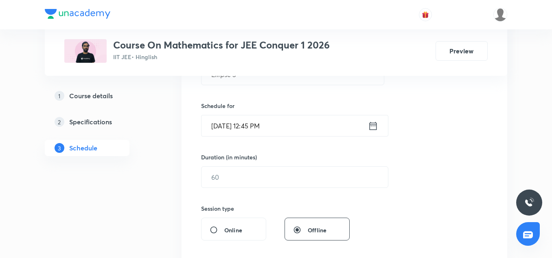
scroll to position [181, 0]
click at [234, 168] on input "text" at bounding box center [294, 176] width 186 height 21
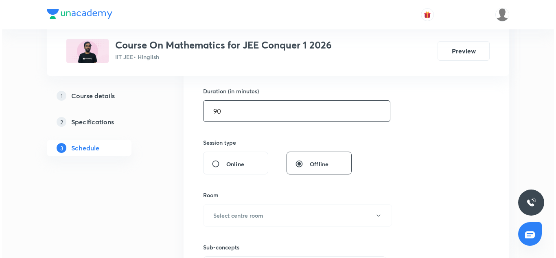
scroll to position [285, 0]
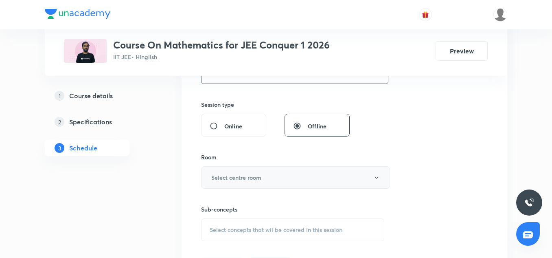
type input "90"
click at [235, 172] on button "Select centre room" at bounding box center [295, 177] width 189 height 22
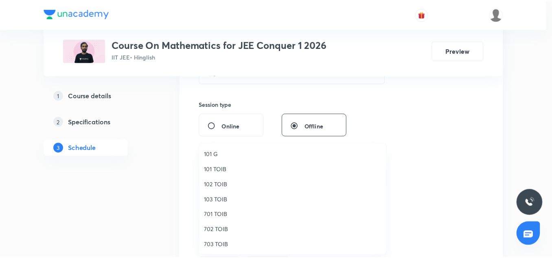
scroll to position [17, 0]
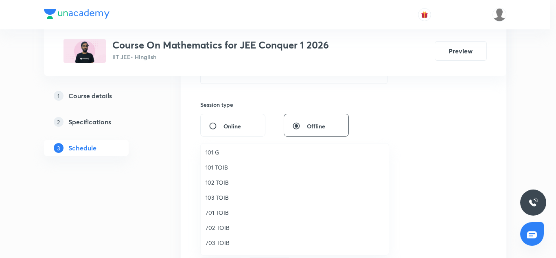
click at [219, 179] on span "102 TOIB" at bounding box center [295, 182] width 178 height 9
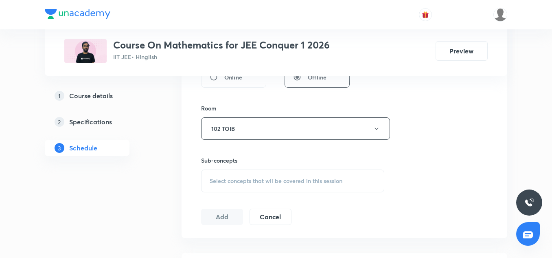
click at [247, 182] on span "Select concepts that wil be covered in this session" at bounding box center [276, 180] width 133 height 7
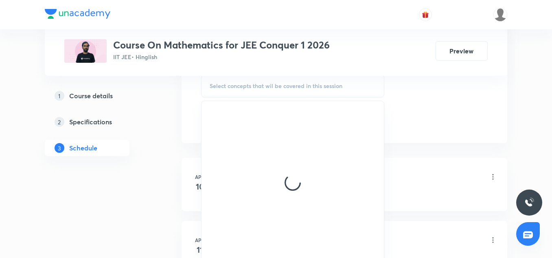
scroll to position [429, 0]
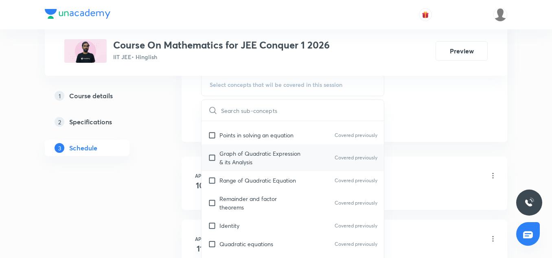
click at [233, 164] on p "Graph of Quadratic Expression & its Analysis" at bounding box center [260, 157] width 82 height 17
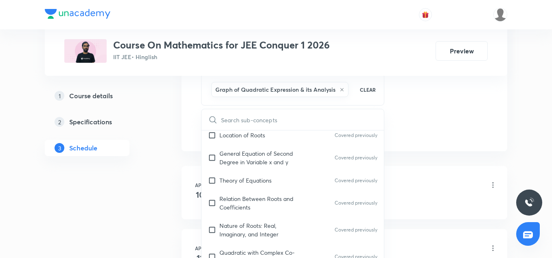
scroll to position [284, 0]
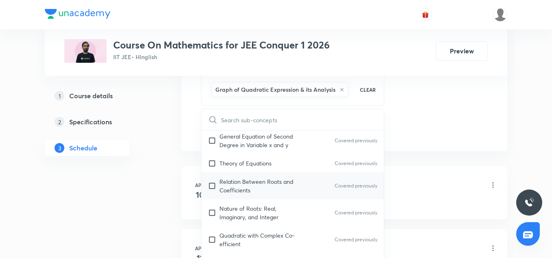
click at [224, 195] on div "Relation Between Roots and Coefficients Covered previously" at bounding box center [292, 185] width 182 height 27
checkbox input "true"
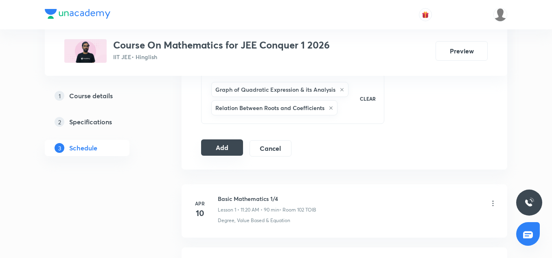
click at [222, 145] on button "Add" at bounding box center [222, 147] width 42 height 16
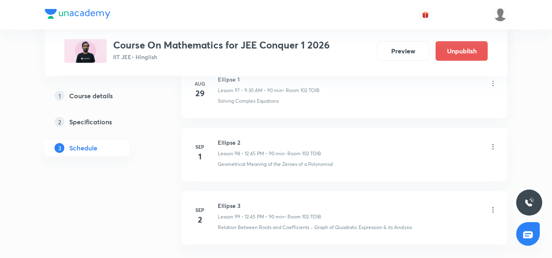
scroll to position [6286, 0]
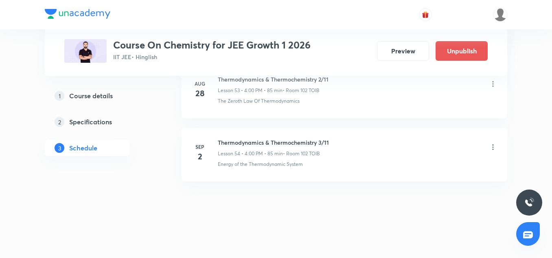
click at [310, 142] on h6 "Thermodynamics & Thermochemistry 3/11" at bounding box center [273, 142] width 111 height 9
copy h6 "Thermodynamics & Thermochemistry 3/11"
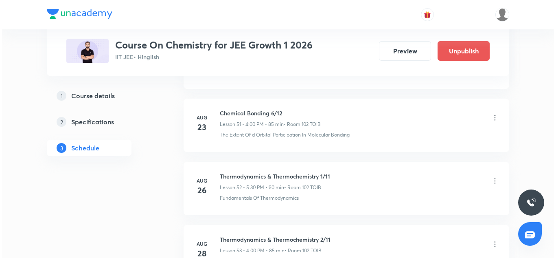
scroll to position [3804, 0]
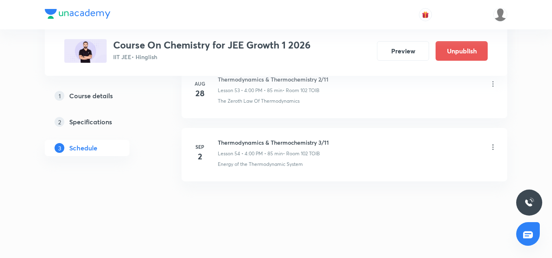
click at [493, 148] on icon at bounding box center [493, 147] width 8 height 8
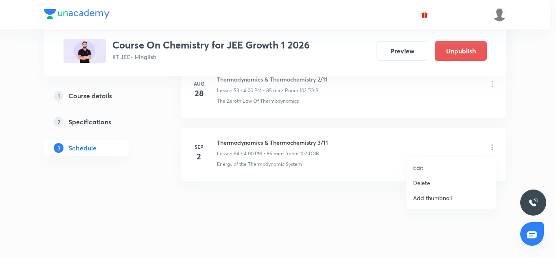
click at [423, 164] on p "Edit" at bounding box center [418, 167] width 10 height 9
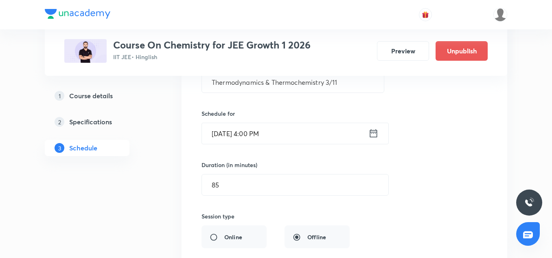
scroll to position [3517, 0]
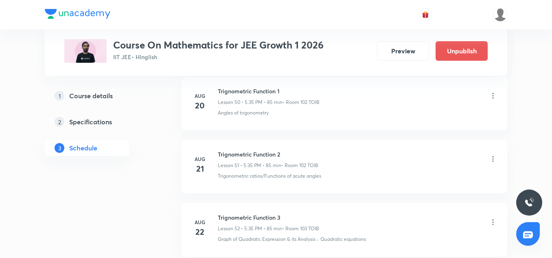
scroll to position [3994, 0]
